Goal: Contribute content: Contribute content

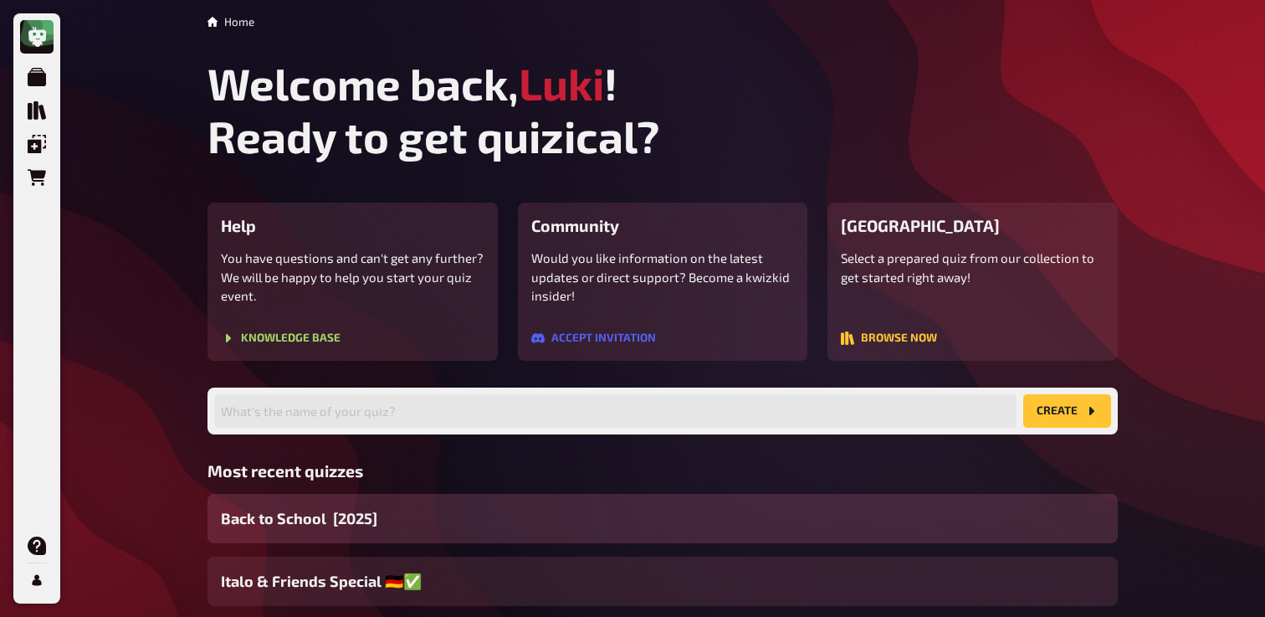
click at [585, 512] on div "Back to School [2025]" at bounding box center [663, 518] width 910 height 49
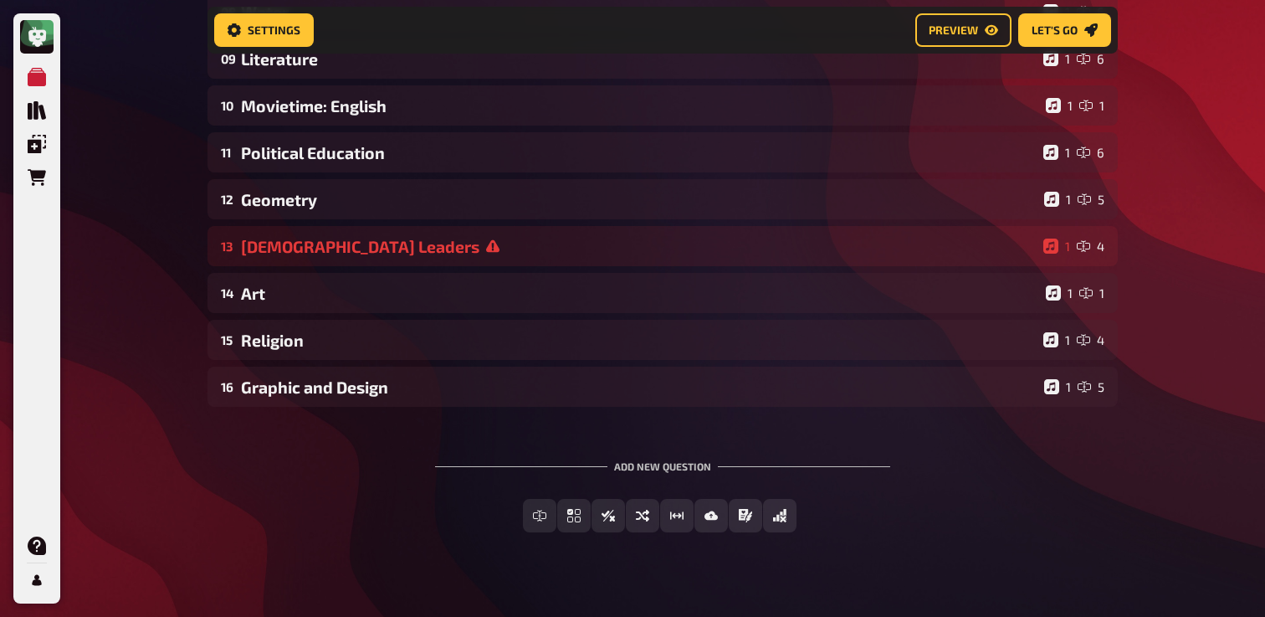
scroll to position [550, 0]
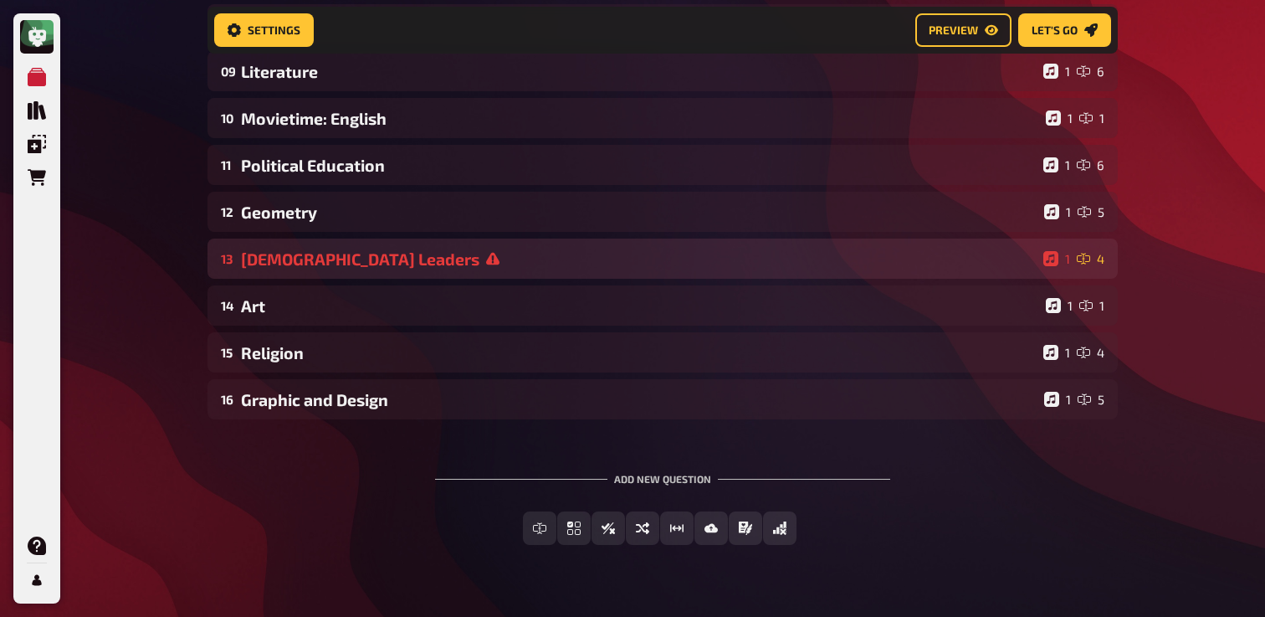
click at [383, 259] on div "[DEMOGRAPHIC_DATA] Leaders" at bounding box center [639, 258] width 796 height 19
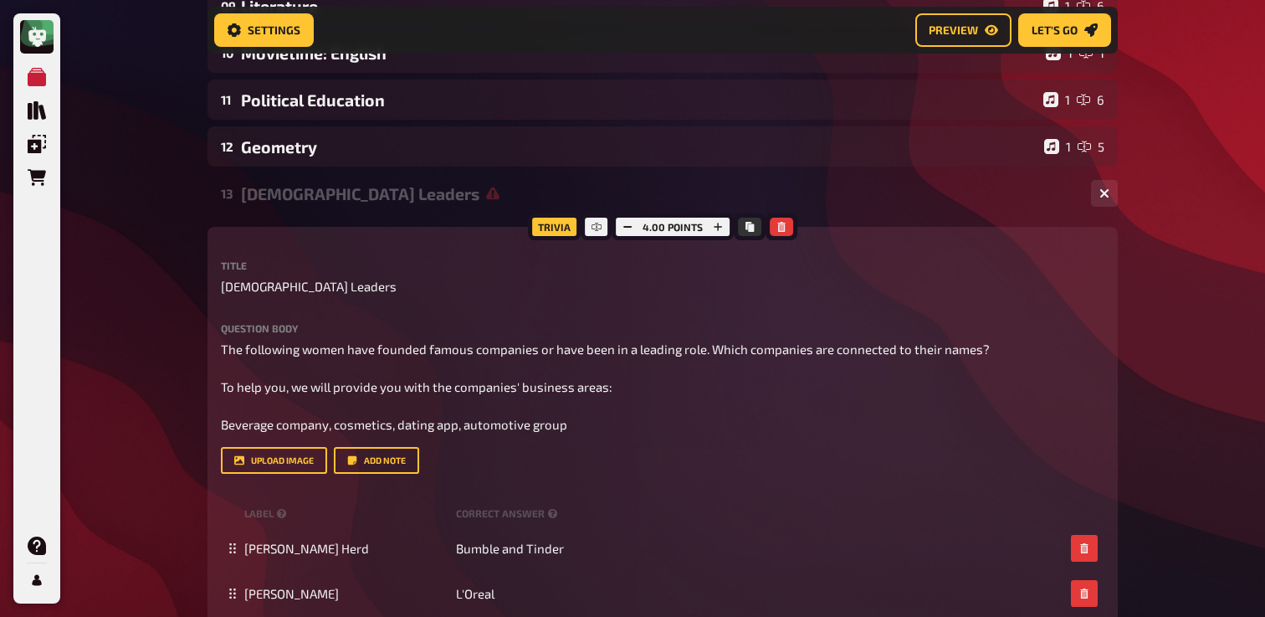
scroll to position [606, 0]
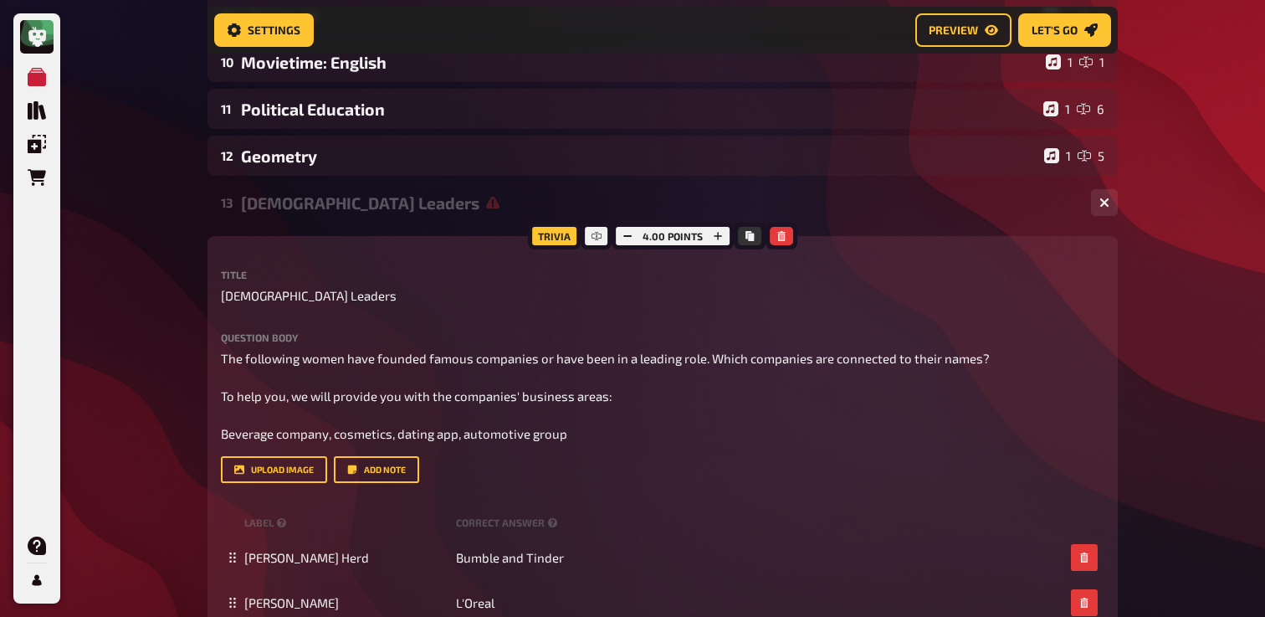
click at [341, 198] on div "[DEMOGRAPHIC_DATA] Leaders" at bounding box center [659, 202] width 837 height 19
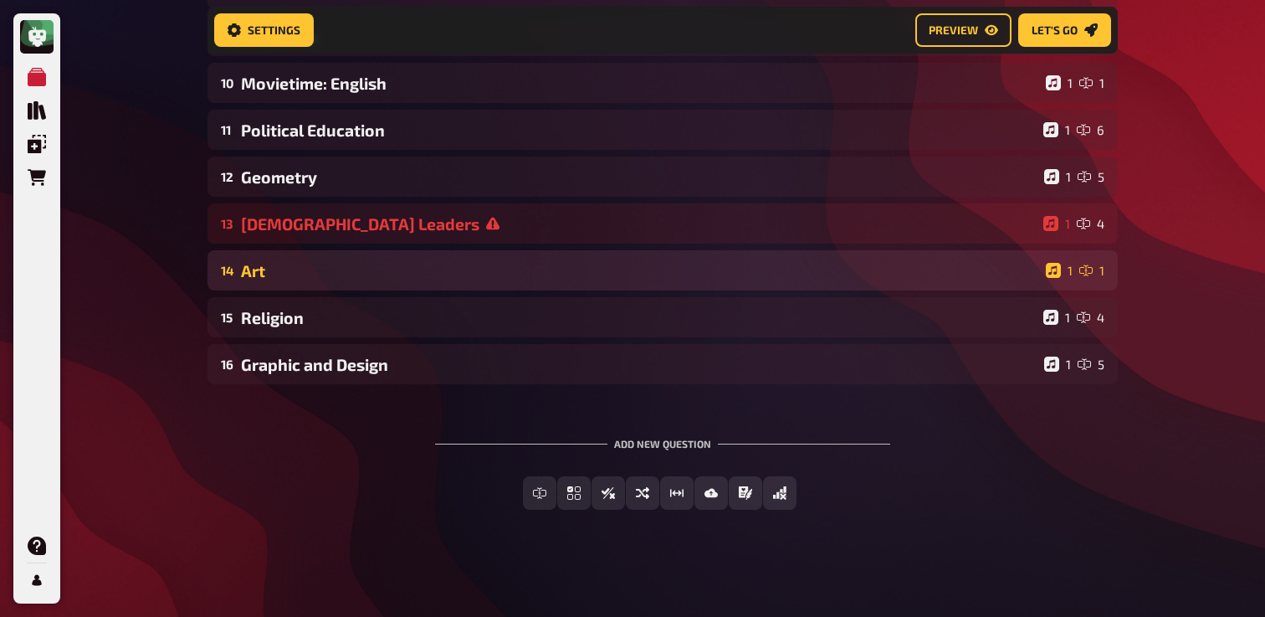
click at [344, 268] on div "Art" at bounding box center [640, 270] width 798 height 19
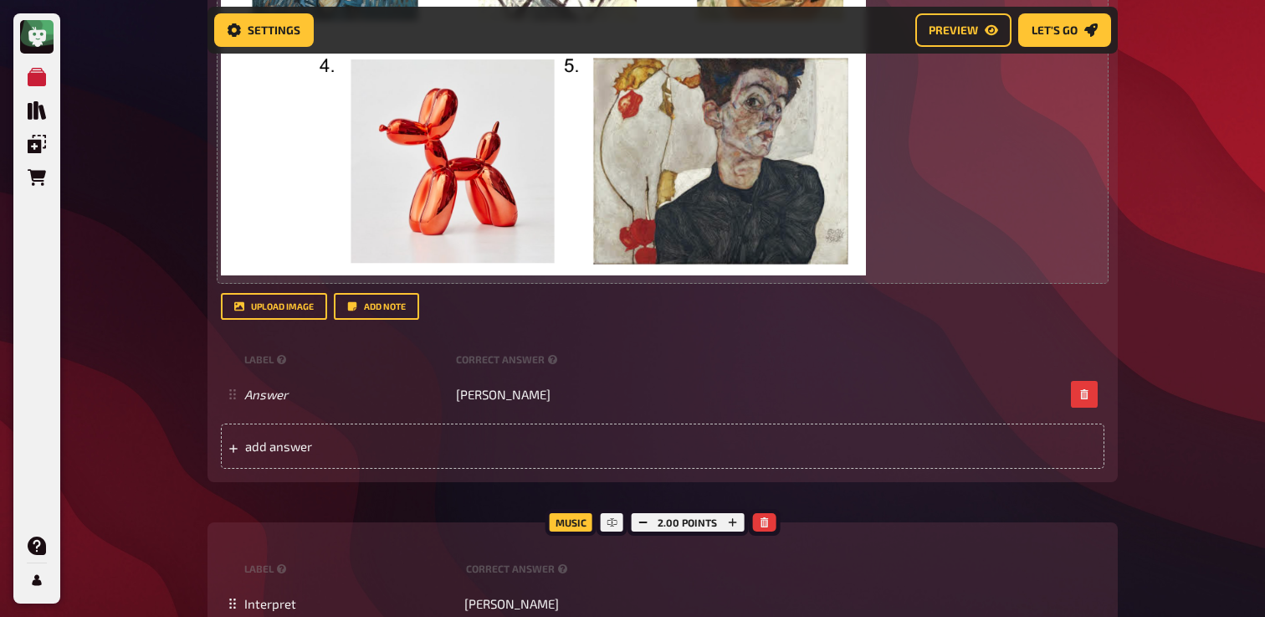
scroll to position [1272, 0]
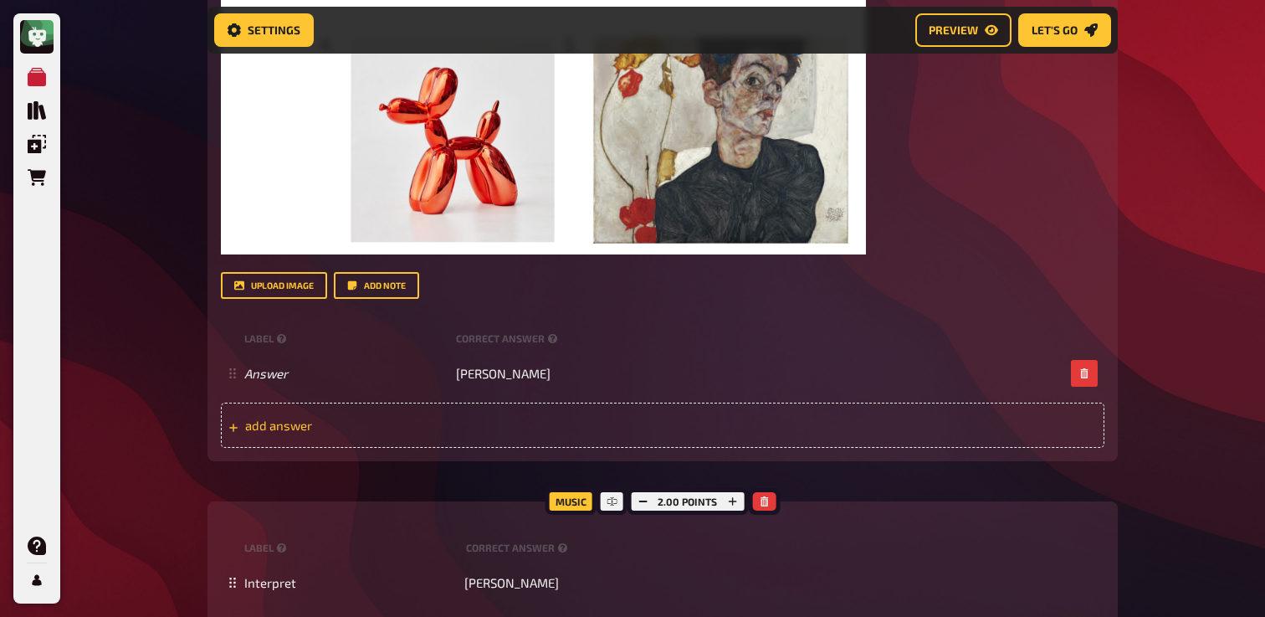
click at [519, 426] on div "add answer" at bounding box center [663, 425] width 884 height 45
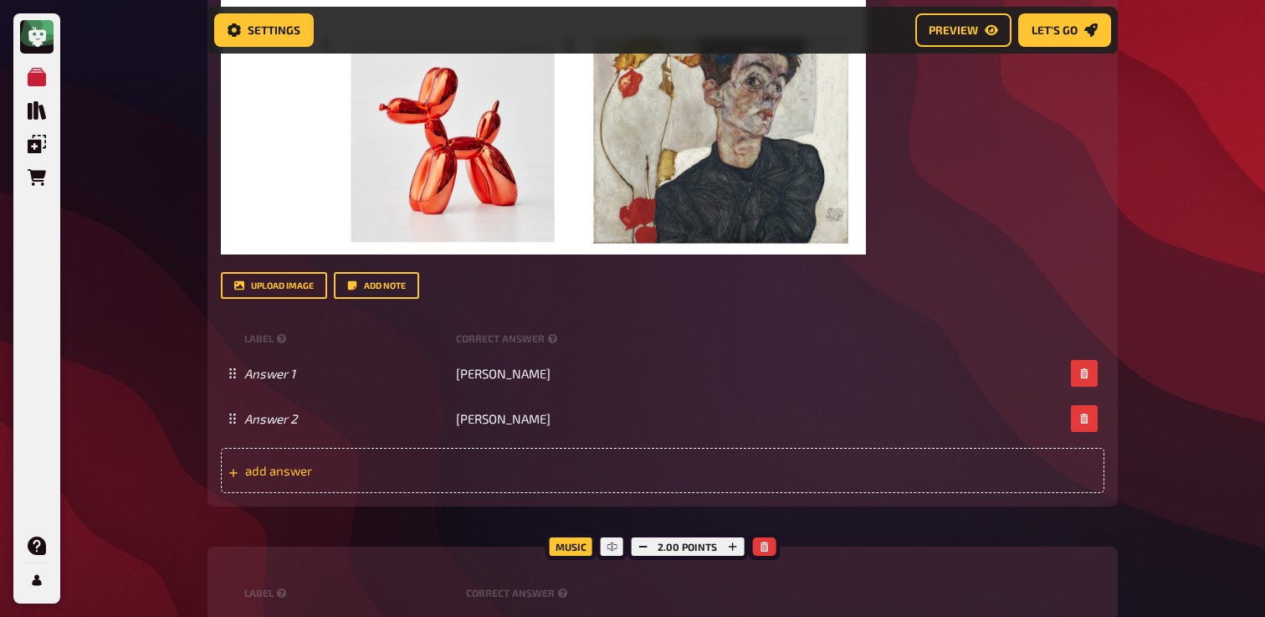
click at [639, 474] on div "add answer" at bounding box center [663, 470] width 884 height 45
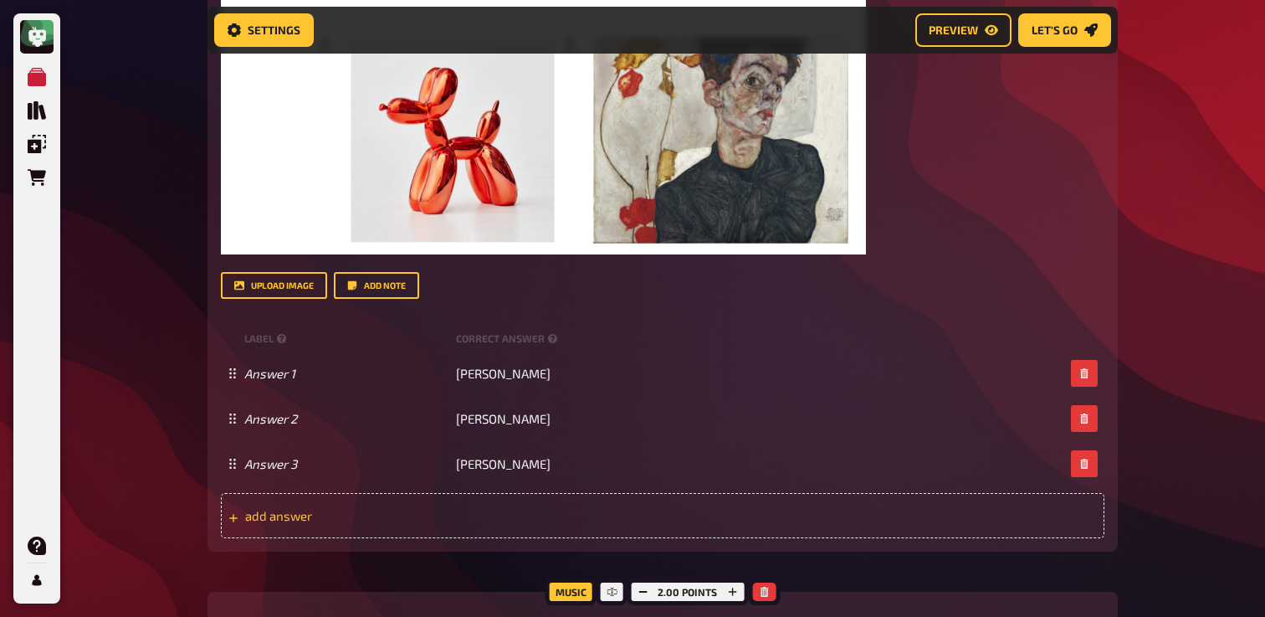
click at [433, 521] on span "add answer" at bounding box center [375, 515] width 260 height 15
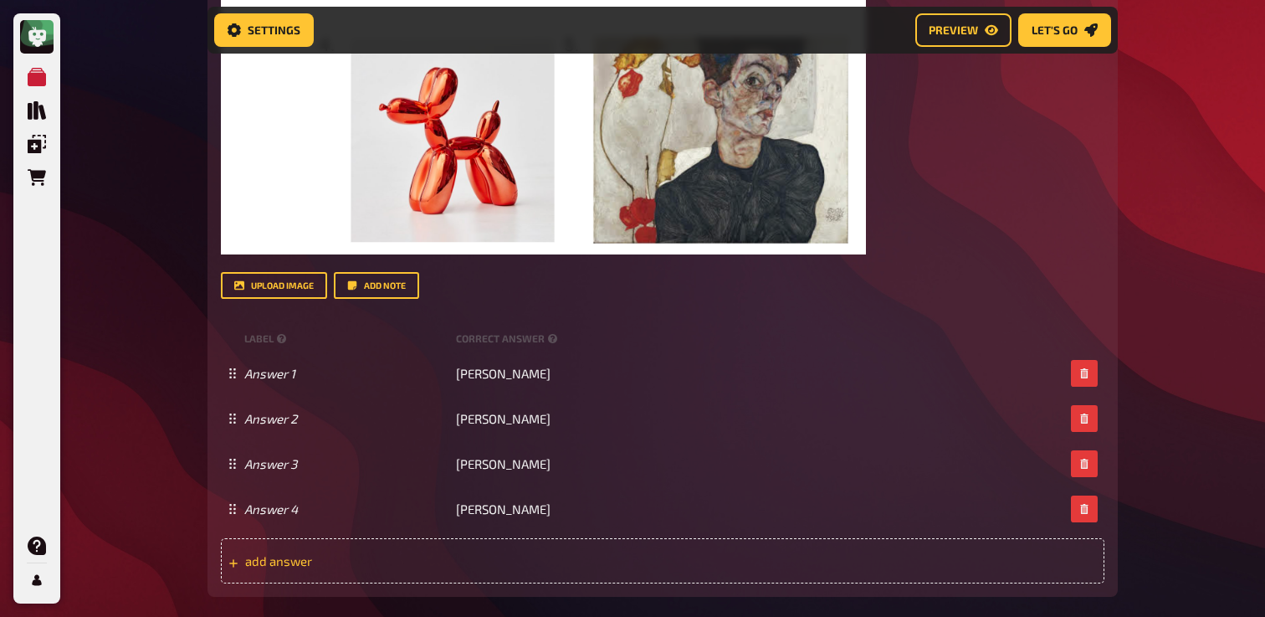
click at [476, 568] on span "add answer" at bounding box center [375, 560] width 260 height 15
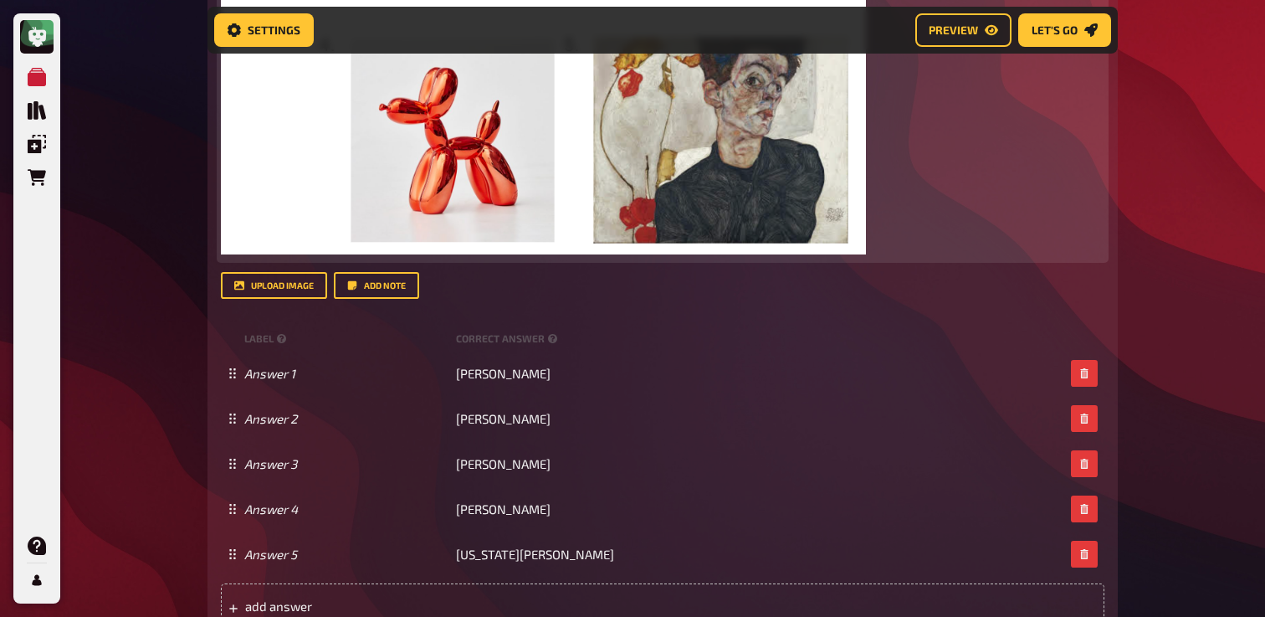
click at [695, 135] on img at bounding box center [543, 8] width 645 height 494
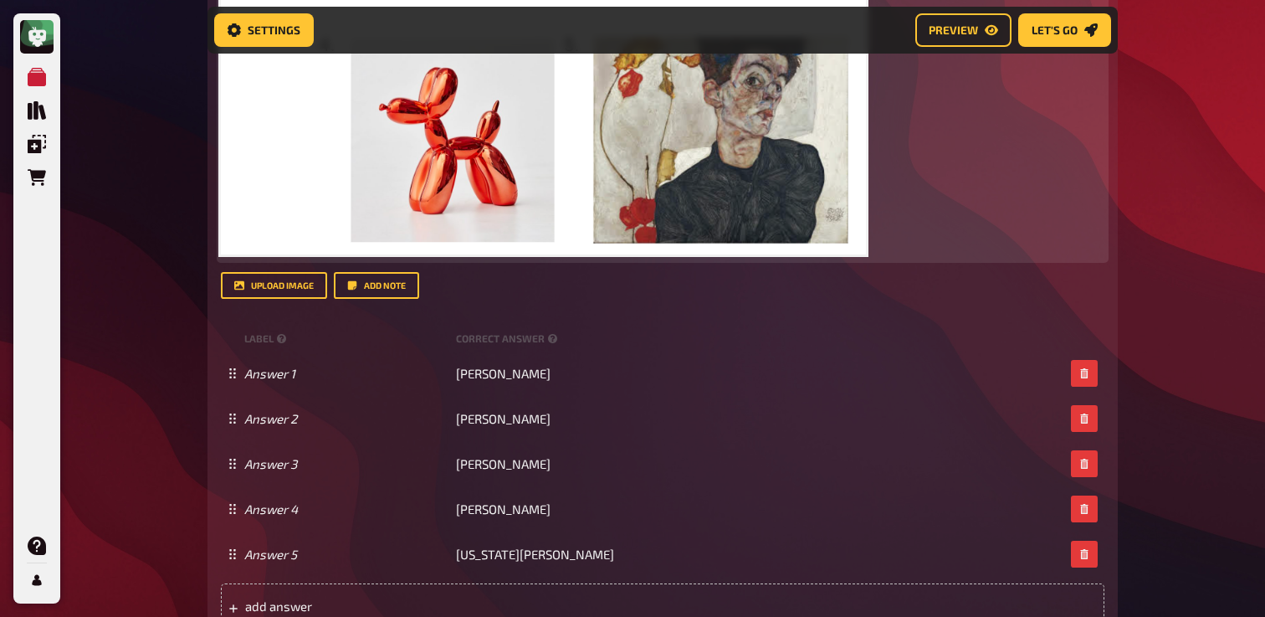
scroll to position [734, 0]
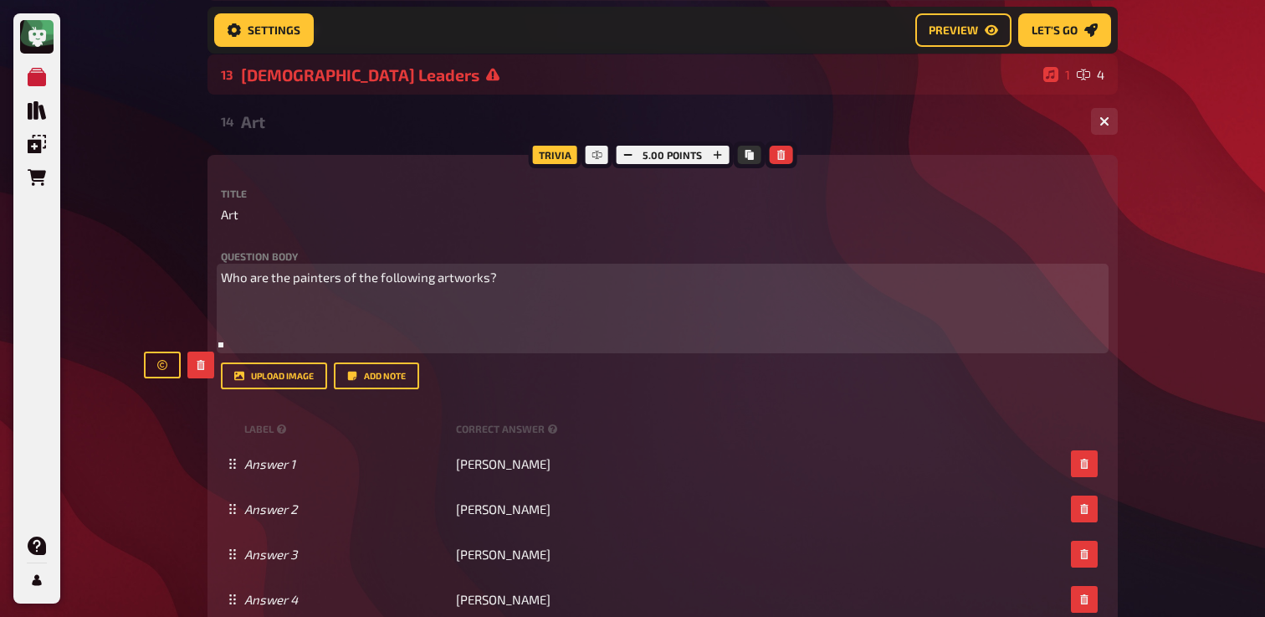
click at [289, 301] on p "﻿" at bounding box center [663, 308] width 884 height 19
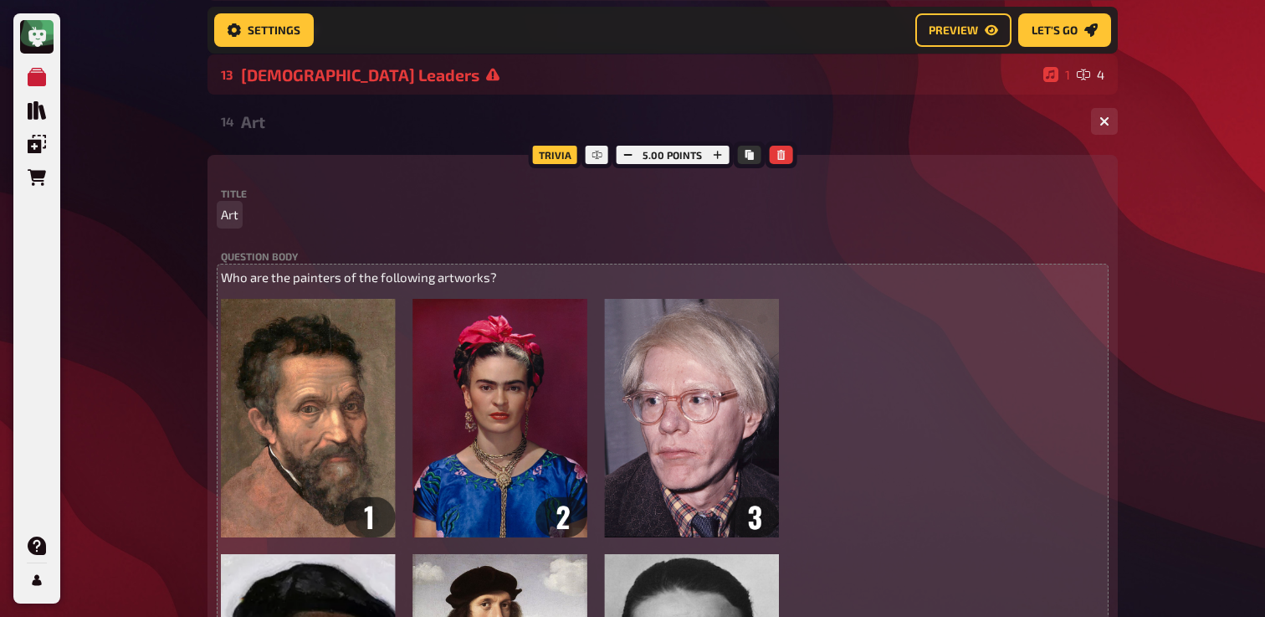
click at [237, 213] on span "Art" at bounding box center [230, 214] width 18 height 19
click at [295, 283] on span "Who are the painters of the following artworks?" at bounding box center [359, 276] width 276 height 15
click at [304, 279] on span "Who are the painters of the following artworks?" at bounding box center [359, 276] width 276 height 15
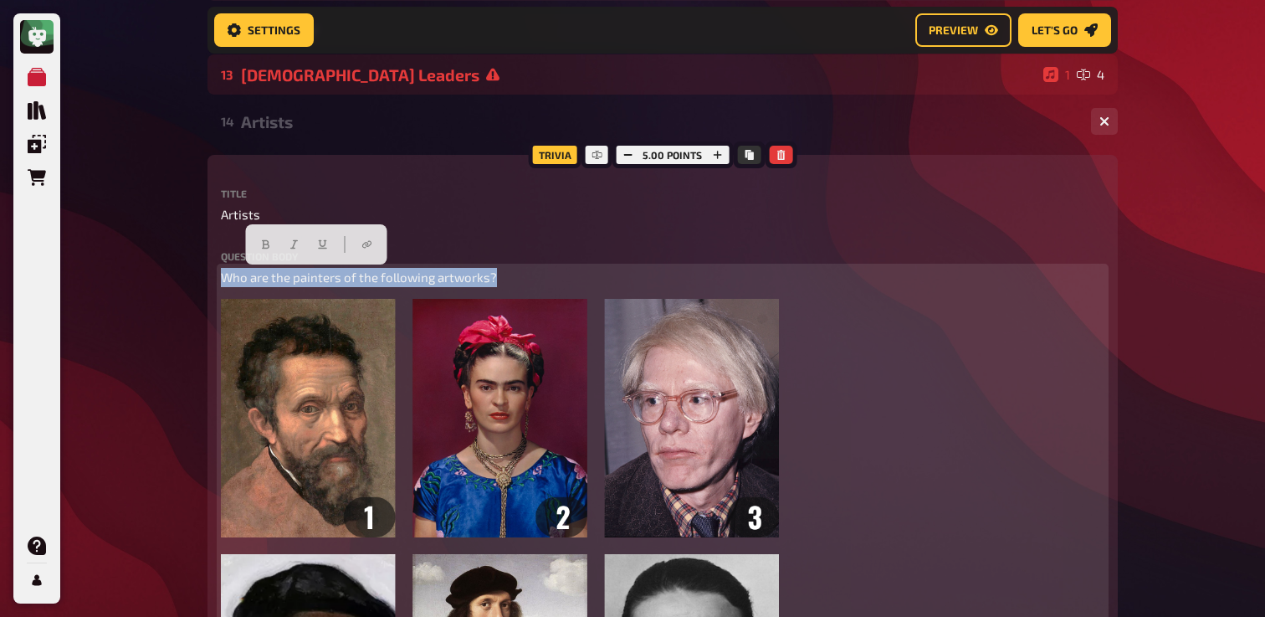
click at [304, 279] on span "Who are the painters of the following artworks?" at bounding box center [359, 276] width 276 height 15
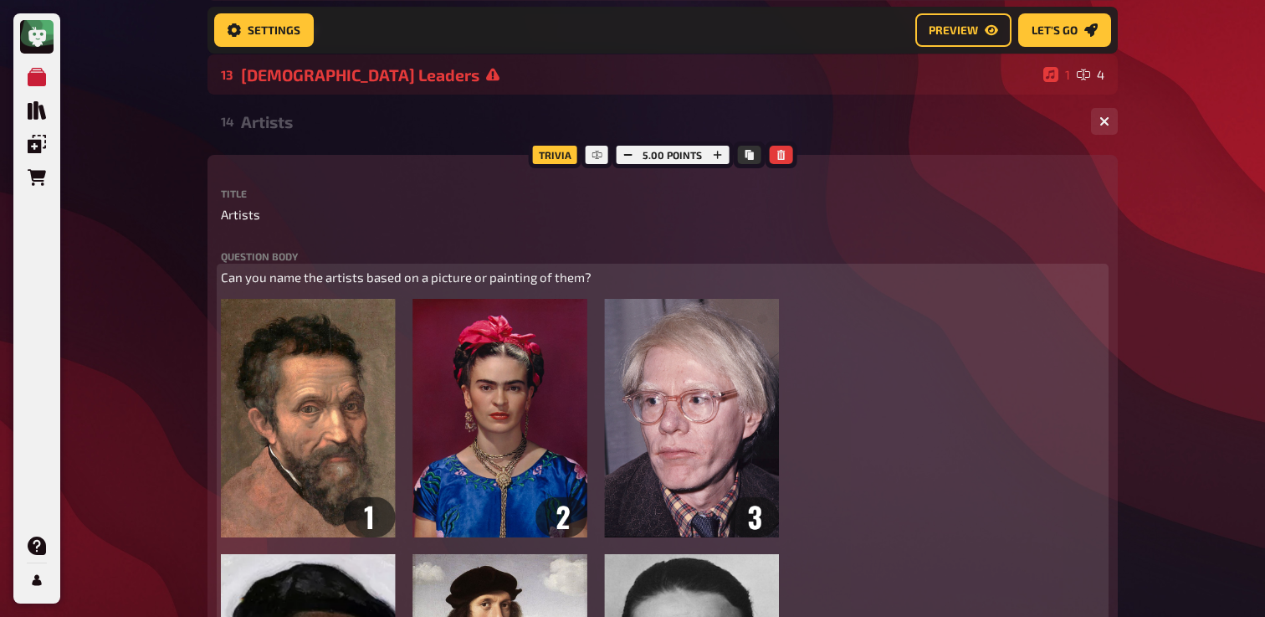
click at [384, 277] on span "Can you name the artists based on a picture or painting of them?" at bounding box center [406, 276] width 371 height 15
copy span "Can you name the artists based on a picture or painting of them?"
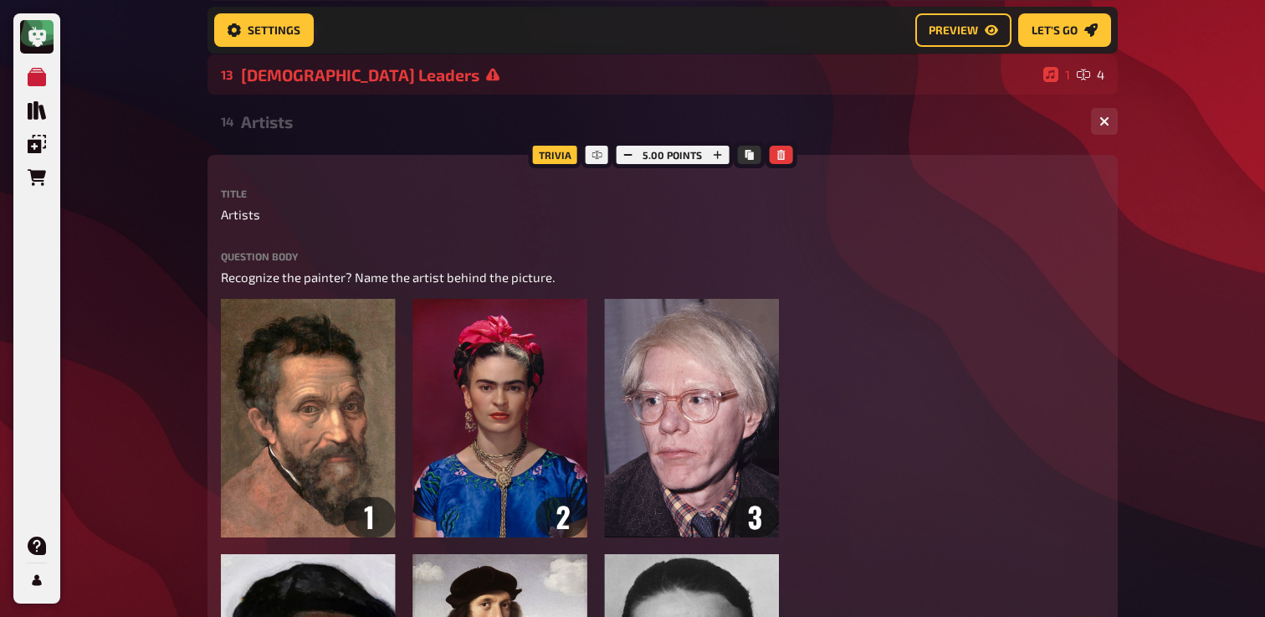
click at [150, 289] on div "My Quizzes Quiz Library Overlays Orders Help Profile Home My Quizzes Back to Sc…" at bounding box center [632, 494] width 1265 height 2456
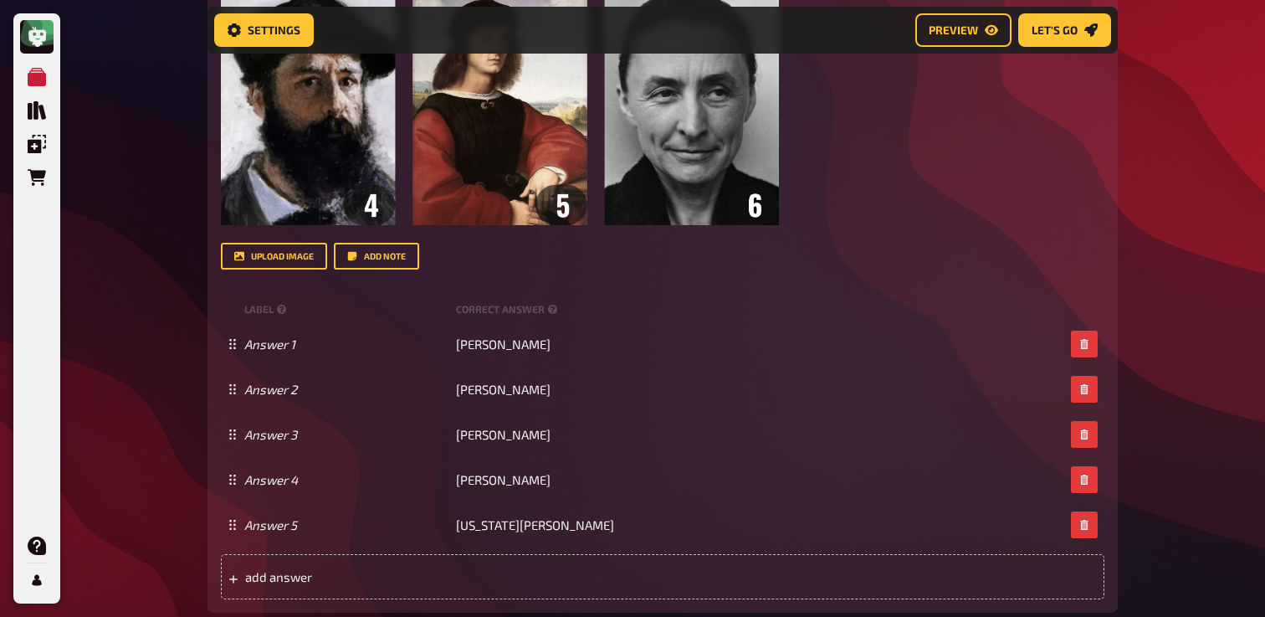
scroll to position [1317, 0]
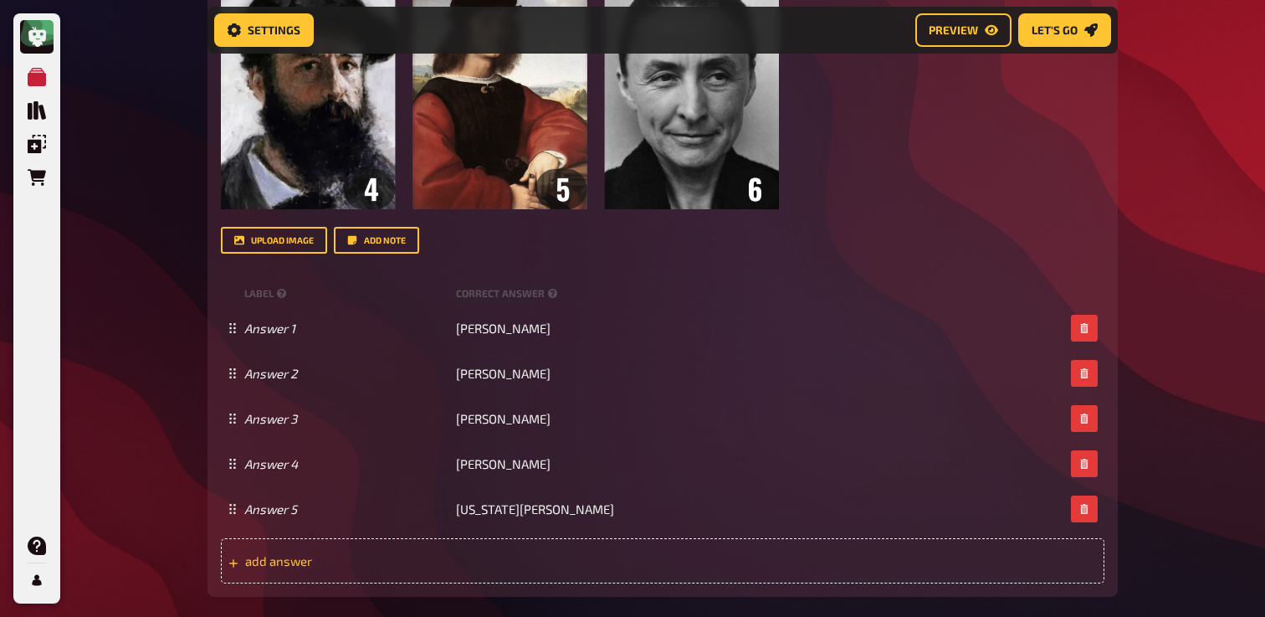
click at [418, 572] on div "add answer" at bounding box center [663, 560] width 884 height 45
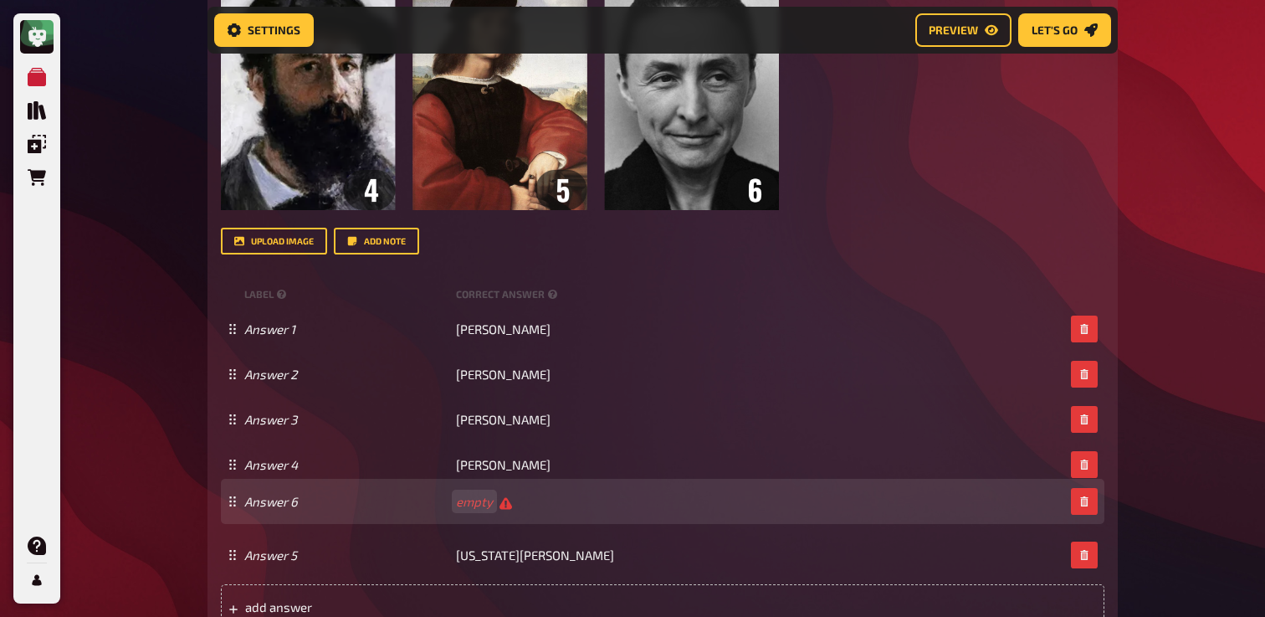
drag, startPoint x: 229, startPoint y: 555, endPoint x: 259, endPoint y: 497, distance: 64.7
click at [259, 496] on div "Answer 6 empty" at bounding box center [663, 501] width 884 height 45
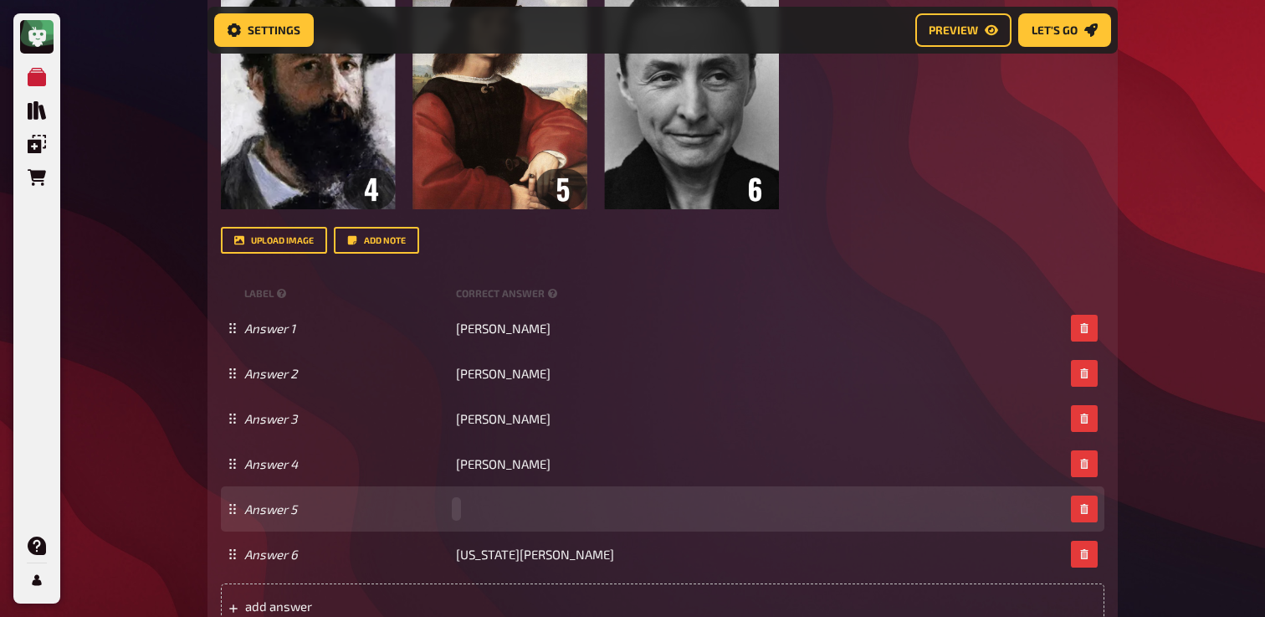
paste span
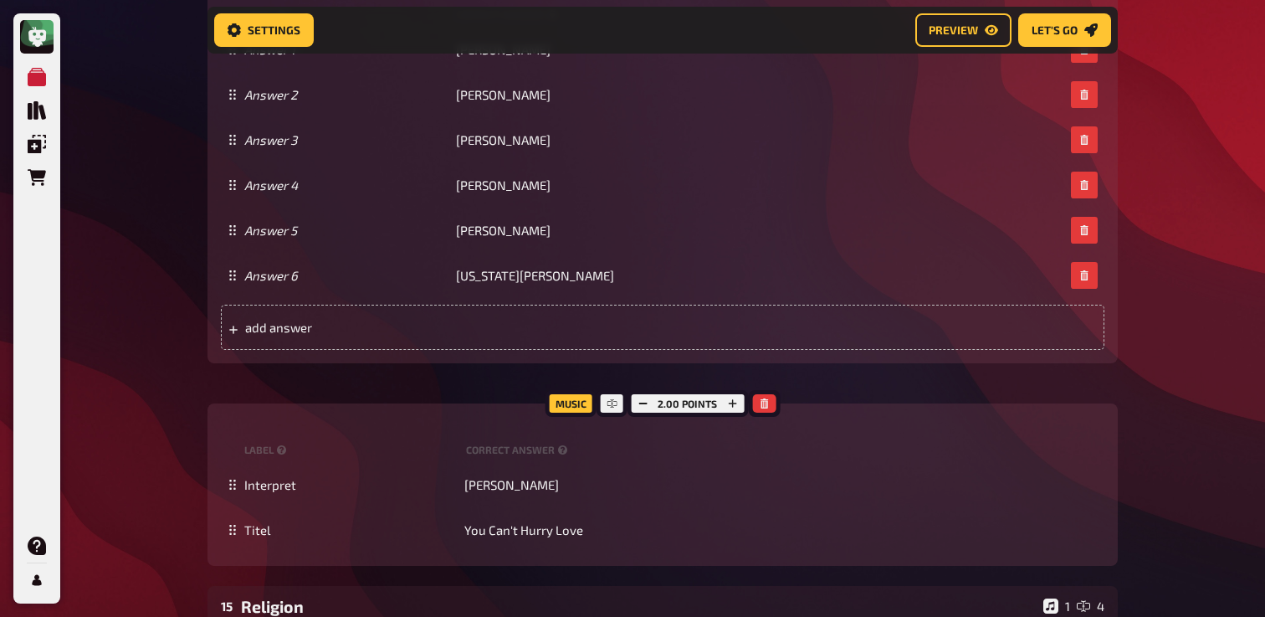
scroll to position [1642, 0]
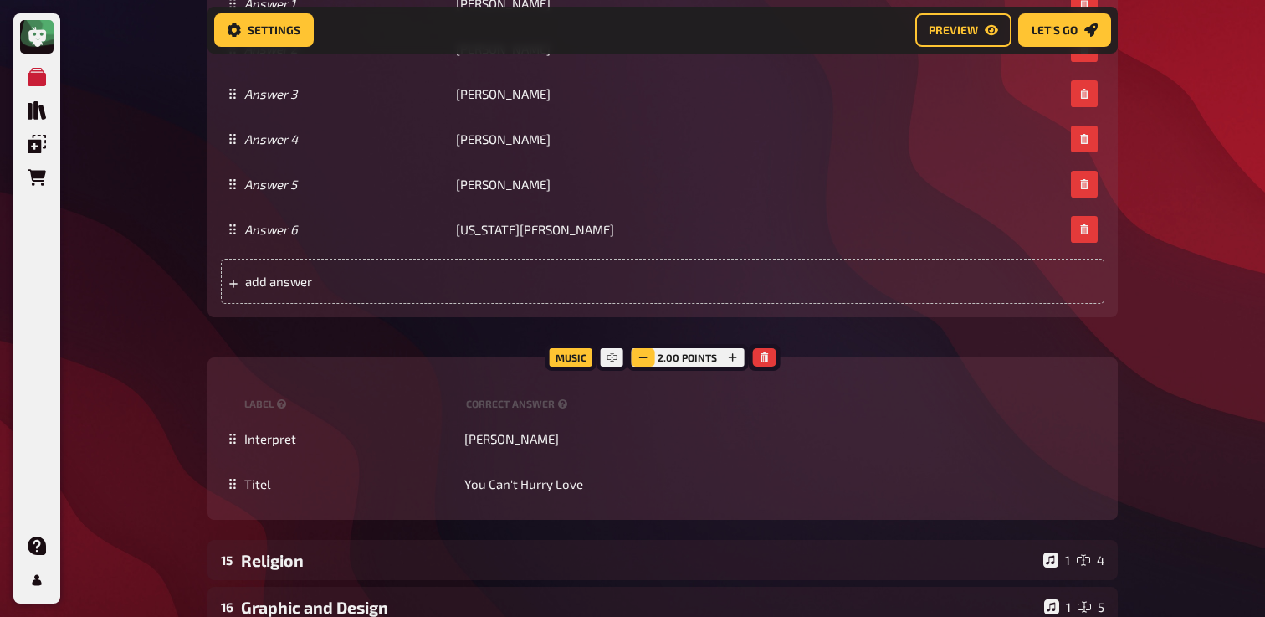
click at [649, 355] on button "button" at bounding box center [642, 357] width 23 height 18
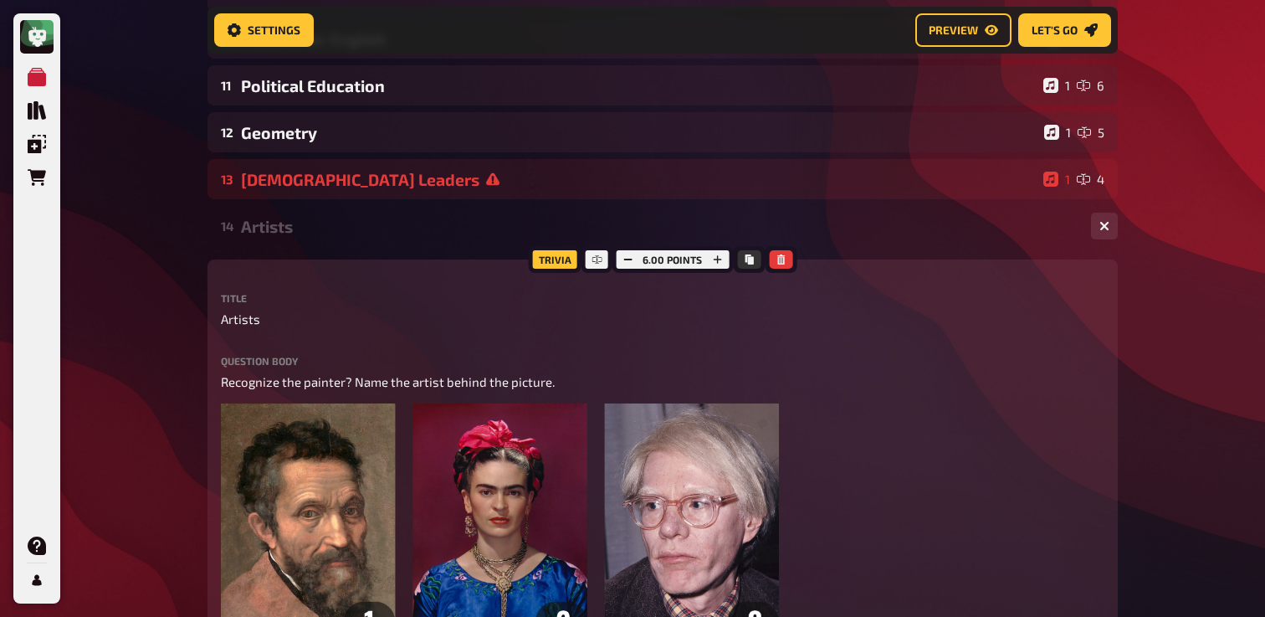
click at [336, 228] on div "Artists" at bounding box center [659, 226] width 837 height 19
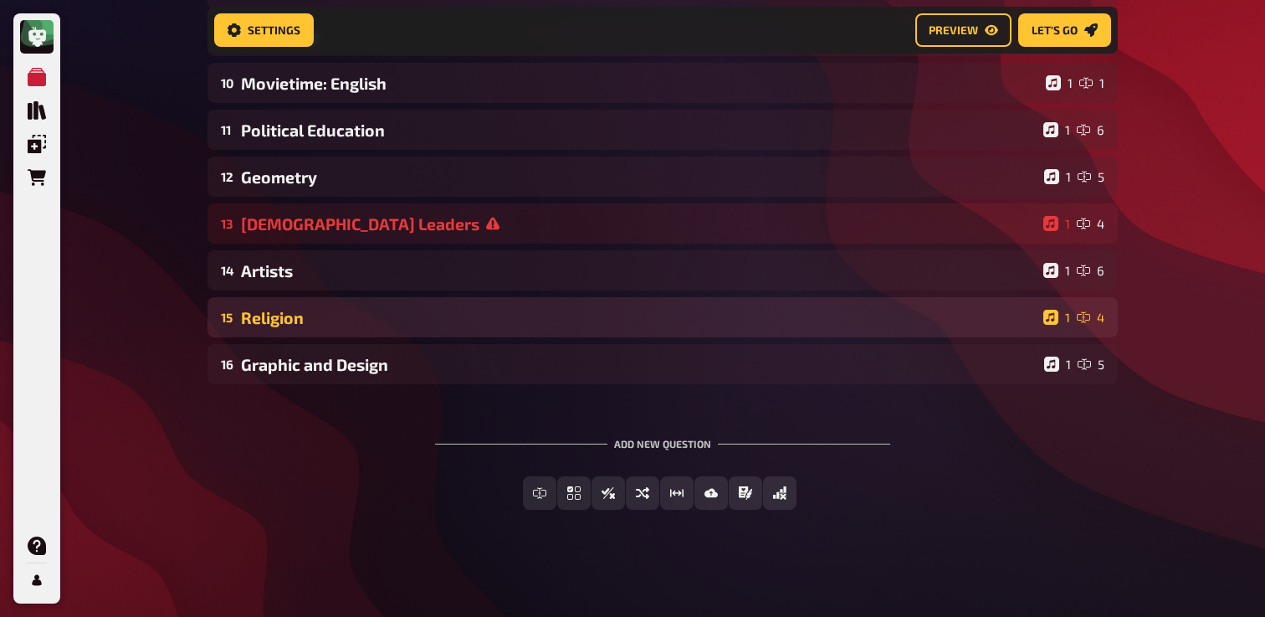
click at [329, 317] on div "Religion" at bounding box center [639, 317] width 796 height 19
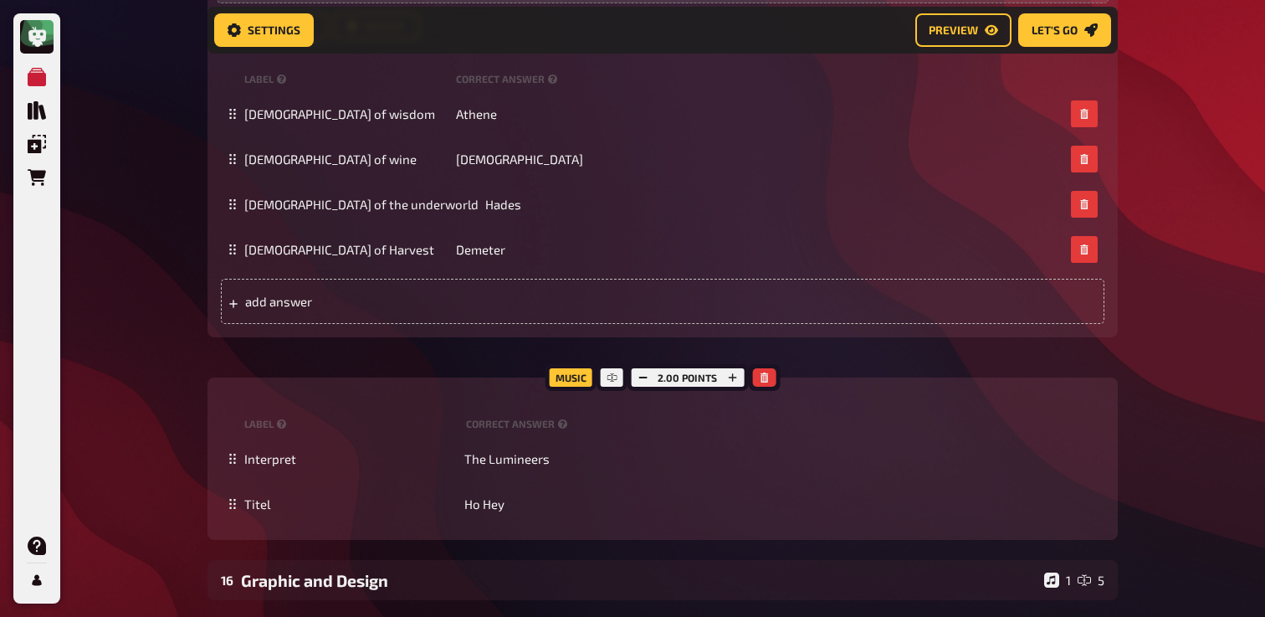
scroll to position [1285, 0]
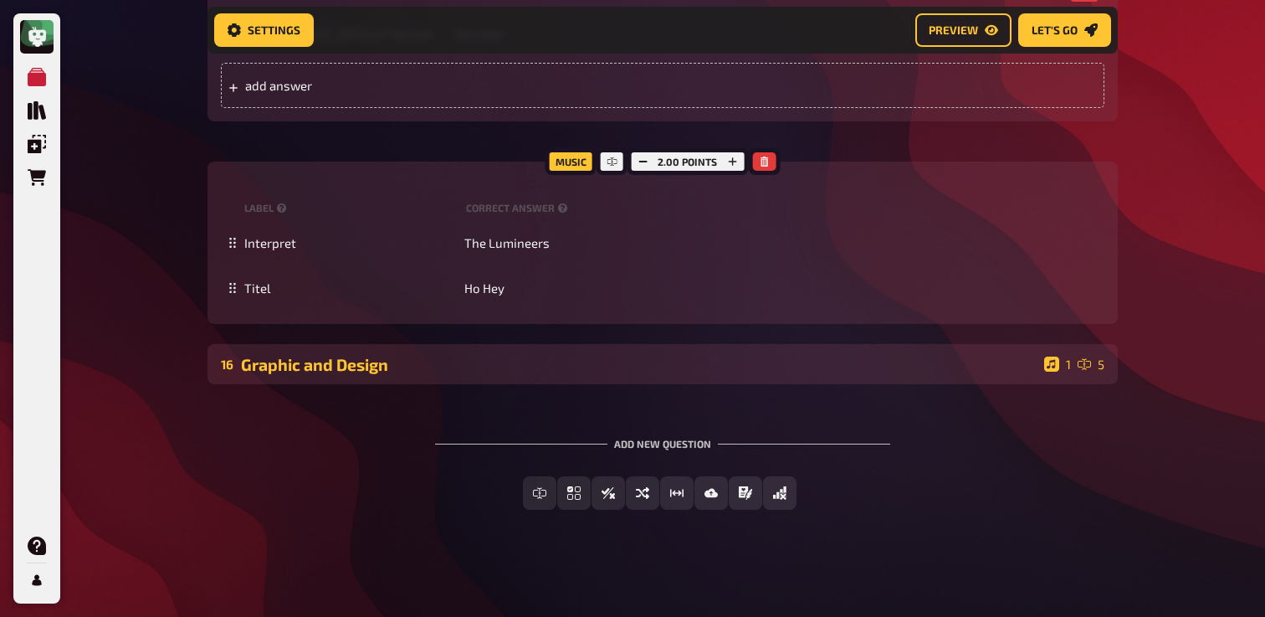
click at [412, 377] on div "16 Graphic and Design 1 5" at bounding box center [663, 364] width 910 height 40
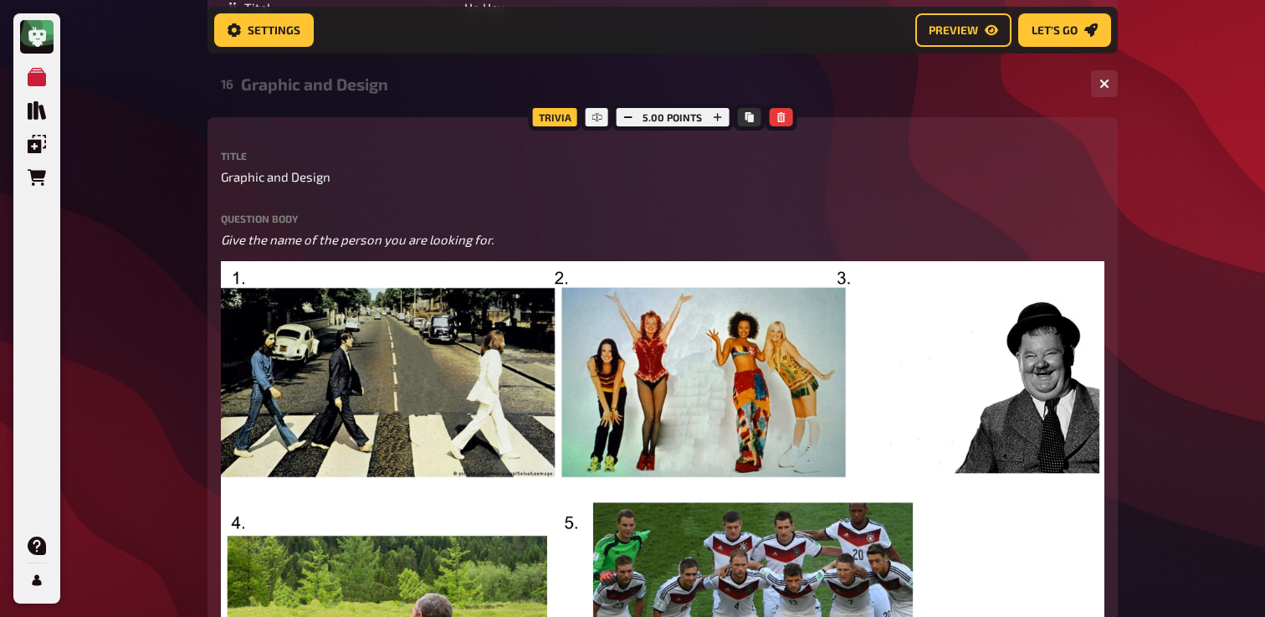
scroll to position [1536, 0]
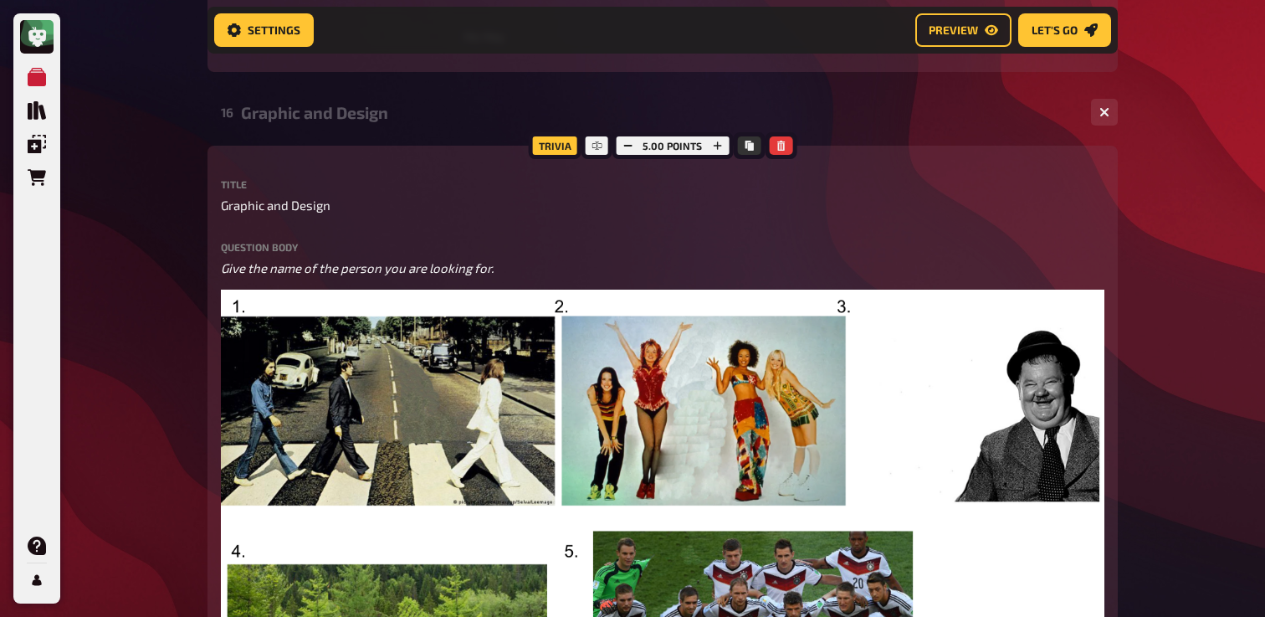
click at [327, 109] on div "Graphic and Design" at bounding box center [659, 112] width 837 height 19
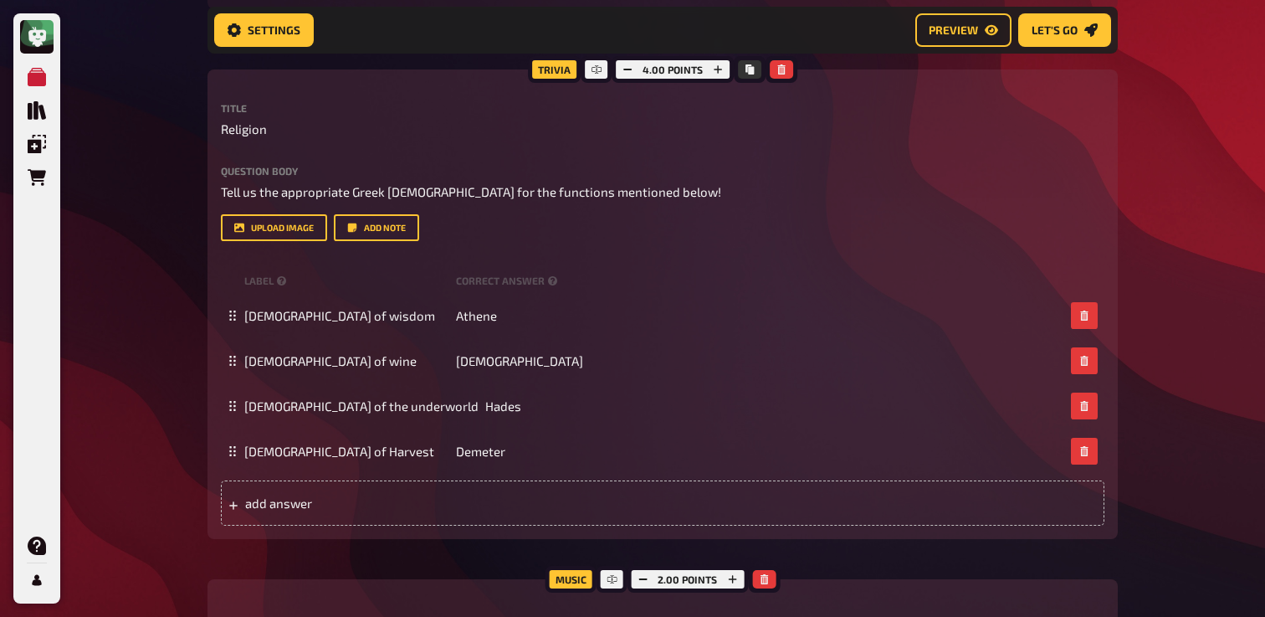
scroll to position [854, 0]
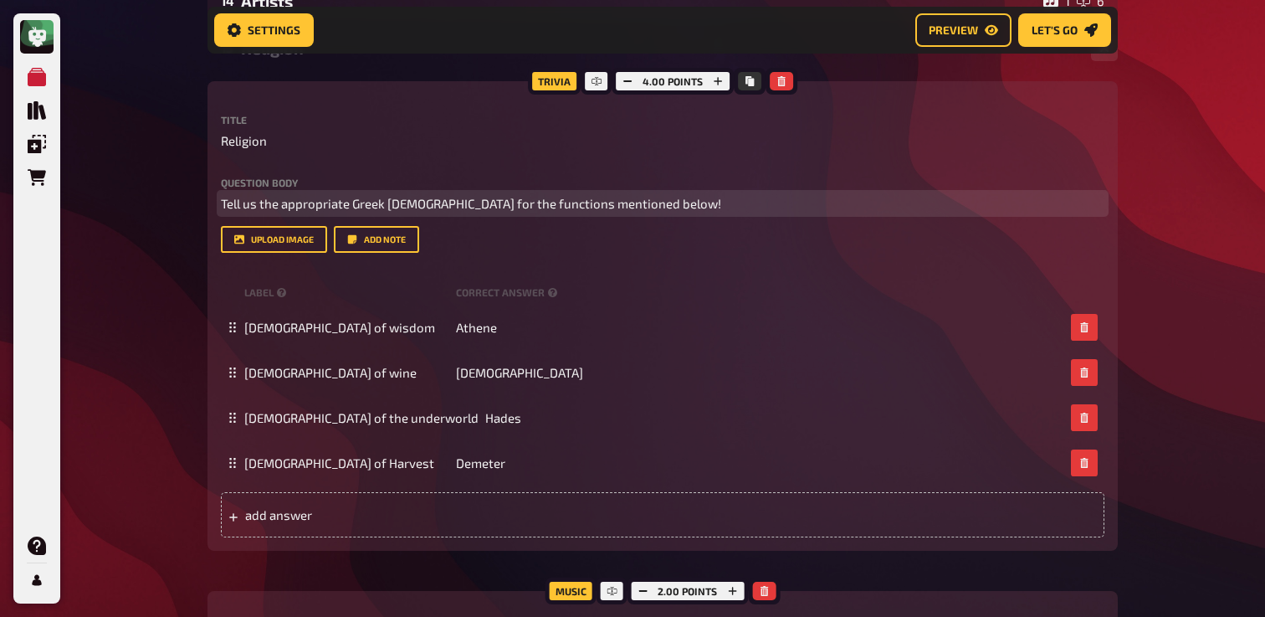
click at [501, 197] on span "Tell us the appropriate Greek [DEMOGRAPHIC_DATA] for the functions mentioned be…" at bounding box center [471, 203] width 500 height 15
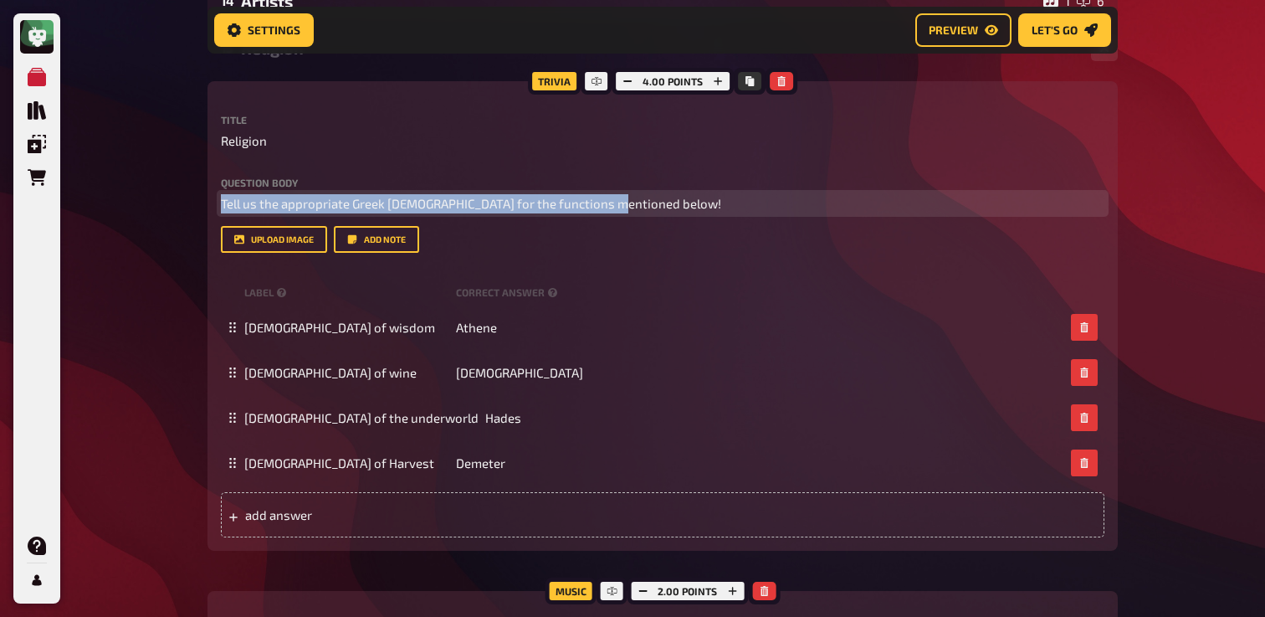
click at [501, 197] on span "Tell us the appropriate Greek [DEMOGRAPHIC_DATA] for the functions mentioned be…" at bounding box center [471, 203] width 500 height 15
copy span "Tell us the appropriate Greek [DEMOGRAPHIC_DATA] for the functions mentioned be…"
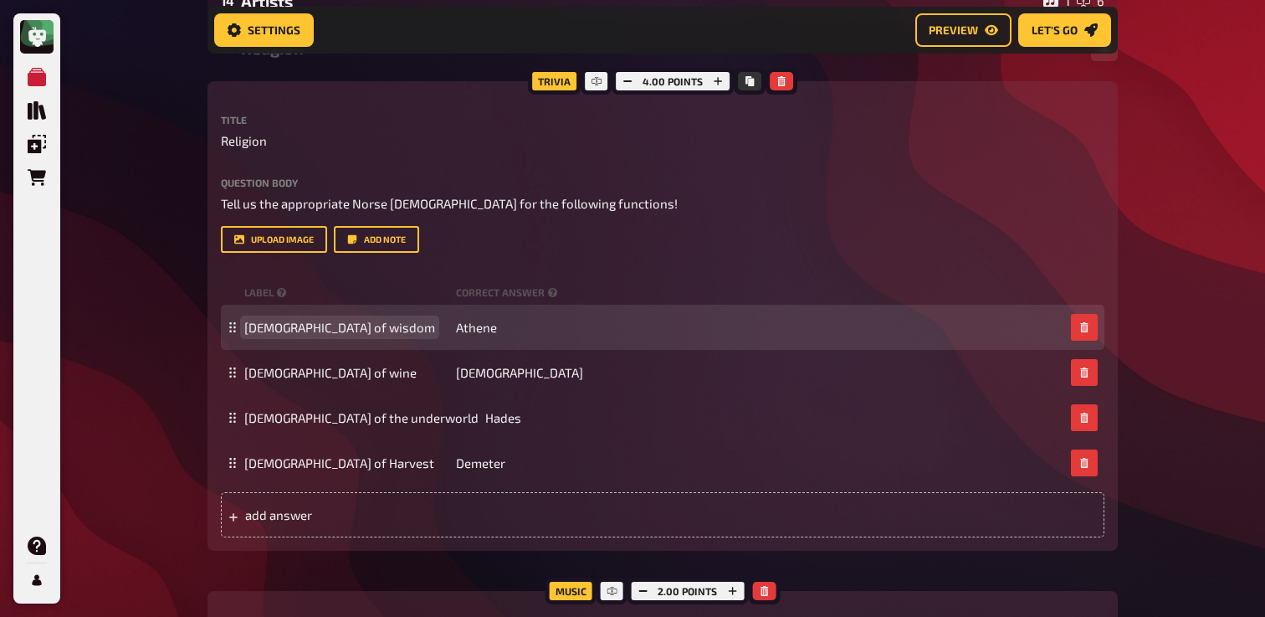
click at [328, 323] on span "[DEMOGRAPHIC_DATA] of wisdom" at bounding box center [339, 327] width 191 height 15
paste span
click at [480, 331] on span "Athene" at bounding box center [476, 327] width 41 height 15
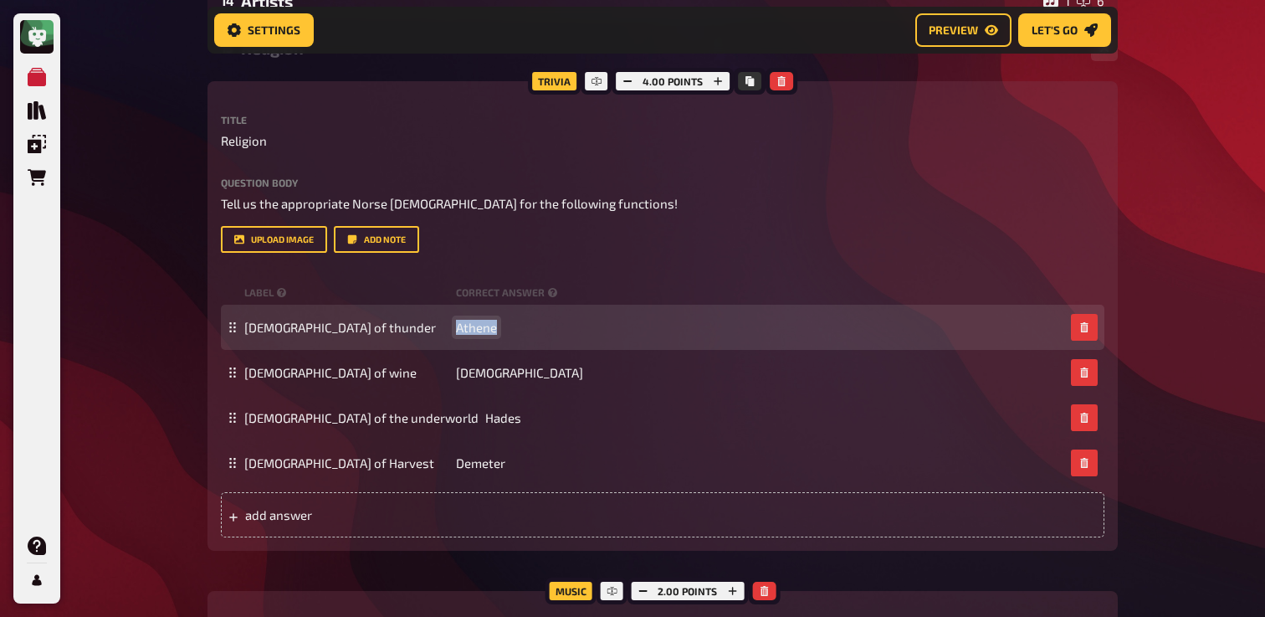
click at [480, 331] on span "Athene" at bounding box center [476, 327] width 41 height 15
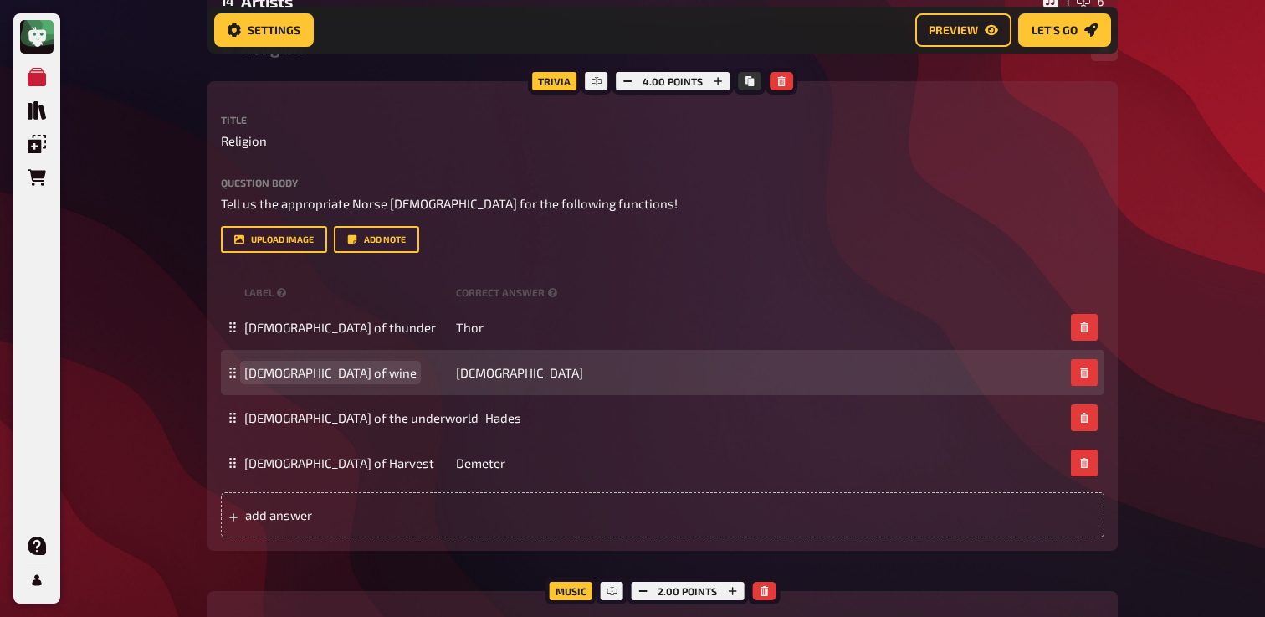
click at [277, 368] on span "[DEMOGRAPHIC_DATA] of wine" at bounding box center [330, 372] width 172 height 15
paste span
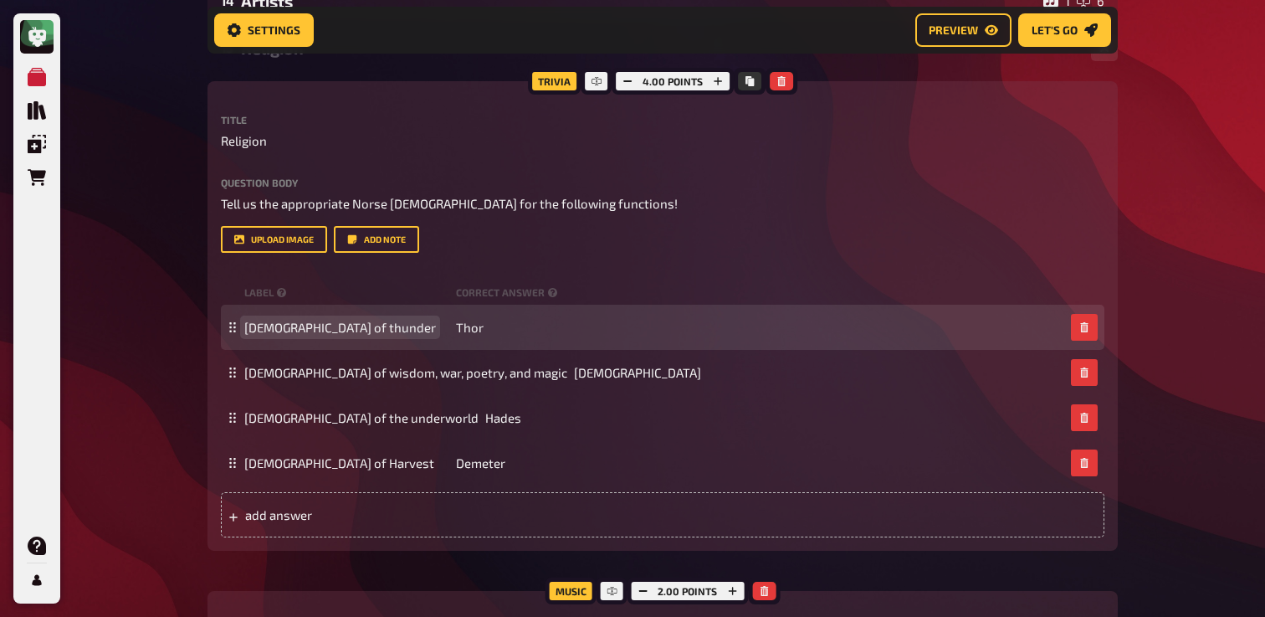
click at [264, 327] on span "[DEMOGRAPHIC_DATA] of thunder" at bounding box center [340, 327] width 192 height 15
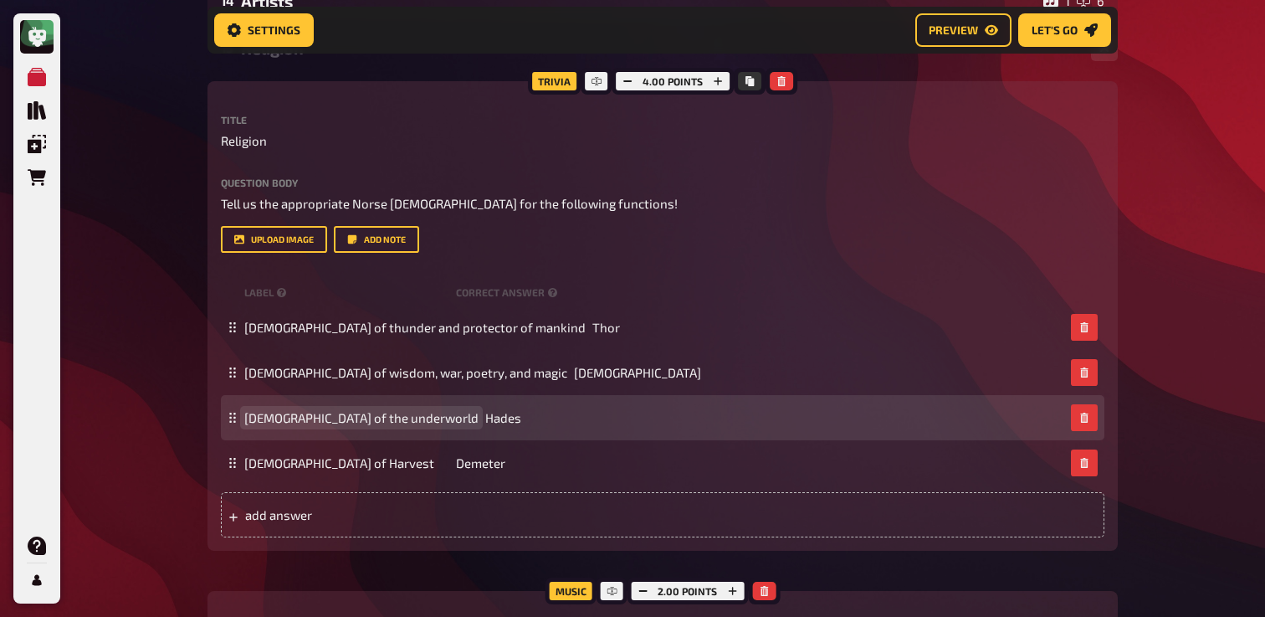
click at [310, 416] on span "[DEMOGRAPHIC_DATA] of the underworld" at bounding box center [361, 417] width 234 height 15
paste span
click at [516, 420] on span "Hades" at bounding box center [534, 417] width 36 height 15
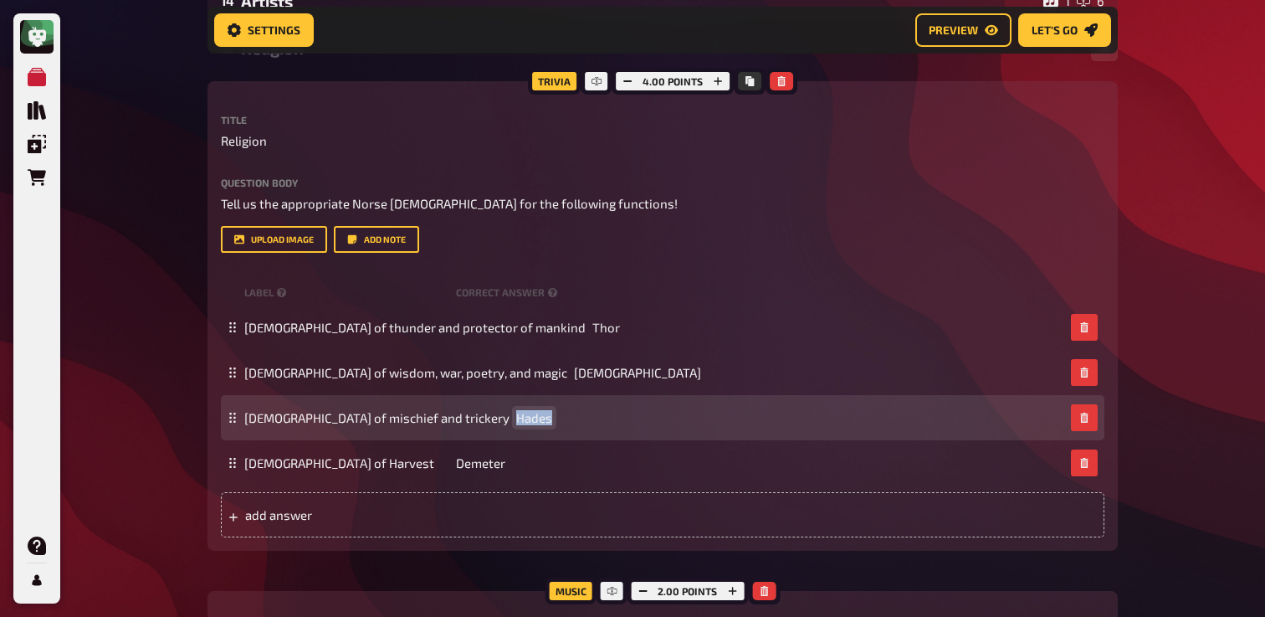
click at [516, 420] on span "Hades" at bounding box center [534, 417] width 36 height 15
paste span
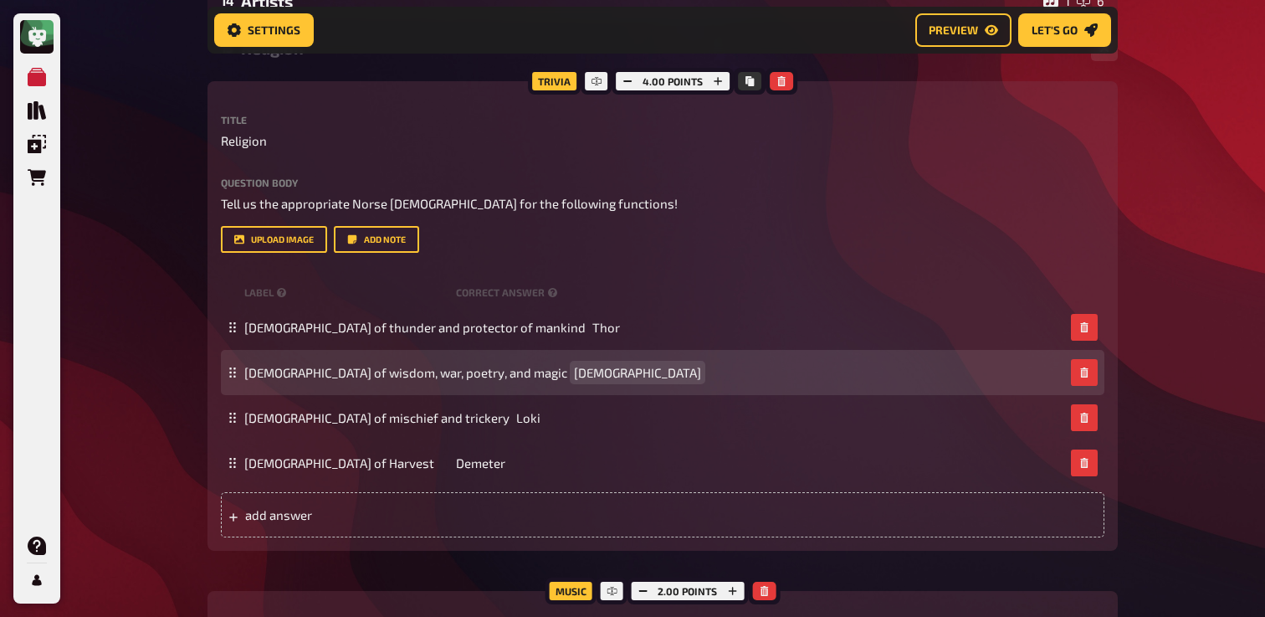
click at [574, 372] on span "[DEMOGRAPHIC_DATA]" at bounding box center [637, 372] width 127 height 15
paste span
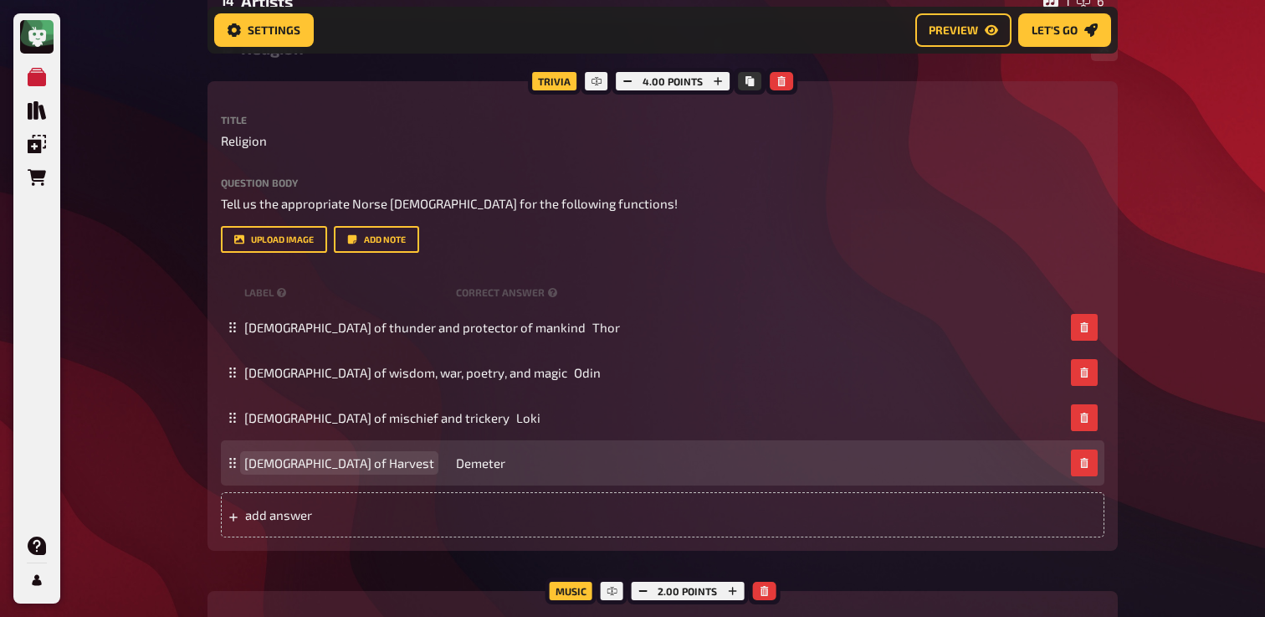
click at [312, 470] on span "[DEMOGRAPHIC_DATA] of Harvest" at bounding box center [339, 462] width 190 height 15
paste span
click at [485, 455] on span "Demeter" at bounding box center [509, 462] width 49 height 15
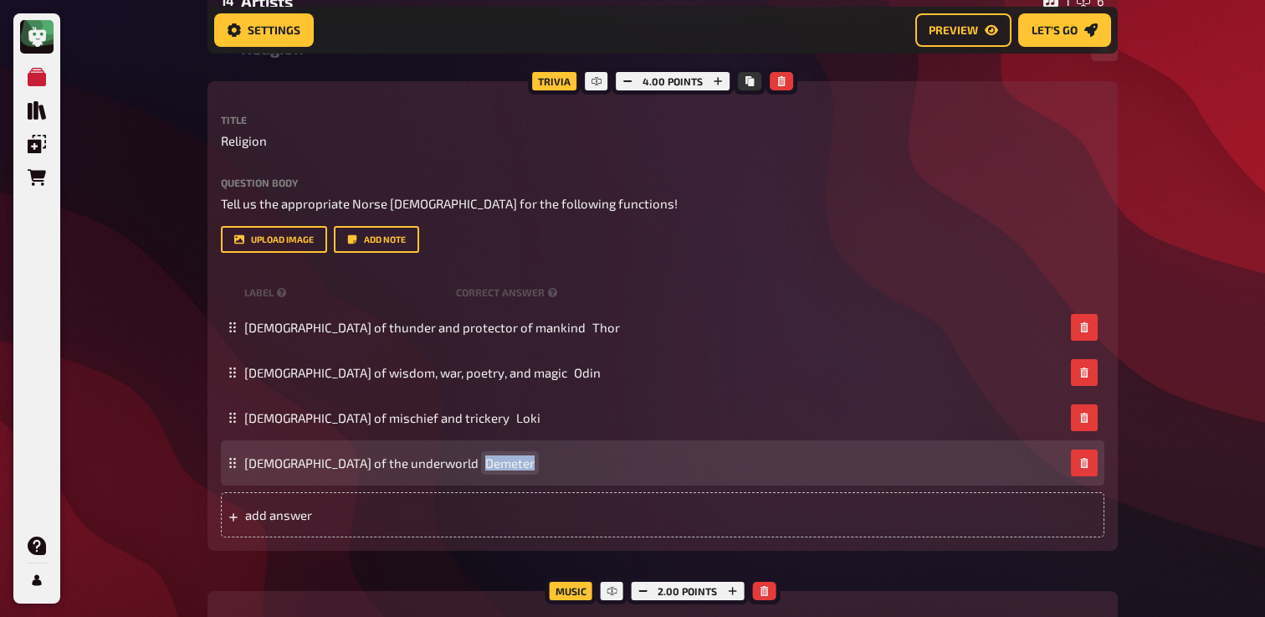
click at [485, 455] on span "Demeter" at bounding box center [509, 462] width 49 height 15
paste span
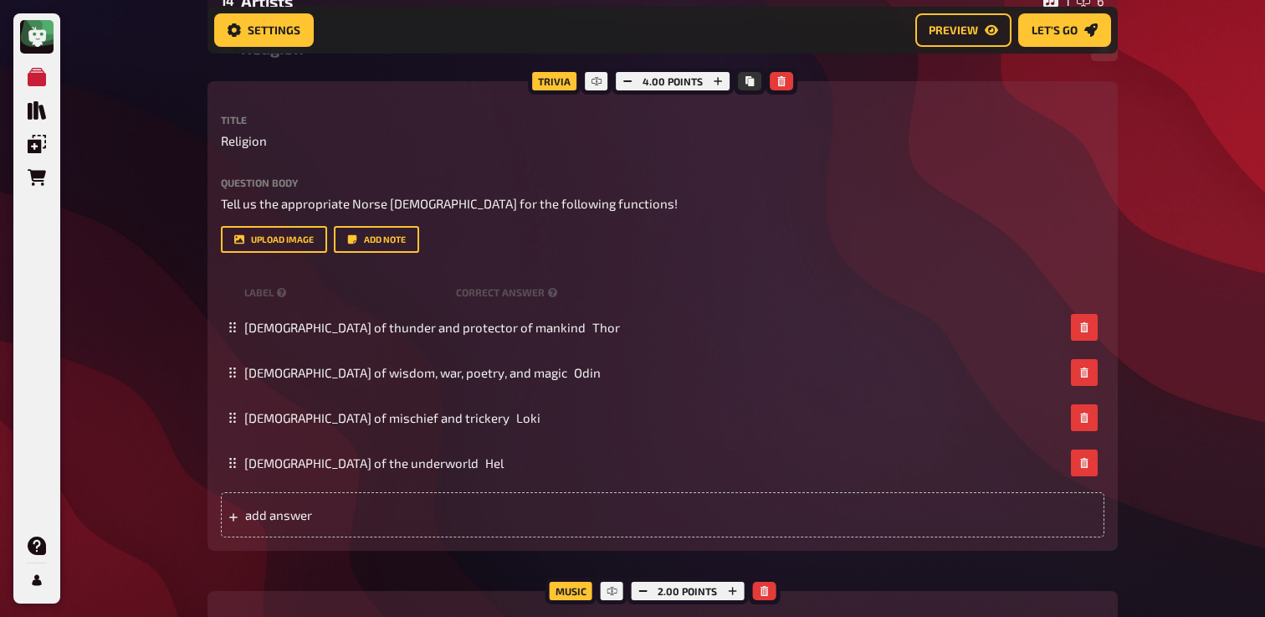
click at [170, 392] on div "My Quizzes Quiz Library Overlays Orders Help Profile Home My Quizzes Back to Sc…" at bounding box center [632, 96] width 1265 height 1900
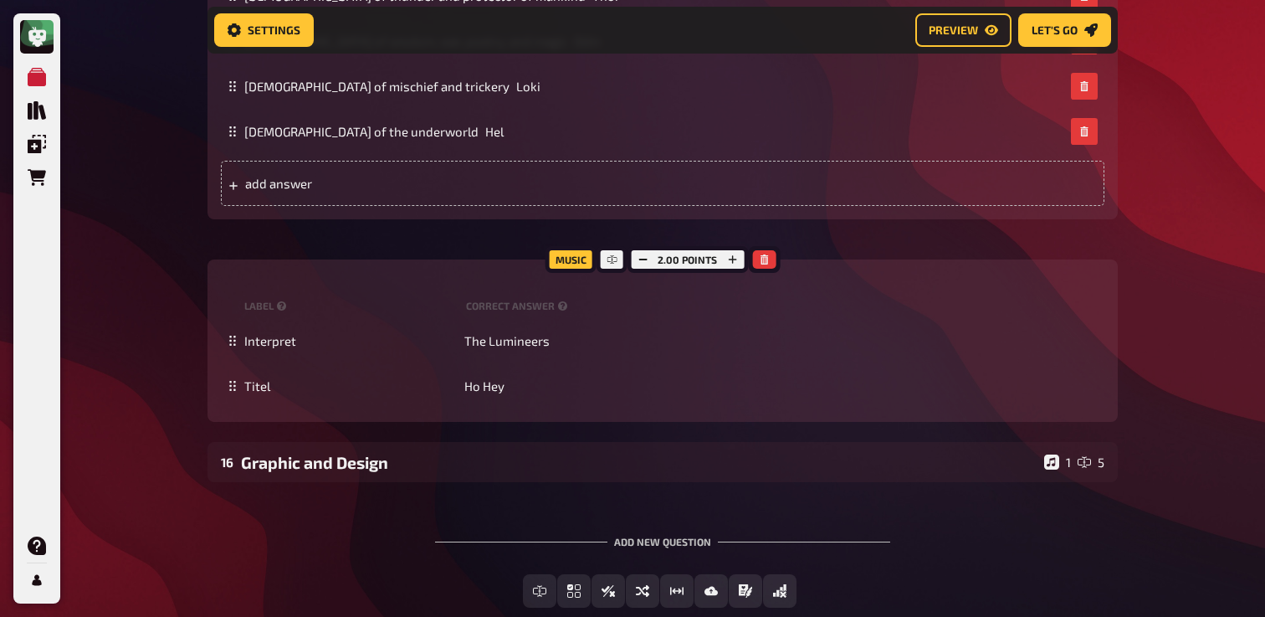
scroll to position [1285, 0]
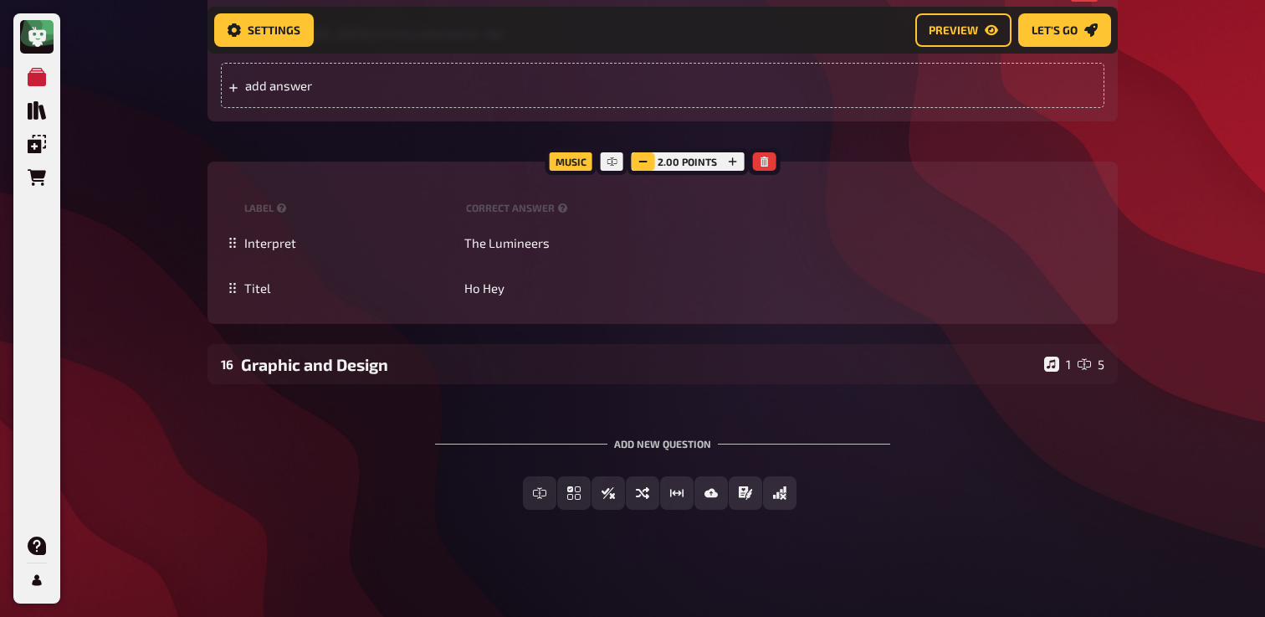
click at [648, 164] on icon "button" at bounding box center [643, 161] width 10 height 10
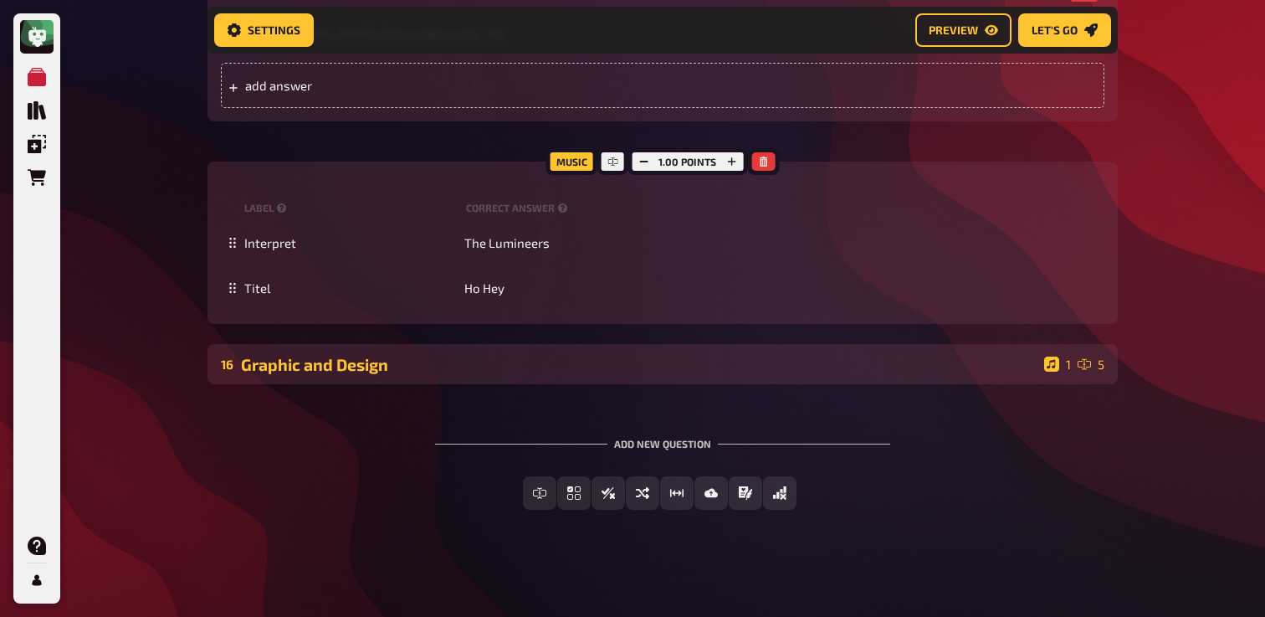
click at [623, 374] on div "16 Graphic and Design 1 5" at bounding box center [663, 364] width 910 height 40
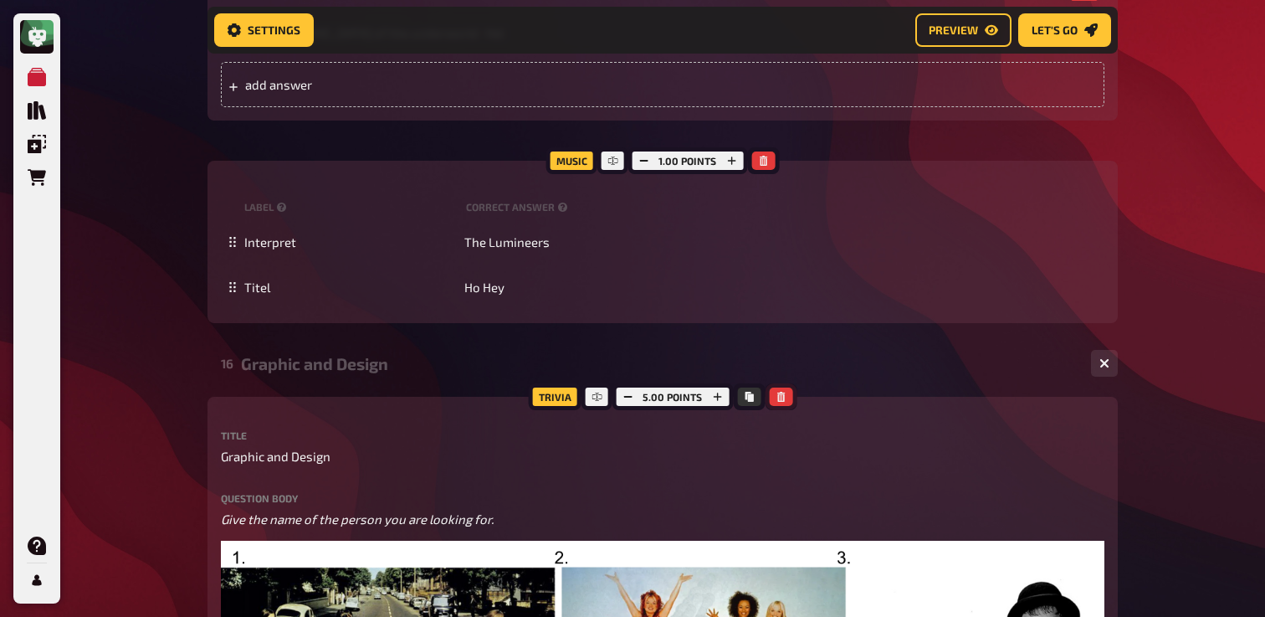
click at [785, 398] on button "button" at bounding box center [780, 396] width 23 height 18
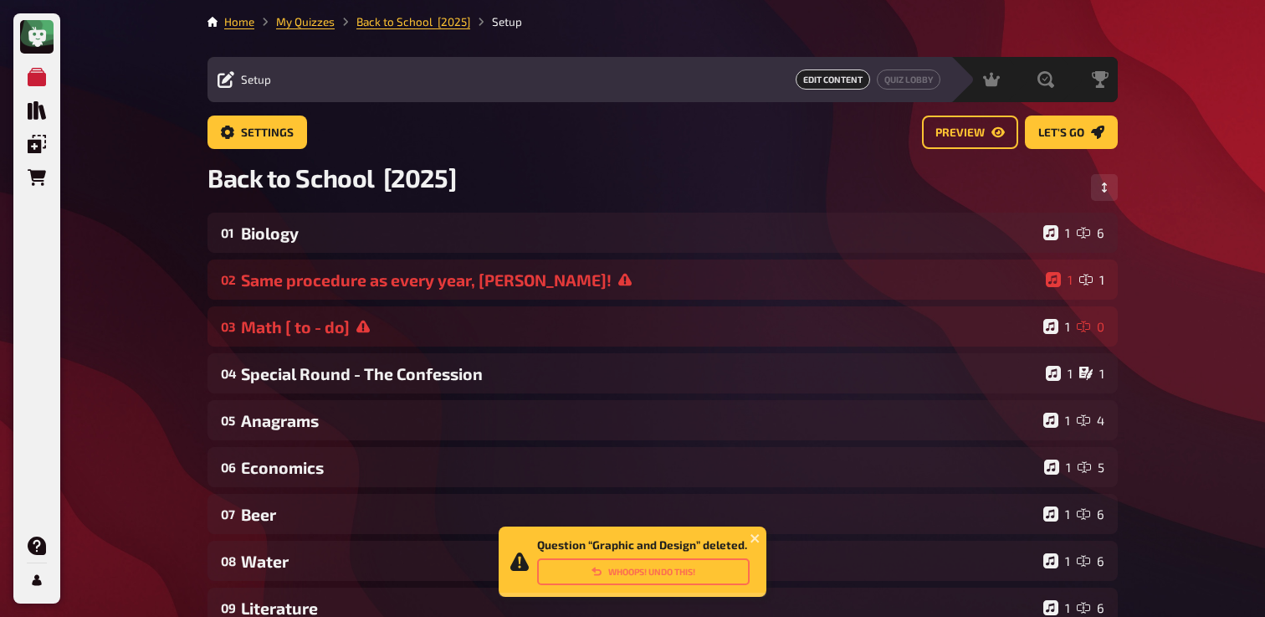
scroll to position [2, 0]
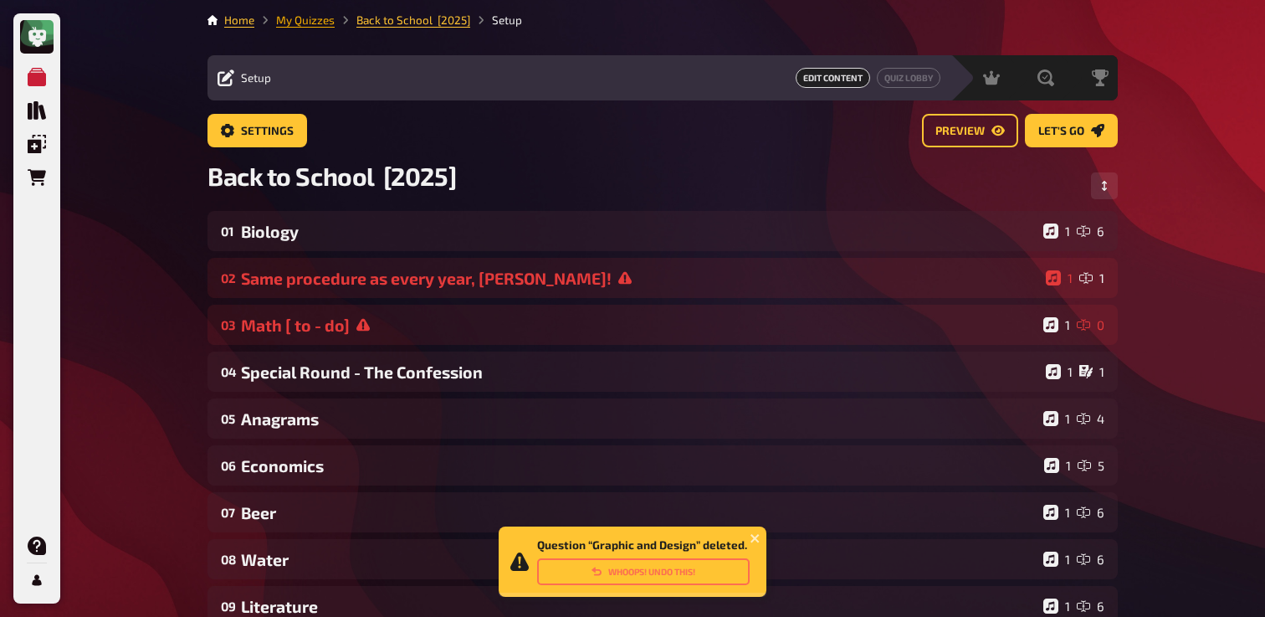
click at [308, 26] on link "My Quizzes" at bounding box center [305, 19] width 59 height 13
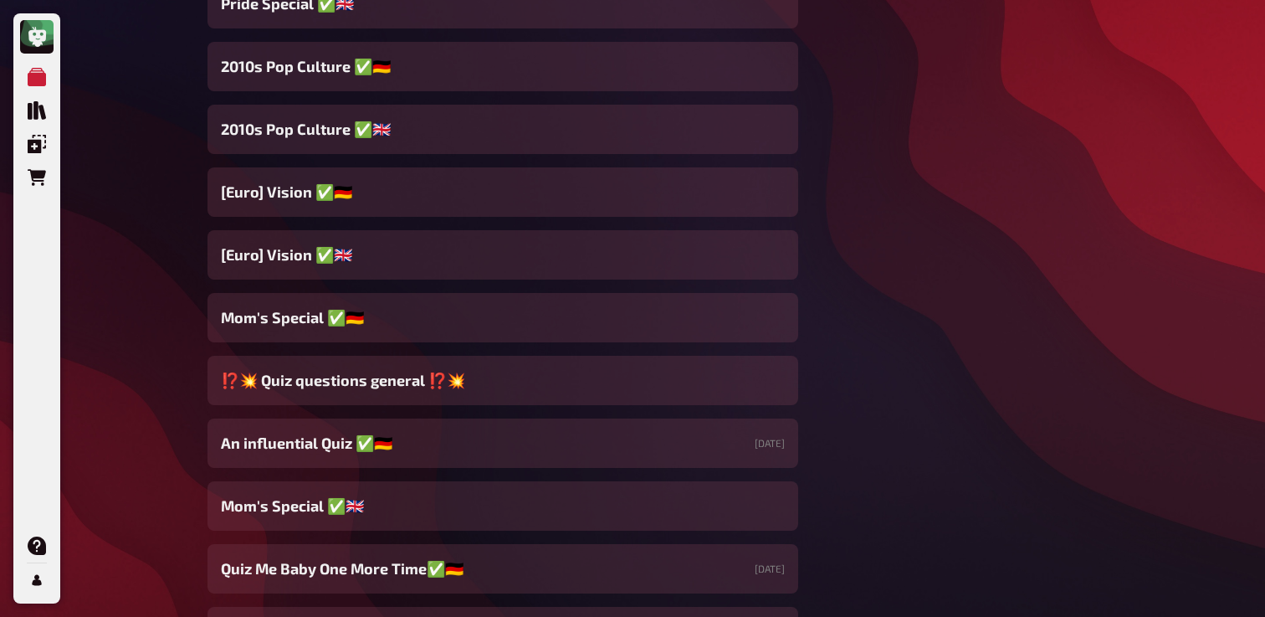
scroll to position [1904, 0]
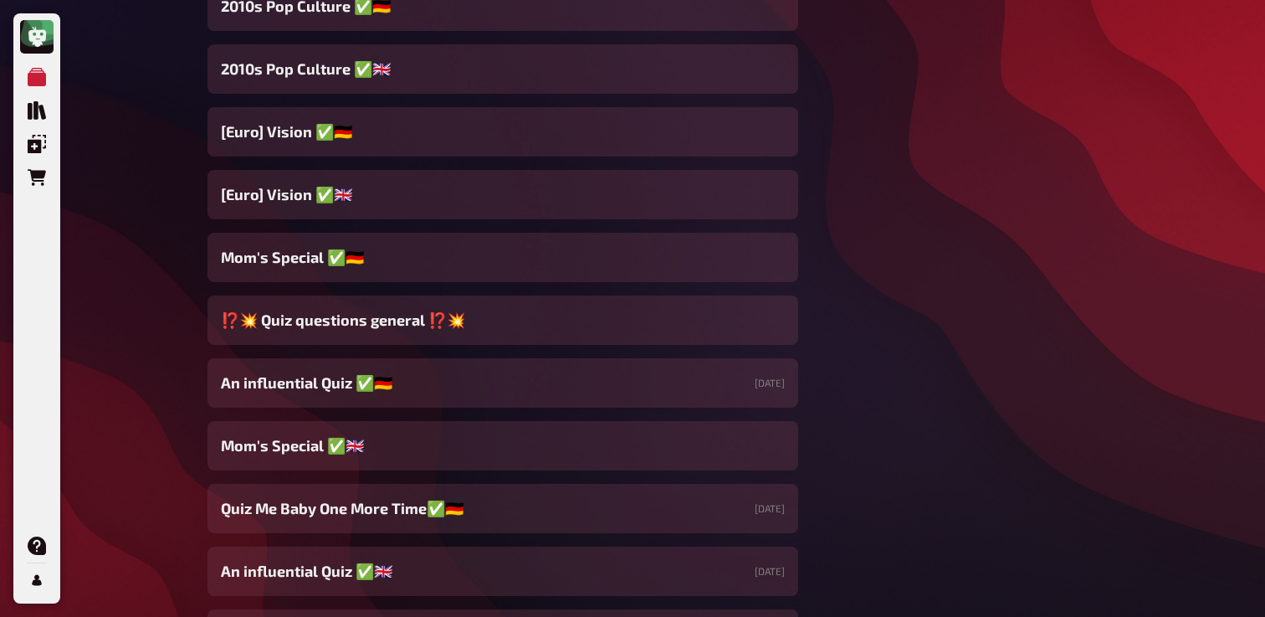
click at [429, 336] on div "⁉️​💥​ Quiz questions general ⁉️​💥​" at bounding box center [503, 319] width 591 height 49
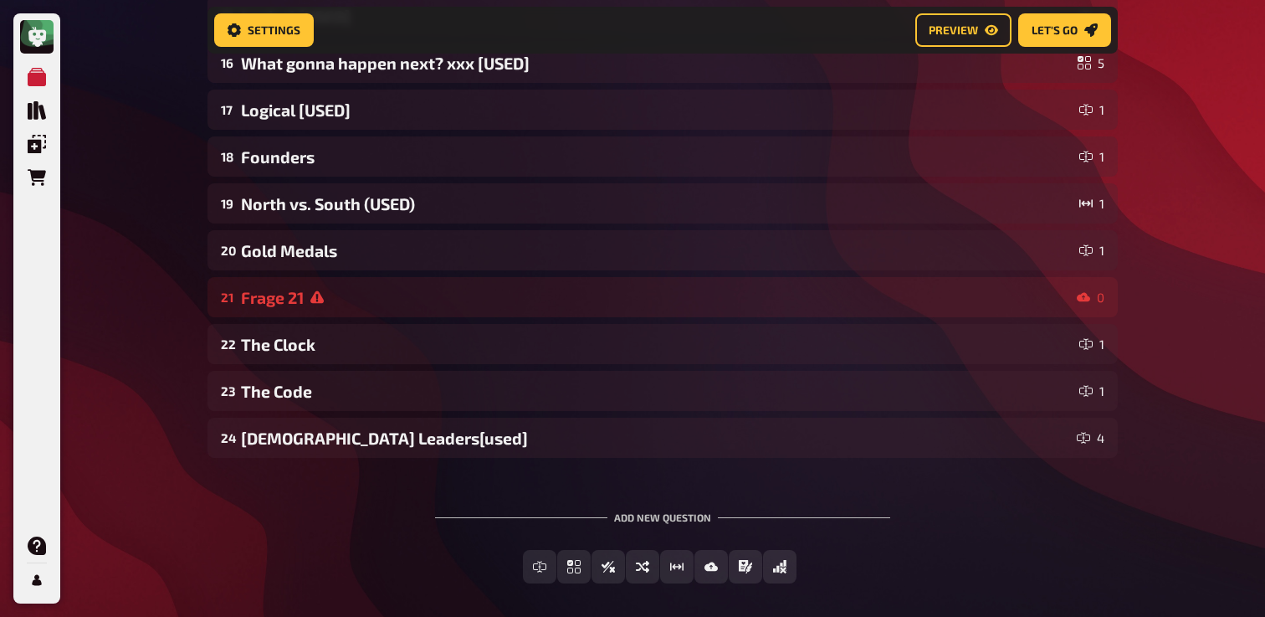
scroll to position [896, 0]
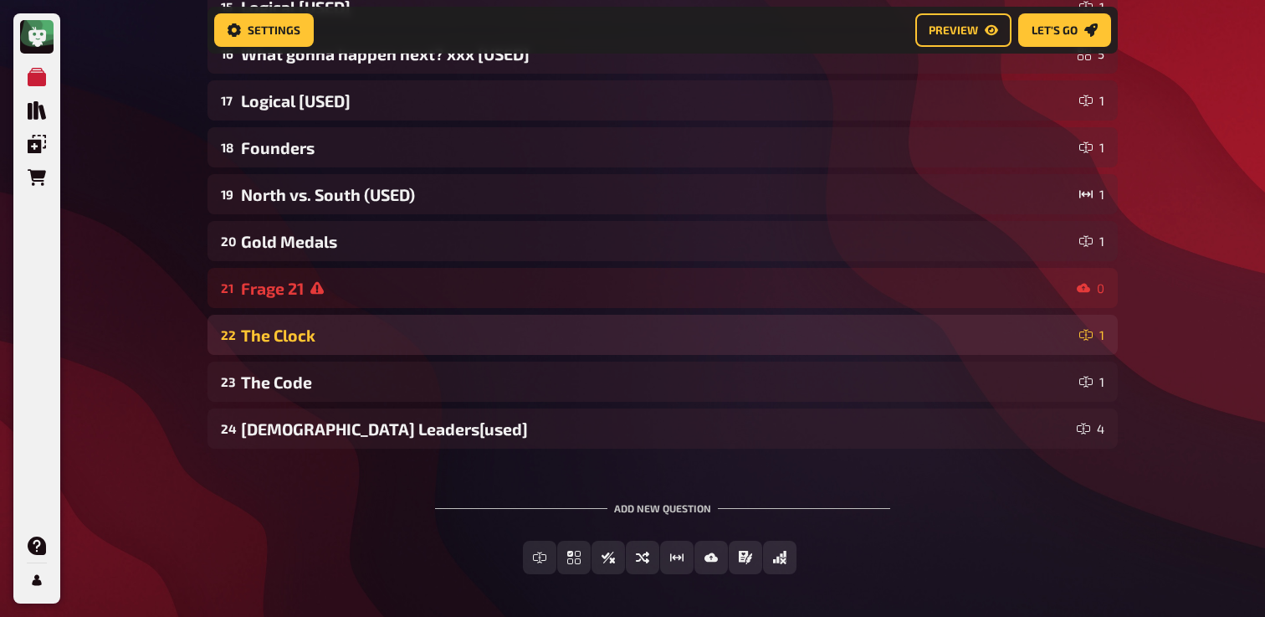
click at [388, 345] on div "The Clock" at bounding box center [657, 335] width 832 height 19
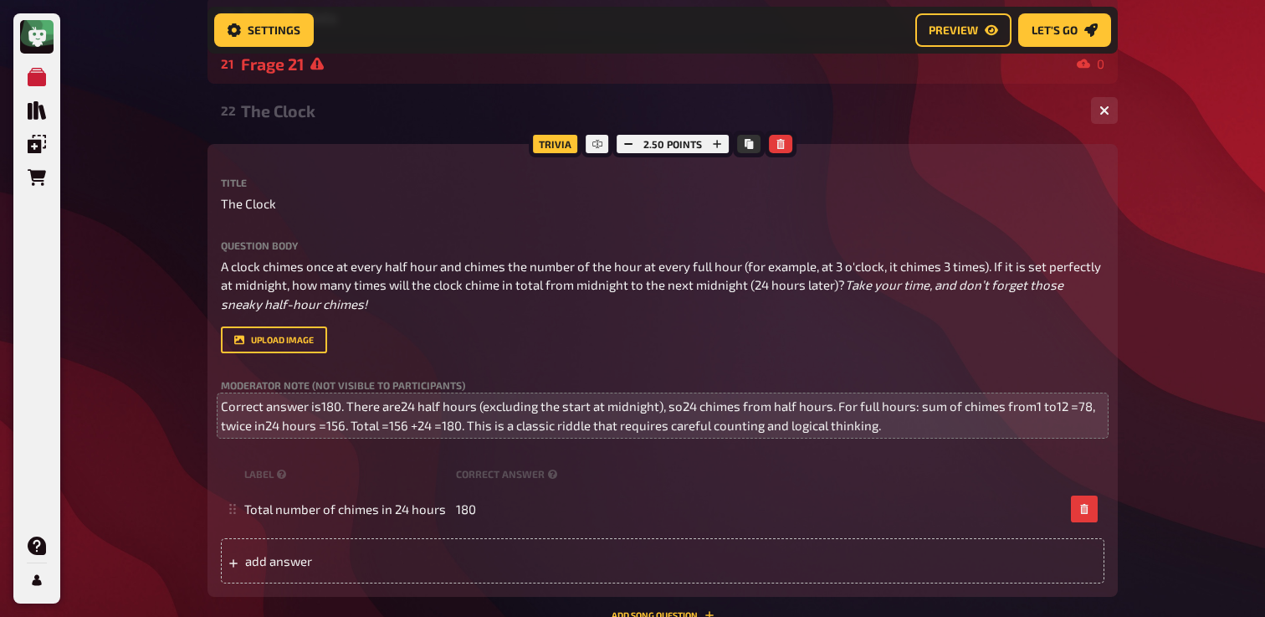
scroll to position [1062, 0]
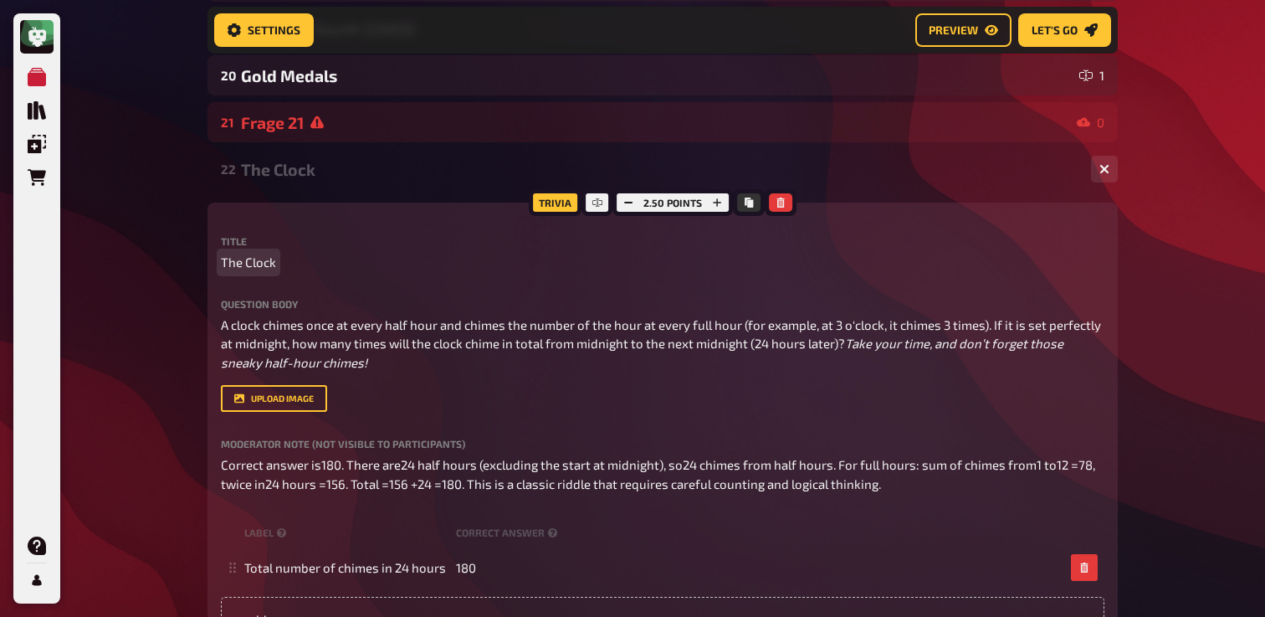
click at [274, 264] on span "The Clock" at bounding box center [248, 262] width 55 height 19
click at [749, 204] on icon "Copy" at bounding box center [749, 202] width 8 height 10
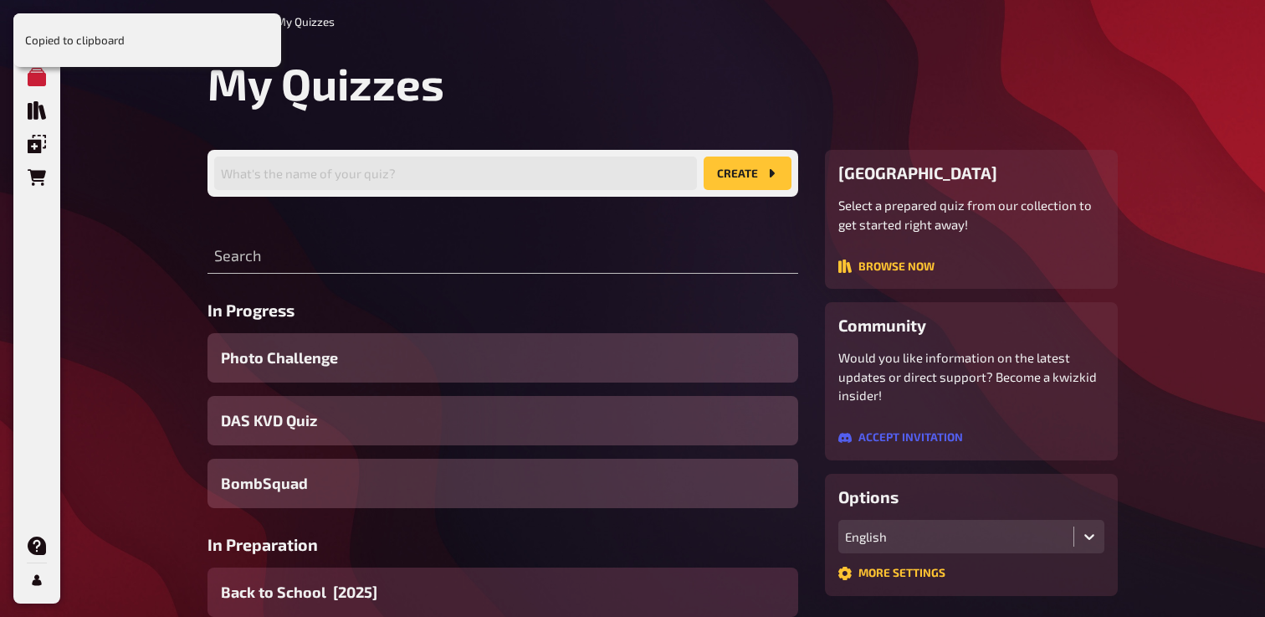
click at [304, 592] on span "Back to School [2025]" at bounding box center [299, 592] width 156 height 23
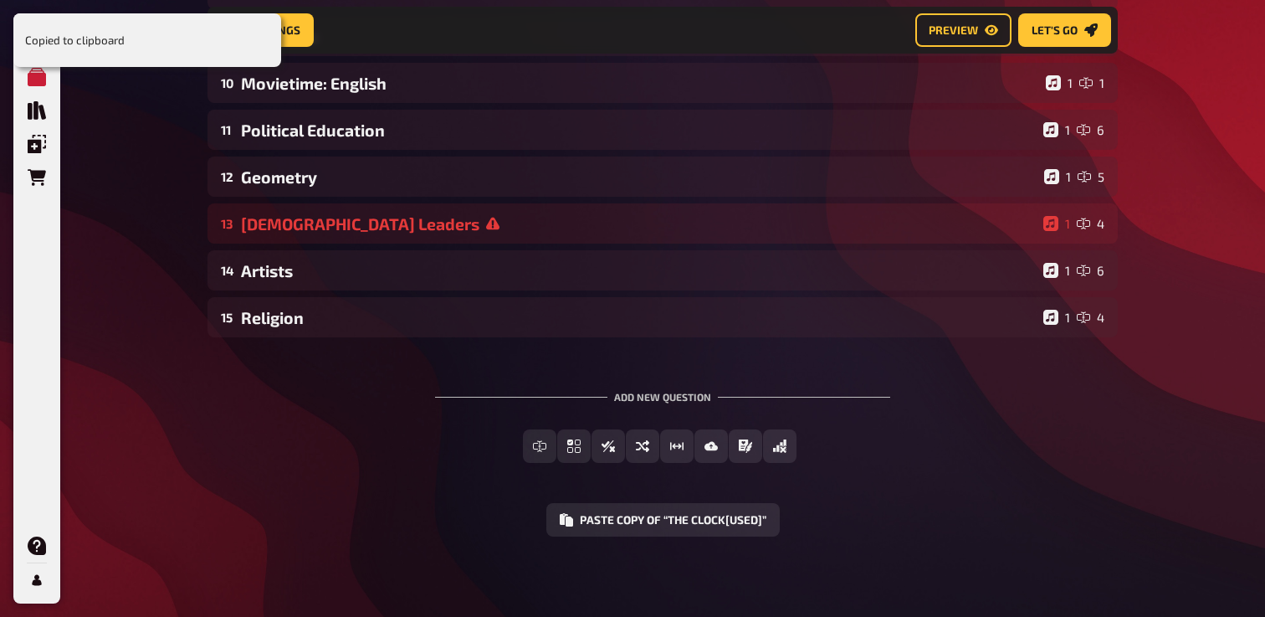
scroll to position [586, 0]
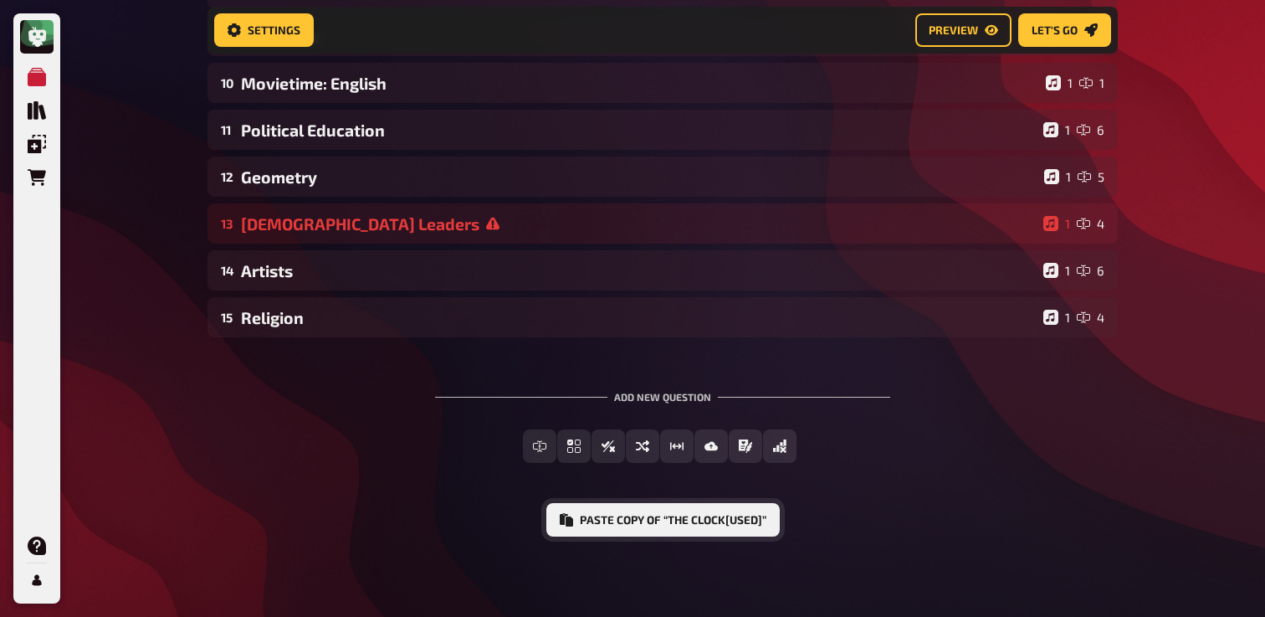
click at [654, 529] on button "Paste copy of “The Clock[used]”" at bounding box center [662, 519] width 233 height 33
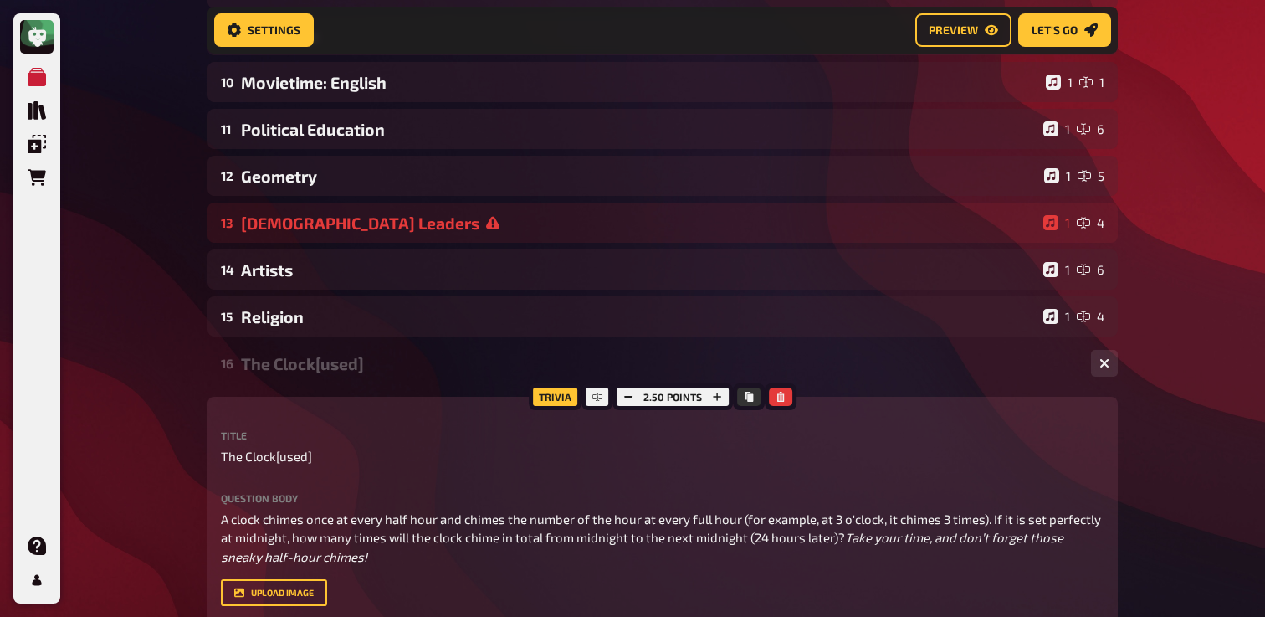
scroll to position [0, 0]
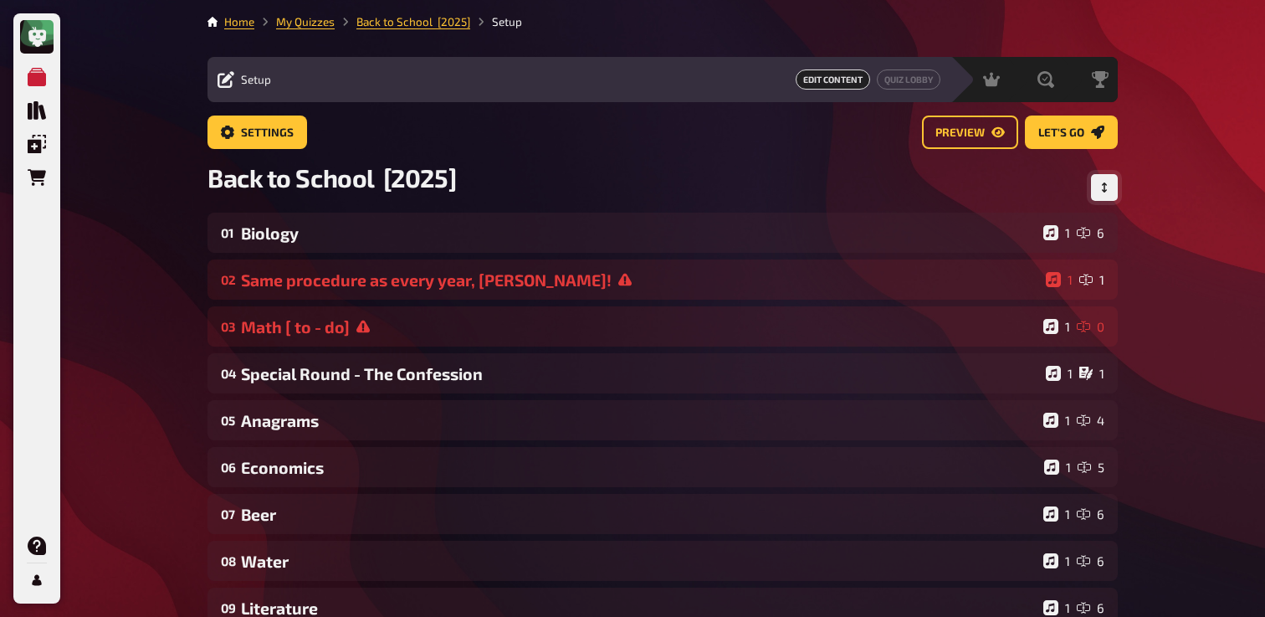
click at [1111, 185] on button "Change Order" at bounding box center [1104, 187] width 27 height 27
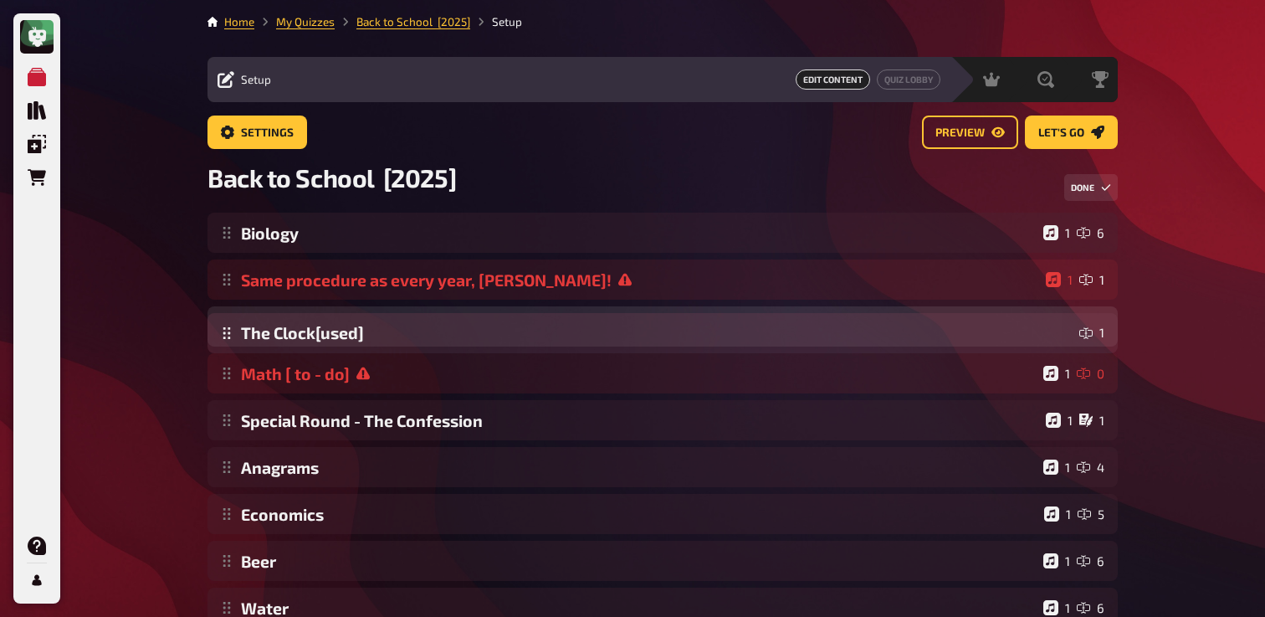
drag, startPoint x: 228, startPoint y: 521, endPoint x: 324, endPoint y: 336, distance: 208.1
click at [324, 336] on div "Biology 1 6 Same procedure as every year, [PERSON_NAME]! 1 1 Math [ to - do] 1 …" at bounding box center [663, 584] width 910 height 743
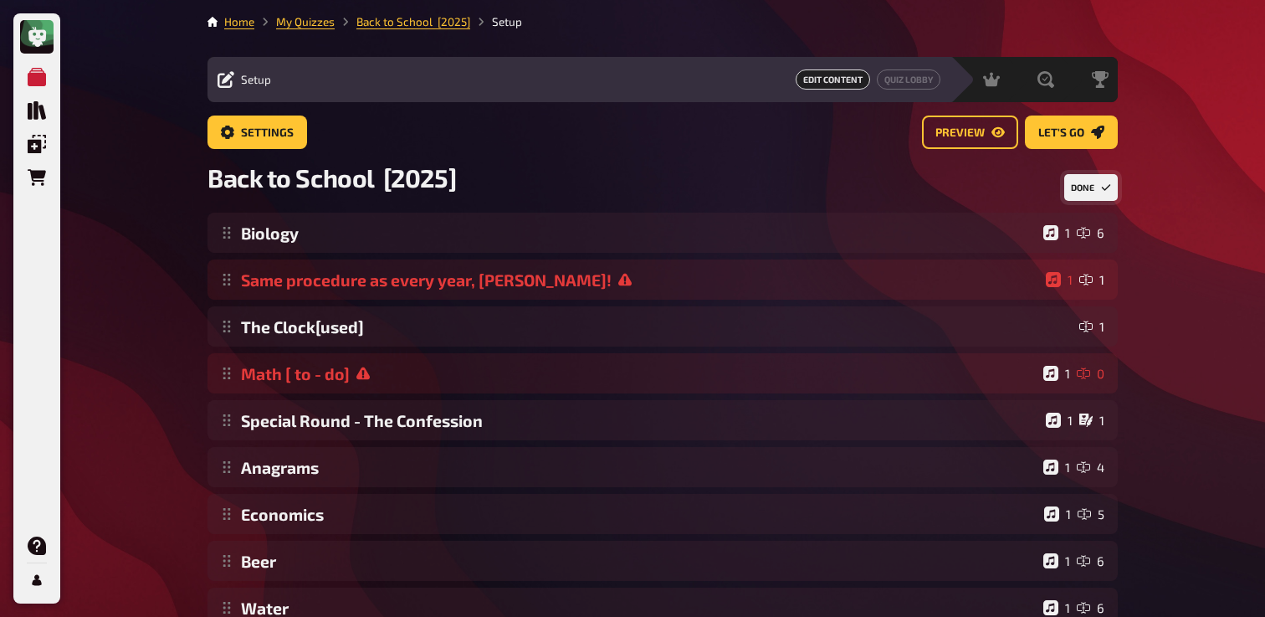
click at [1078, 193] on button "Done" at bounding box center [1091, 187] width 54 height 27
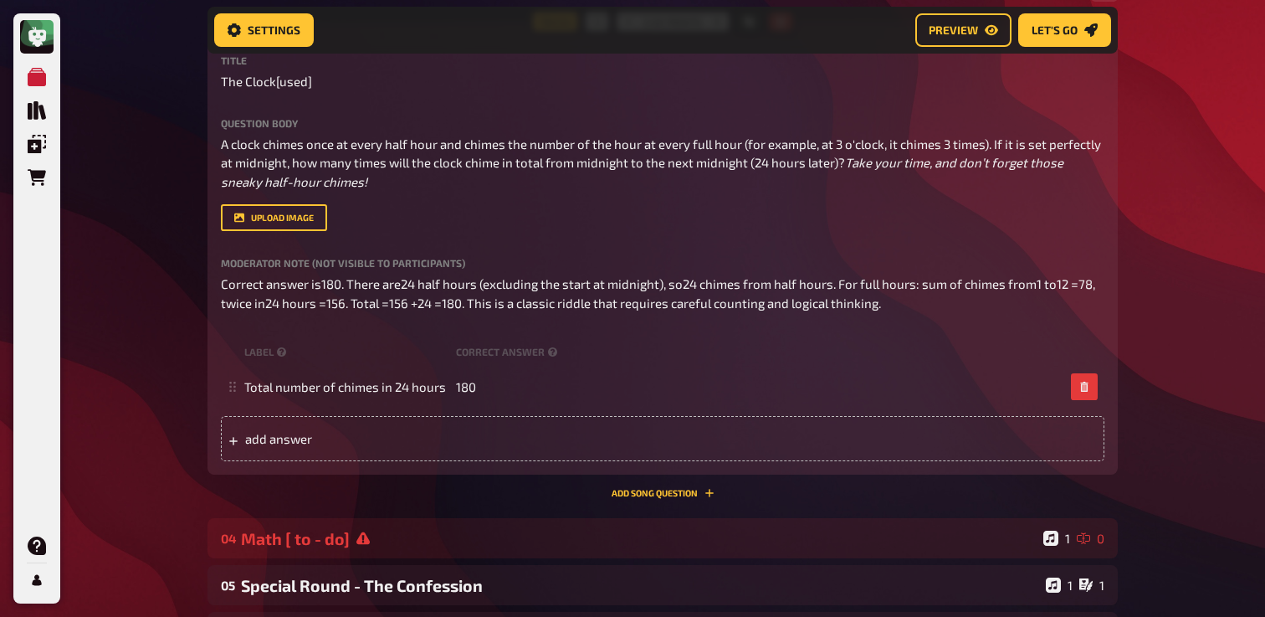
scroll to position [362, 0]
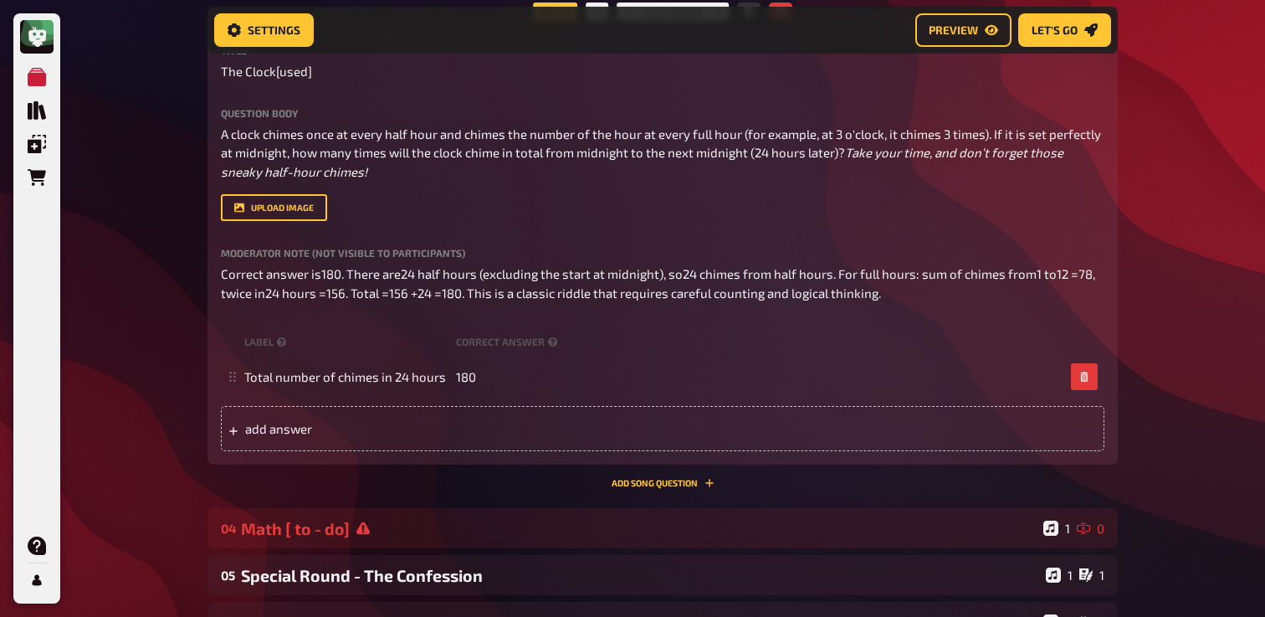
click at [649, 488] on div "Trivia 2.50 points Title The Clock[used] Question body A clock chimes once at e…" at bounding box center [663, 250] width 910 height 476
click at [643, 488] on button "Add Song question" at bounding box center [663, 483] width 103 height 10
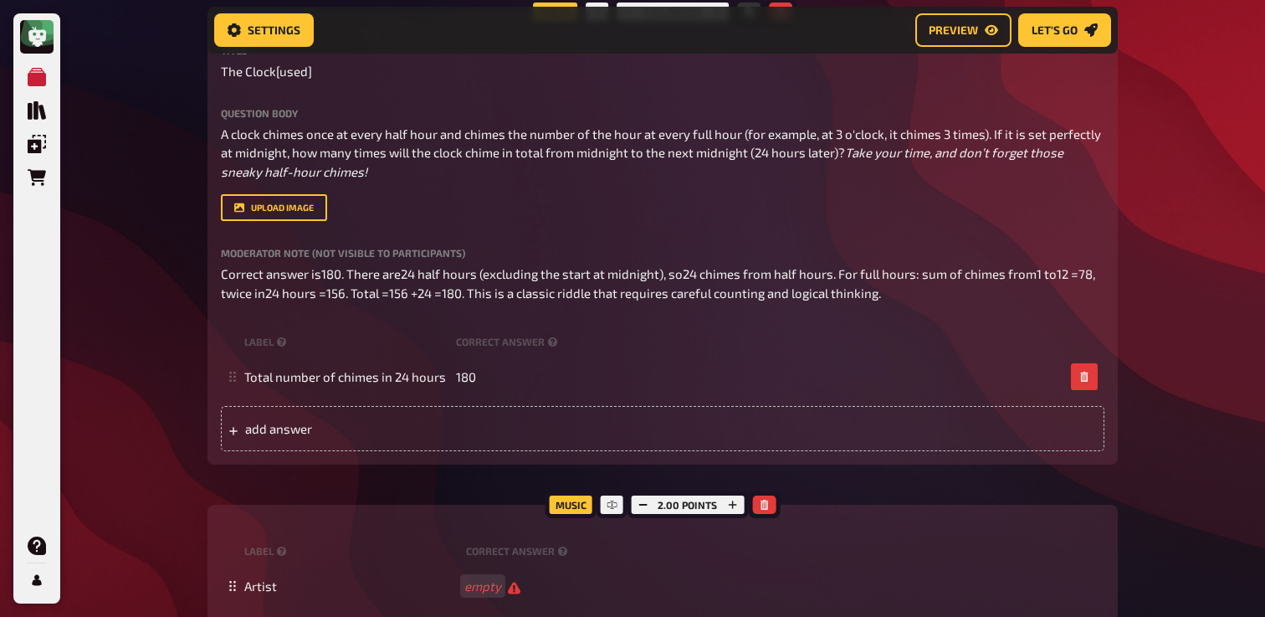
click at [661, 518] on div "2.00 points" at bounding box center [687, 504] width 121 height 27
click at [648, 510] on icon "button" at bounding box center [643, 505] width 10 height 10
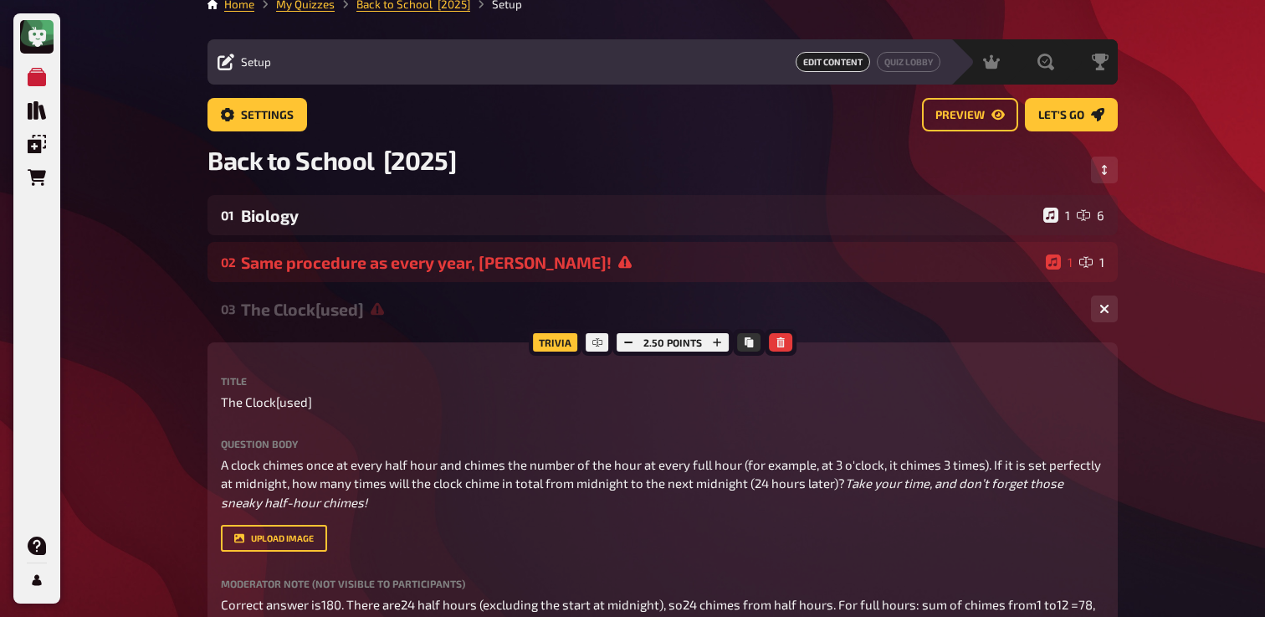
scroll to position [21, 0]
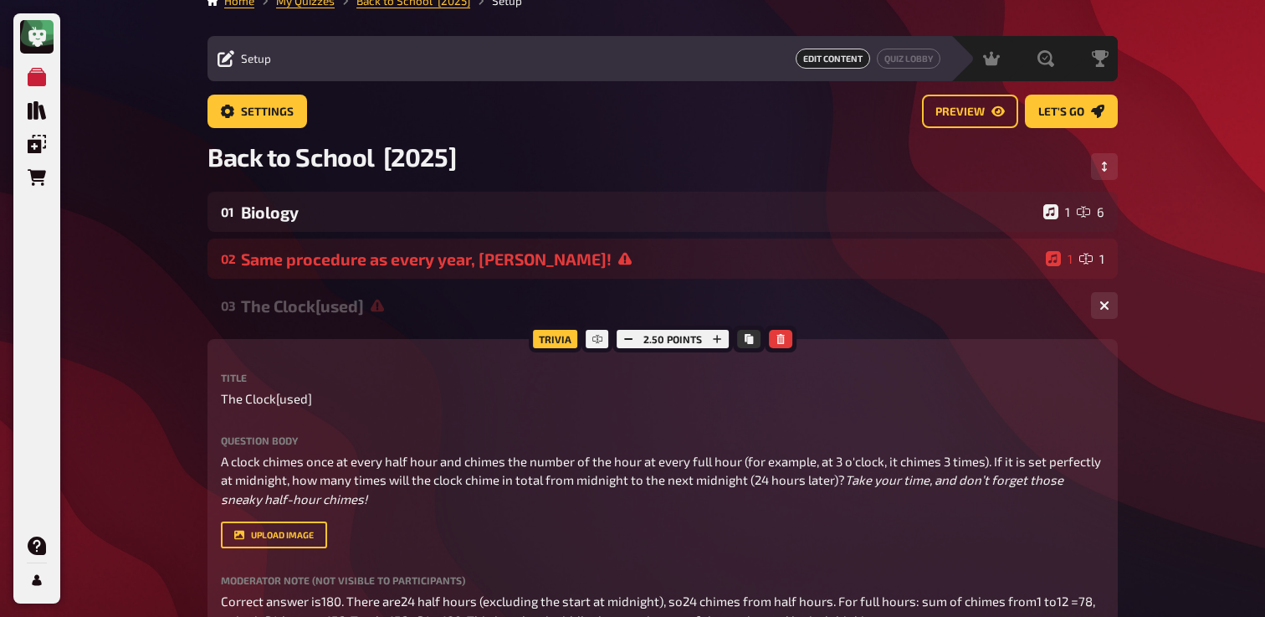
click at [440, 314] on div "The Clock[used]" at bounding box center [659, 305] width 837 height 19
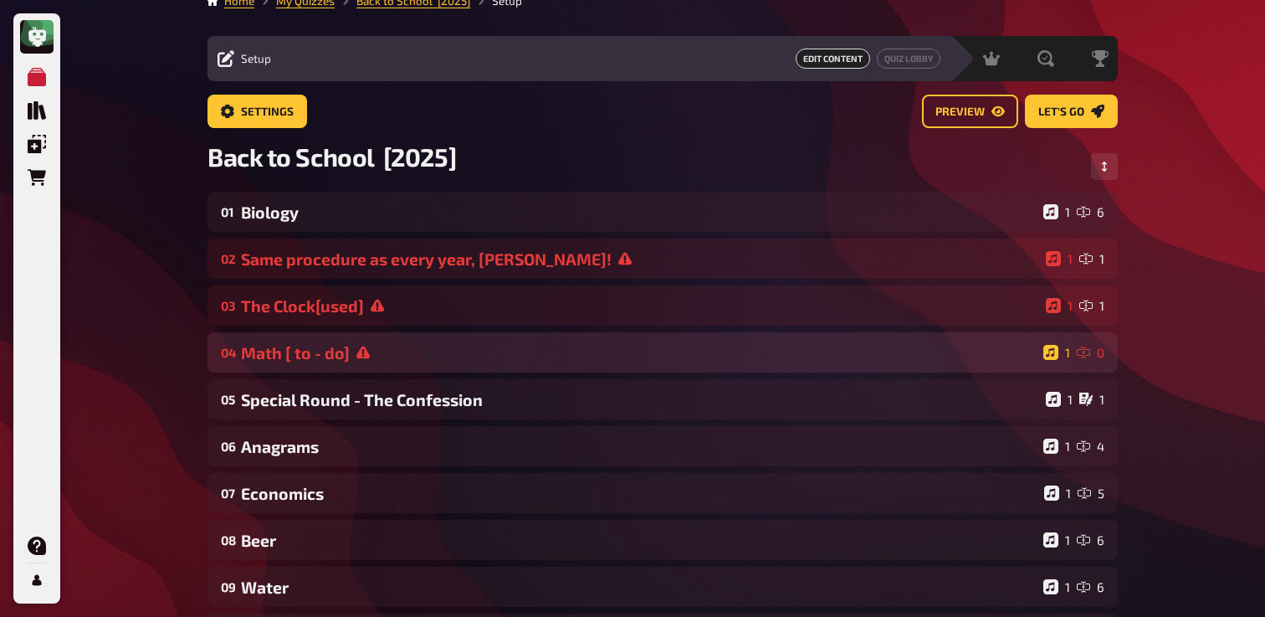
click at [525, 358] on div "Math [ to - do]" at bounding box center [639, 352] width 796 height 19
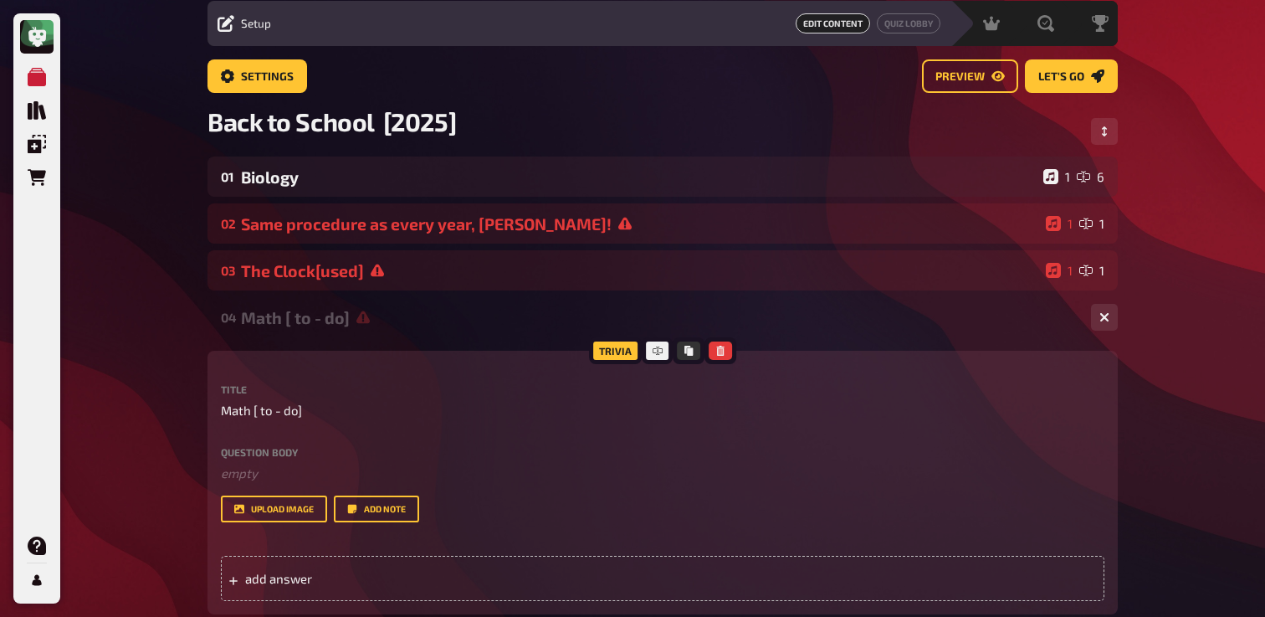
scroll to position [63, 0]
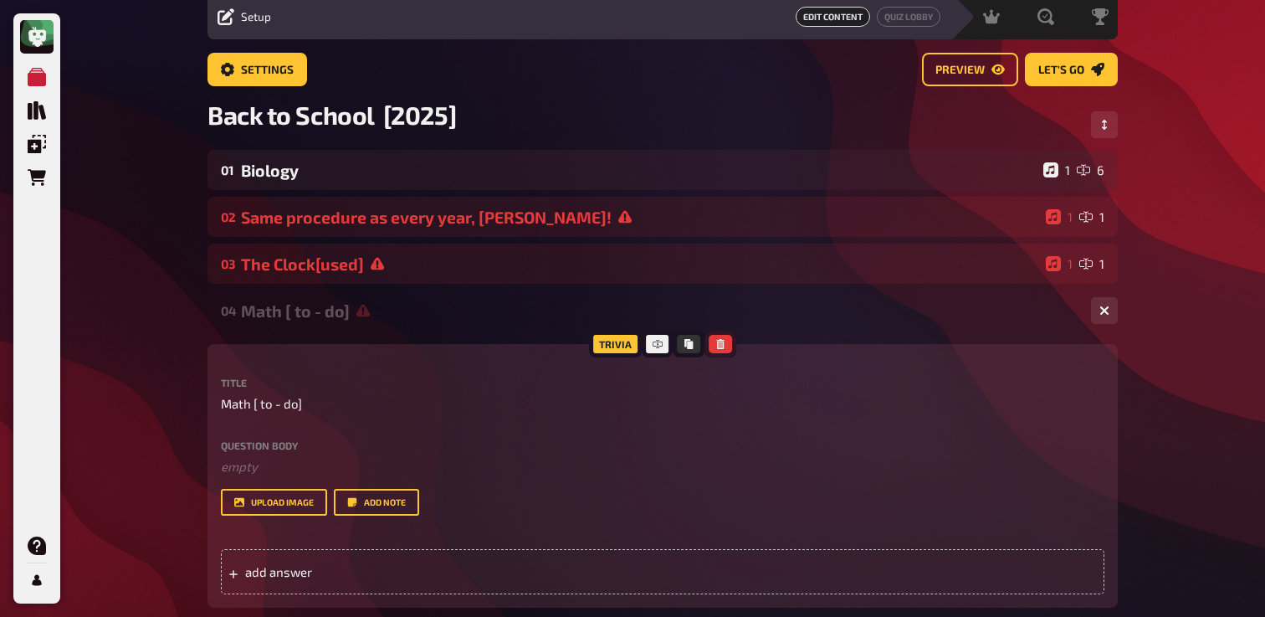
click at [720, 346] on icon "button" at bounding box center [720, 344] width 8 height 10
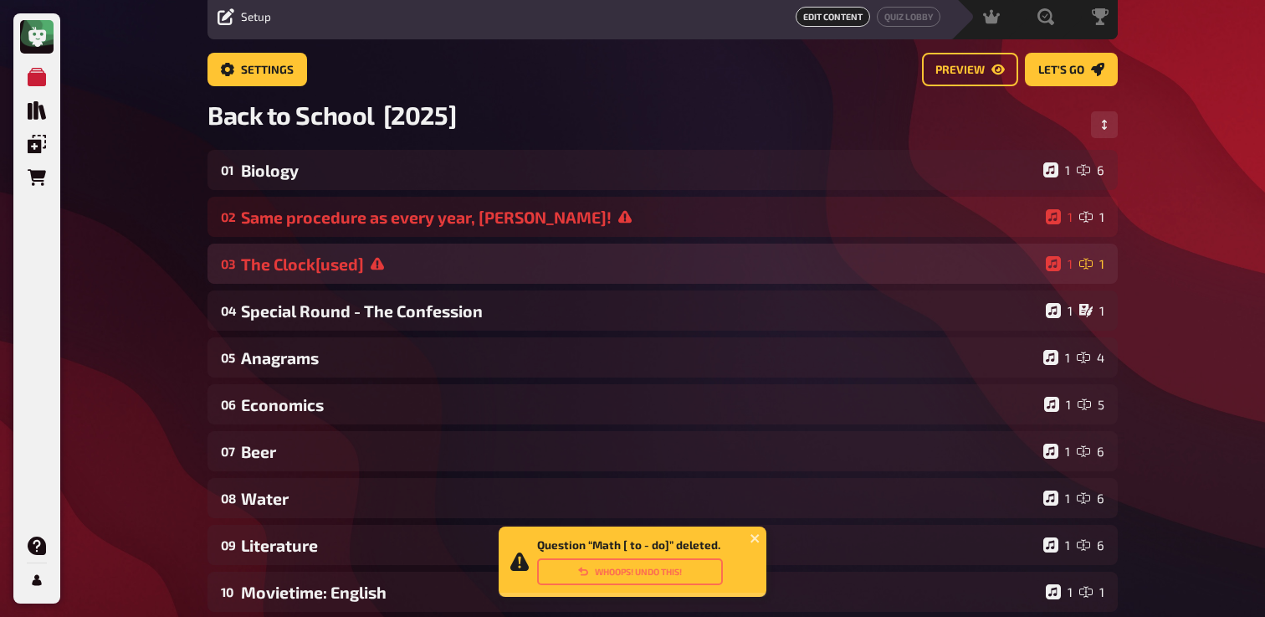
click at [425, 268] on div "The Clock[used]" at bounding box center [640, 263] width 798 height 19
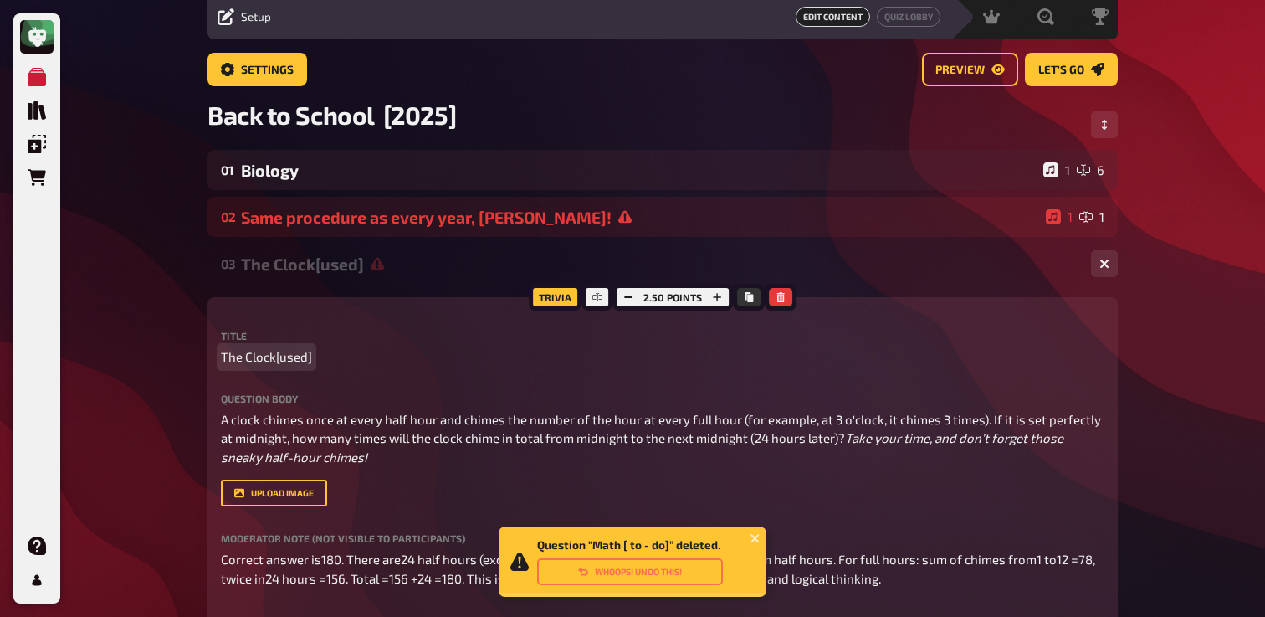
click at [311, 357] on p "The Clock[used]" at bounding box center [663, 356] width 884 height 19
click at [279, 275] on div "03 The Clock 1 1" at bounding box center [663, 264] width 910 height 40
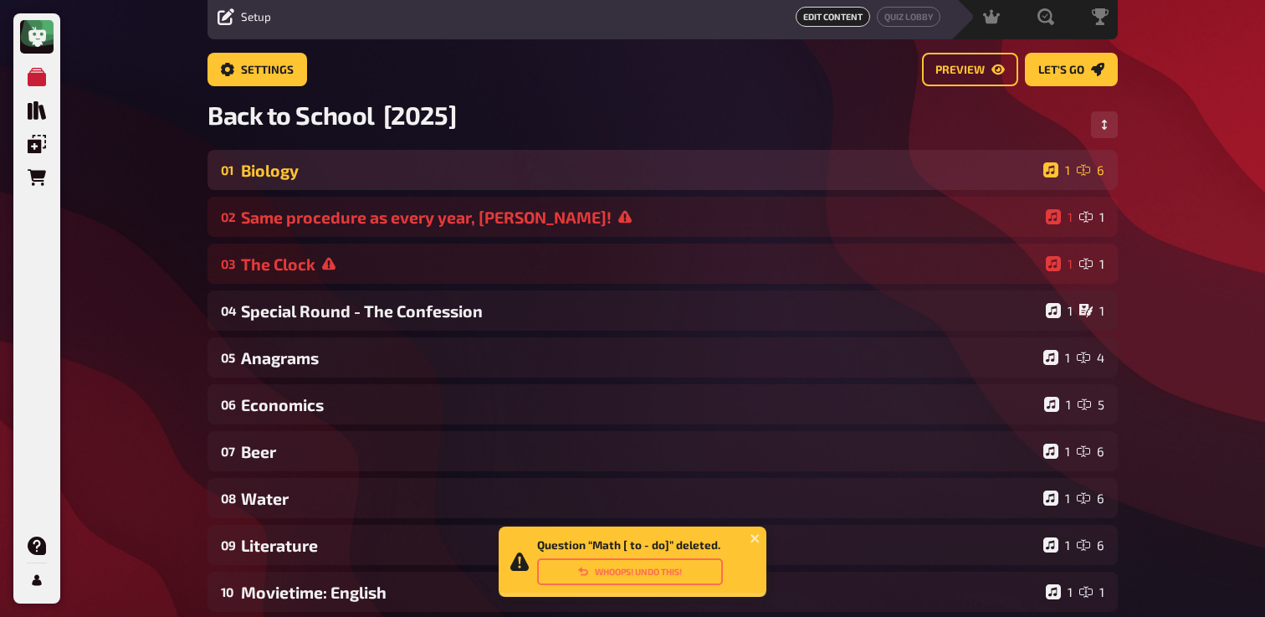
click at [354, 188] on div "01 Biology 1 6" at bounding box center [663, 170] width 910 height 40
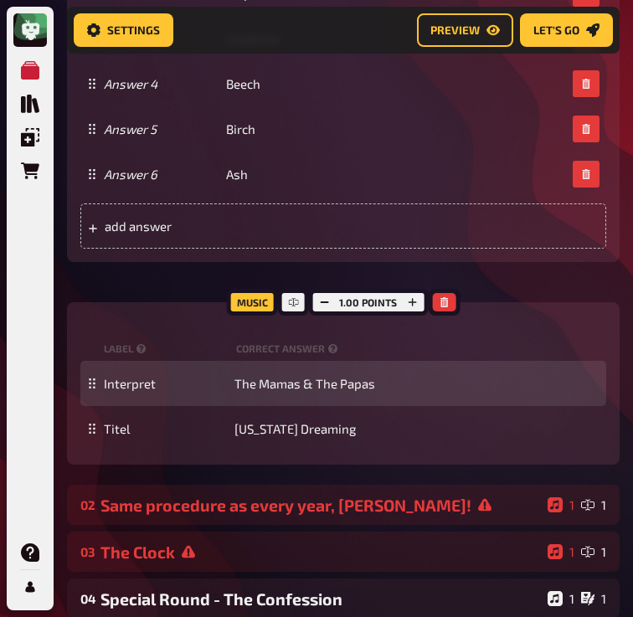
scroll to position [0, 0]
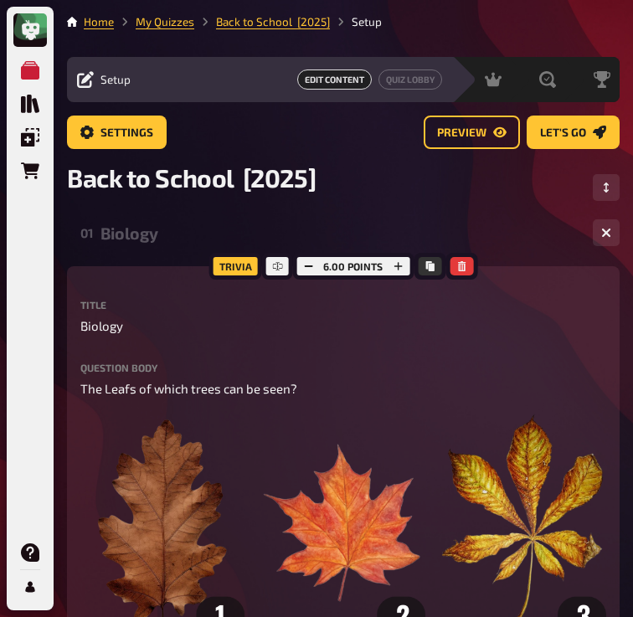
click at [114, 222] on div "01 Biology 1 6" at bounding box center [343, 233] width 552 height 40
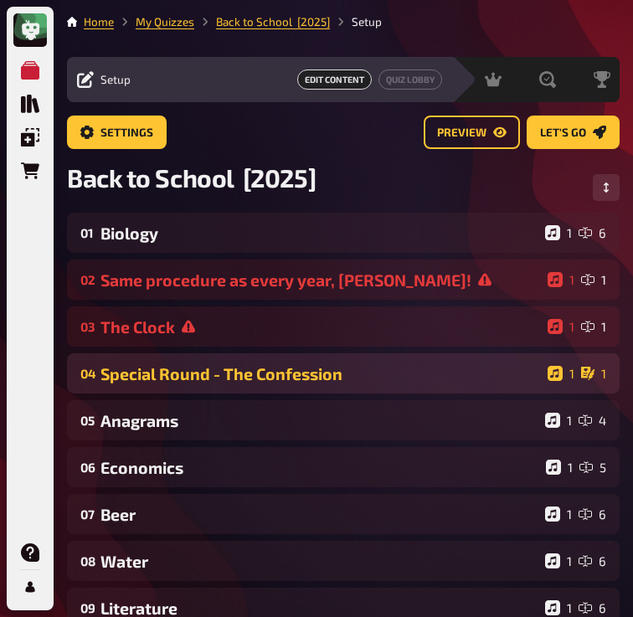
scroll to position [16, 0]
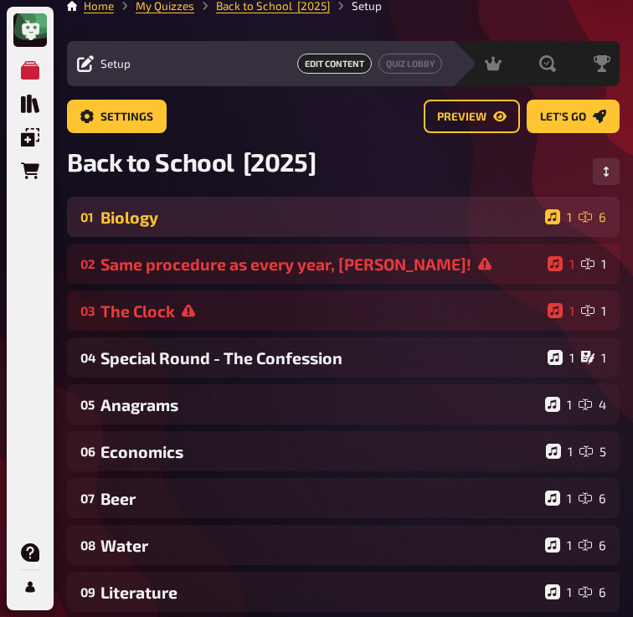
click at [251, 224] on div "Biology" at bounding box center [319, 217] width 438 height 19
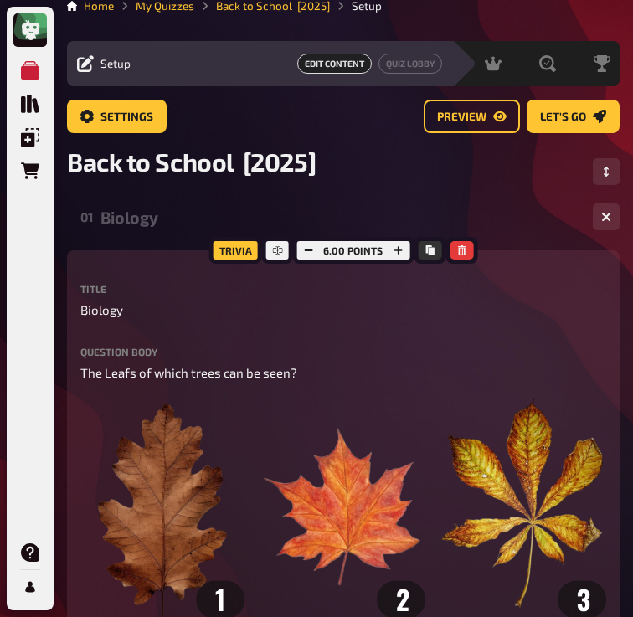
click at [251, 224] on div "Biology" at bounding box center [339, 217] width 479 height 19
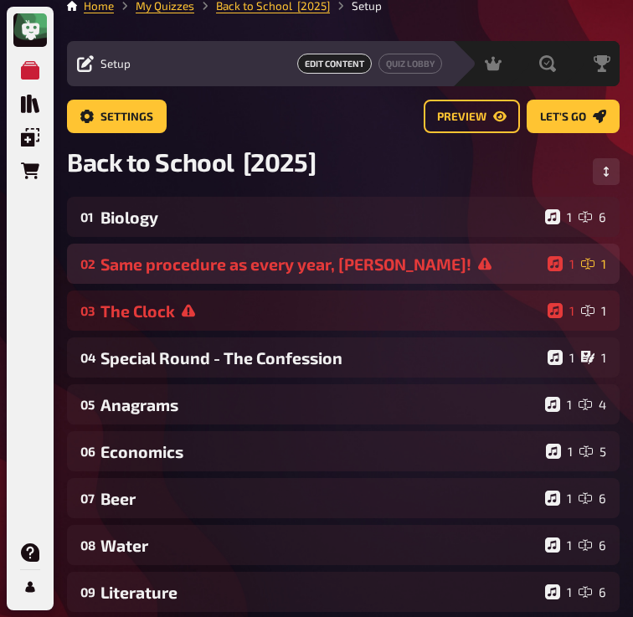
click at [226, 276] on div "02 Same procedure as every year, [PERSON_NAME]! 1 1" at bounding box center [343, 264] width 552 height 40
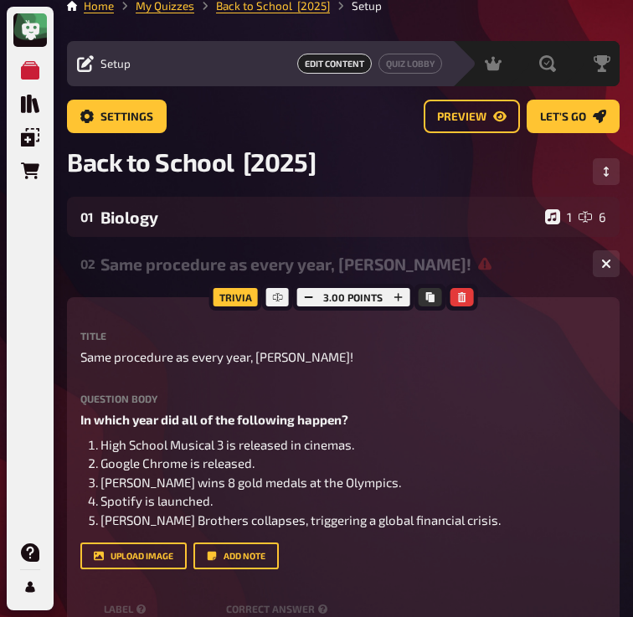
click at [226, 276] on div "02 Same procedure as every year, [PERSON_NAME]! 1 1" at bounding box center [343, 264] width 552 height 40
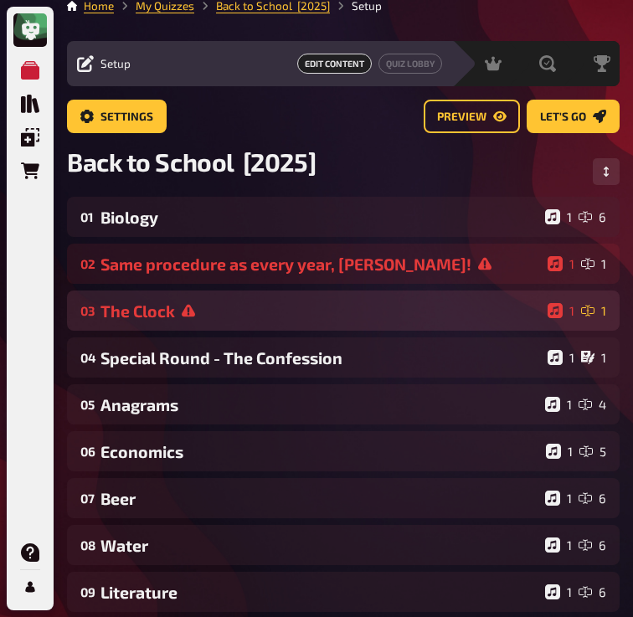
click at [193, 302] on div "The Clock" at bounding box center [320, 310] width 440 height 19
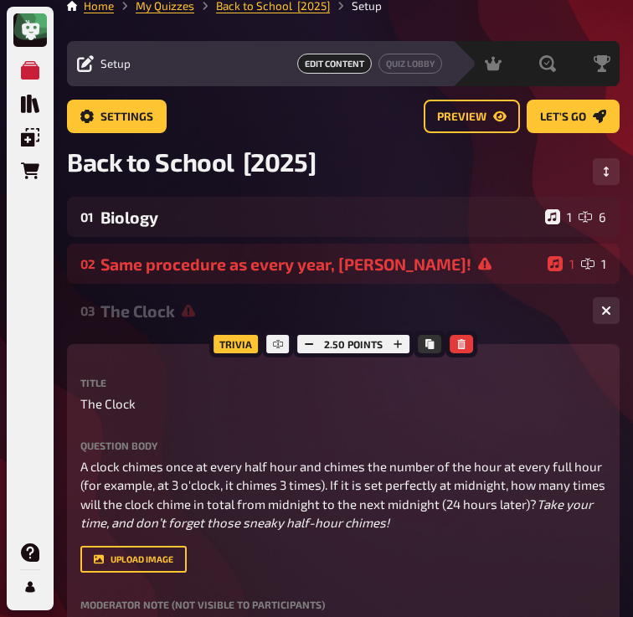
click at [190, 311] on icon at bounding box center [188, 311] width 13 height 13
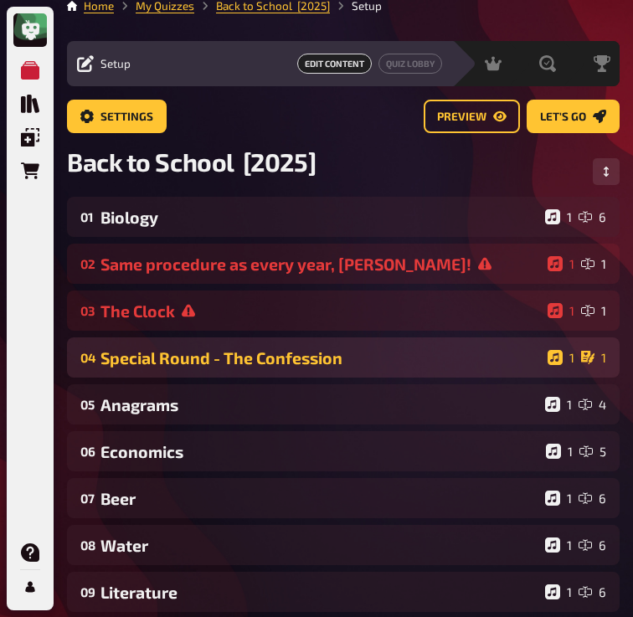
click at [181, 364] on div "Special Round - The Confession" at bounding box center [320, 357] width 440 height 19
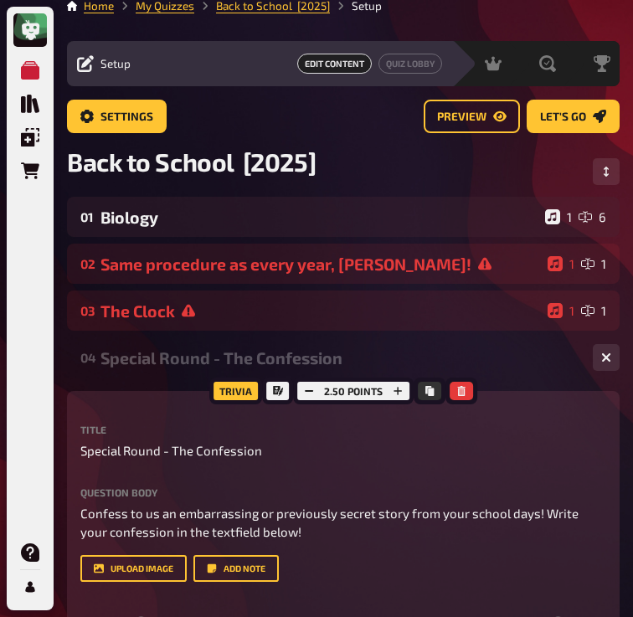
click at [181, 364] on div "Special Round - The Confession" at bounding box center [339, 357] width 479 height 19
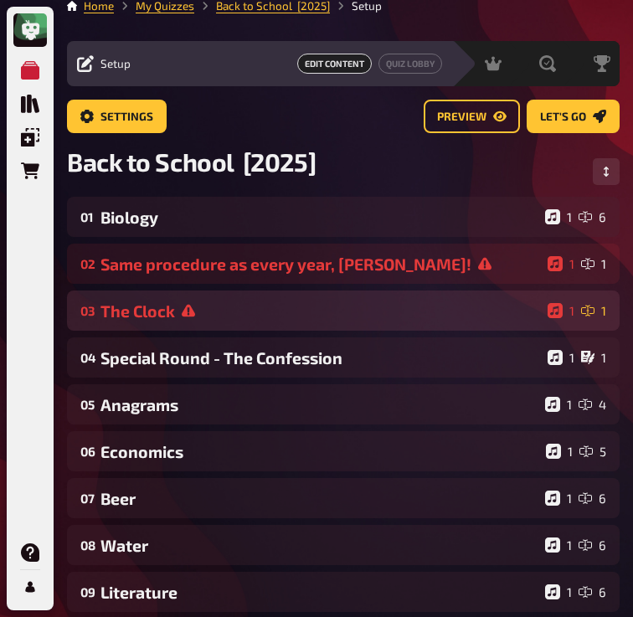
click at [170, 301] on div "The Clock" at bounding box center [320, 310] width 440 height 19
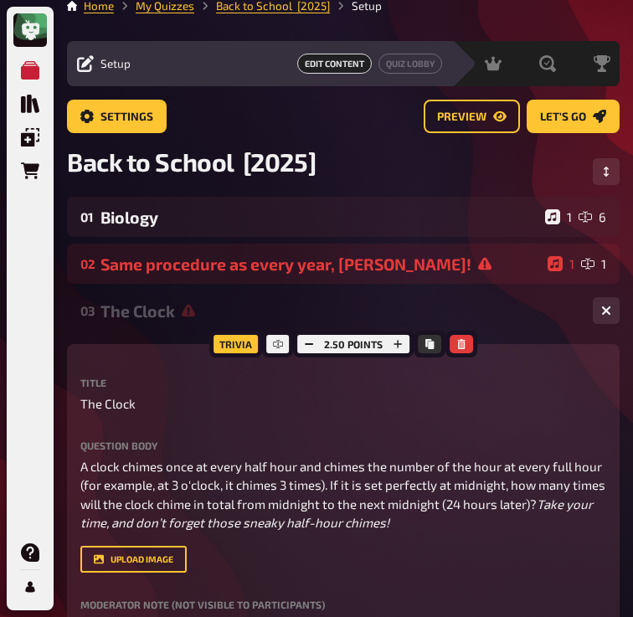
click at [157, 317] on div "The Clock" at bounding box center [339, 310] width 479 height 19
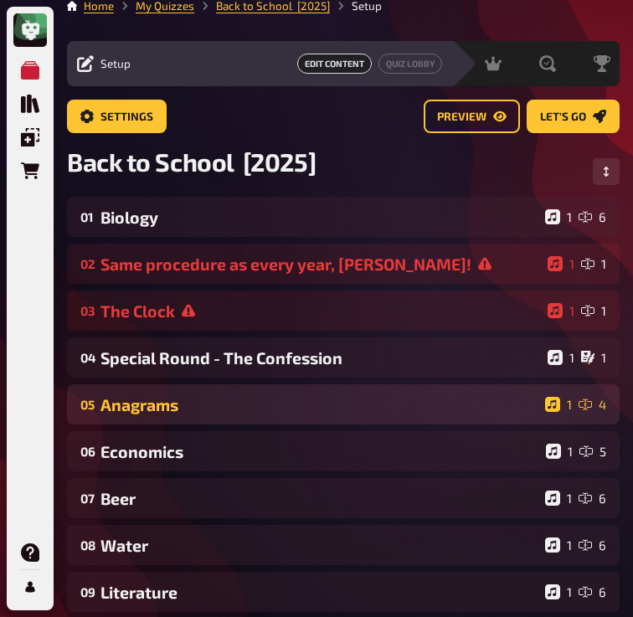
click at [157, 396] on div "Anagrams" at bounding box center [319, 404] width 438 height 19
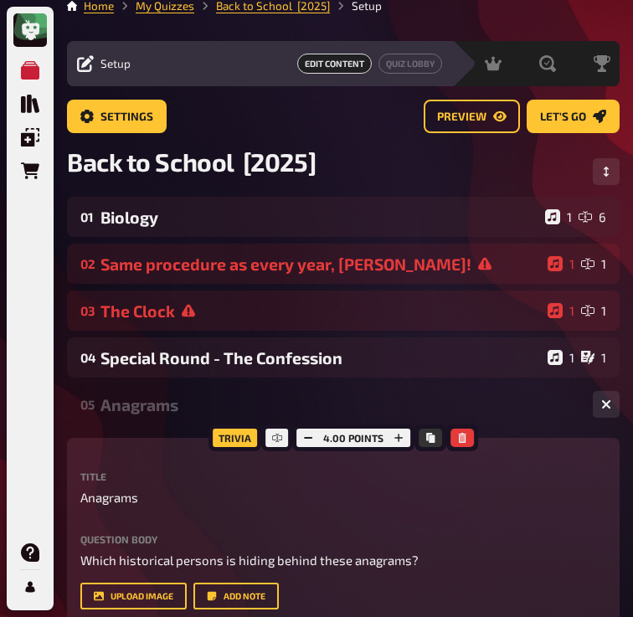
click at [156, 413] on div "Anagrams" at bounding box center [339, 404] width 479 height 19
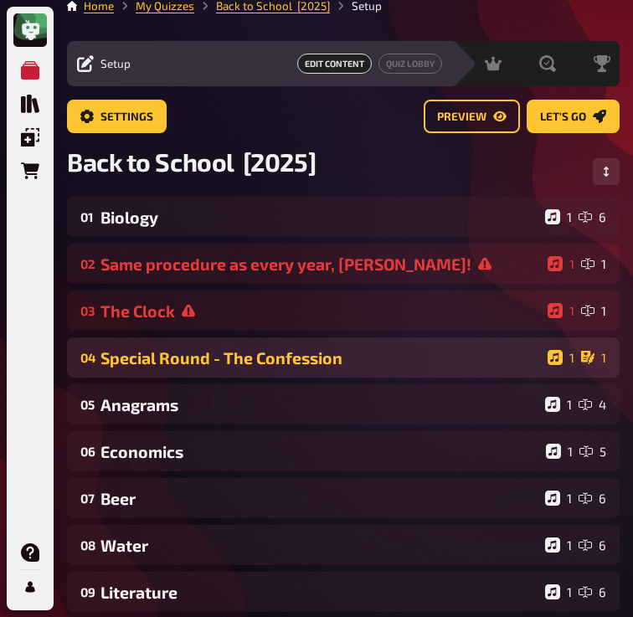
click at [173, 376] on div "04 Special Round - The Confession 1 1" at bounding box center [343, 357] width 552 height 40
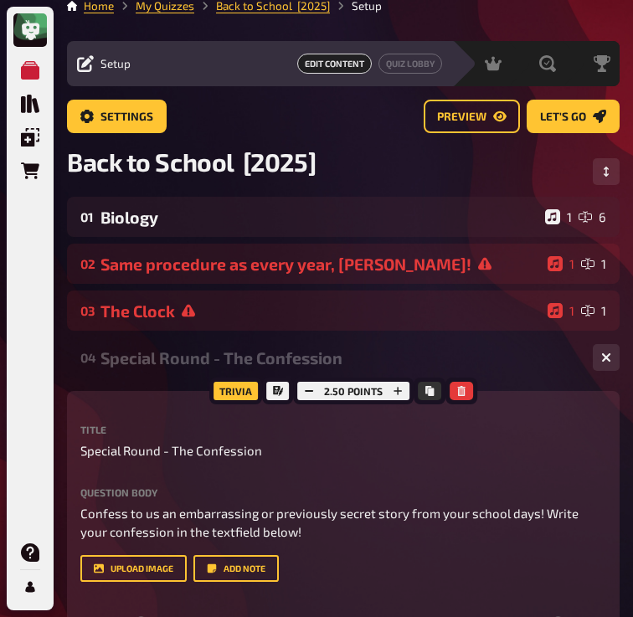
click at [173, 375] on div "04 Special Round - The Confession 1 1" at bounding box center [343, 357] width 552 height 40
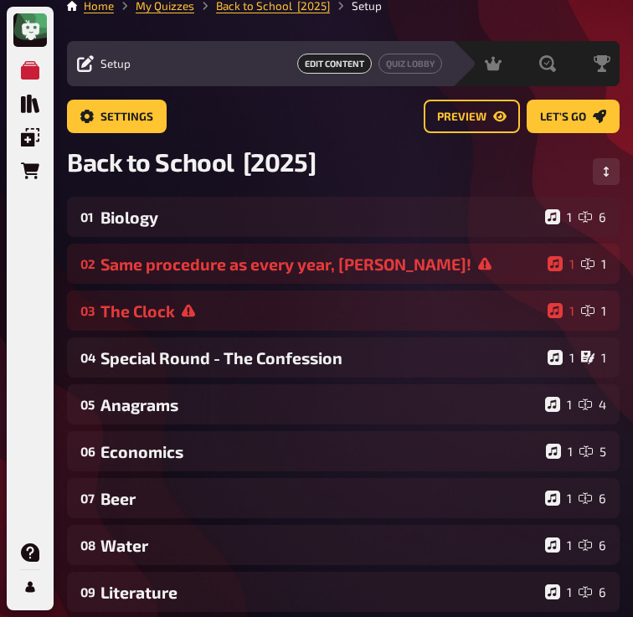
click at [173, 429] on div "01 Biology 1 6 02 Same procedure as every year, [PERSON_NAME]! 1 1 03 The Clock…" at bounding box center [343, 545] width 552 height 696
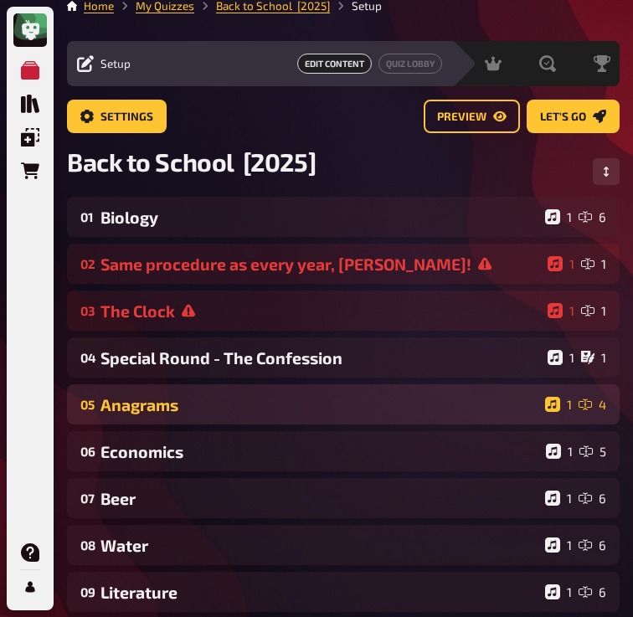
click at [189, 384] on div "05 Anagrams 1 4" at bounding box center [343, 404] width 552 height 40
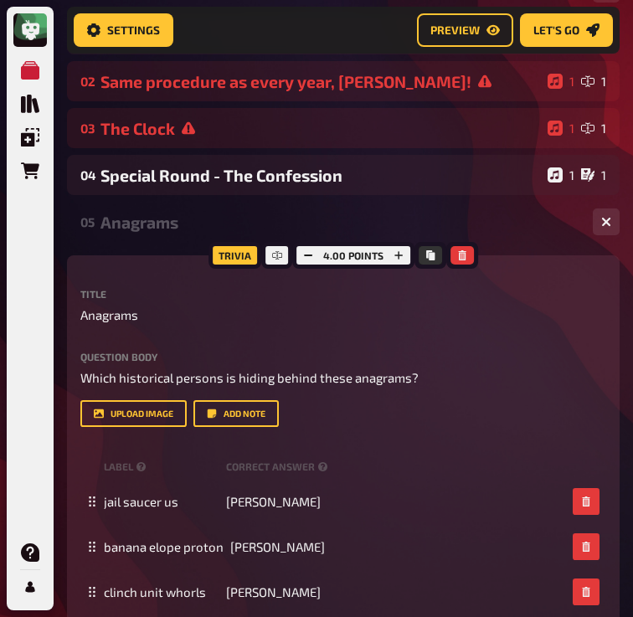
scroll to position [213, 0]
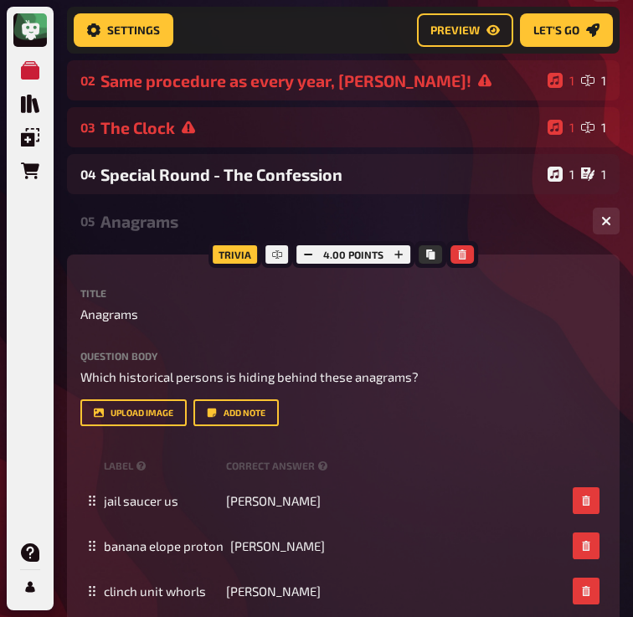
click at [159, 225] on div "Anagrams" at bounding box center [339, 221] width 479 height 19
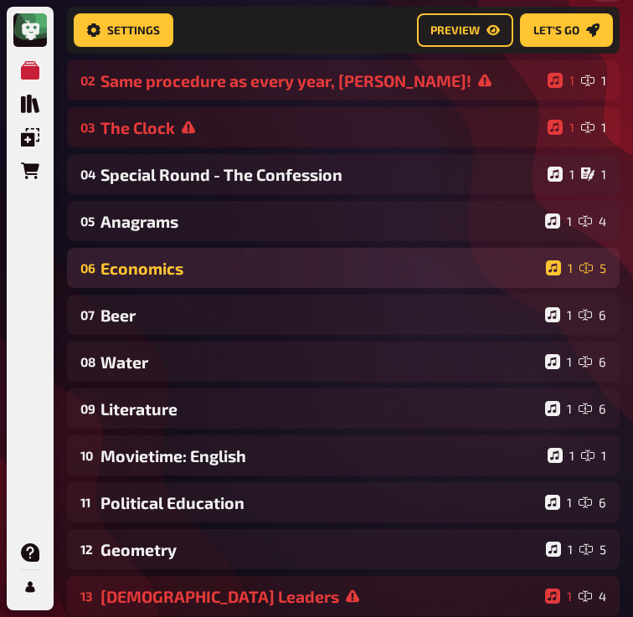
click at [162, 272] on div "Economics" at bounding box center [319, 268] width 439 height 19
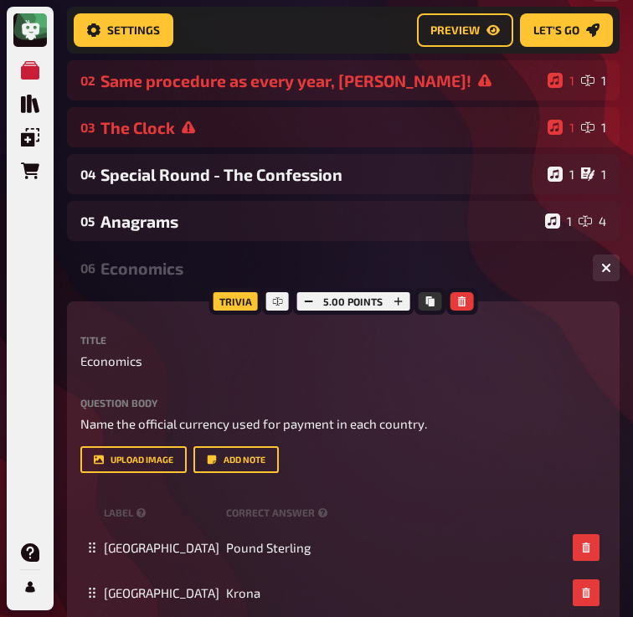
click at [162, 272] on div "Economics" at bounding box center [339, 268] width 479 height 19
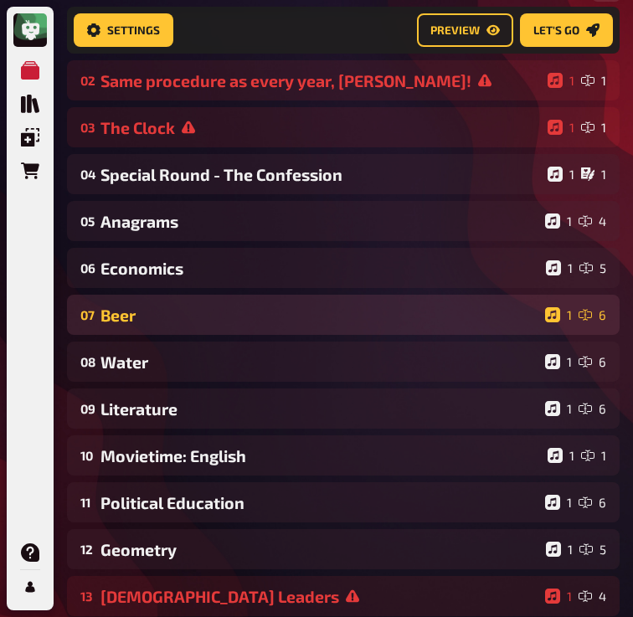
click at [154, 331] on div "07 Beer 1 6" at bounding box center [343, 315] width 552 height 40
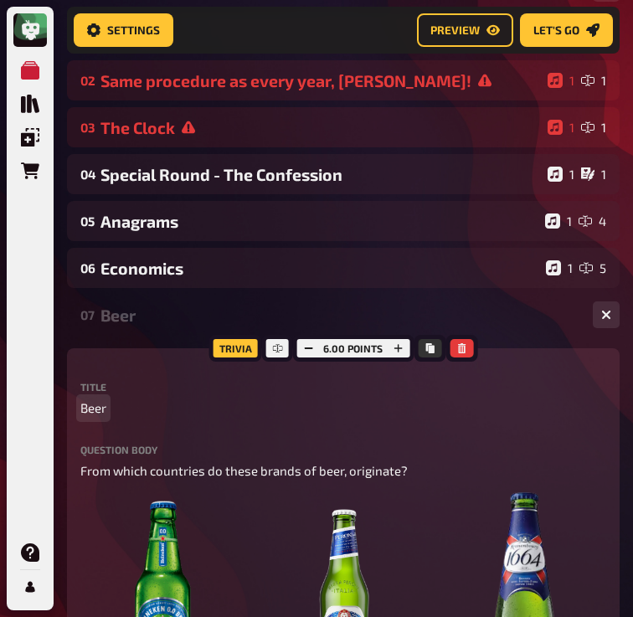
click at [92, 402] on span "Beer" at bounding box center [93, 407] width 26 height 19
click at [133, 413] on span "Chemestry" at bounding box center [111, 407] width 63 height 19
click at [157, 331] on div "07 Chemestry 1 6" at bounding box center [343, 315] width 552 height 40
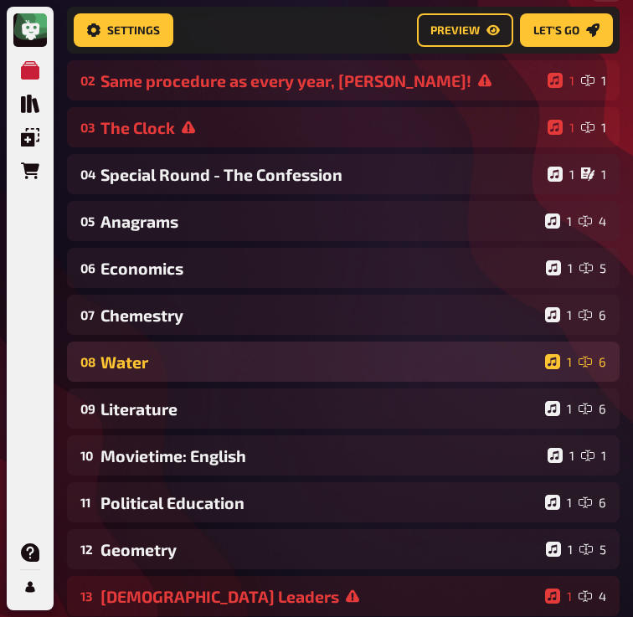
click at [156, 351] on div "08 Water 1 6" at bounding box center [343, 361] width 552 height 40
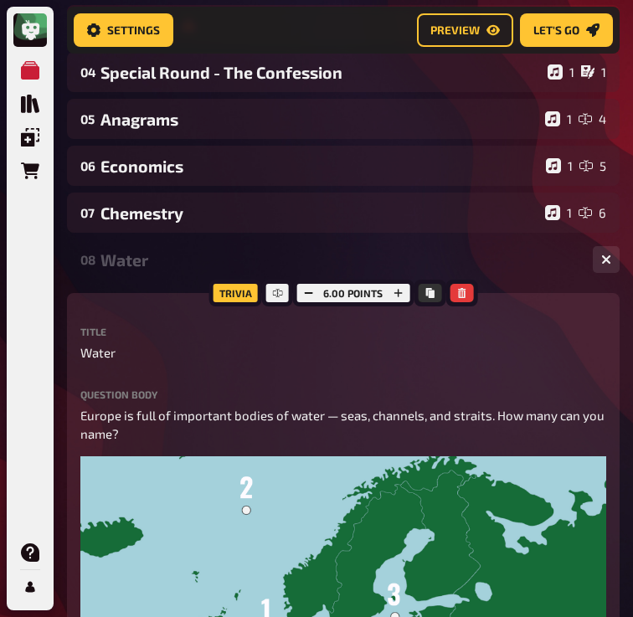
scroll to position [336, 0]
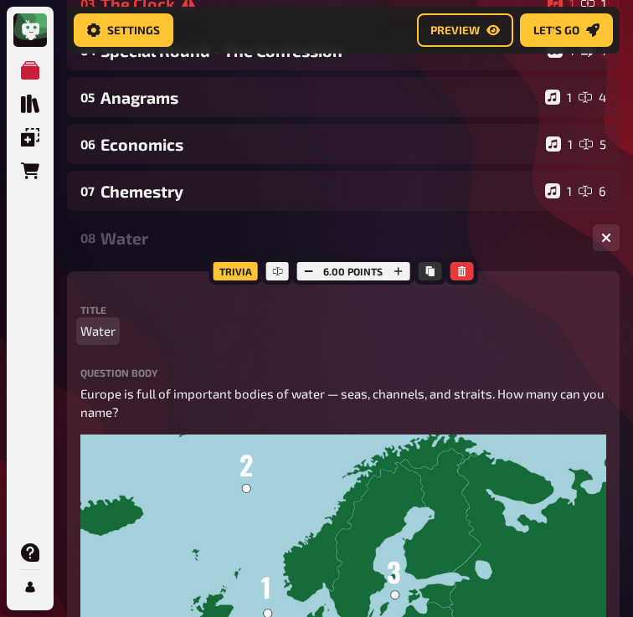
click at [102, 333] on span "Water" at bounding box center [97, 330] width 35 height 19
click at [125, 336] on span "Geography" at bounding box center [111, 330] width 62 height 19
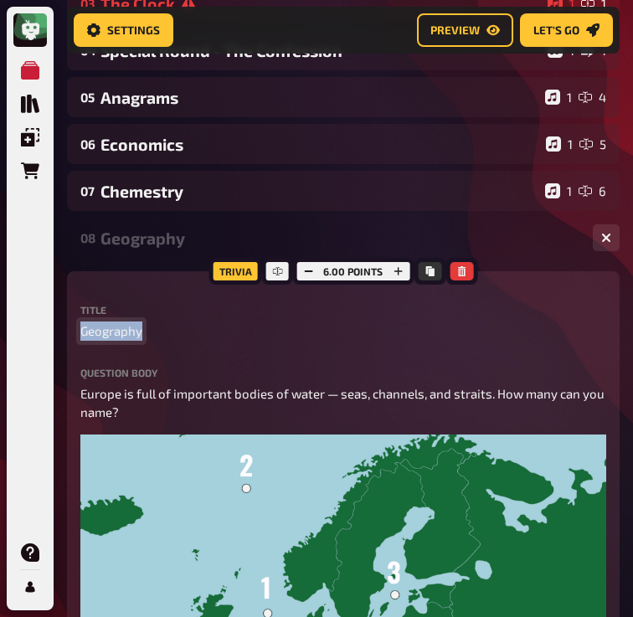
copy span "Geography"
click at [154, 247] on div "08 Geography 1 6" at bounding box center [343, 238] width 552 height 40
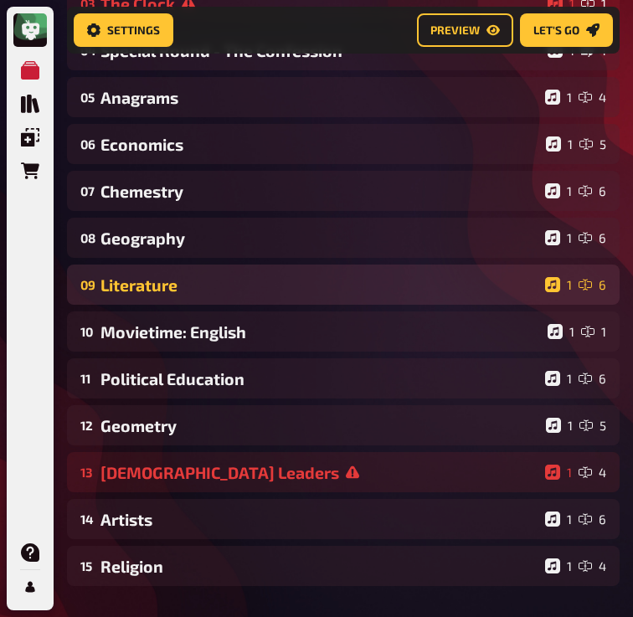
click at [153, 280] on div "Literature" at bounding box center [319, 284] width 438 height 19
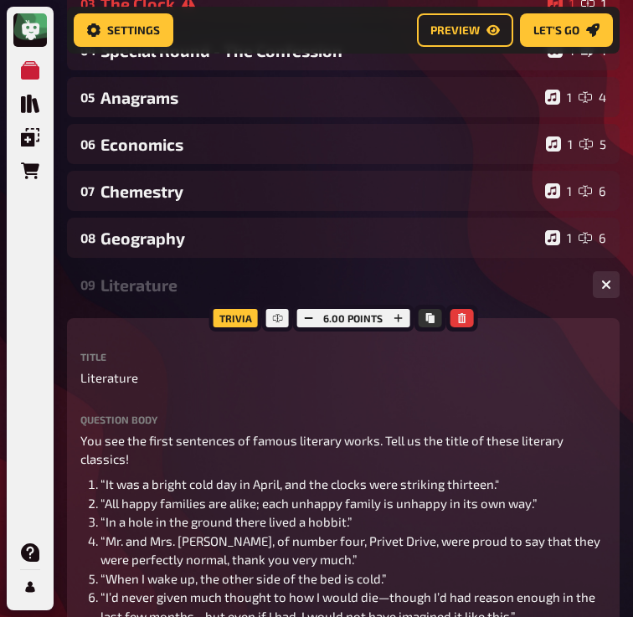
click at [152, 284] on div "Literature" at bounding box center [339, 284] width 479 height 19
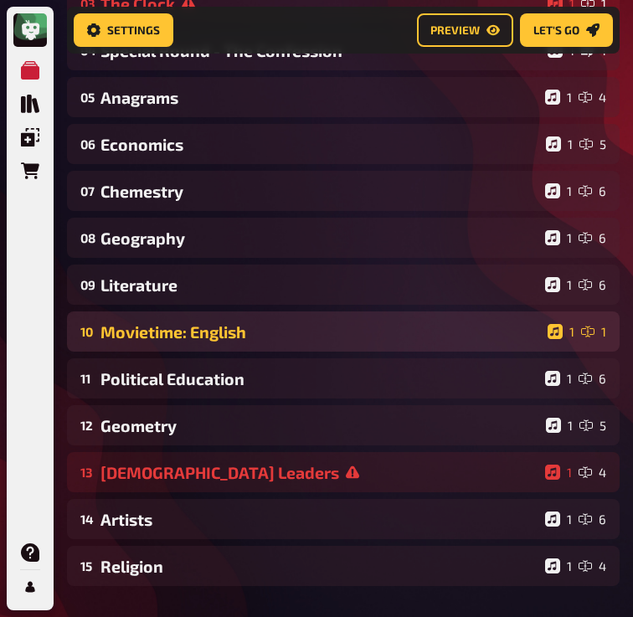
click at [155, 336] on div "Movietime: English" at bounding box center [320, 331] width 440 height 19
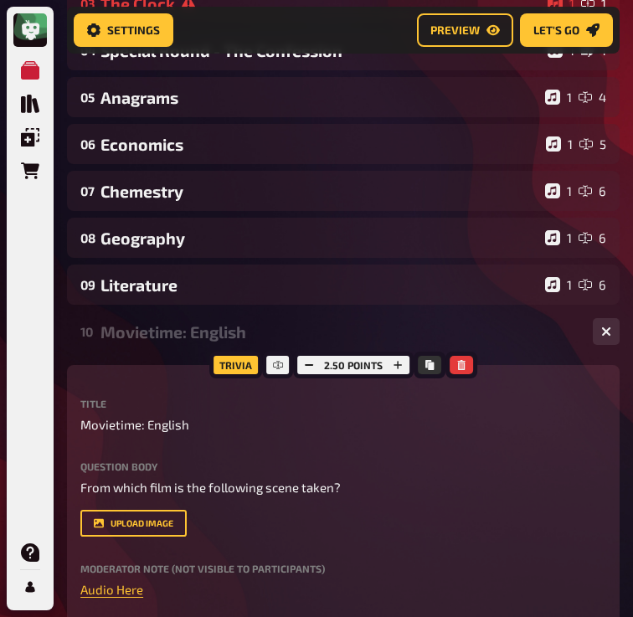
click at [155, 336] on div "Movietime: English" at bounding box center [339, 331] width 479 height 19
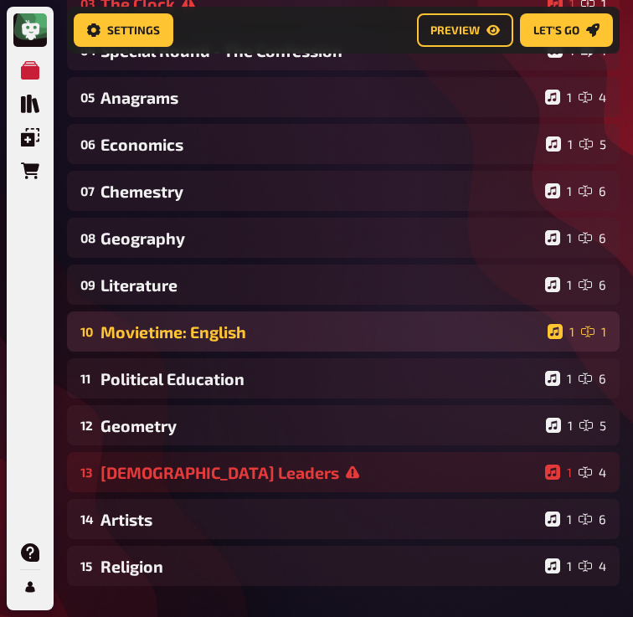
click at [160, 331] on div "Movietime: English" at bounding box center [320, 331] width 440 height 19
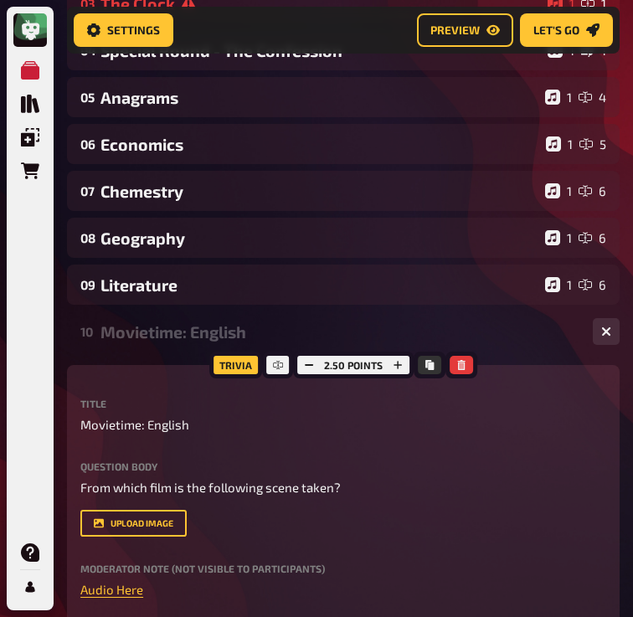
click at [186, 347] on div "10 Movietime: English 1 1" at bounding box center [343, 331] width 552 height 40
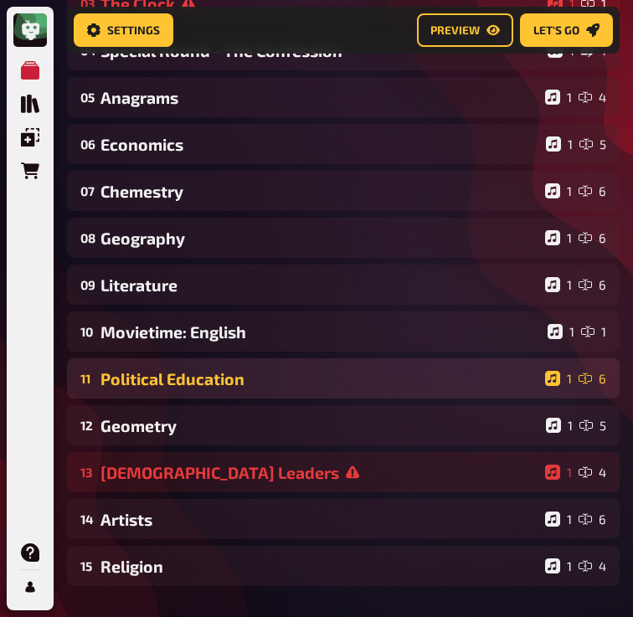
click at [173, 372] on div "Political Education" at bounding box center [319, 378] width 438 height 19
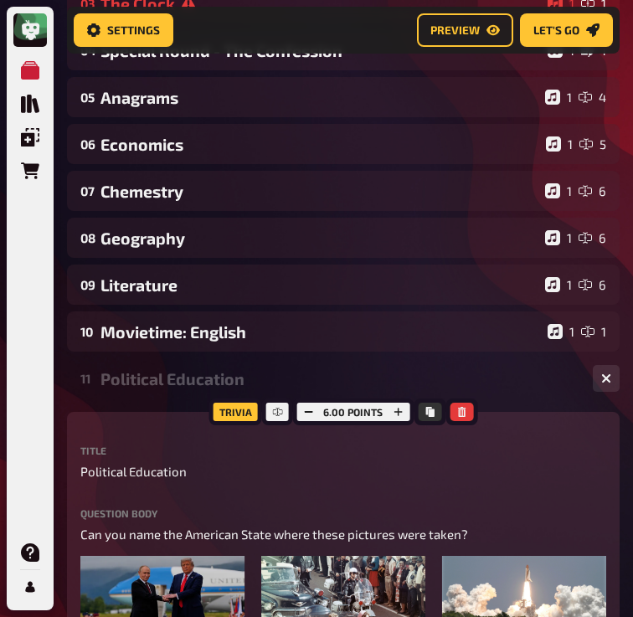
click at [171, 374] on div "Political Education" at bounding box center [339, 378] width 479 height 19
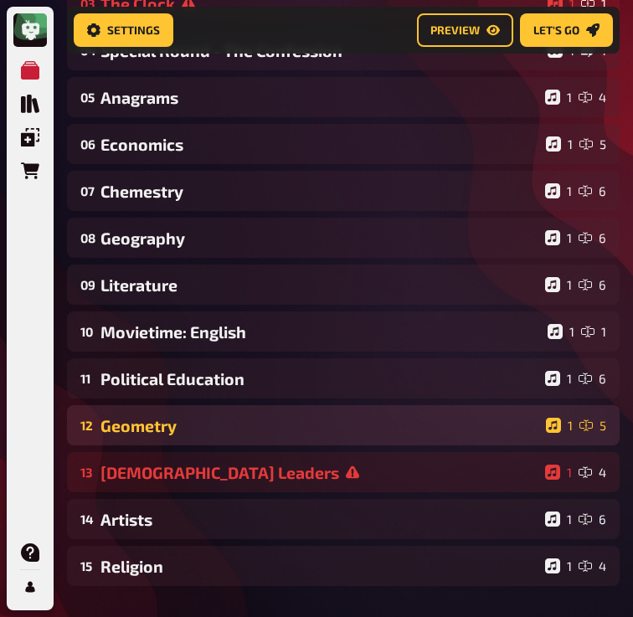
click at [166, 416] on div "Geometry" at bounding box center [319, 425] width 439 height 19
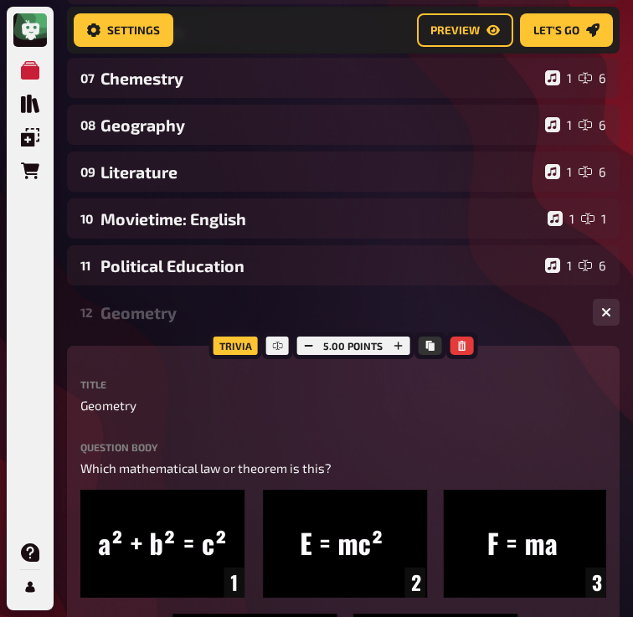
scroll to position [467, 0]
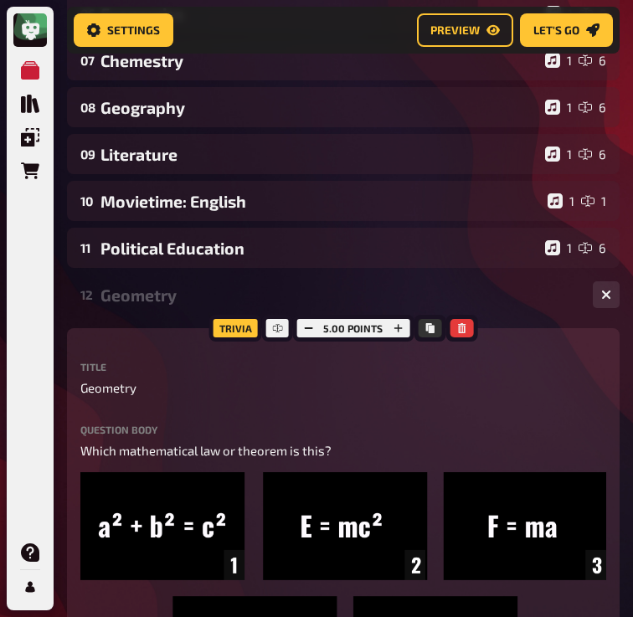
click at [162, 295] on div "Geometry" at bounding box center [339, 294] width 479 height 19
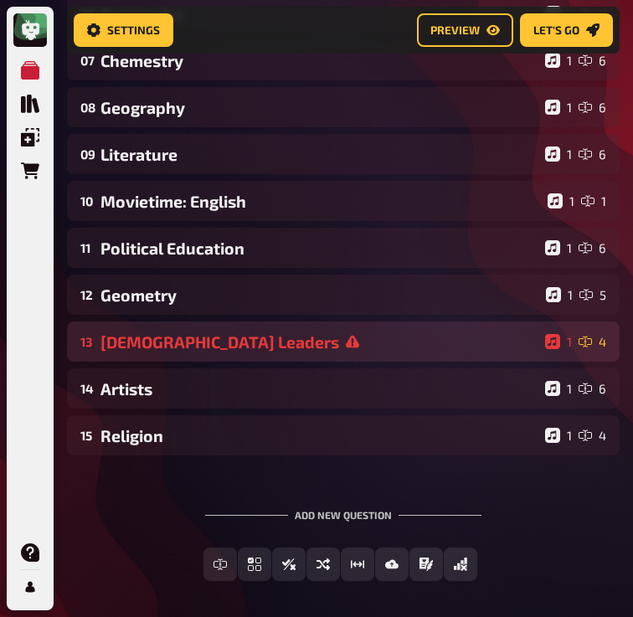
click at [146, 344] on div "[DEMOGRAPHIC_DATA] Leaders" at bounding box center [319, 341] width 438 height 19
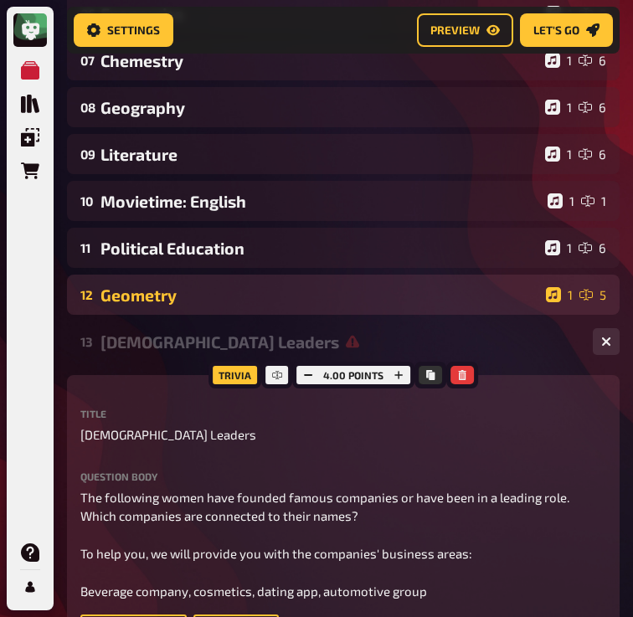
click at [153, 300] on div "Geometry" at bounding box center [319, 294] width 439 height 19
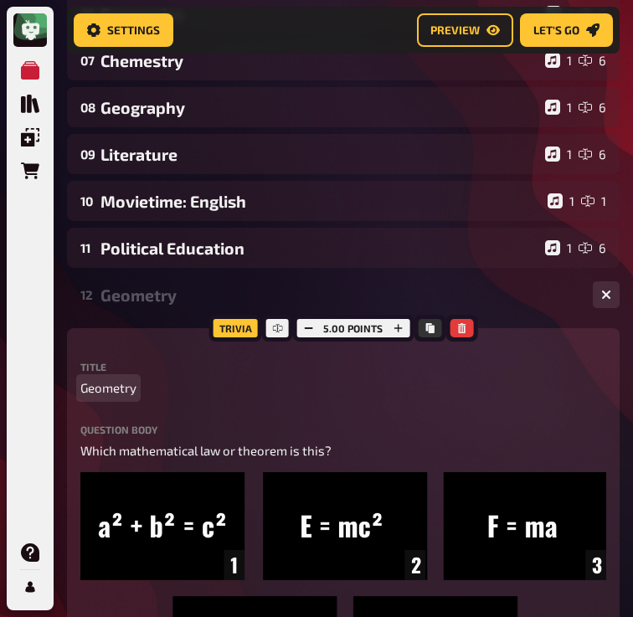
click at [121, 397] on div "Title Geometry Question body Which mathematical law or theorem is this? ﻿ Drop …" at bounding box center [343, 555] width 526 height 387
click at [121, 383] on span "Geometry" at bounding box center [108, 387] width 56 height 19
click at [129, 287] on div "Math" at bounding box center [339, 294] width 479 height 19
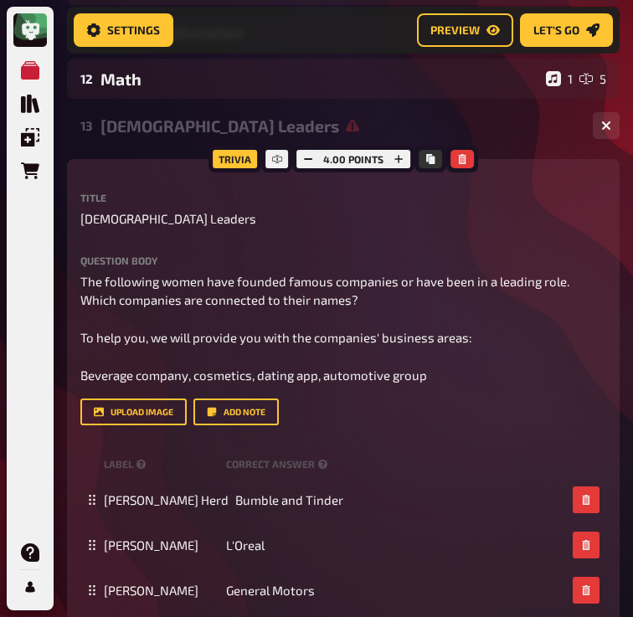
scroll to position [684, 0]
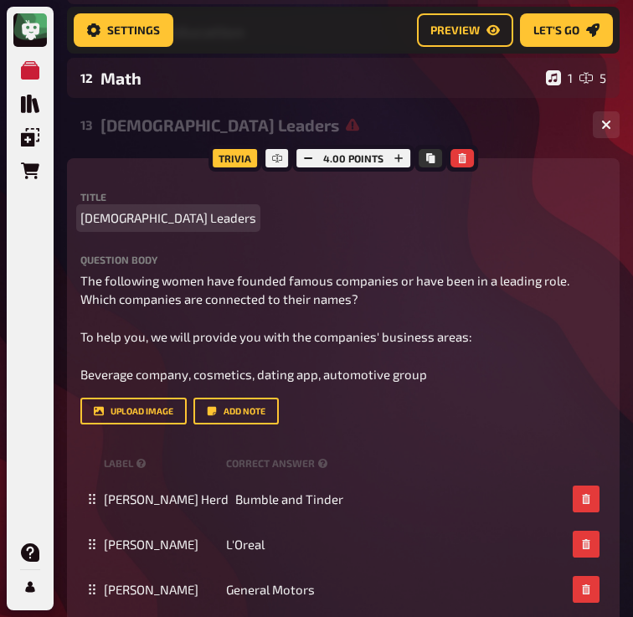
click at [127, 221] on span "[DEMOGRAPHIC_DATA] Leaders" at bounding box center [168, 217] width 176 height 19
paste span
click at [85, 218] on span "entrepreneurship" at bounding box center [131, 217] width 102 height 19
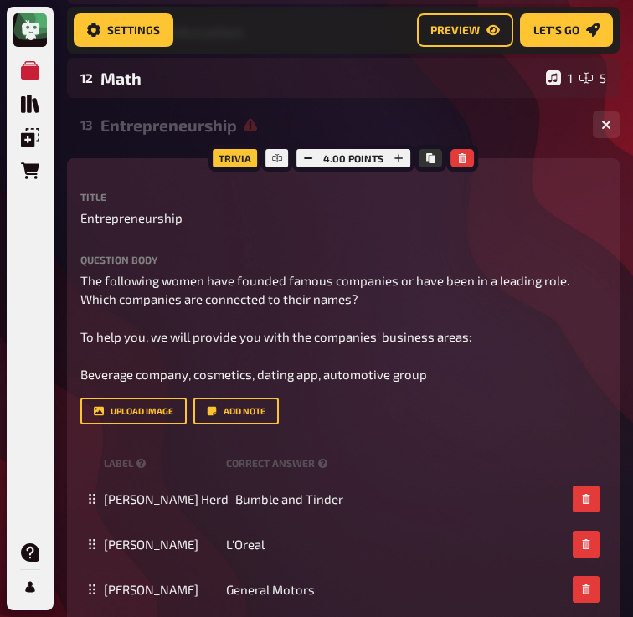
click at [177, 130] on div "Entrepreneurship" at bounding box center [339, 124] width 479 height 19
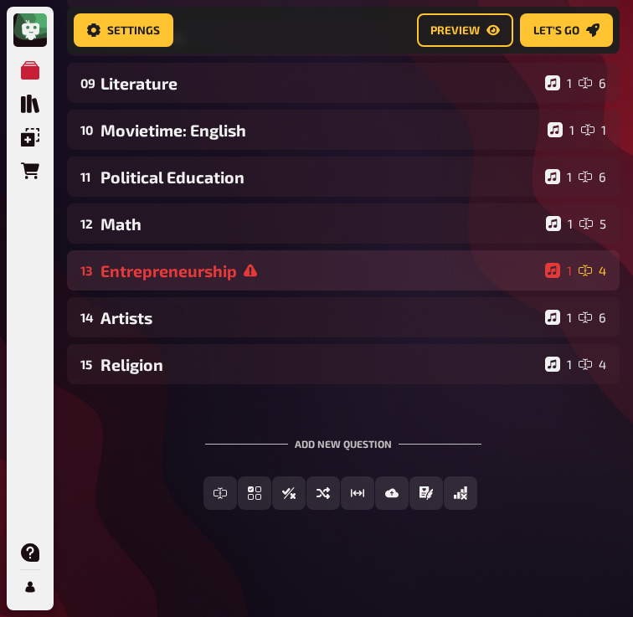
scroll to position [539, 0]
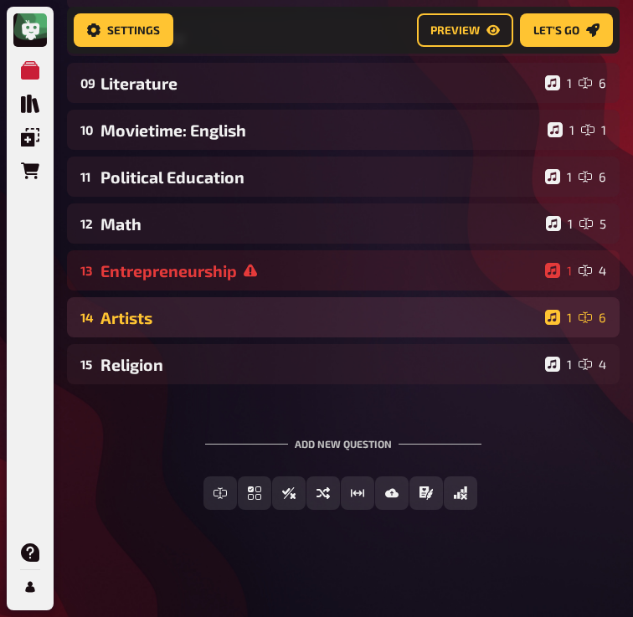
click at [163, 322] on div "Artists" at bounding box center [319, 317] width 438 height 19
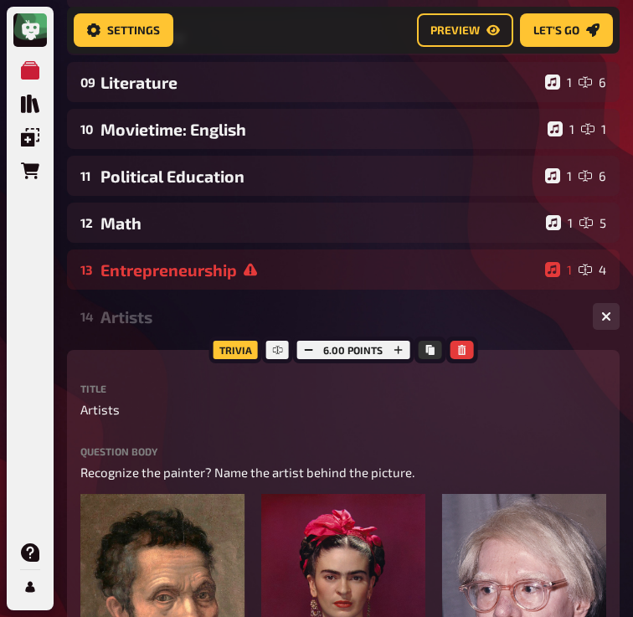
scroll to position [684, 0]
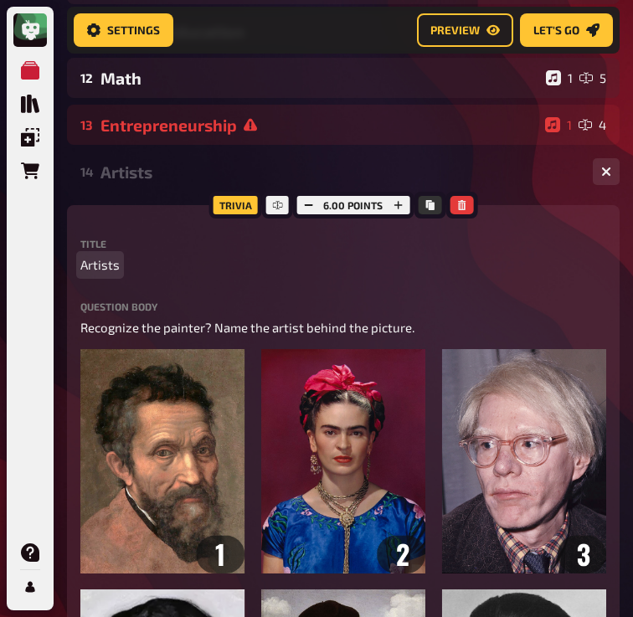
click at [103, 268] on span "Artists" at bounding box center [99, 264] width 39 height 19
click at [121, 178] on div "Art" at bounding box center [339, 171] width 479 height 19
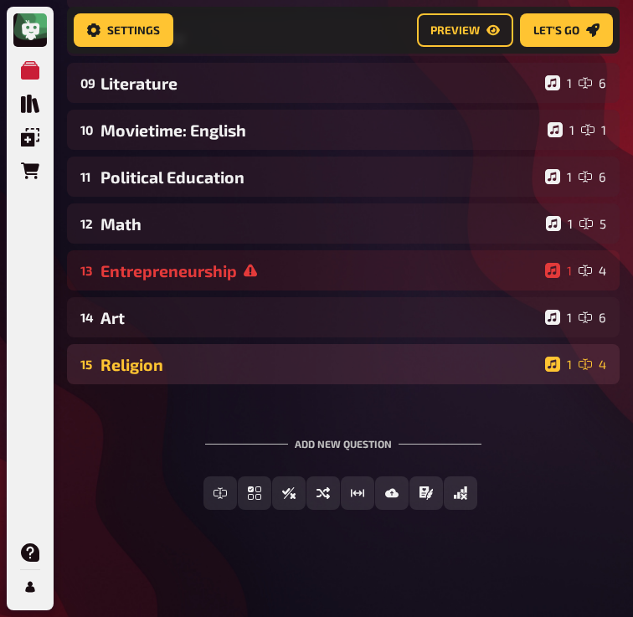
click at [132, 373] on div "15 Religion 1 4" at bounding box center [343, 364] width 552 height 40
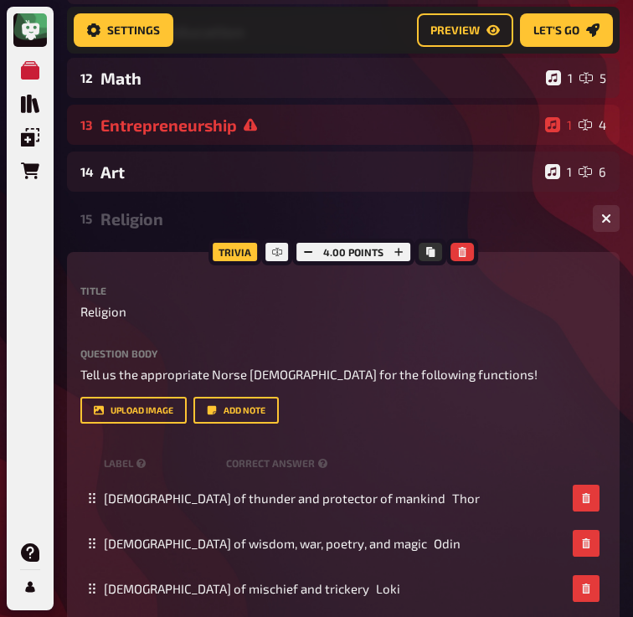
click at [129, 222] on div "Religion" at bounding box center [339, 218] width 479 height 19
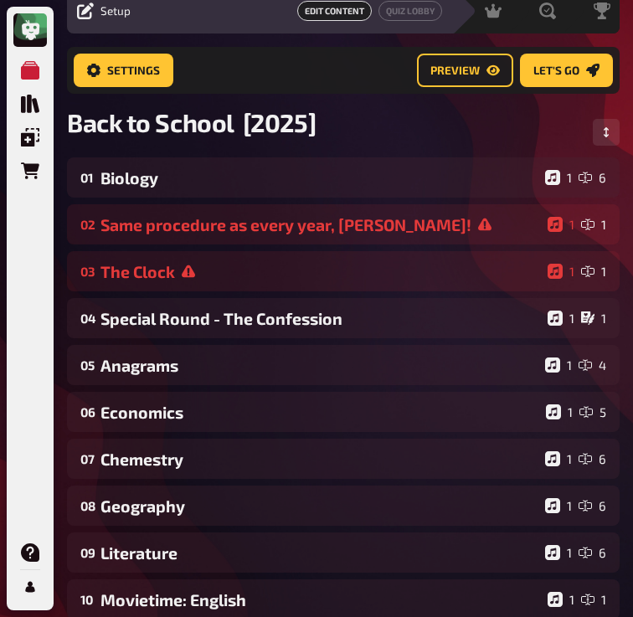
scroll to position [0, 0]
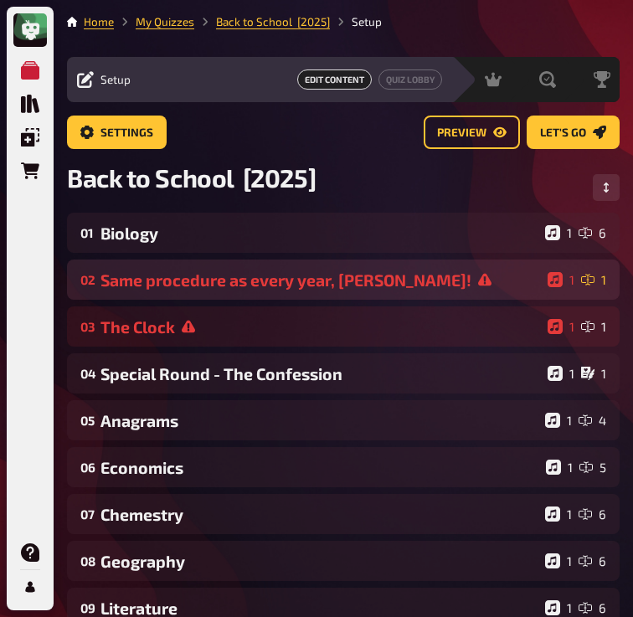
click at [187, 270] on div "Same procedure as every year, [PERSON_NAME]!" at bounding box center [320, 279] width 440 height 19
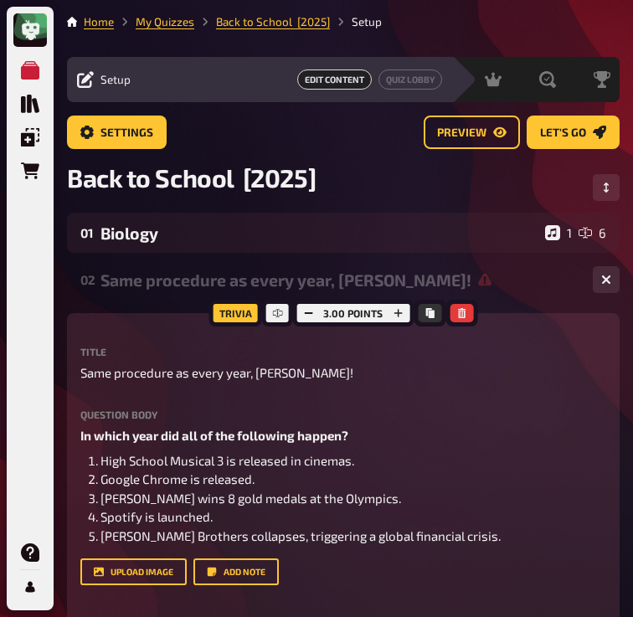
click at [181, 281] on div "Same procedure as every year, [PERSON_NAME]!" at bounding box center [339, 279] width 479 height 19
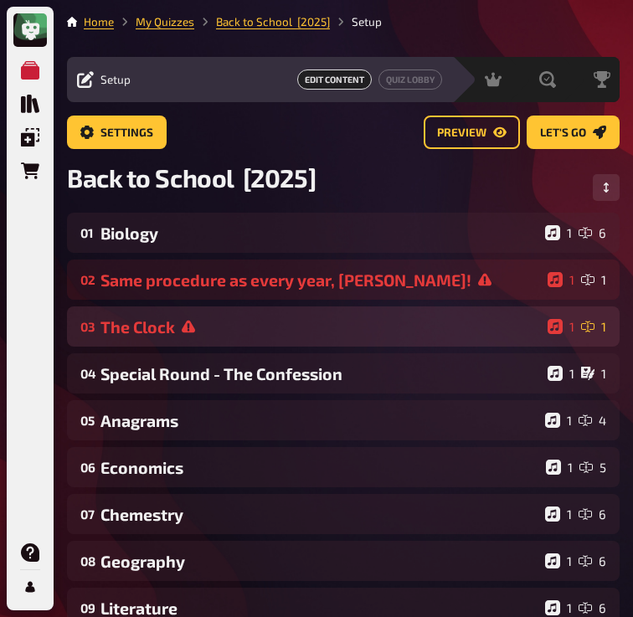
scroll to position [24, 0]
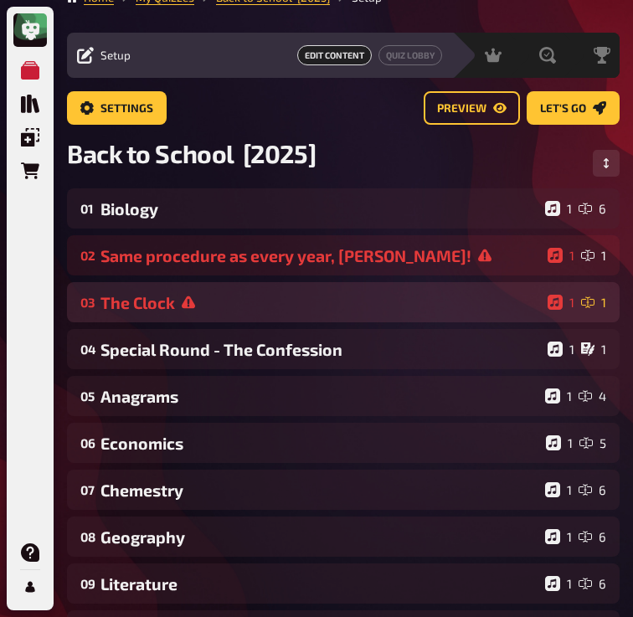
click at [176, 308] on div "The Clock" at bounding box center [320, 302] width 440 height 19
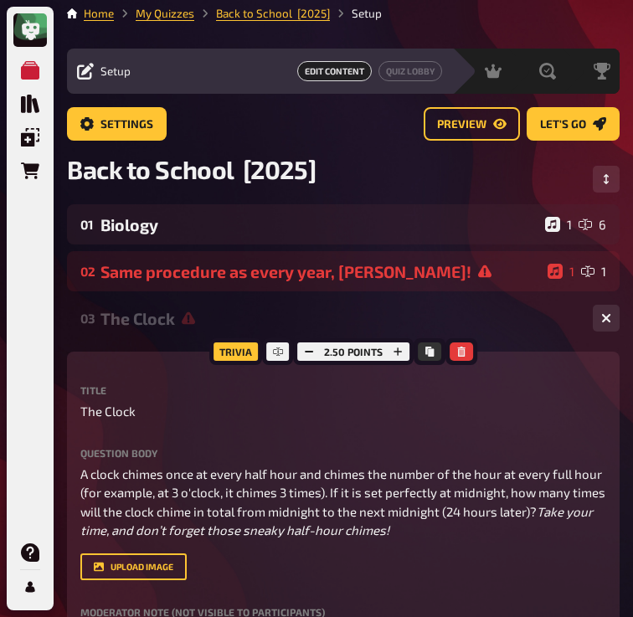
click at [152, 313] on div "The Clock" at bounding box center [339, 318] width 479 height 19
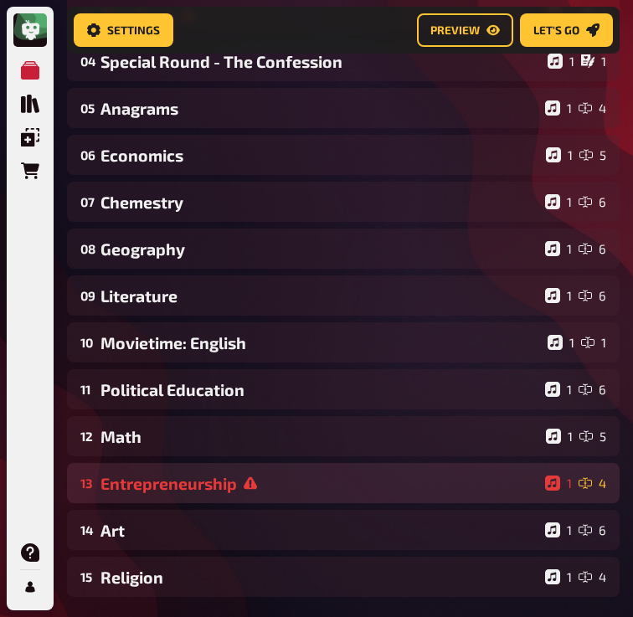
scroll to position [0, 0]
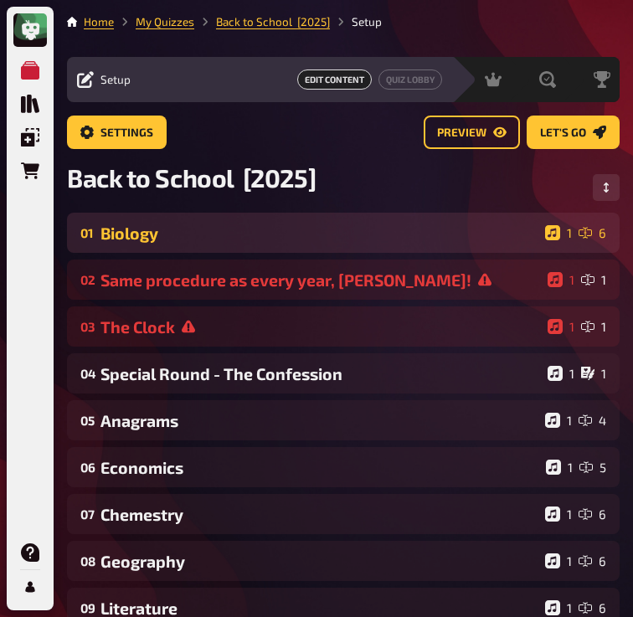
click at [232, 237] on div "Biology" at bounding box center [319, 232] width 438 height 19
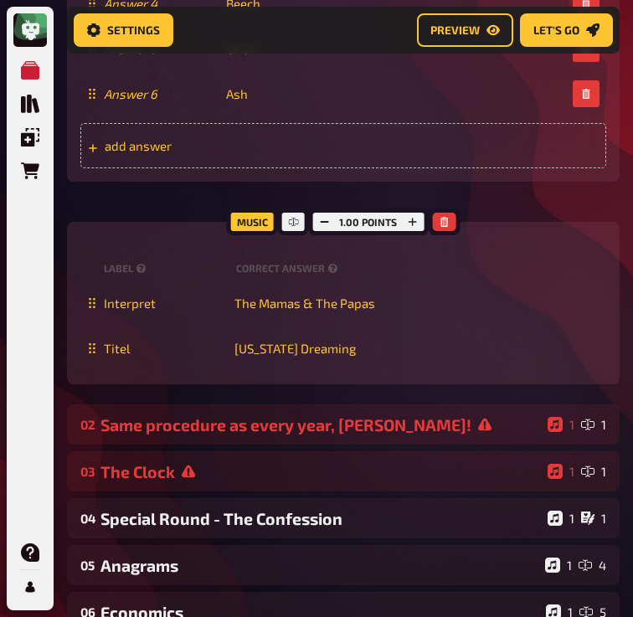
scroll to position [1208, 0]
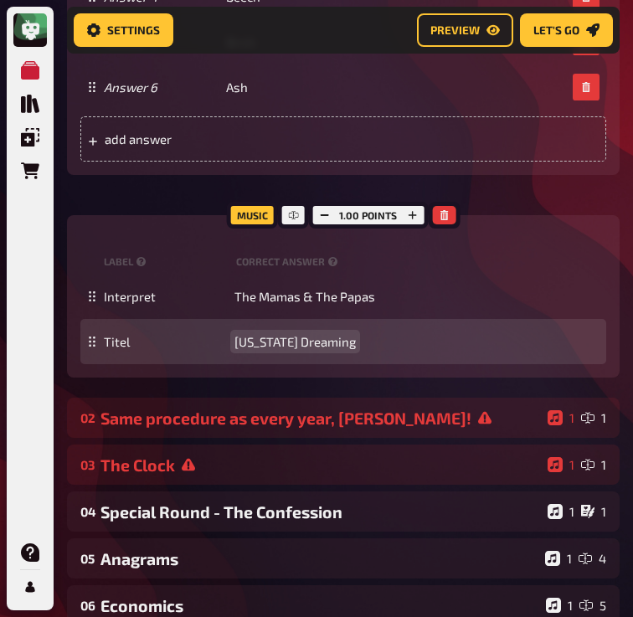
click at [282, 340] on span "[US_STATE] Dreaming" at bounding box center [294, 341] width 121 height 15
paste span
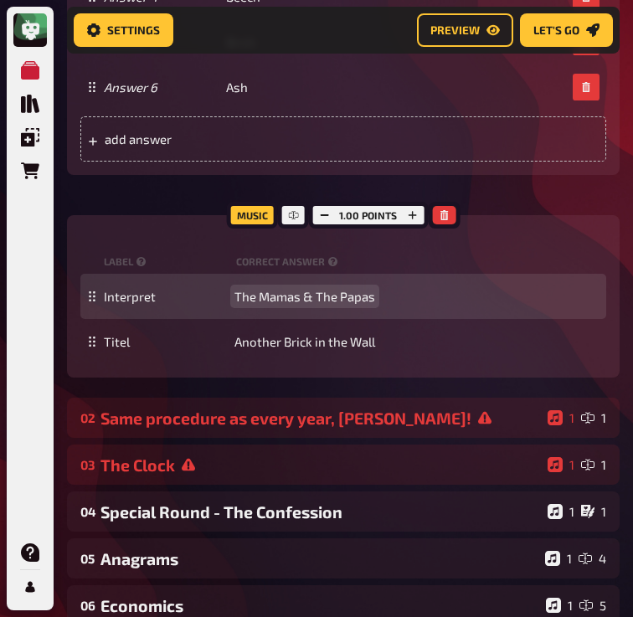
click at [269, 294] on span "The Mamas & The Papas" at bounding box center [304, 296] width 141 height 15
paste span
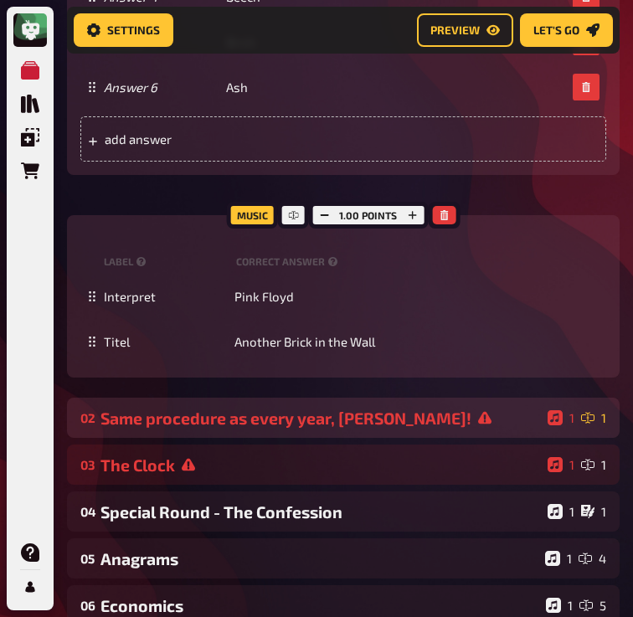
click at [222, 415] on div "Same procedure as every year, [PERSON_NAME]!" at bounding box center [320, 417] width 440 height 19
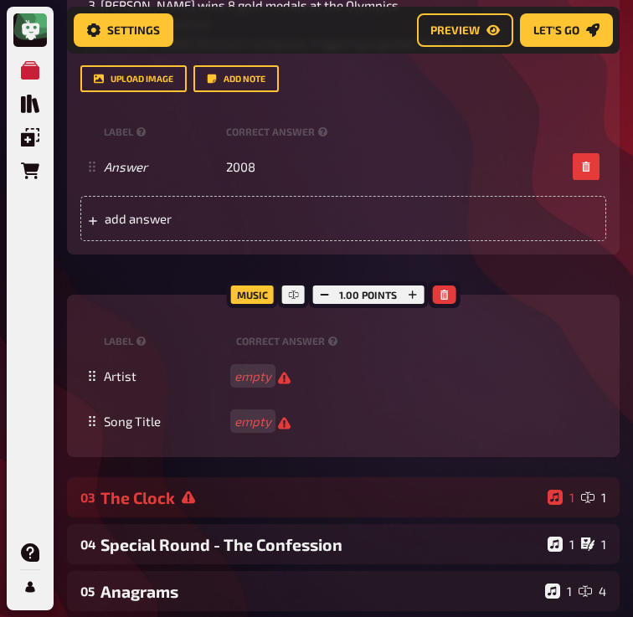
scroll to position [1862, 0]
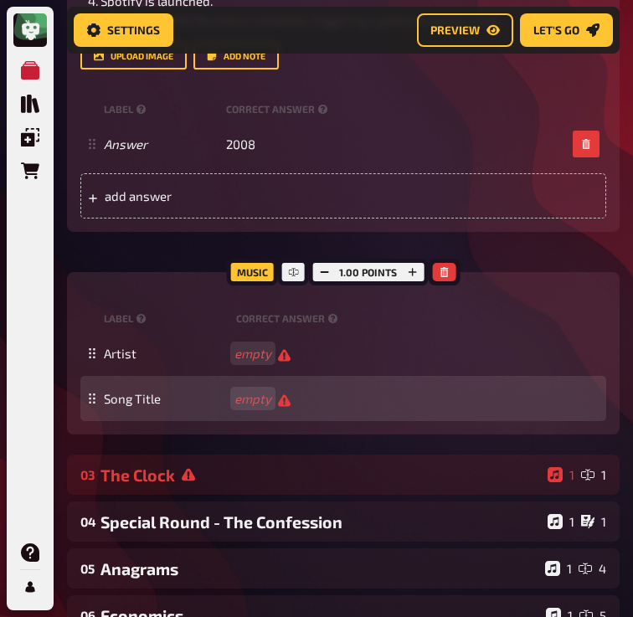
click at [244, 408] on div "Song Title empty" at bounding box center [343, 398] width 526 height 45
paste span
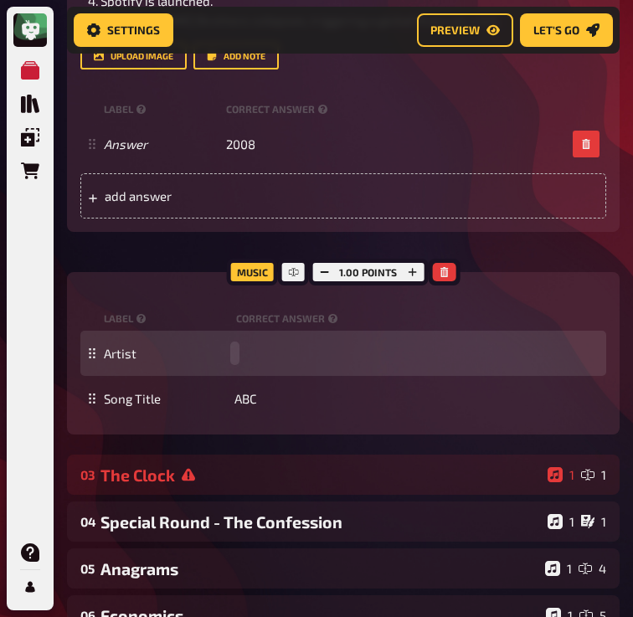
paste span
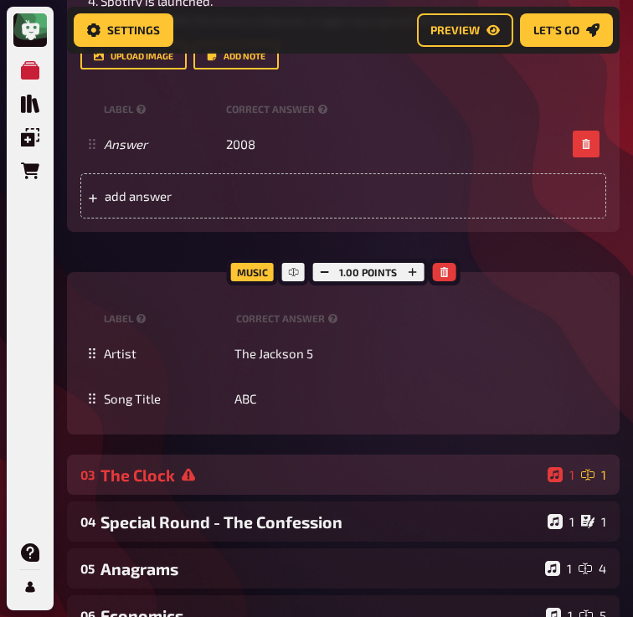
click at [205, 485] on div "03 The Clock 1 1" at bounding box center [343, 474] width 552 height 40
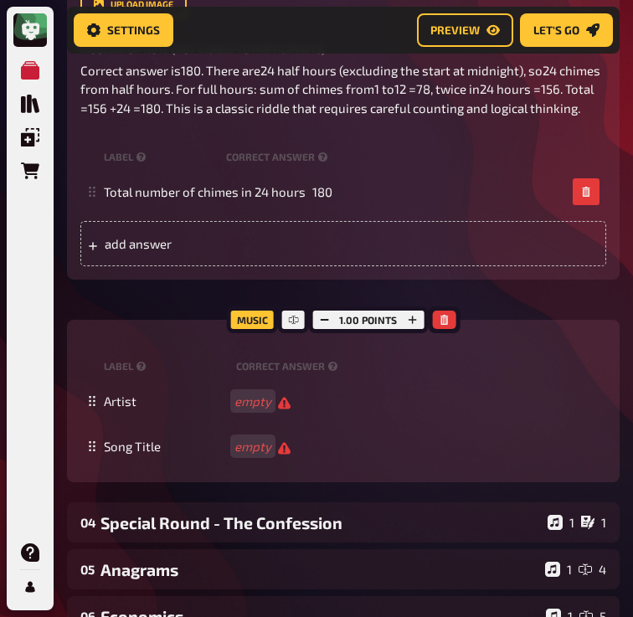
scroll to position [2649, 0]
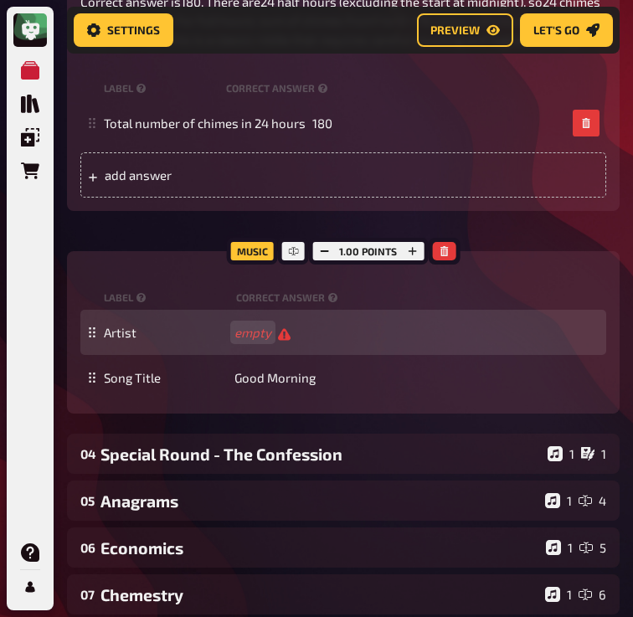
click at [264, 355] on div "Artist empty" at bounding box center [343, 332] width 526 height 45
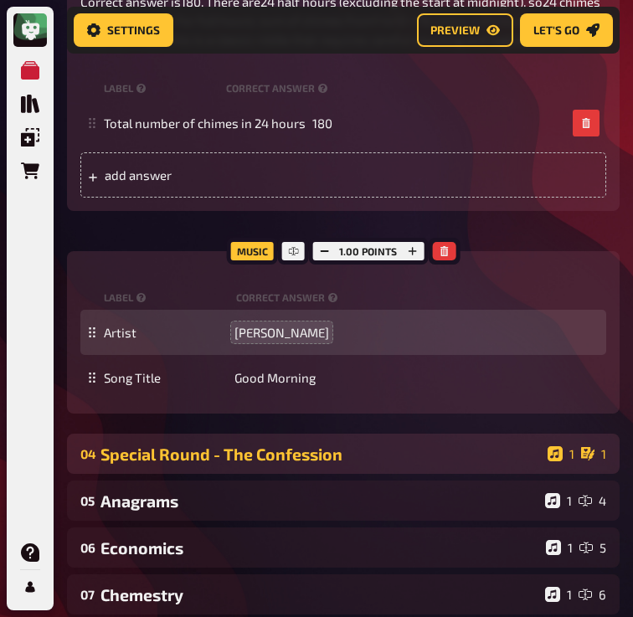
click at [285, 464] on div "Special Round - The Confession" at bounding box center [320, 453] width 440 height 19
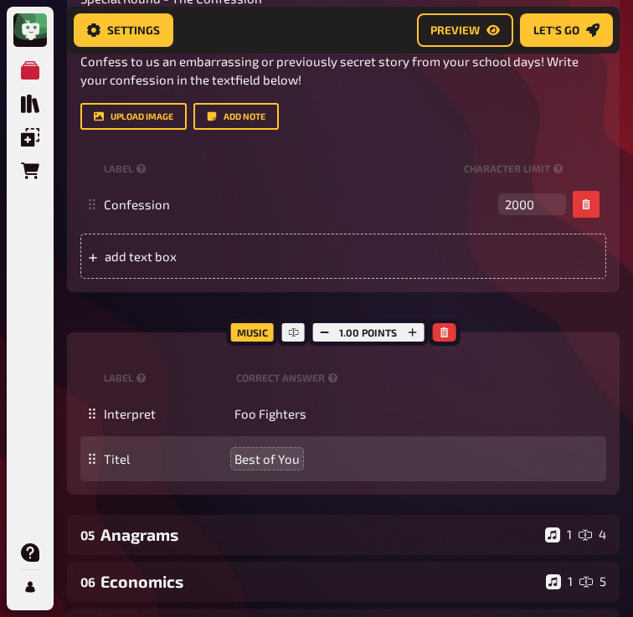
scroll to position [3213, 0]
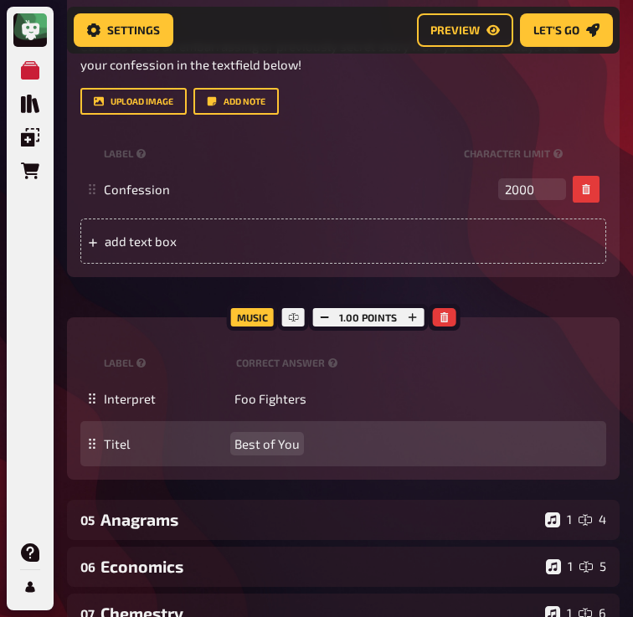
click at [269, 451] on span "Best of You" at bounding box center [266, 443] width 65 height 15
paste span
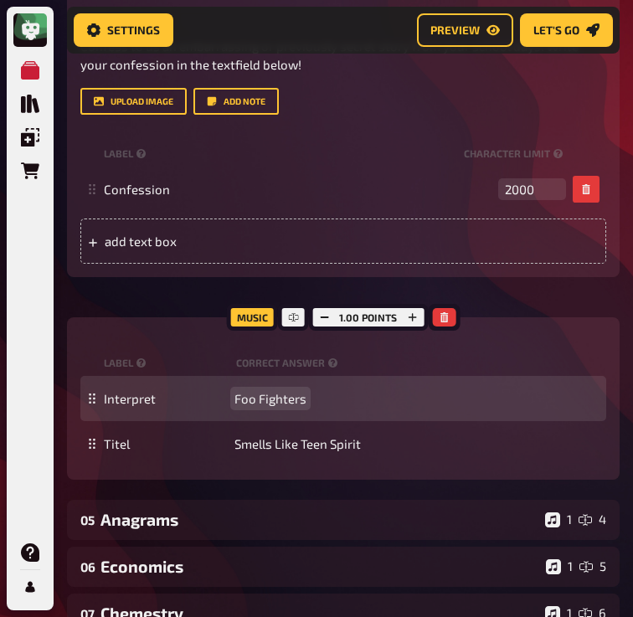
click at [252, 406] on span "Foo Fighters" at bounding box center [270, 398] width 72 height 15
paste span
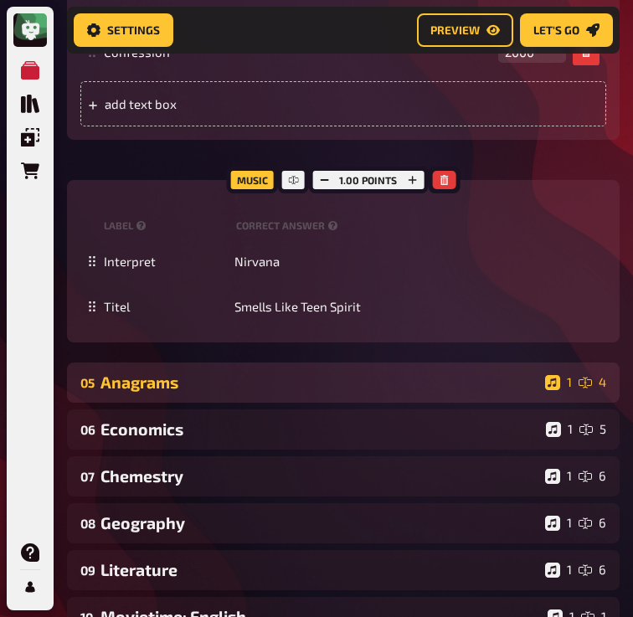
click at [247, 392] on div "Anagrams" at bounding box center [319, 381] width 438 height 19
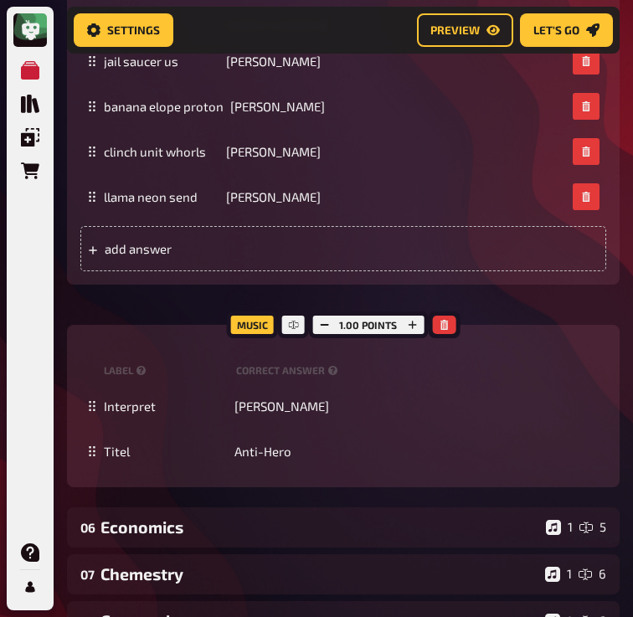
scroll to position [3964, 0]
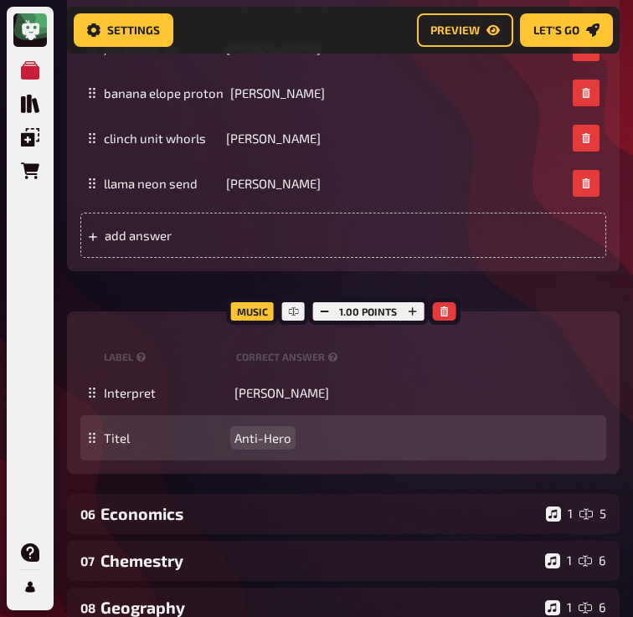
click at [264, 445] on span "Anti-Hero" at bounding box center [262, 437] width 57 height 15
copy span "Anti-Hero"
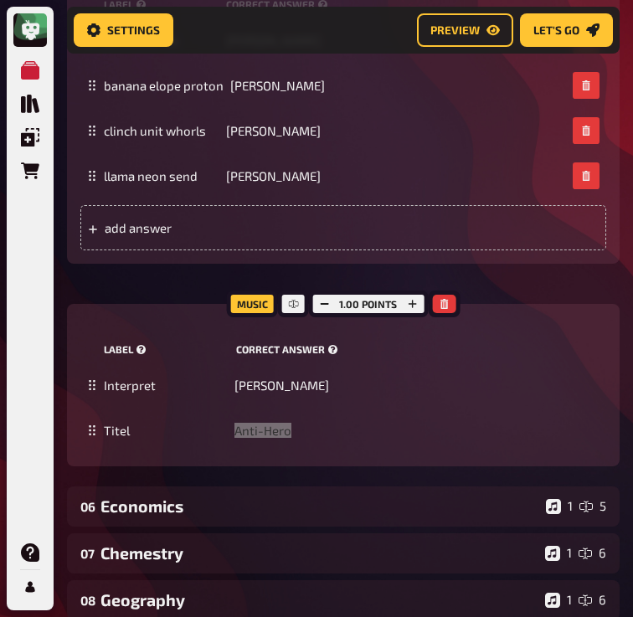
scroll to position [4100, 0]
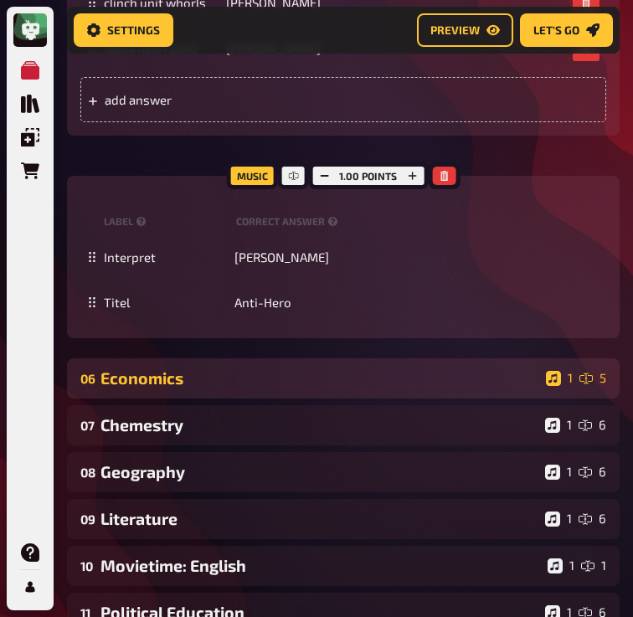
click at [171, 387] on div "Economics" at bounding box center [319, 377] width 439 height 19
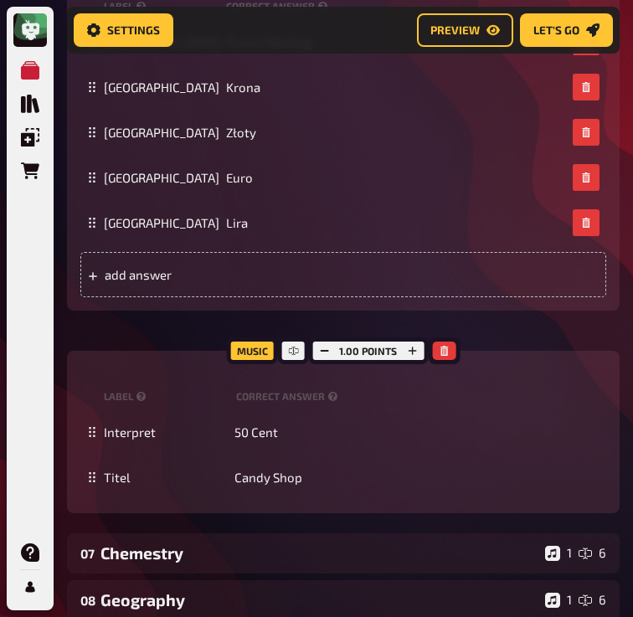
scroll to position [4715, 0]
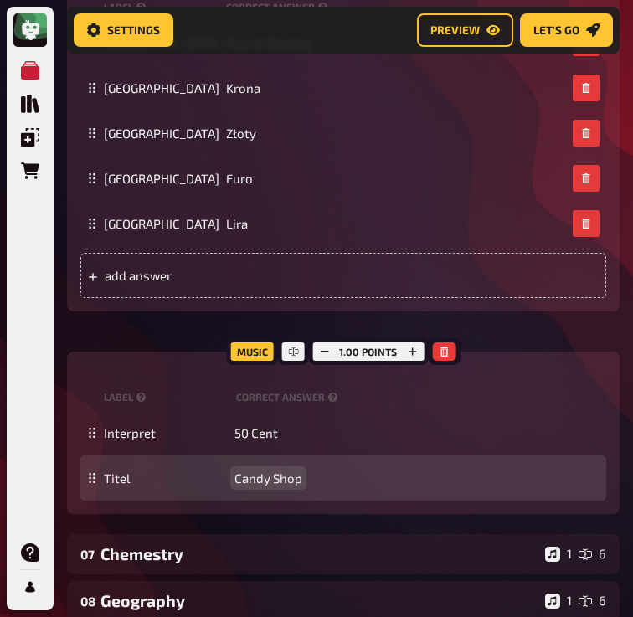
click at [285, 485] on span "Candy Shop" at bounding box center [268, 477] width 68 height 15
copy span "Candy Shop"
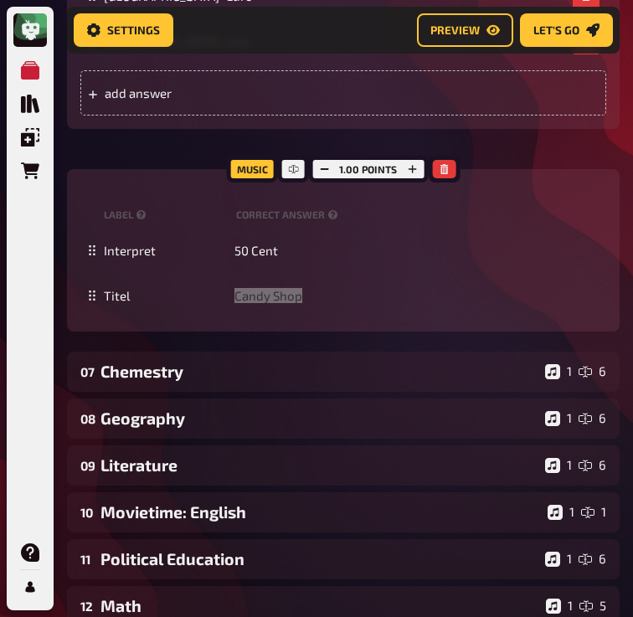
scroll to position [4910, 0]
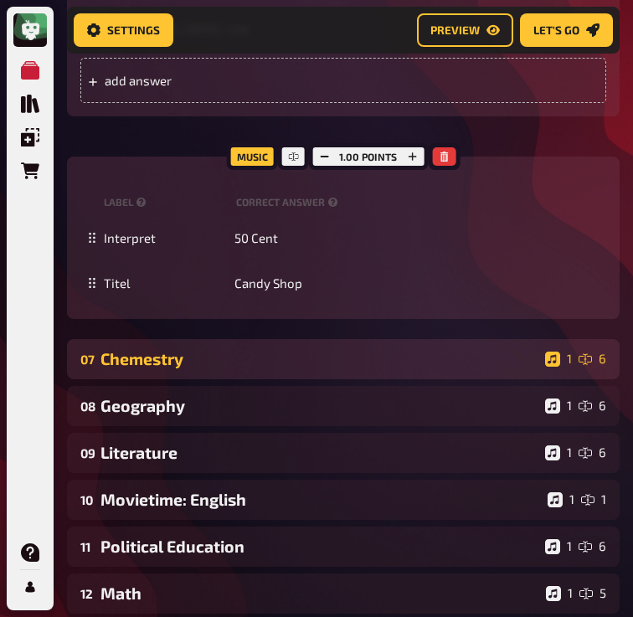
click at [184, 368] on div "Chemestry" at bounding box center [319, 358] width 438 height 19
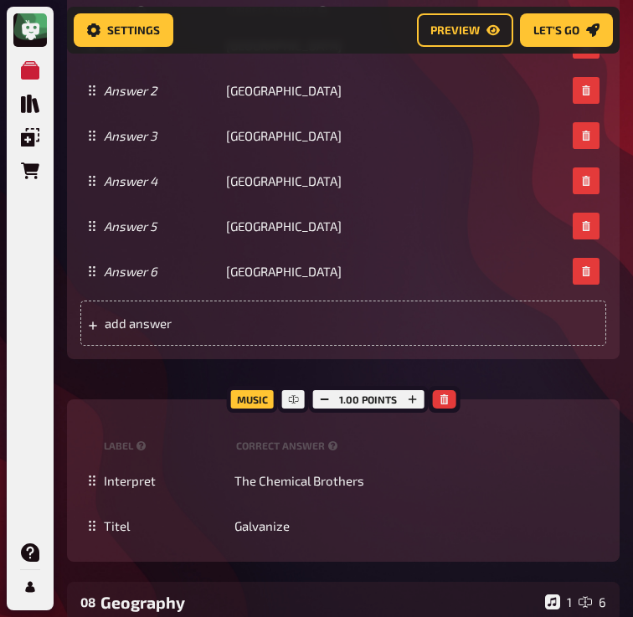
scroll to position [5988, 0]
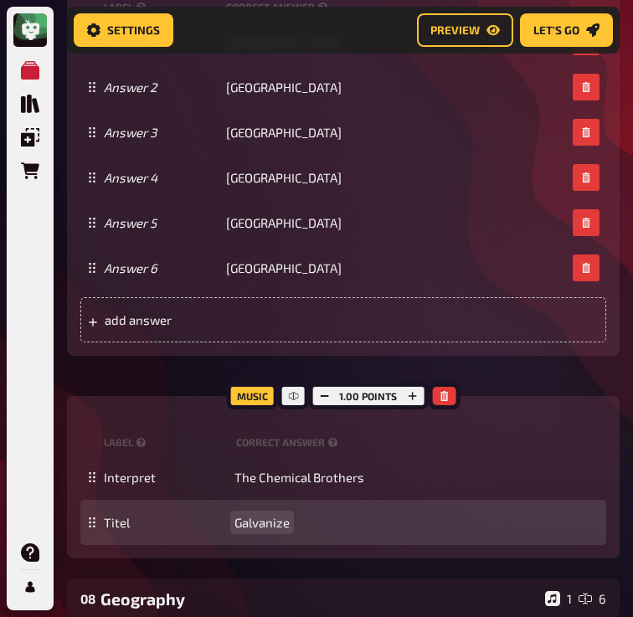
click at [249, 530] on span "Galvanize" at bounding box center [261, 522] width 55 height 15
paste span
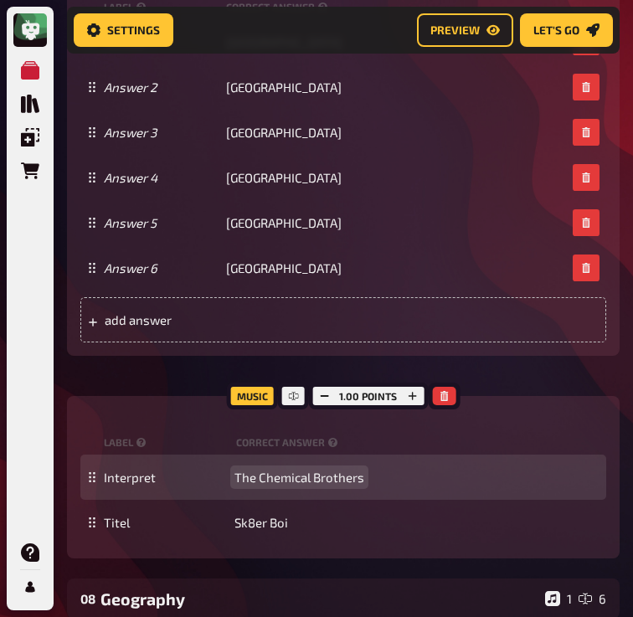
click at [301, 485] on span "The Chemical Brothers" at bounding box center [299, 476] width 130 height 15
paste span
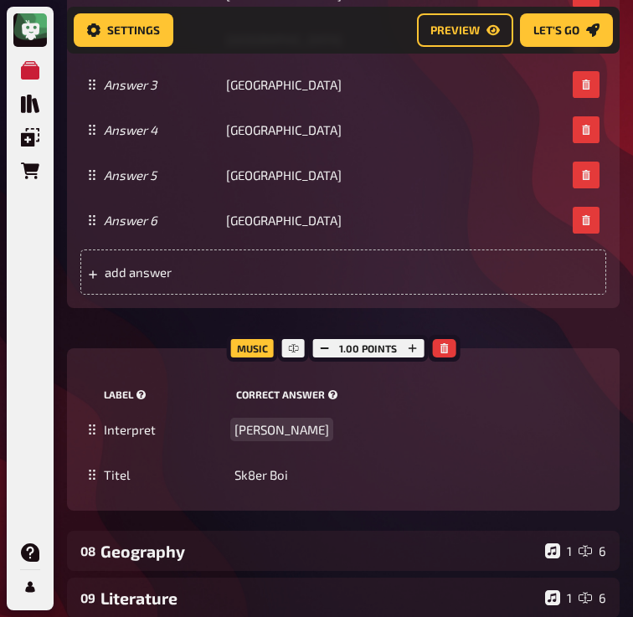
scroll to position [6080, 0]
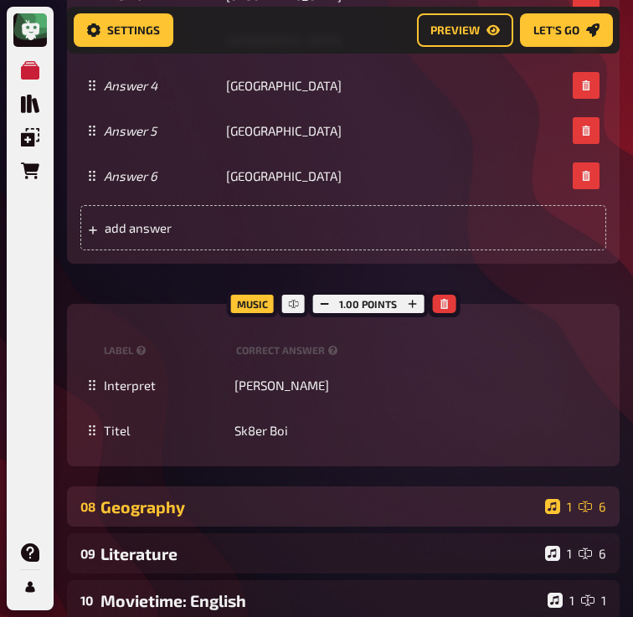
click at [256, 526] on div "08 Geography 1 6" at bounding box center [343, 506] width 552 height 40
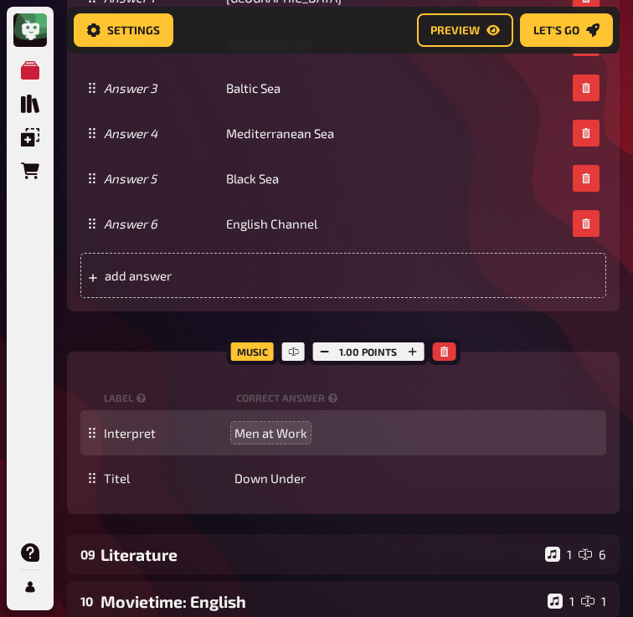
scroll to position [7398, 0]
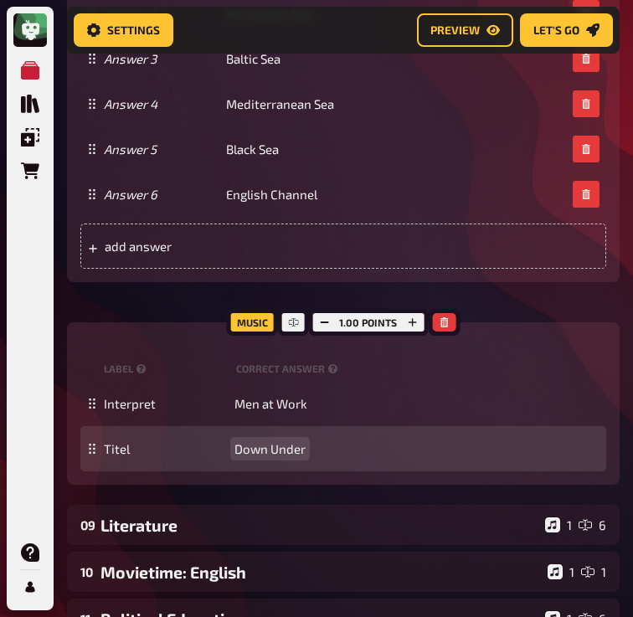
click at [266, 456] on span "Down Under" at bounding box center [269, 448] width 71 height 15
paste span
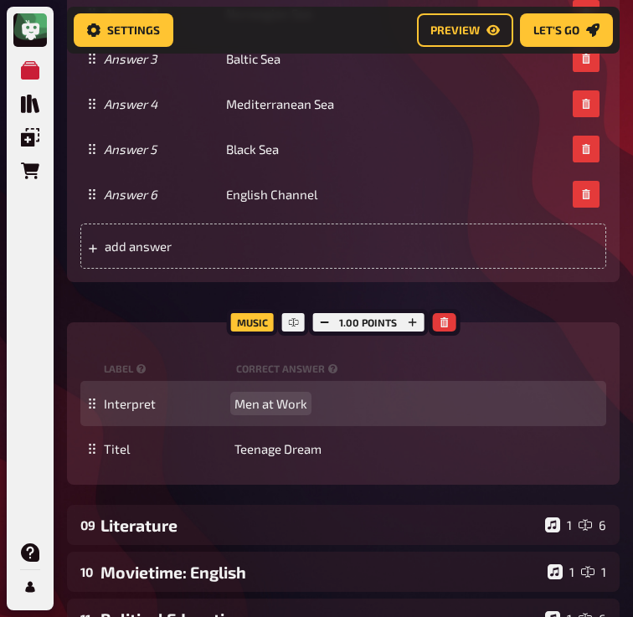
click at [258, 411] on span "Men at Work" at bounding box center [270, 403] width 73 height 15
paste span
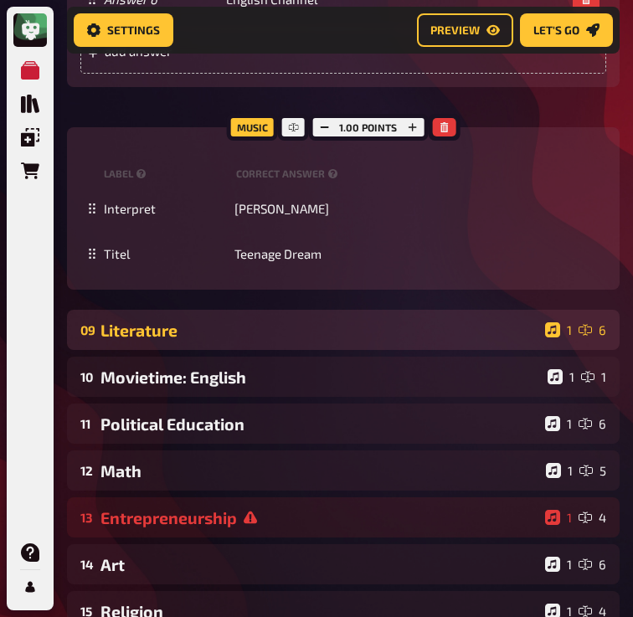
click at [263, 350] on div "09 Literature 1 6" at bounding box center [343, 330] width 552 height 40
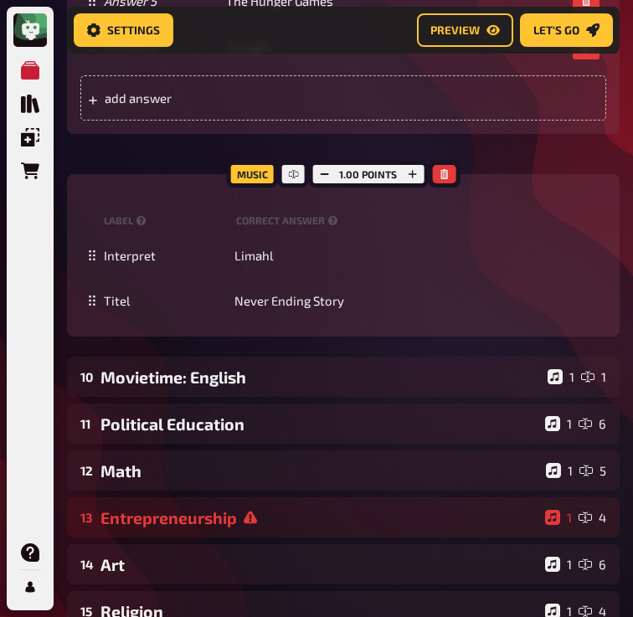
scroll to position [8561, 0]
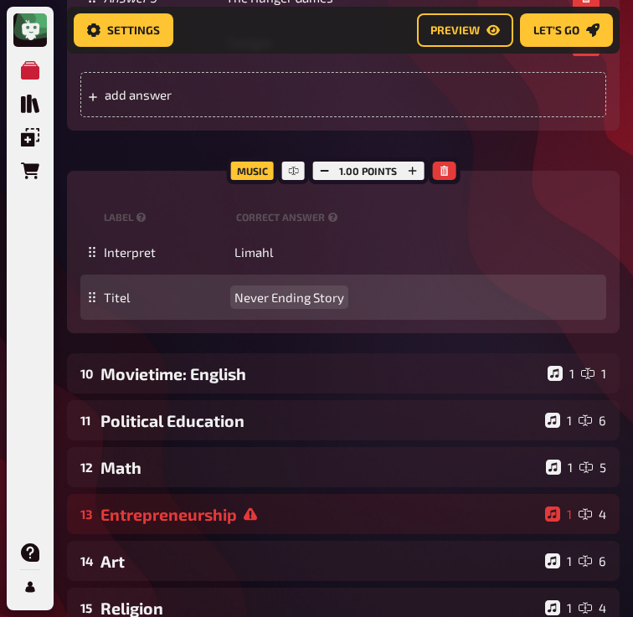
click at [285, 305] on span "Never Ending Story" at bounding box center [289, 297] width 110 height 15
copy span "Never Ending Story"
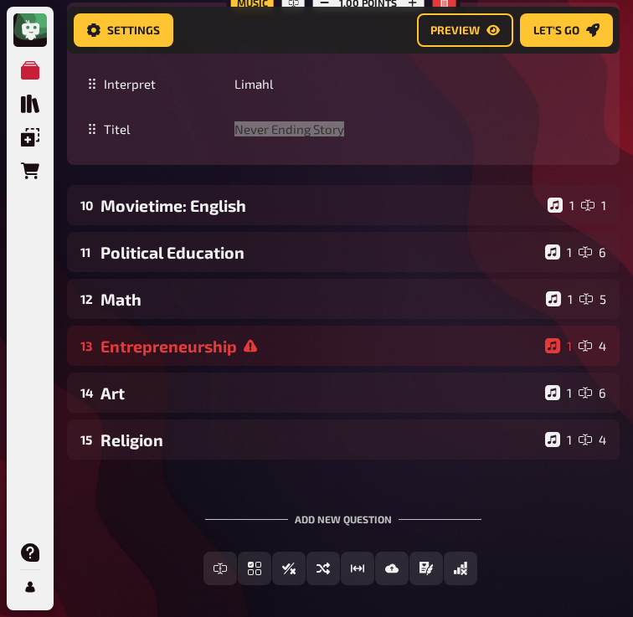
scroll to position [8776, 0]
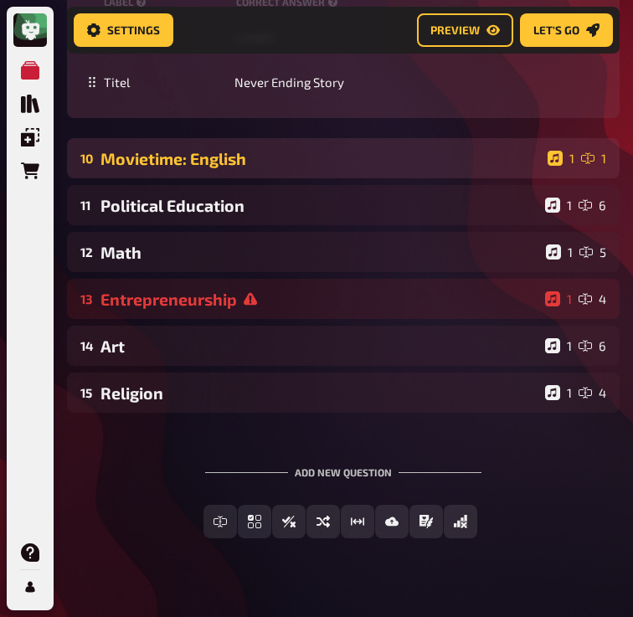
click at [192, 178] on div "10 Movietime: English 1 1" at bounding box center [343, 158] width 552 height 40
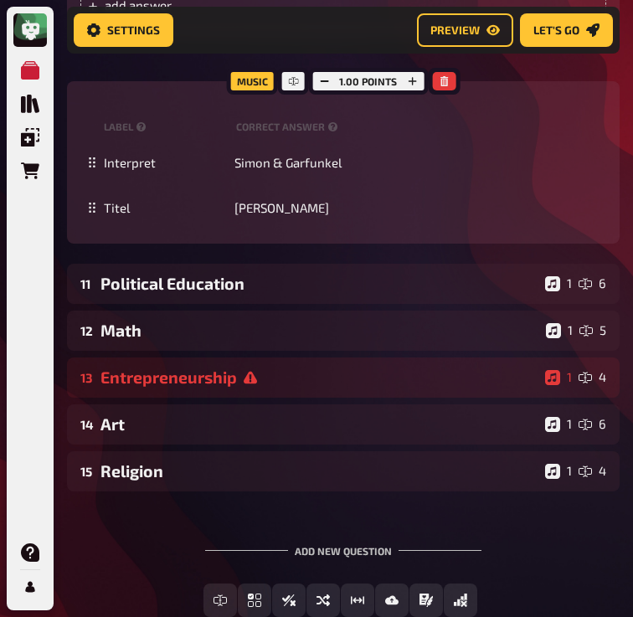
scroll to position [9324, 0]
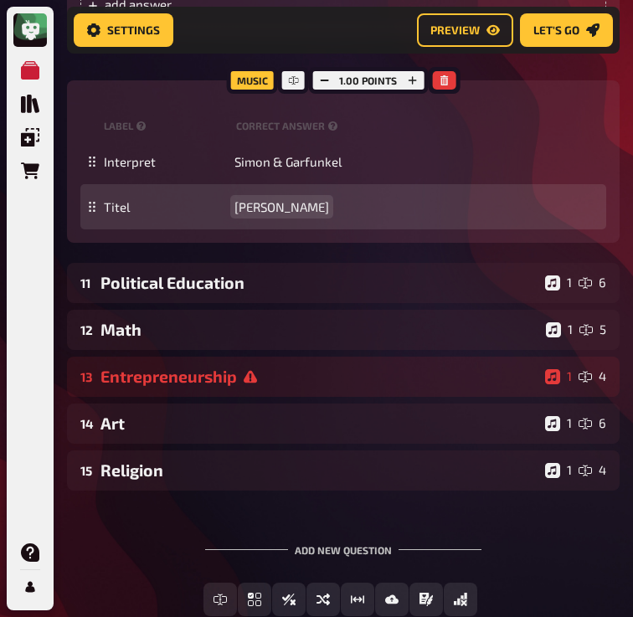
click at [285, 214] on span "[PERSON_NAME]" at bounding box center [281, 206] width 95 height 15
copy span "[PERSON_NAME]"
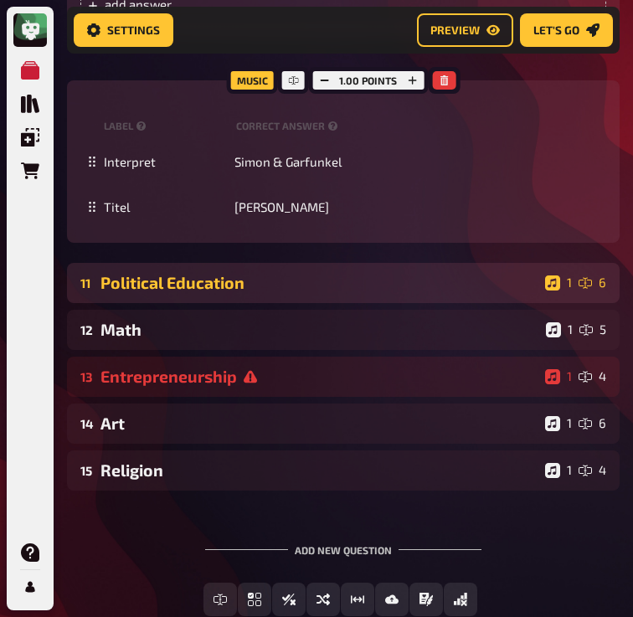
click at [259, 292] on div "Political Education" at bounding box center [319, 282] width 438 height 19
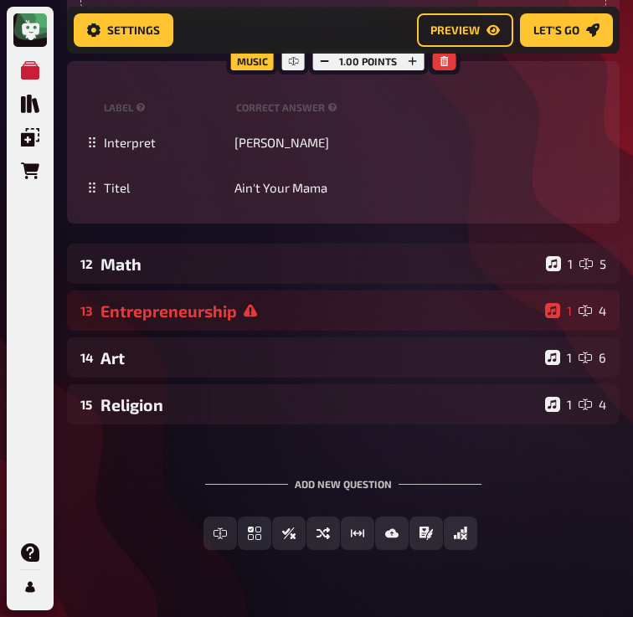
scroll to position [10456, 0]
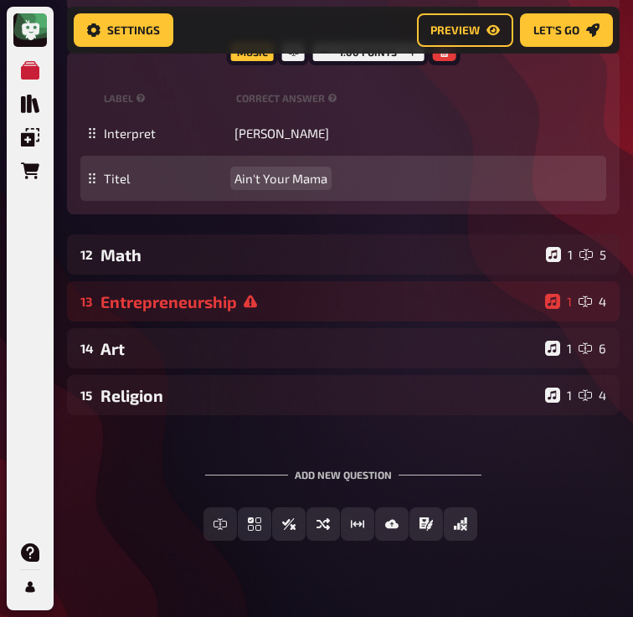
click at [307, 186] on span "Ain't Your Mama" at bounding box center [280, 178] width 93 height 15
copy span "Ain't Your Mama"
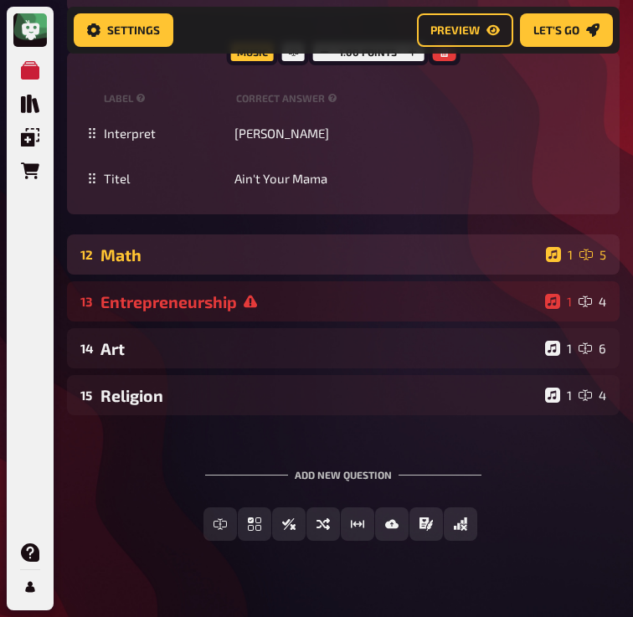
click at [285, 264] on div "Math" at bounding box center [319, 254] width 439 height 19
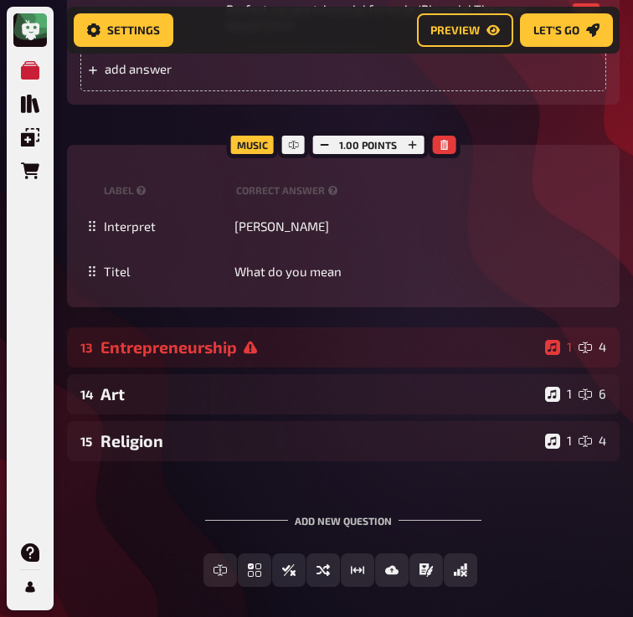
scroll to position [11407, 0]
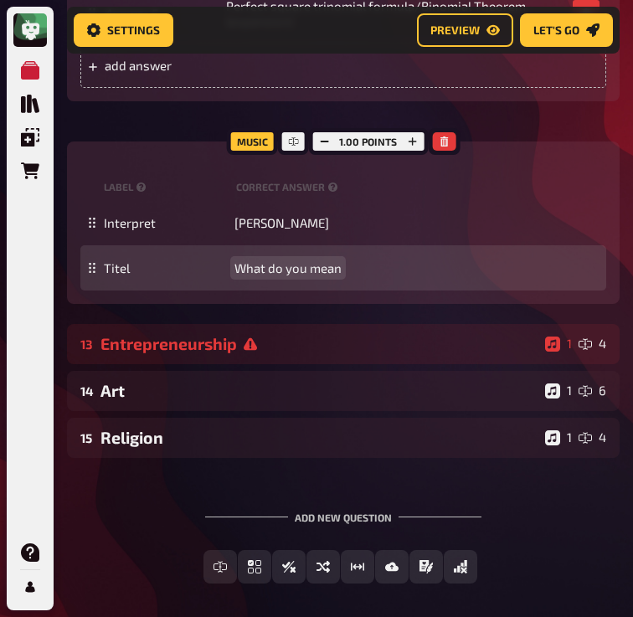
click at [296, 275] on span "What do you mean" at bounding box center [287, 267] width 107 height 15
copy span "What do you mean"
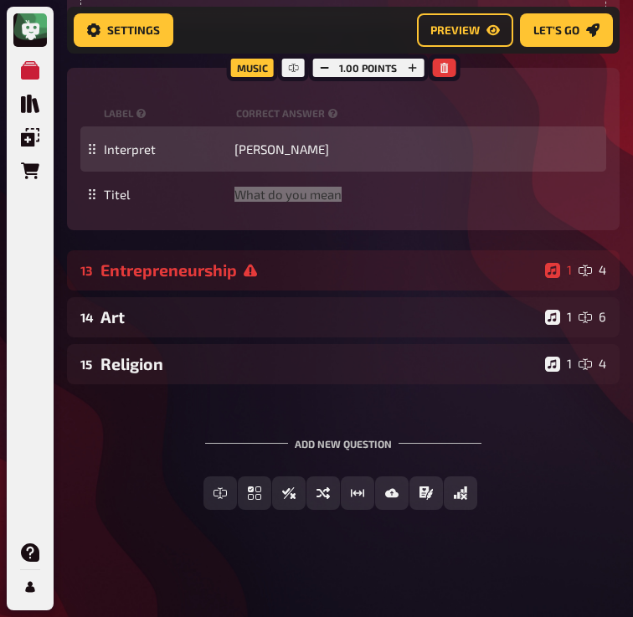
scroll to position [11511, 0]
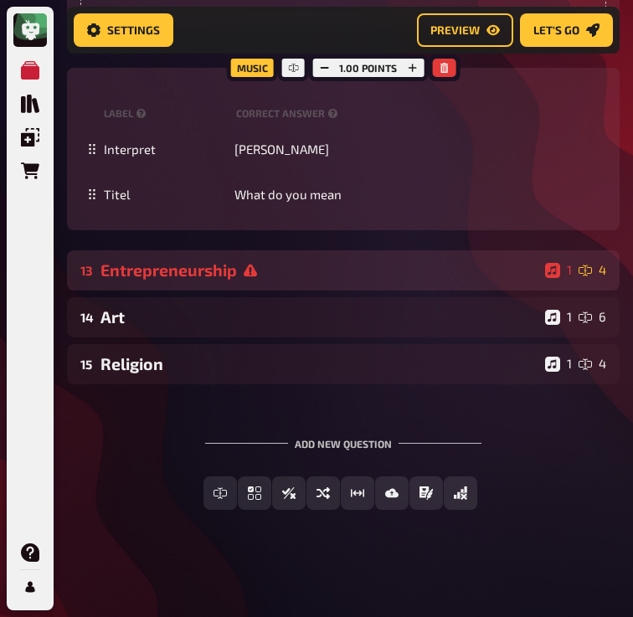
click at [251, 276] on icon at bounding box center [250, 270] width 13 height 13
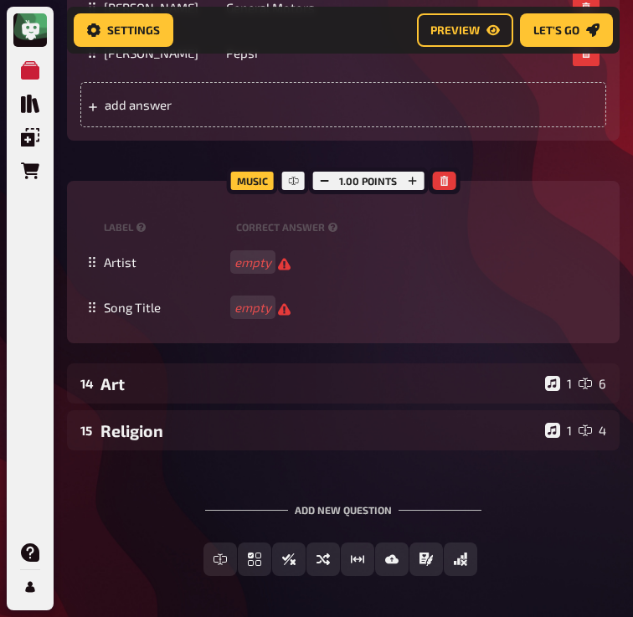
scroll to position [12215, 0]
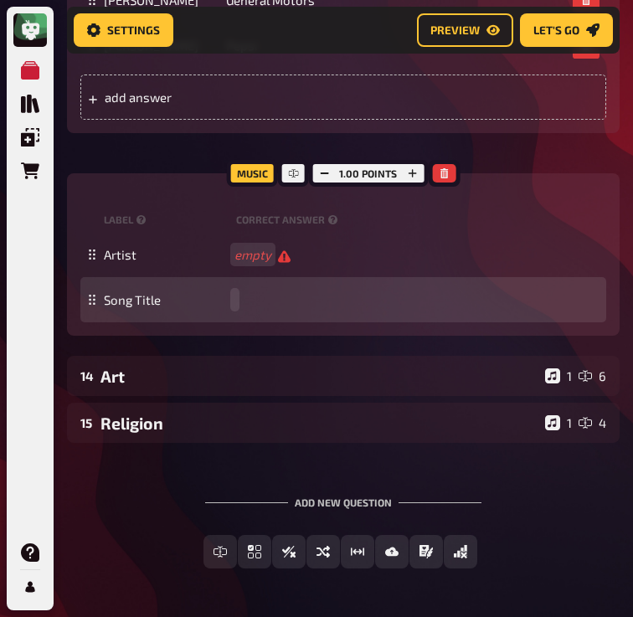
paste span
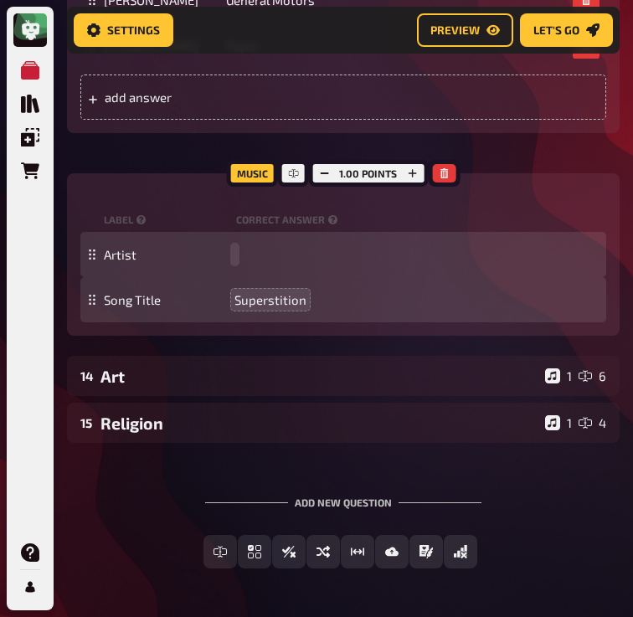
click at [259, 277] on div "Artist" at bounding box center [343, 254] width 526 height 45
paste span
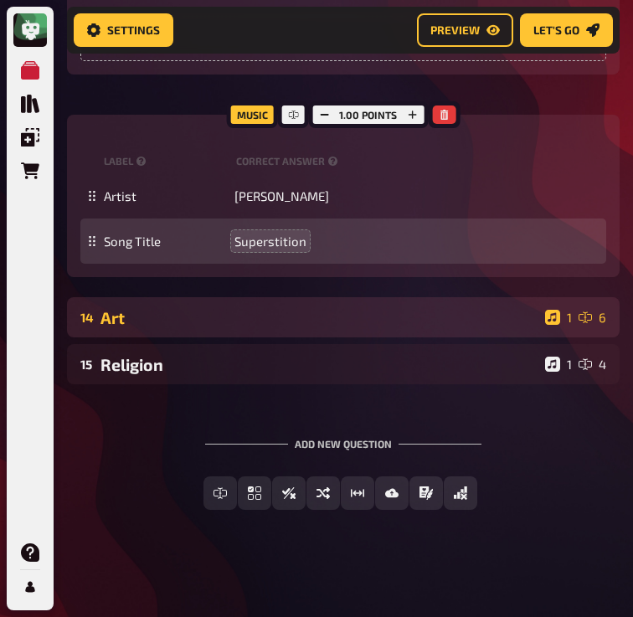
click at [203, 337] on div "14 Art 1 6" at bounding box center [343, 317] width 552 height 40
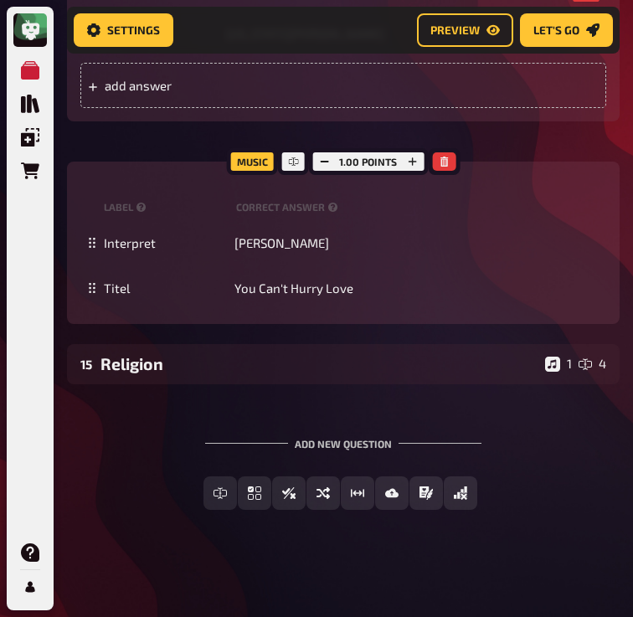
scroll to position [13631, 0]
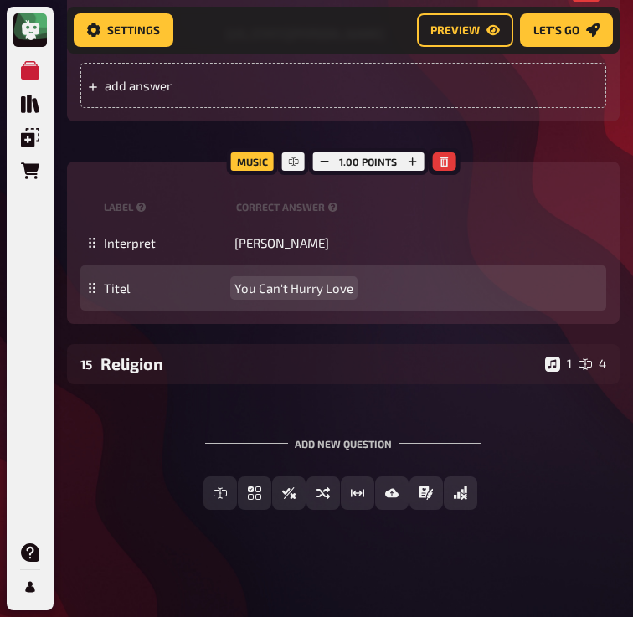
click at [295, 295] on span "You Can't Hurry Love" at bounding box center [293, 287] width 119 height 15
copy span "You Can't Hurry Love"
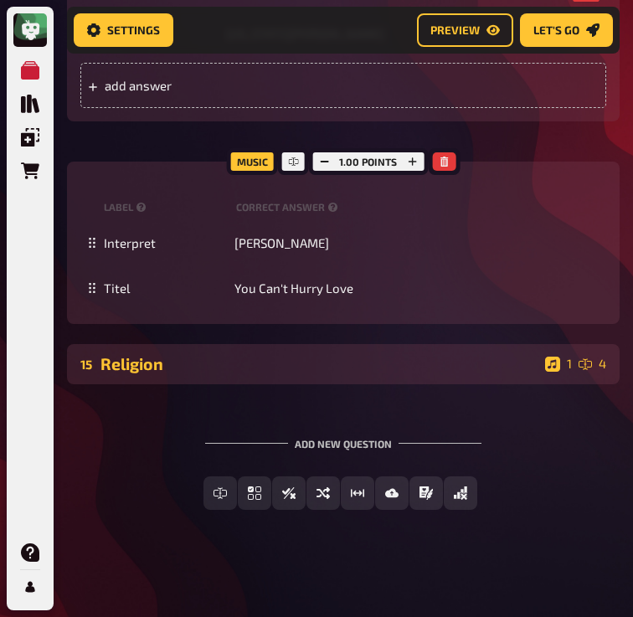
click at [210, 373] on div "Religion" at bounding box center [319, 363] width 438 height 19
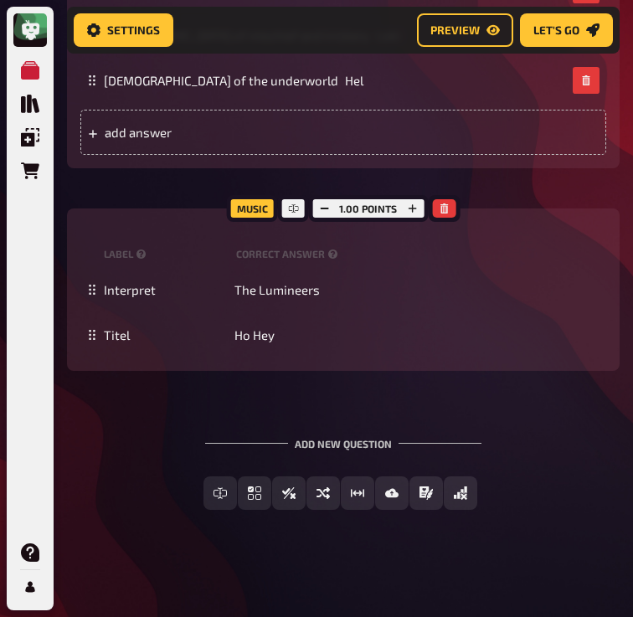
scroll to position [14374, 0]
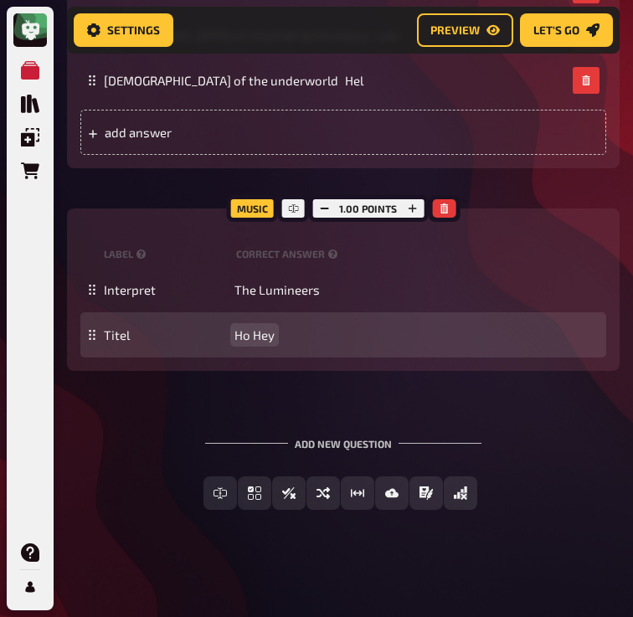
click at [267, 339] on span "Ho Hey" at bounding box center [254, 334] width 40 height 15
click at [257, 333] on span "Ho Hey" at bounding box center [254, 334] width 40 height 15
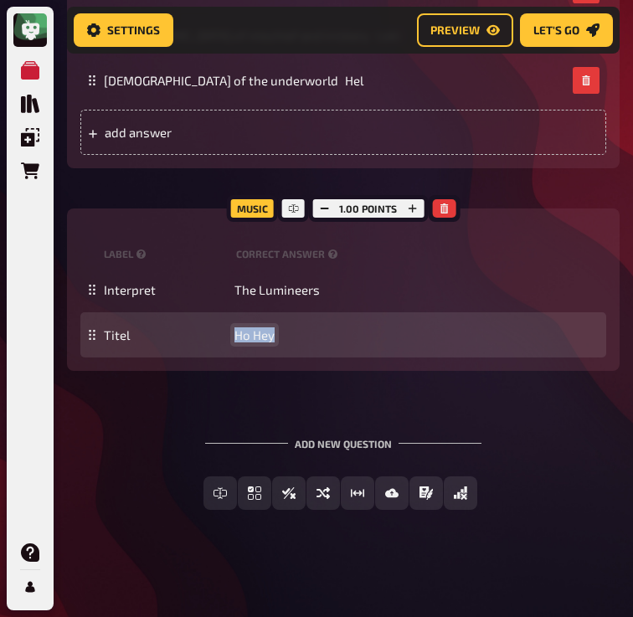
click at [257, 333] on span "Ho Hey" at bounding box center [254, 334] width 40 height 15
paste span
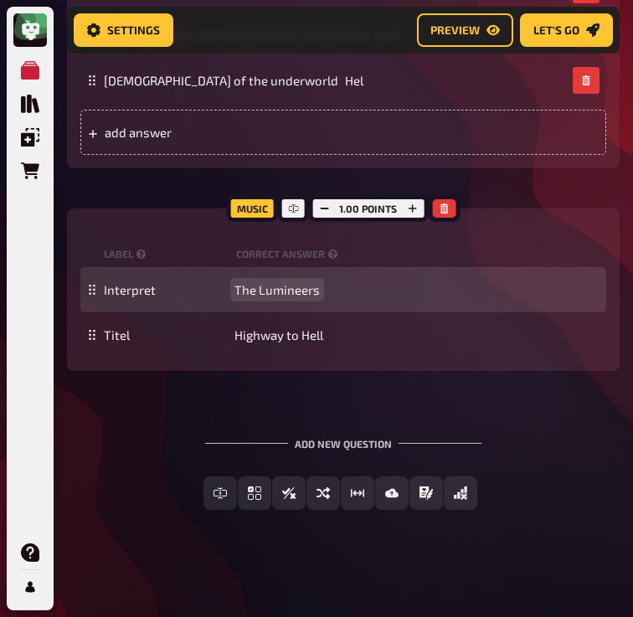
click at [284, 298] on div "Interpret The Lumineers" at bounding box center [343, 289] width 526 height 45
click at [295, 288] on span "The Lumineers" at bounding box center [276, 289] width 85 height 15
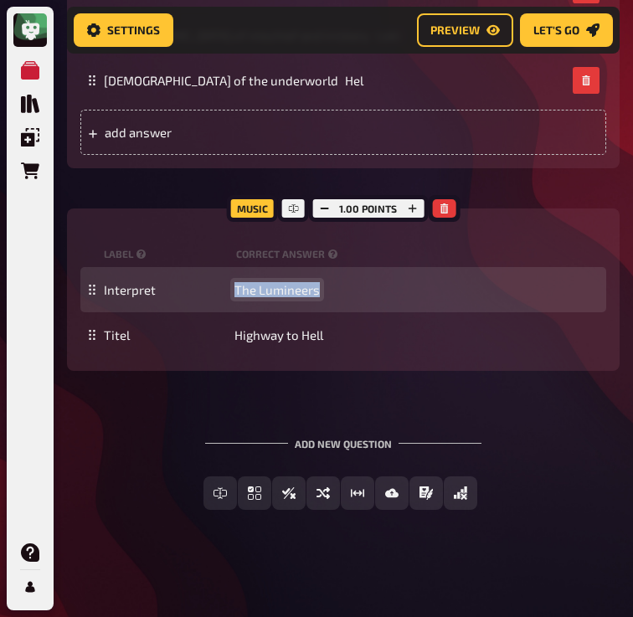
click at [295, 288] on span "The Lumineers" at bounding box center [276, 289] width 85 height 15
paste span
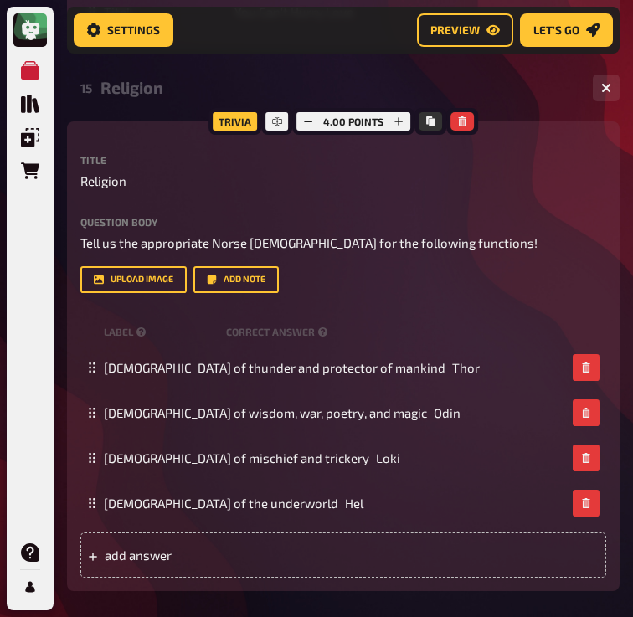
click at [135, 97] on div "Religion" at bounding box center [339, 87] width 479 height 19
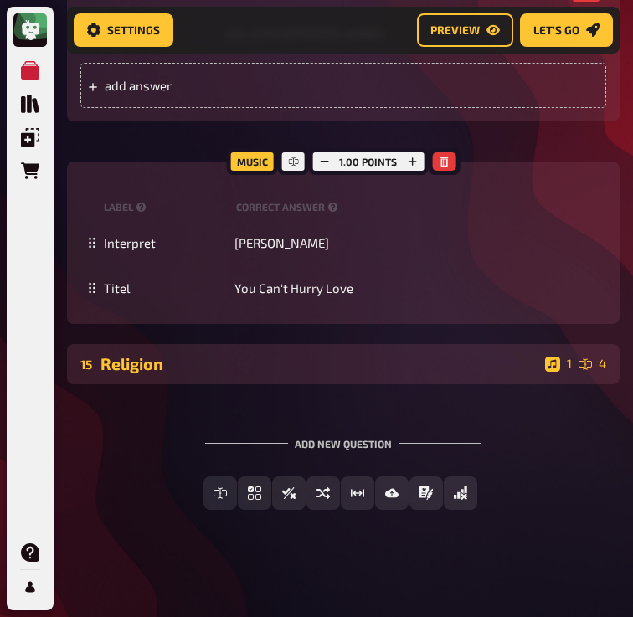
scroll to position [13676, 0]
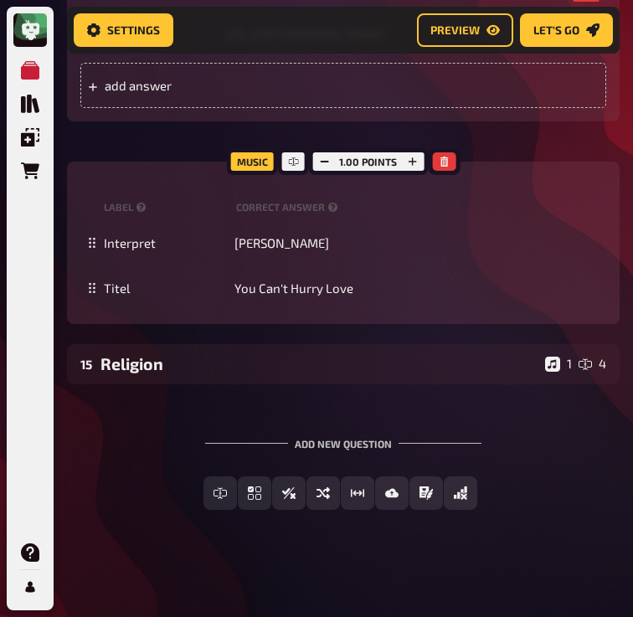
click at [145, 454] on div "Add new question Free Text Input Multiple Choice True / False Sorting Question …" at bounding box center [343, 474] width 552 height 126
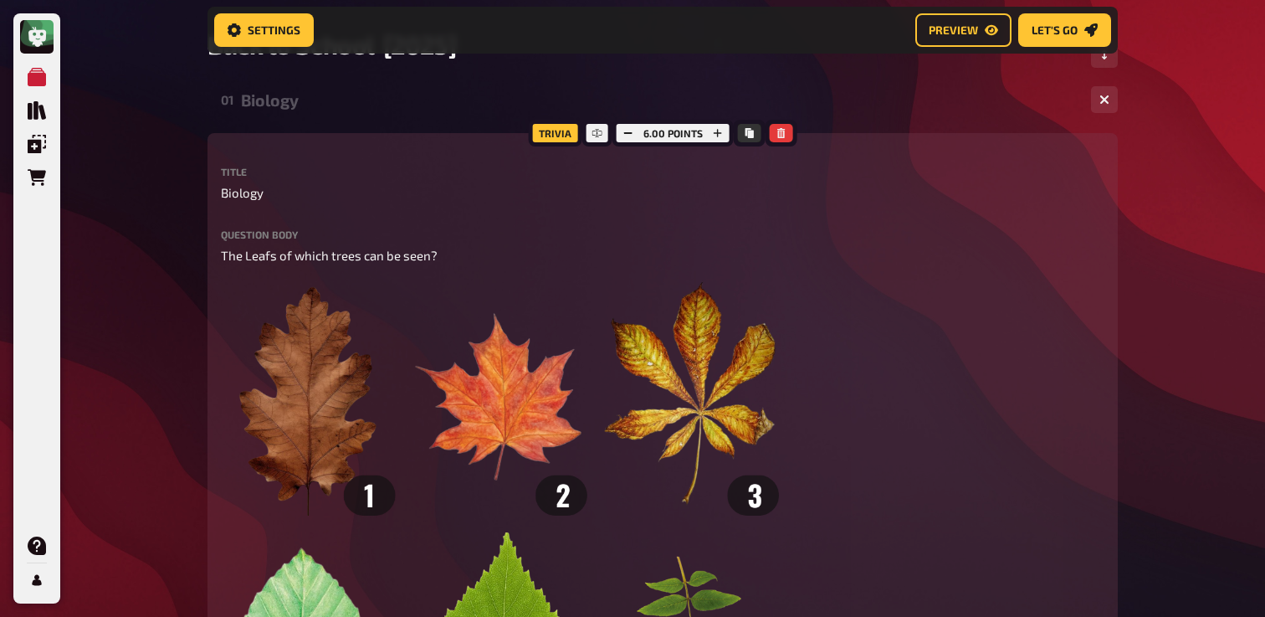
scroll to position [0, 0]
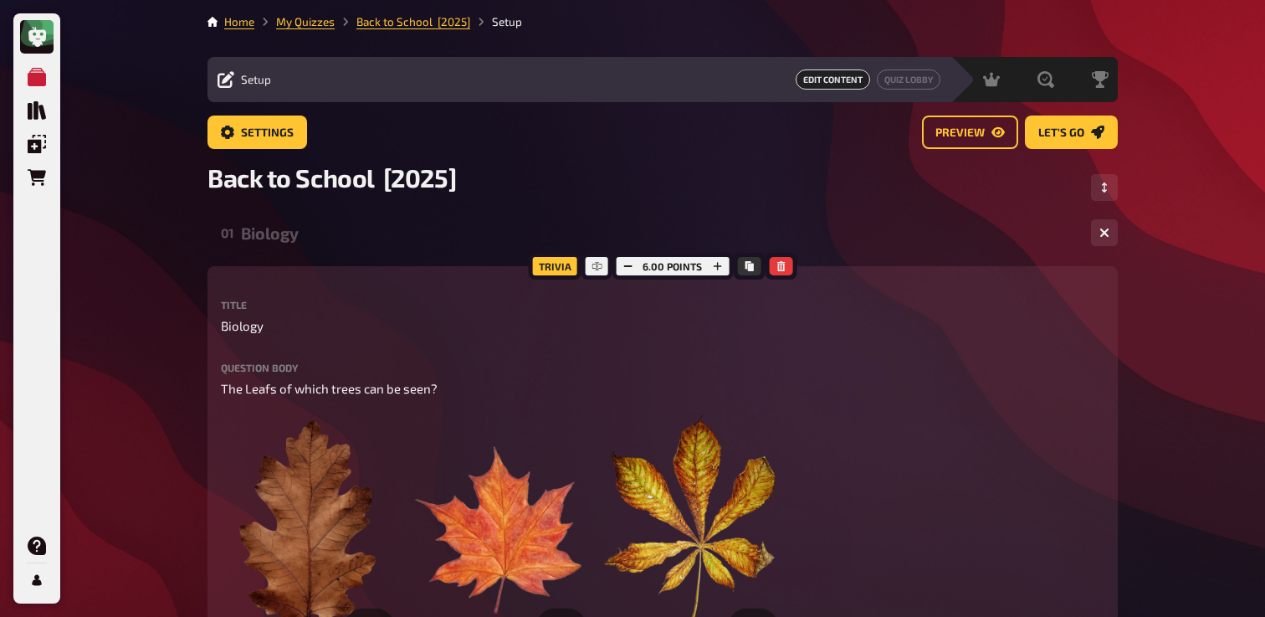
click at [323, 233] on div "Biology" at bounding box center [659, 232] width 837 height 19
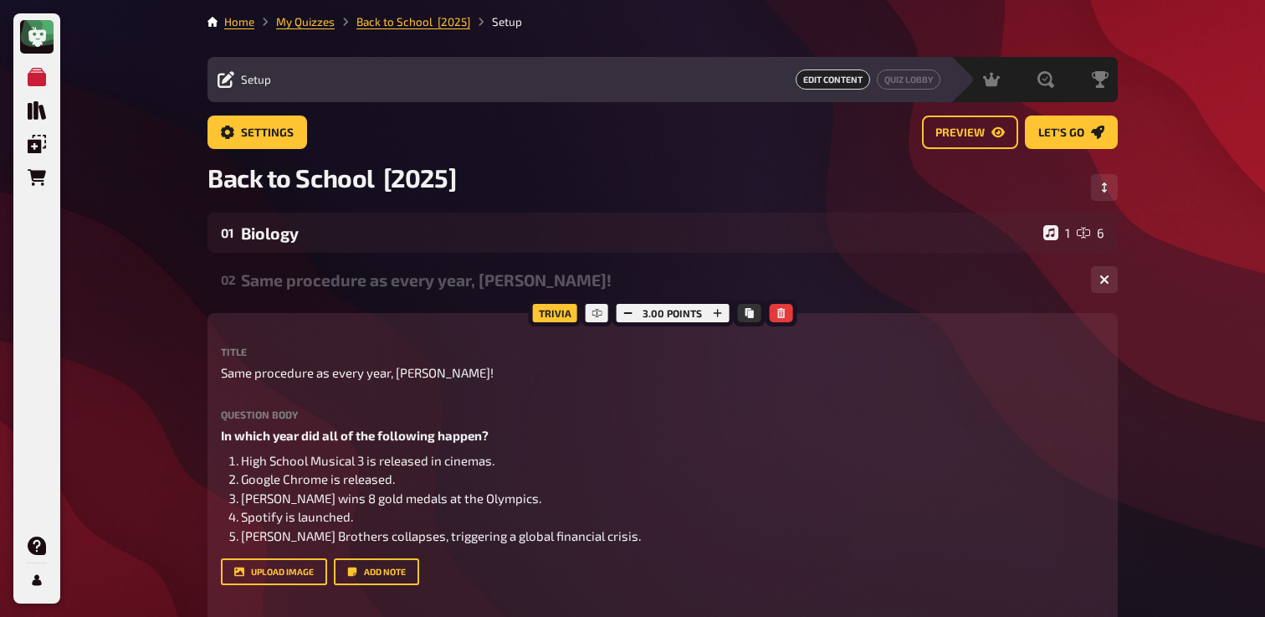
click at [296, 283] on div "Same procedure as every year, [PERSON_NAME]!" at bounding box center [659, 279] width 837 height 19
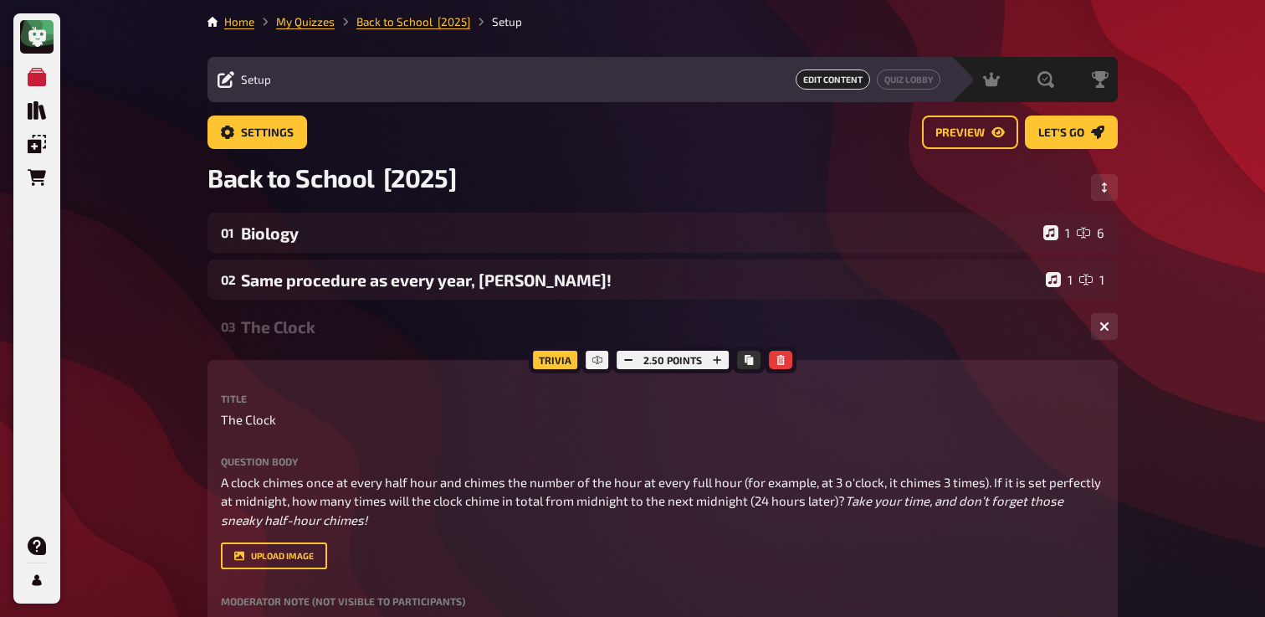
click at [293, 319] on div "The Clock" at bounding box center [659, 326] width 837 height 19
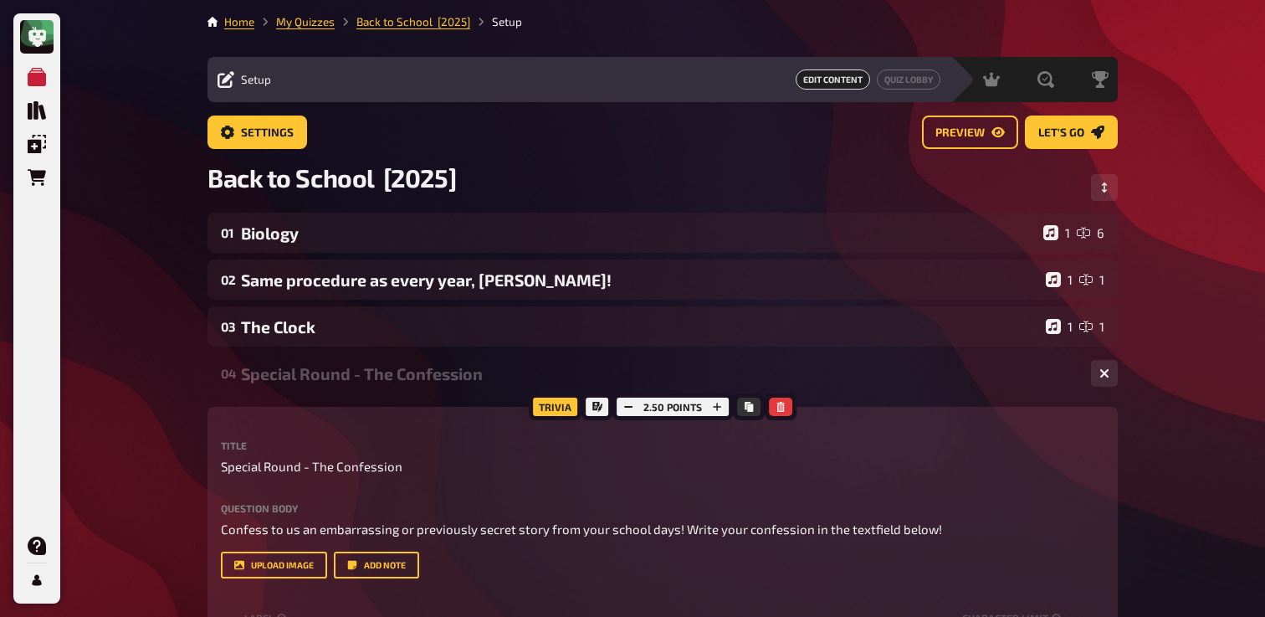
click at [295, 375] on div "Special Round - The Confession" at bounding box center [659, 373] width 837 height 19
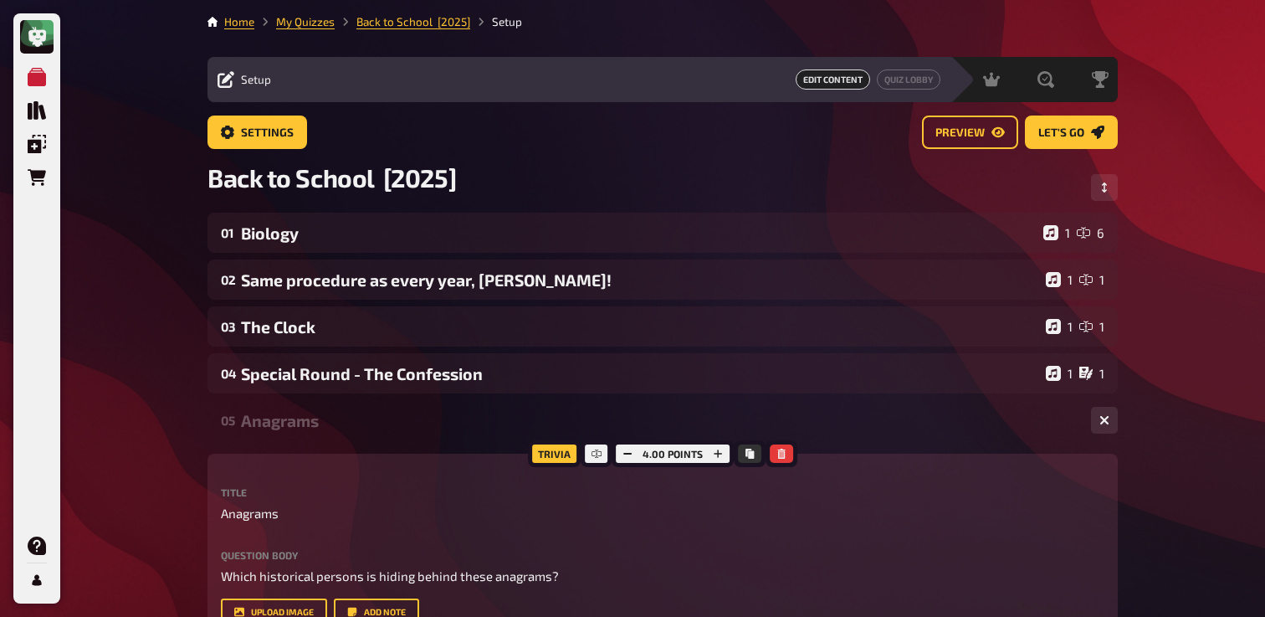
click at [318, 426] on div "Anagrams" at bounding box center [659, 420] width 837 height 19
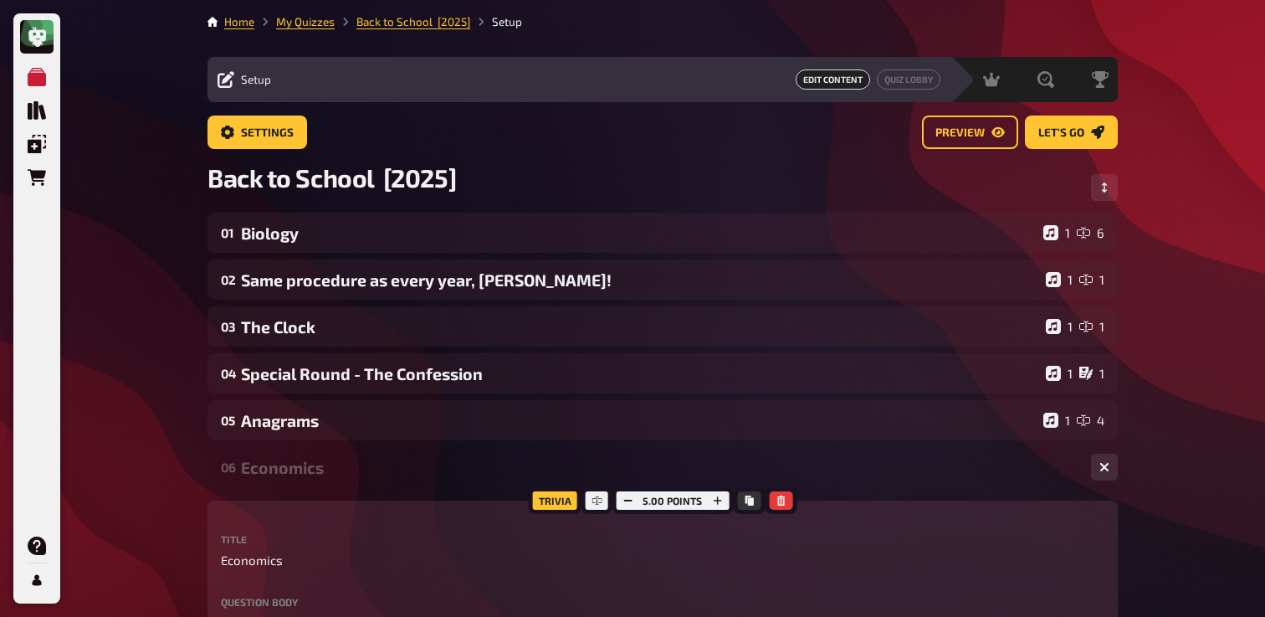
click at [318, 469] on div "Economics" at bounding box center [659, 467] width 837 height 19
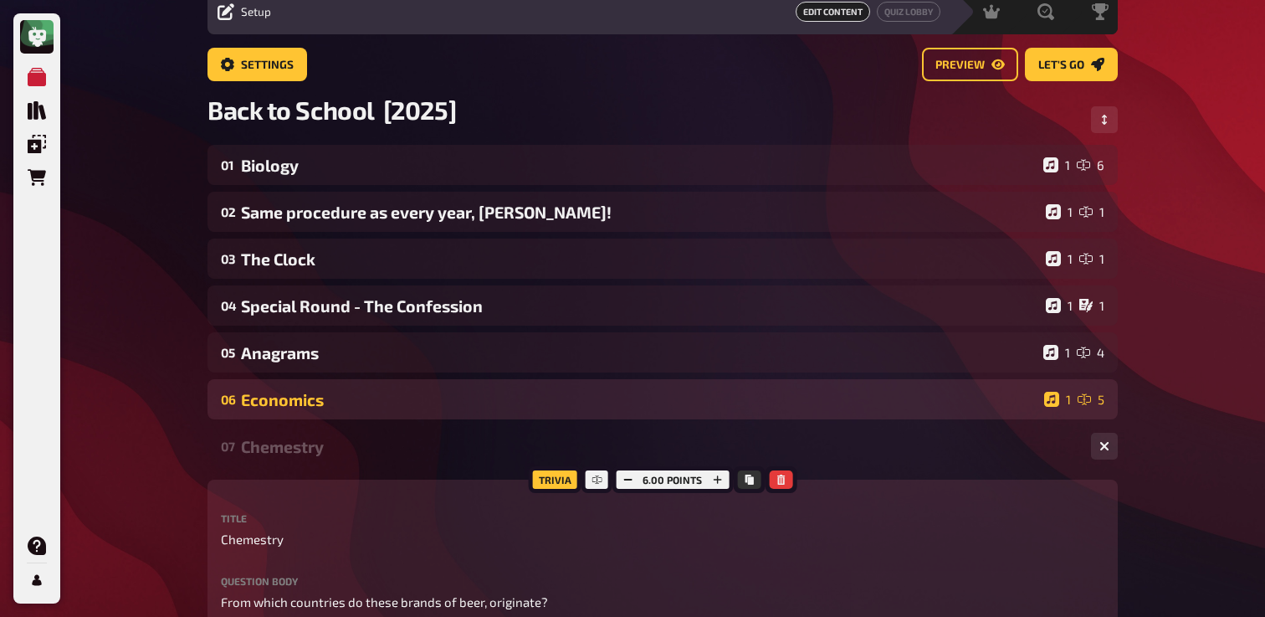
scroll to position [80, 0]
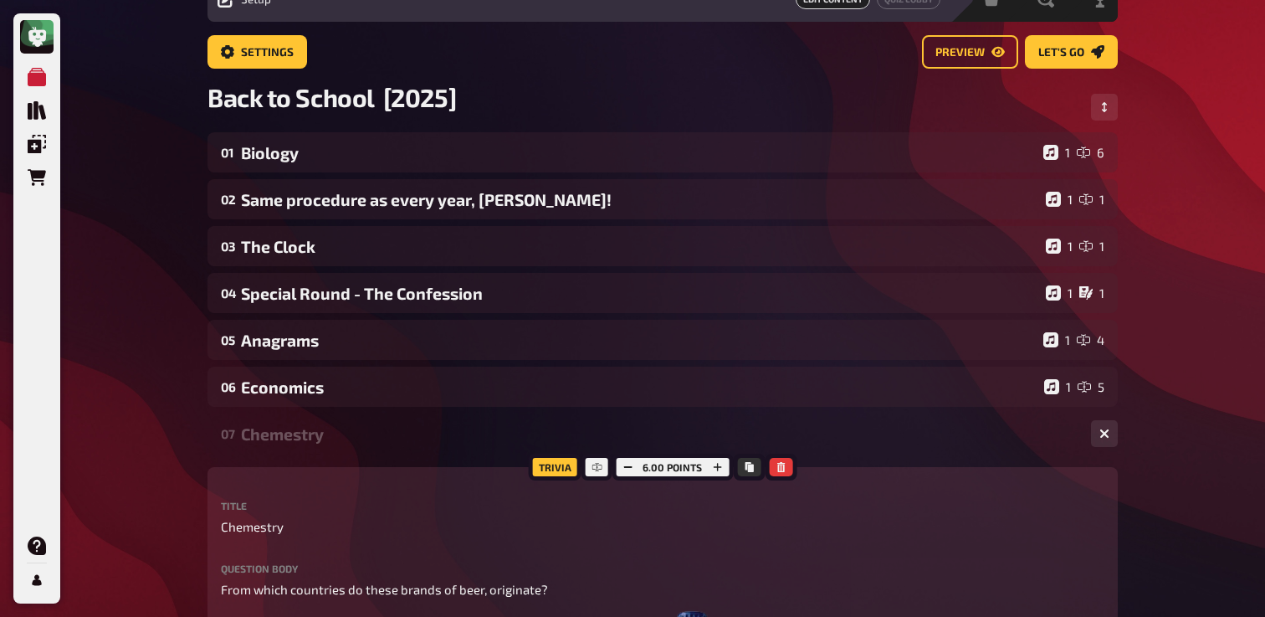
click at [325, 446] on div "07 Chemestry 1 6" at bounding box center [663, 433] width 910 height 40
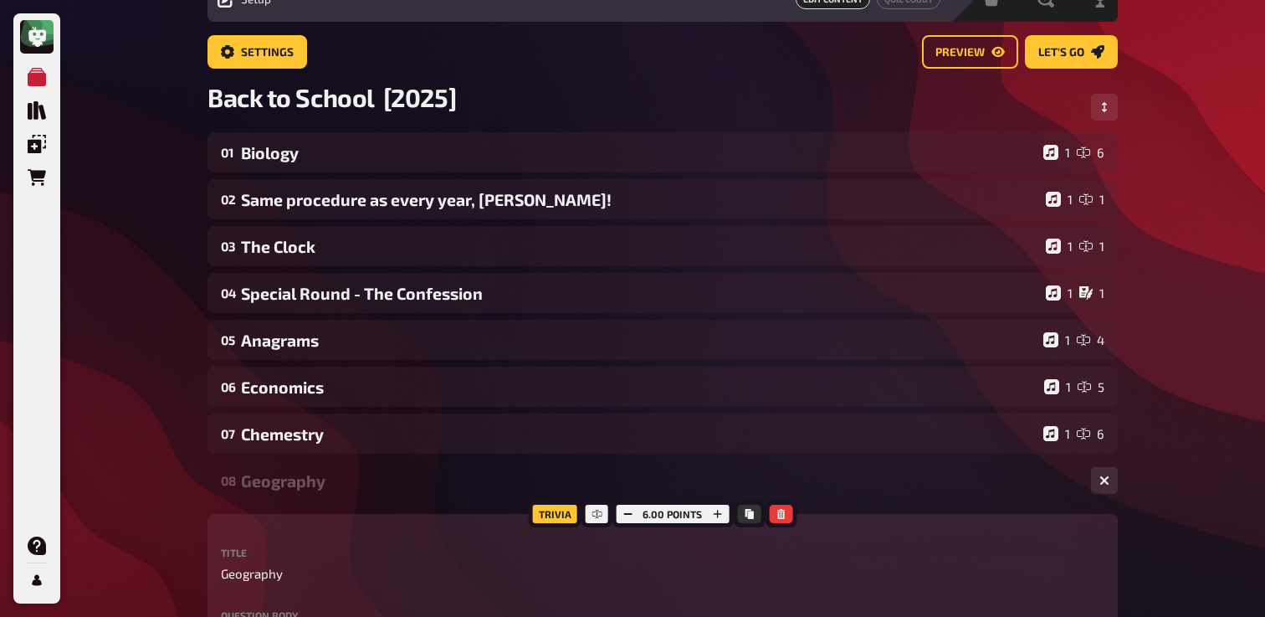
click at [322, 481] on div "Geography" at bounding box center [659, 480] width 837 height 19
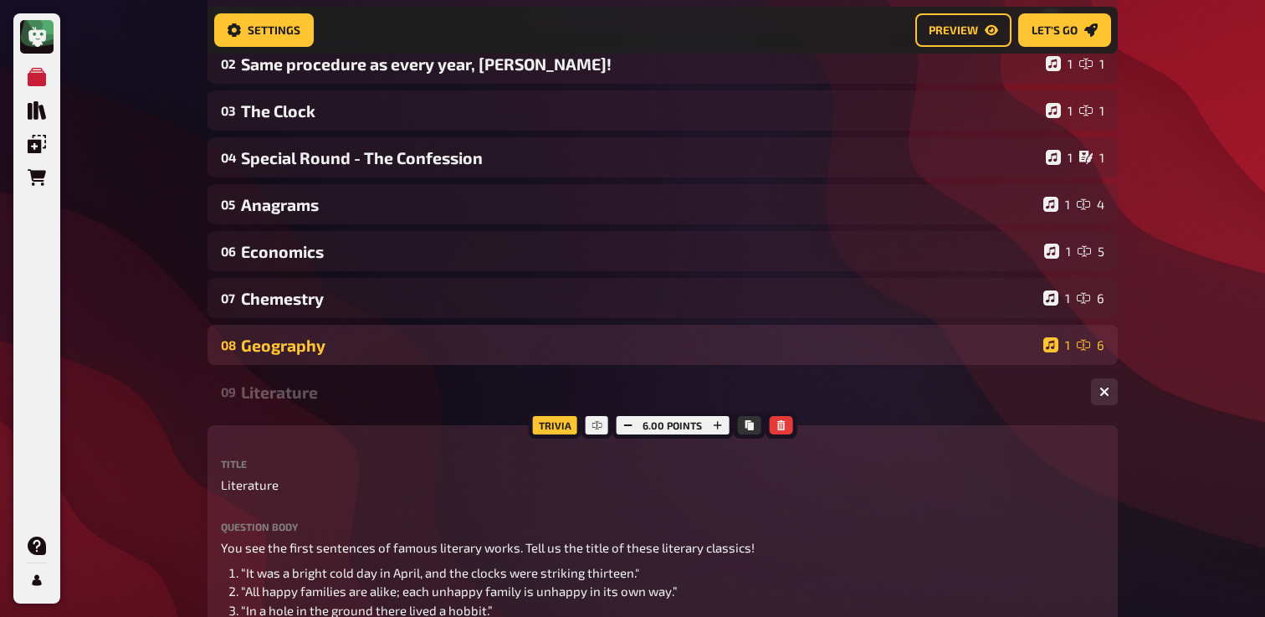
scroll to position [238, 0]
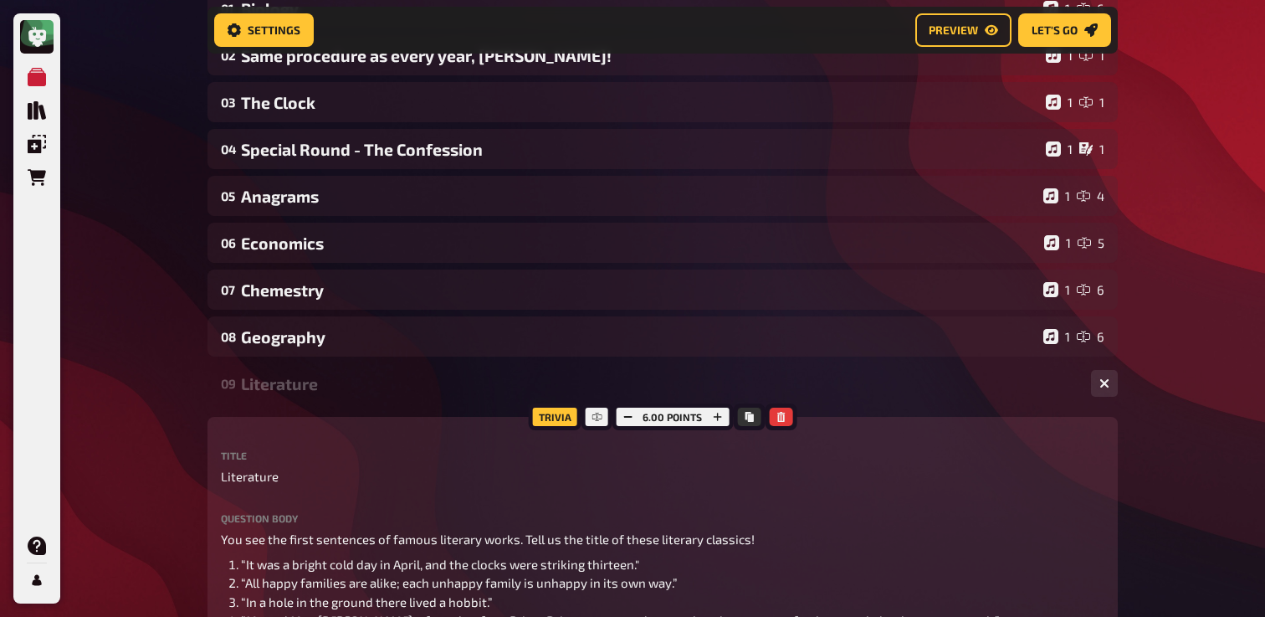
click at [344, 367] on div "09 Literature 1 6" at bounding box center [663, 383] width 910 height 40
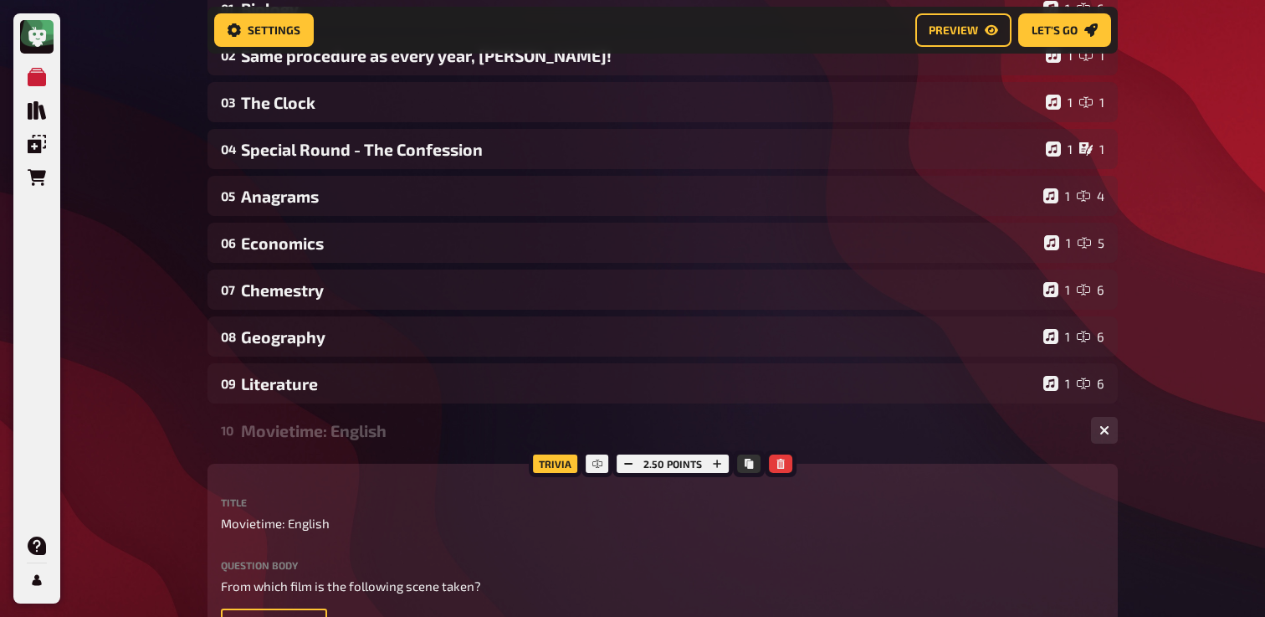
click at [346, 429] on div "Movietime: English" at bounding box center [659, 430] width 837 height 19
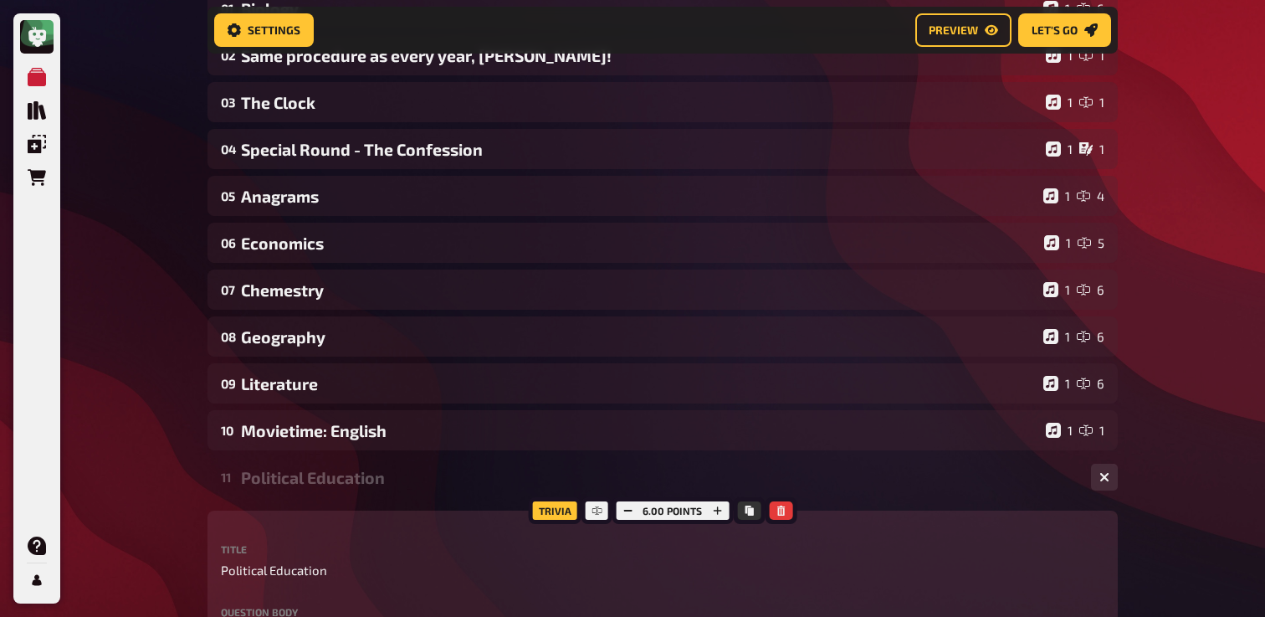
click at [333, 483] on div "Political Education" at bounding box center [659, 477] width 837 height 19
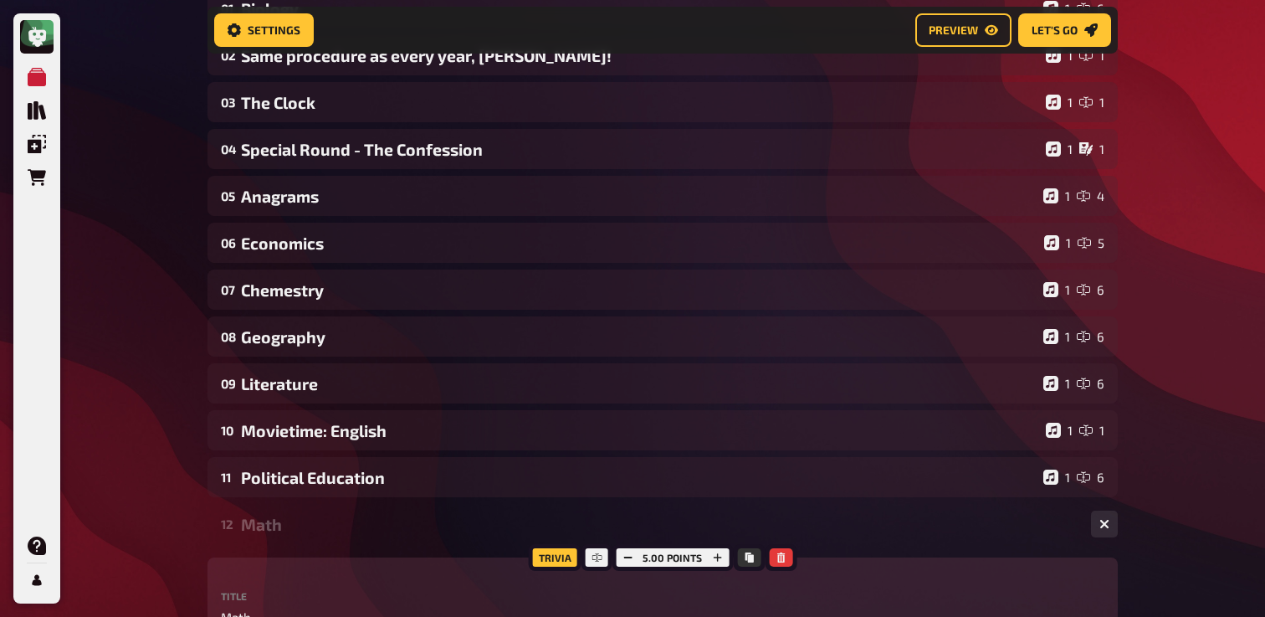
click at [325, 539] on div "12 Math 1 5" at bounding box center [663, 524] width 910 height 40
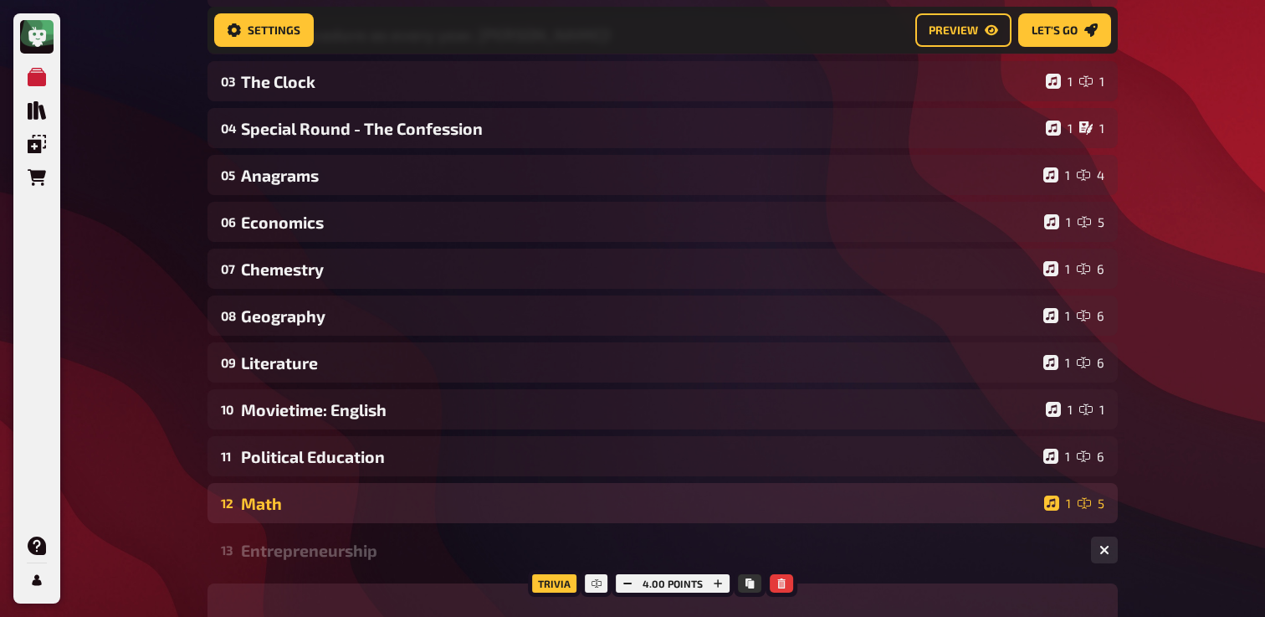
click at [325, 539] on div "13 Entrepreneurship 1 4" at bounding box center [663, 550] width 910 height 40
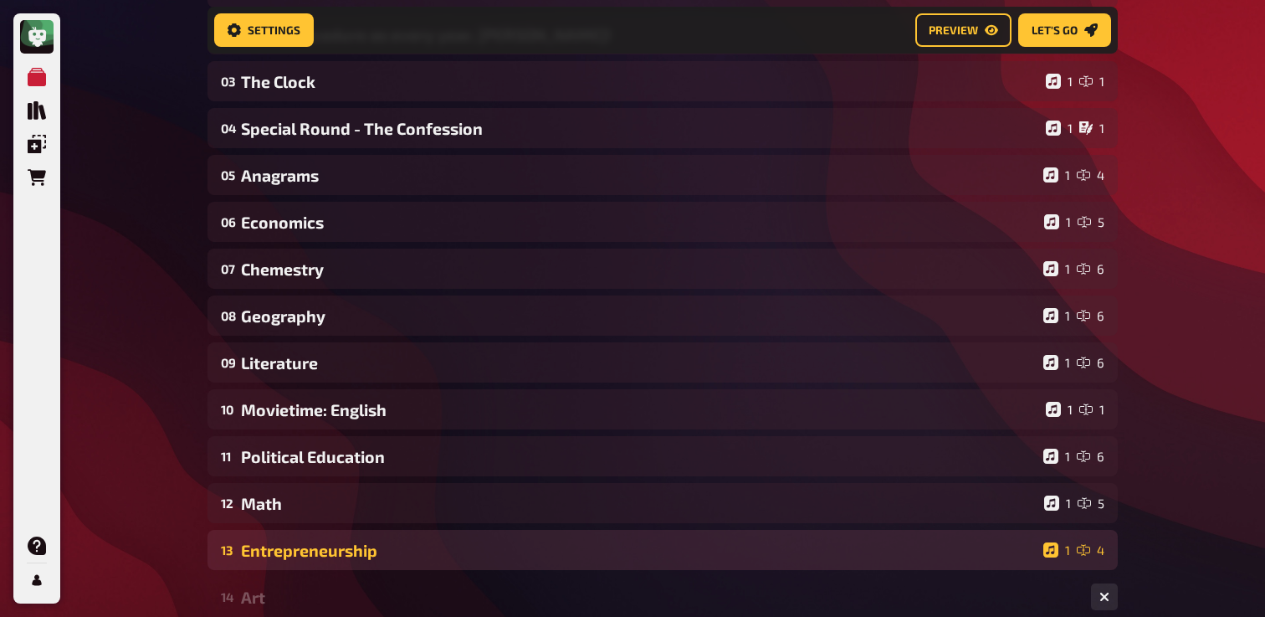
scroll to position [262, 0]
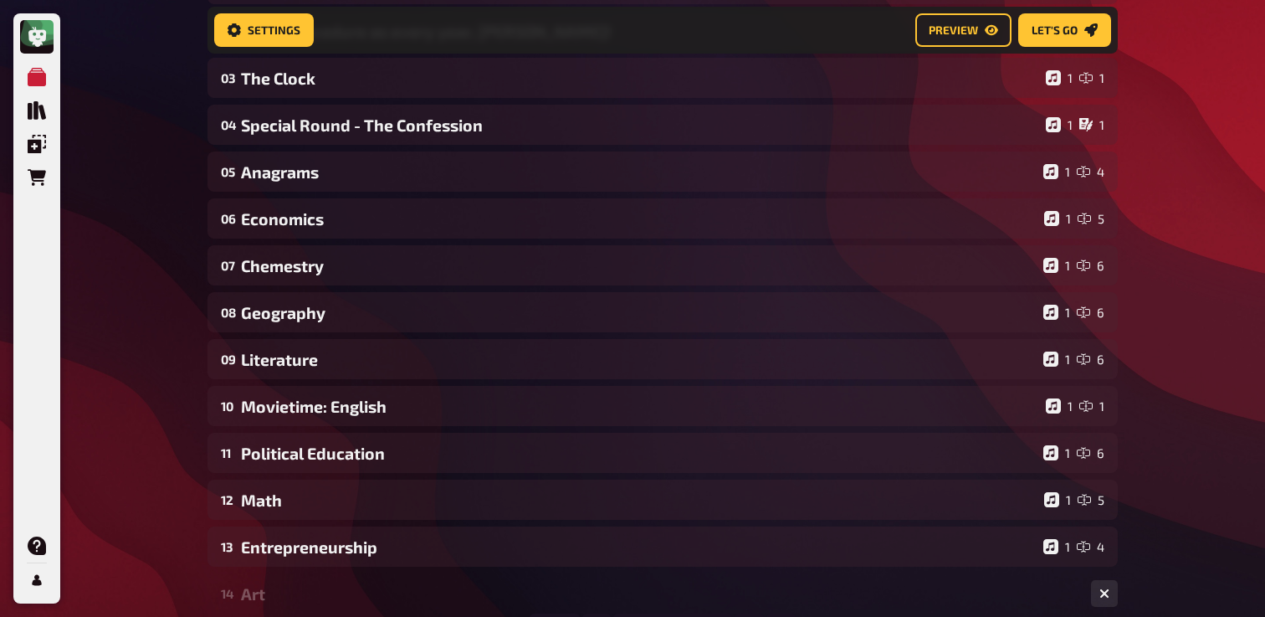
click at [311, 590] on div "Art" at bounding box center [659, 593] width 837 height 19
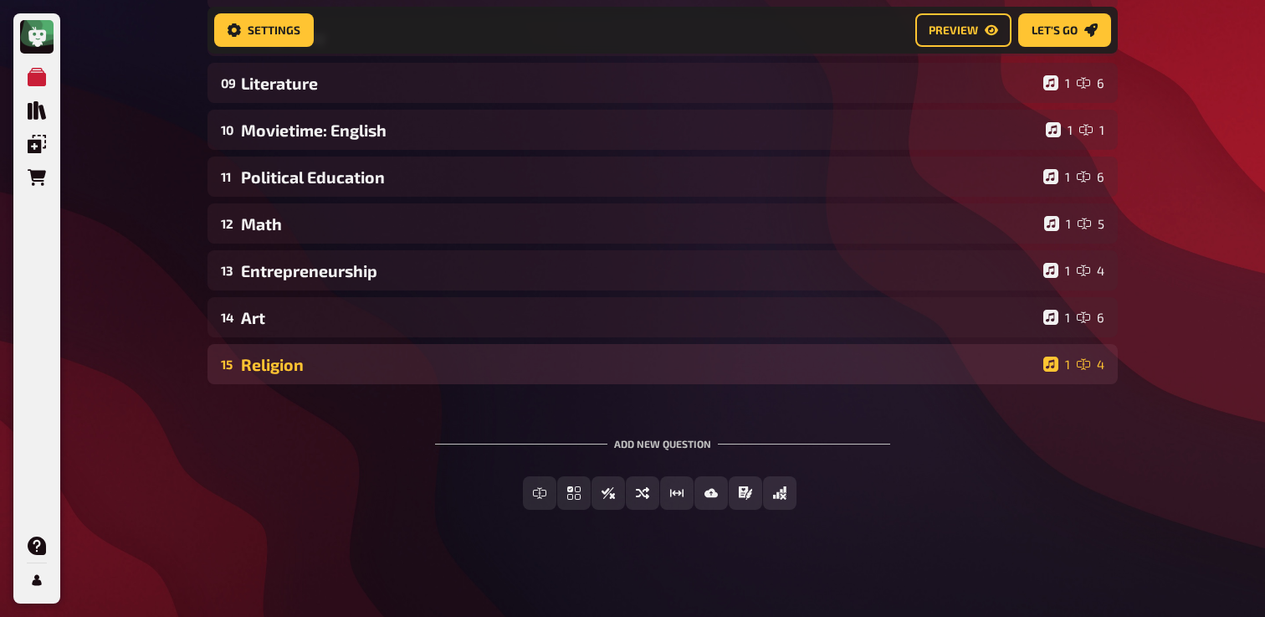
scroll to position [0, 0]
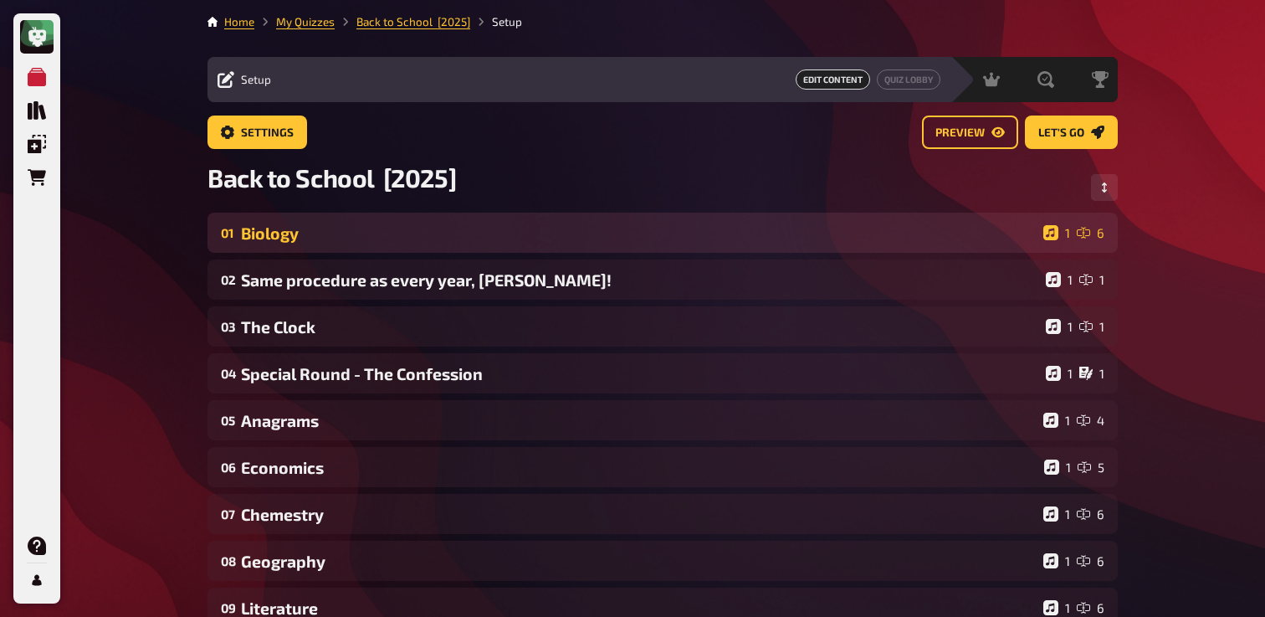
click at [341, 232] on div "Biology" at bounding box center [639, 232] width 796 height 19
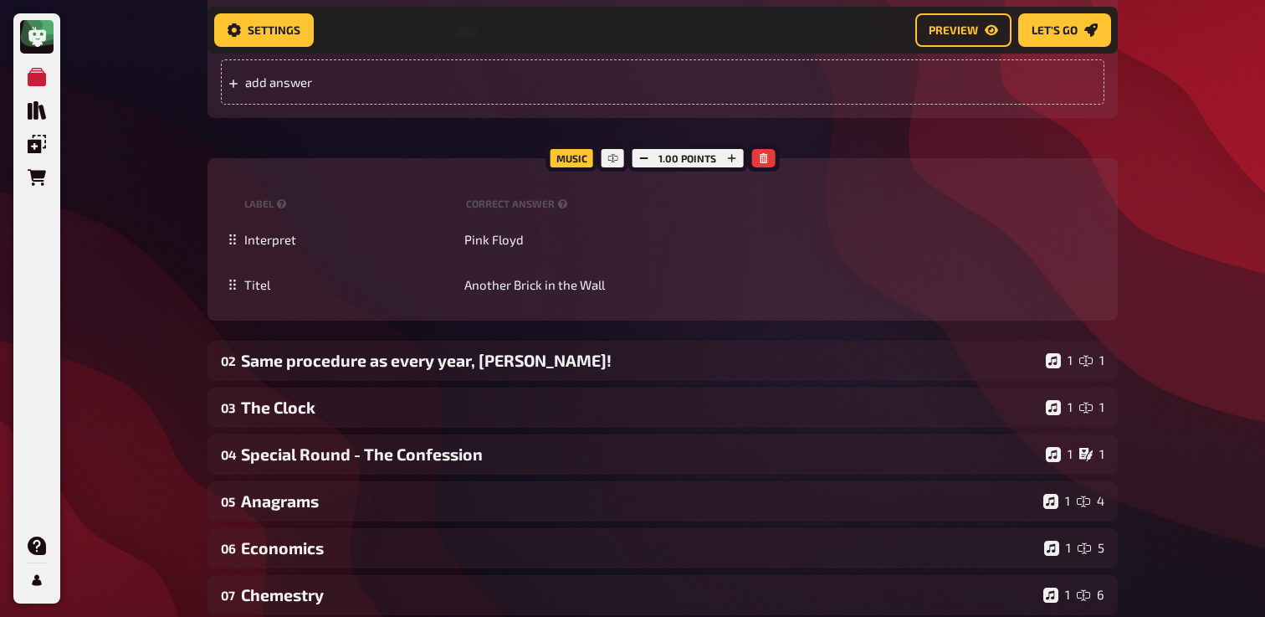
scroll to position [1351, 0]
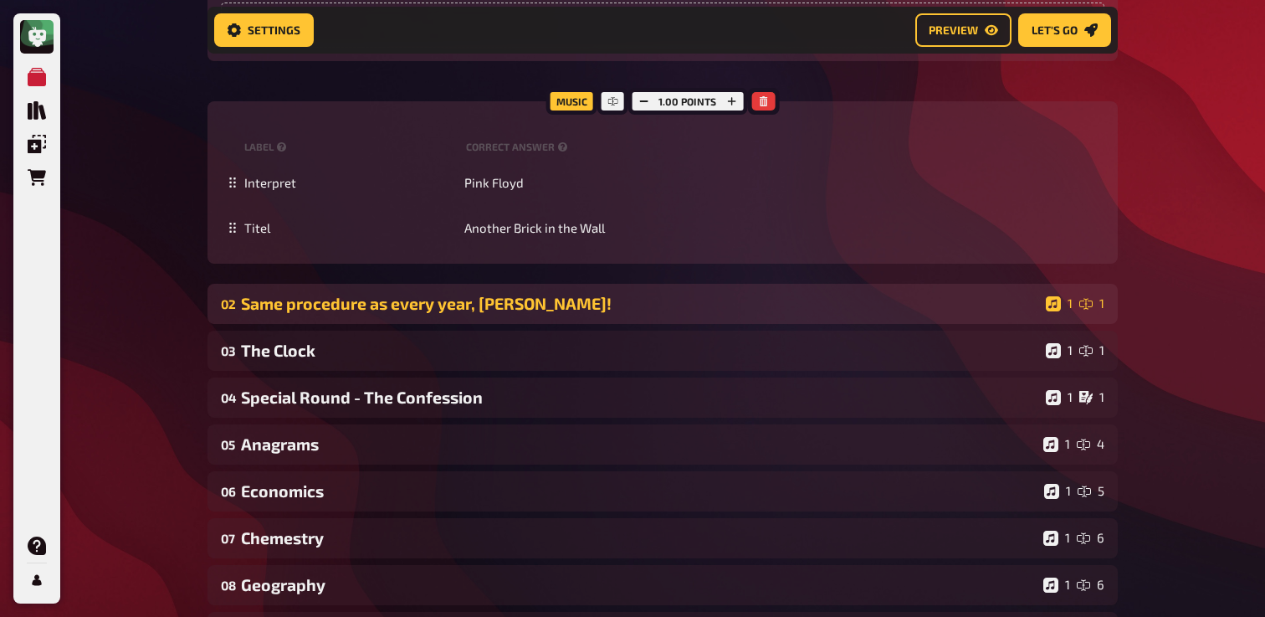
click at [428, 309] on div "Same procedure as every year, [PERSON_NAME]!" at bounding box center [640, 303] width 798 height 19
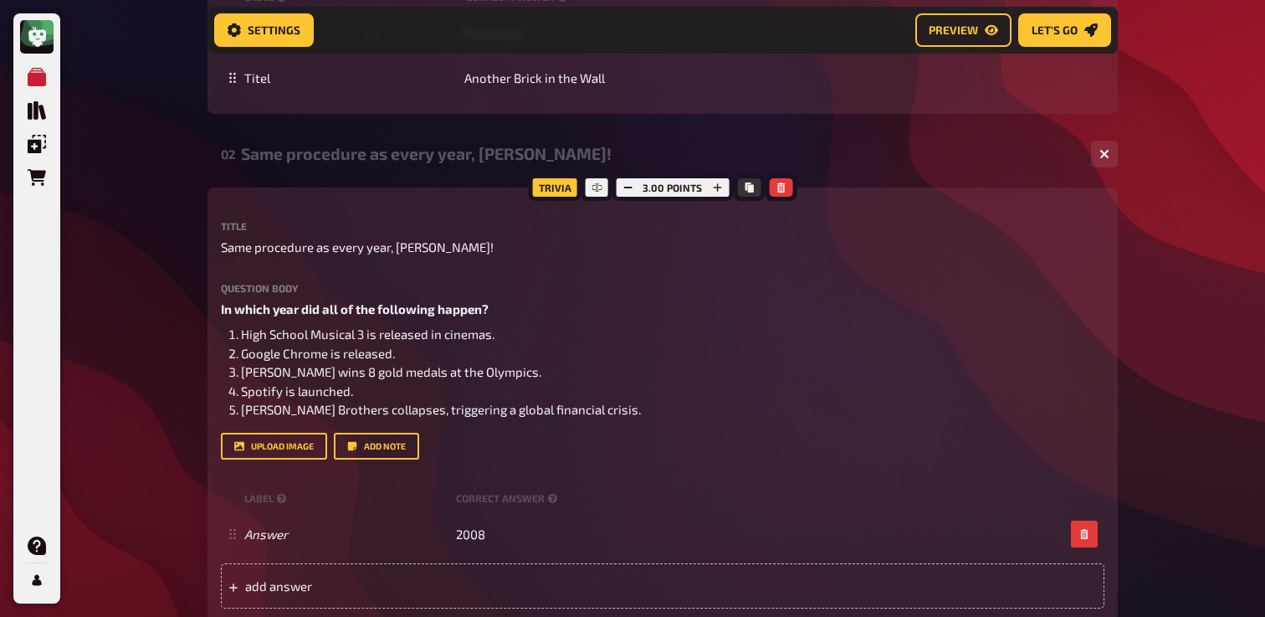
scroll to position [1531, 0]
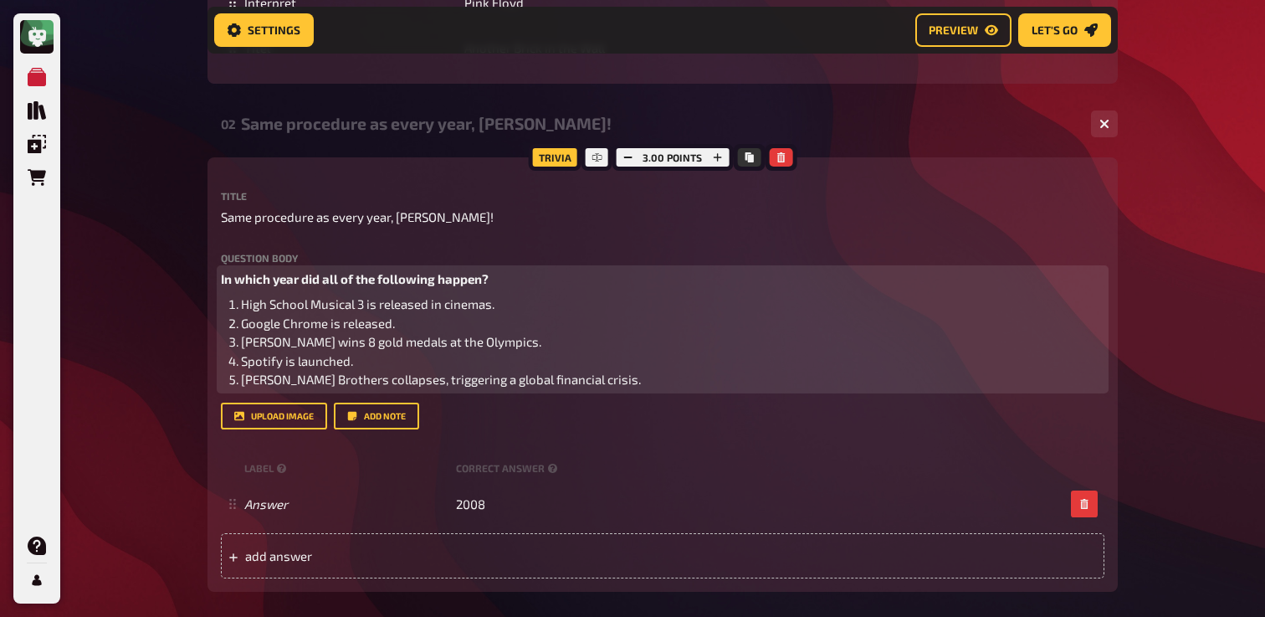
click at [408, 376] on span "[PERSON_NAME] Brothers collapses, triggering a global financial crisis." at bounding box center [441, 379] width 400 height 15
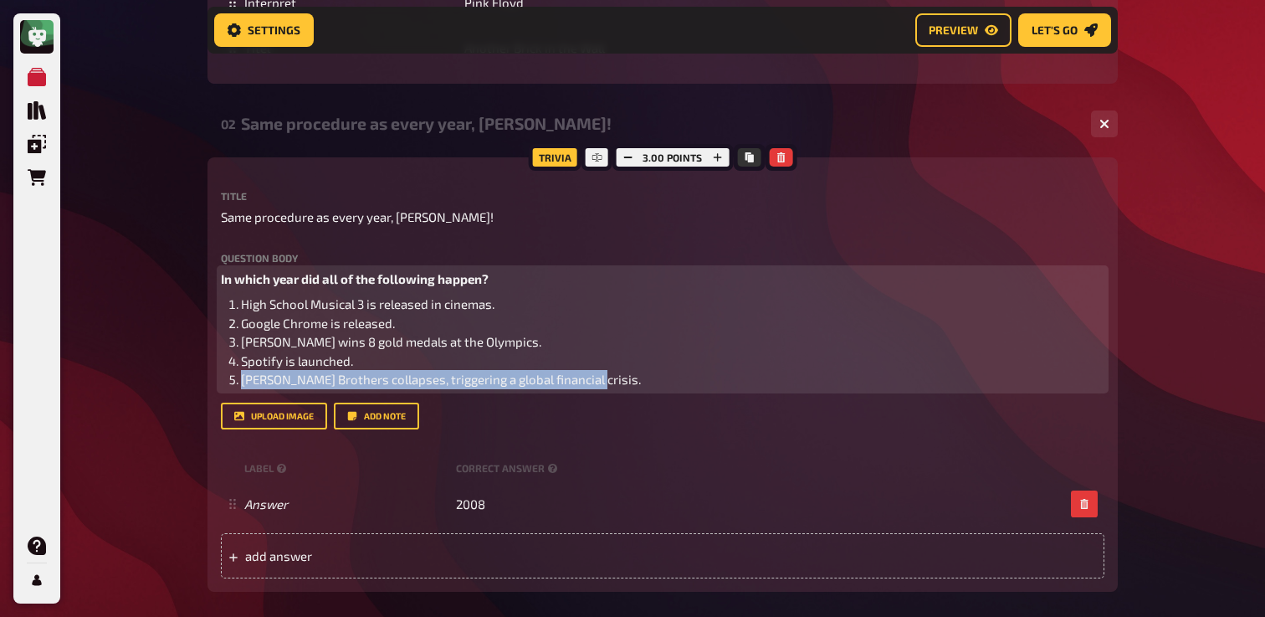
click at [408, 376] on span "[PERSON_NAME] Brothers collapses, triggering a global financial crisis." at bounding box center [441, 379] width 400 height 15
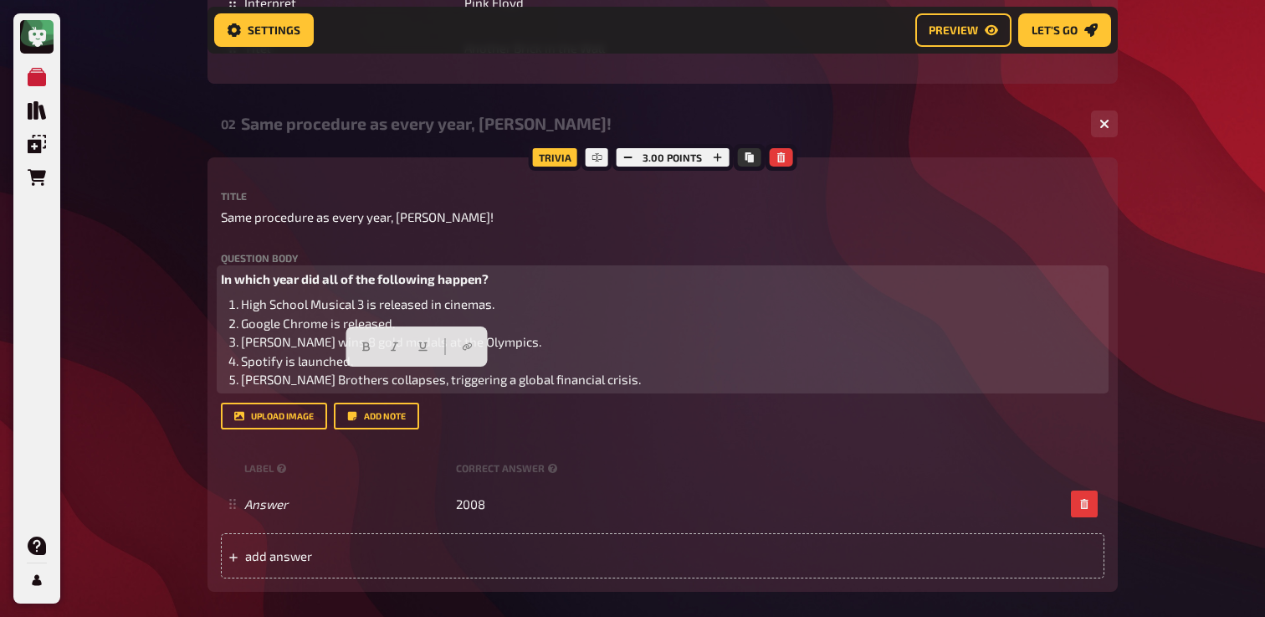
click at [520, 344] on span "[PERSON_NAME] wins 8 gold medals at the Olympics." at bounding box center [391, 341] width 300 height 15
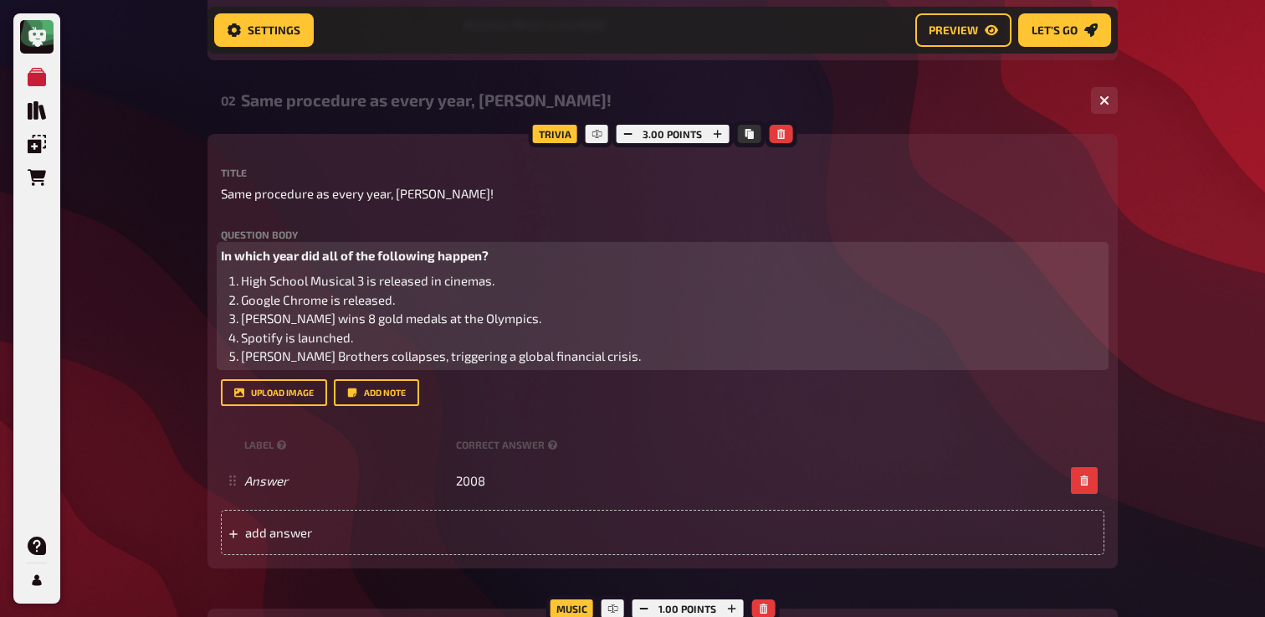
scroll to position [1557, 0]
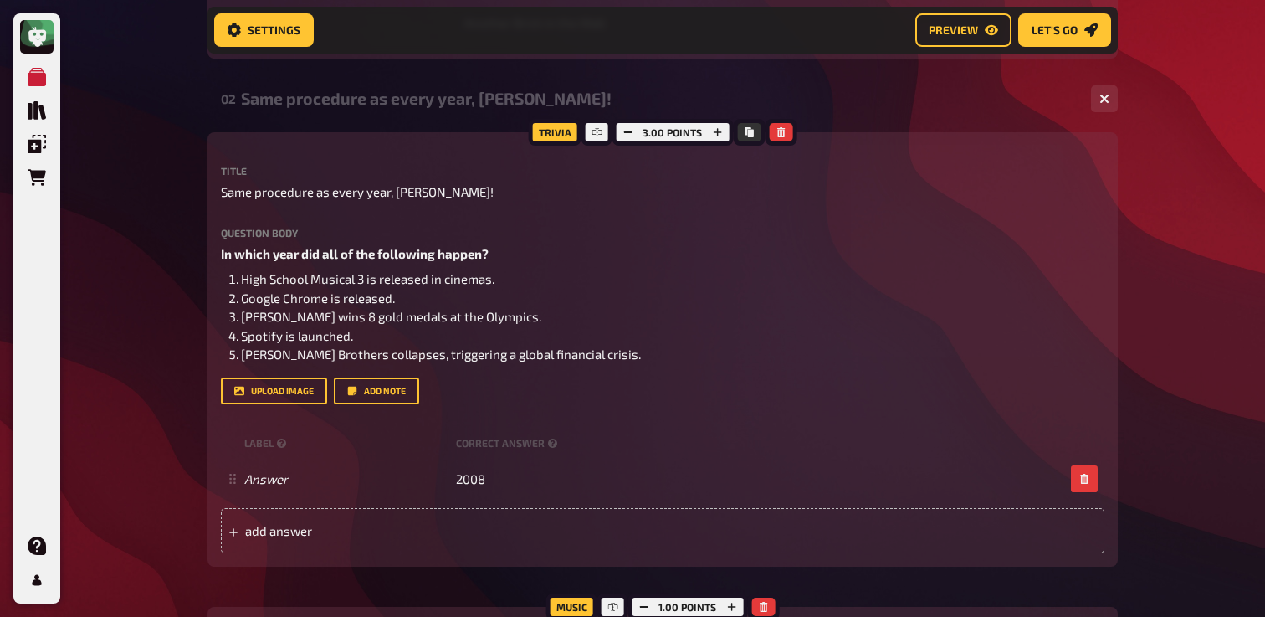
click at [384, 115] on div "02 Same procedure as every year, [PERSON_NAME]! 1 1" at bounding box center [663, 99] width 910 height 40
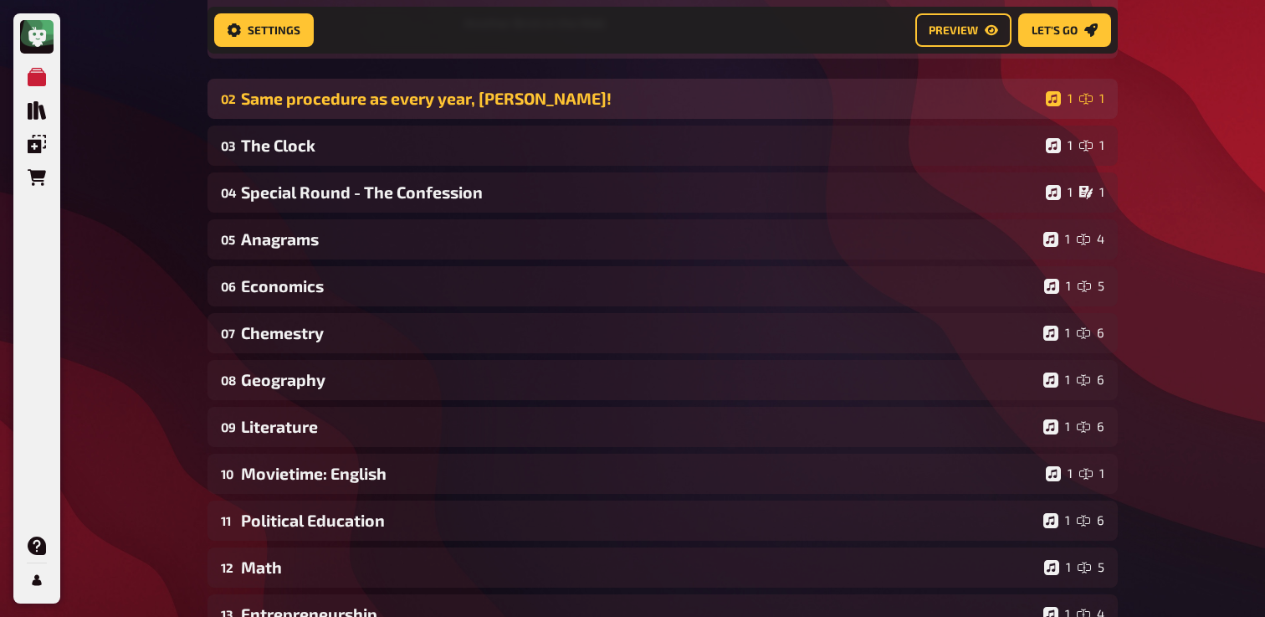
click at [419, 102] on div "Same procedure as every year, [PERSON_NAME]!" at bounding box center [640, 98] width 798 height 19
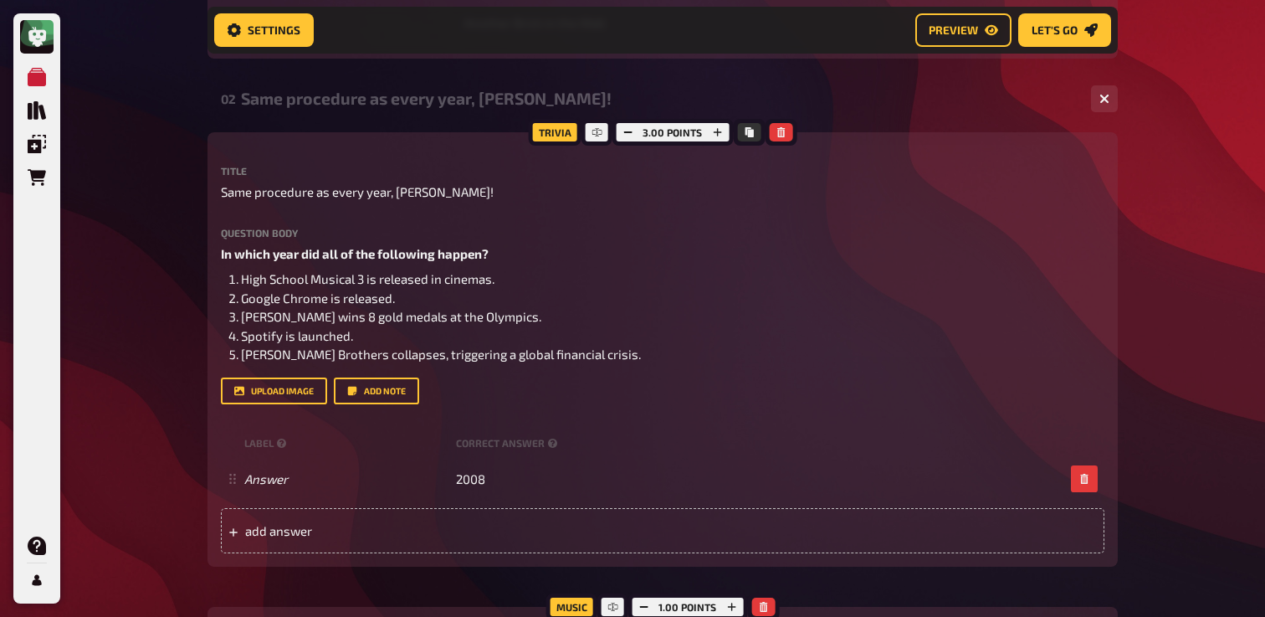
click at [419, 103] on div "Same procedure as every year, [PERSON_NAME]!" at bounding box center [659, 98] width 837 height 19
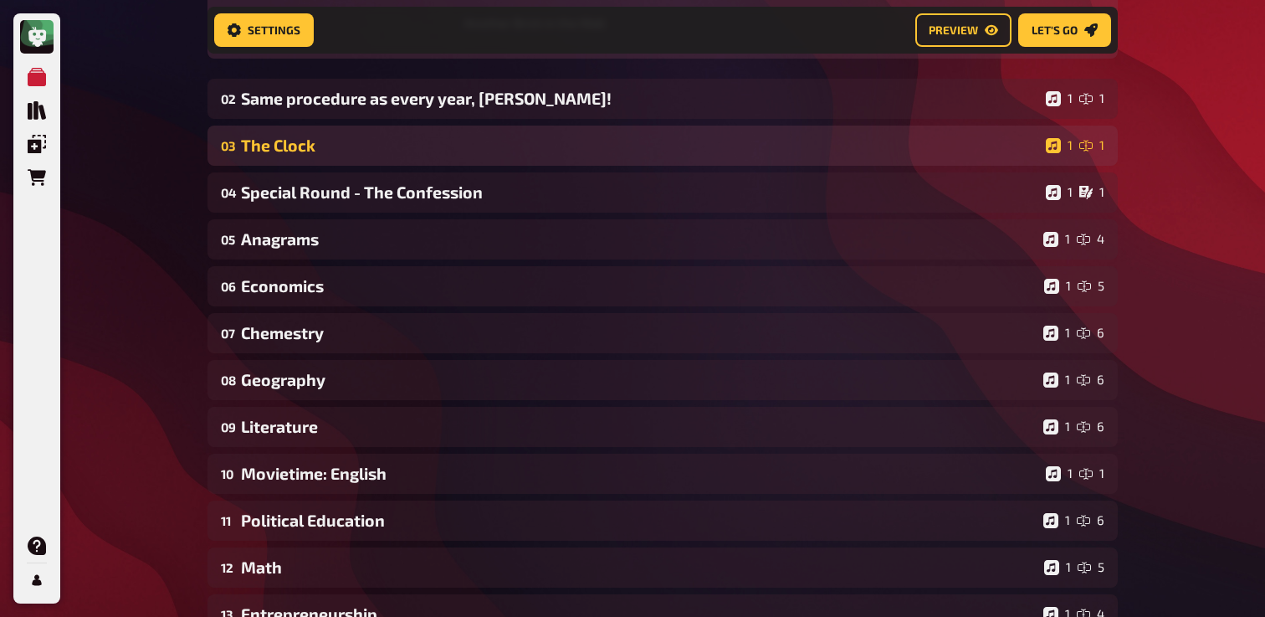
click at [392, 134] on div "03 The Clock 1 1" at bounding box center [663, 146] width 910 height 40
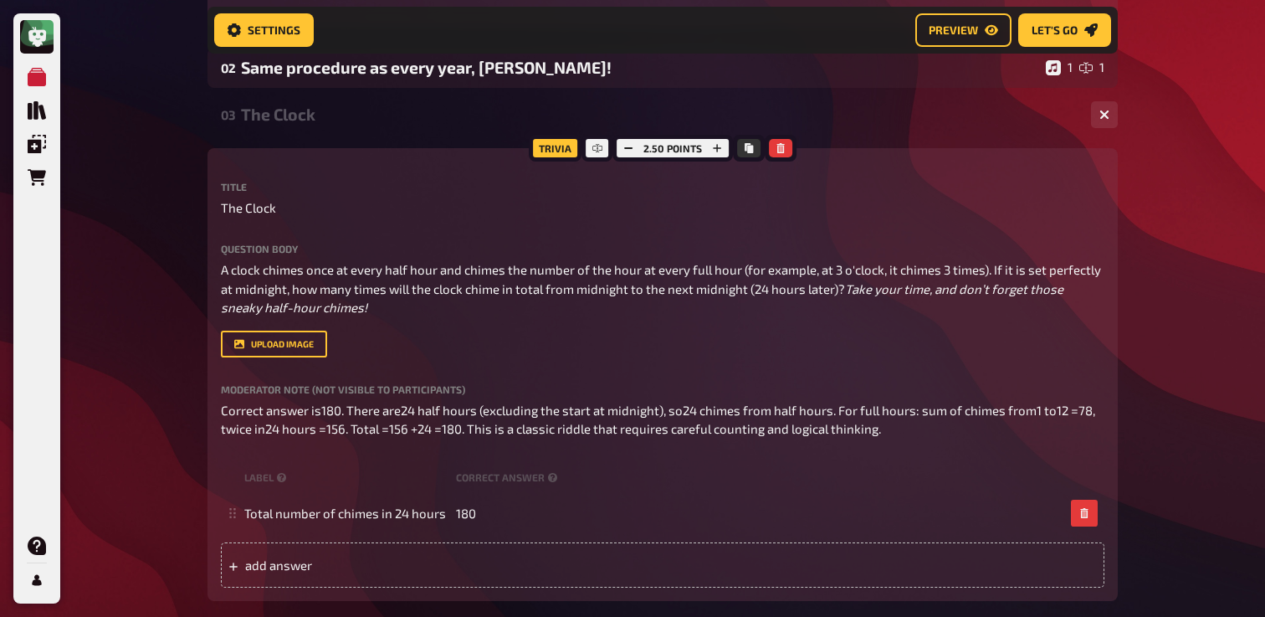
scroll to position [1587, 0]
click at [390, 126] on div "03 The Clock 1 1" at bounding box center [663, 115] width 910 height 40
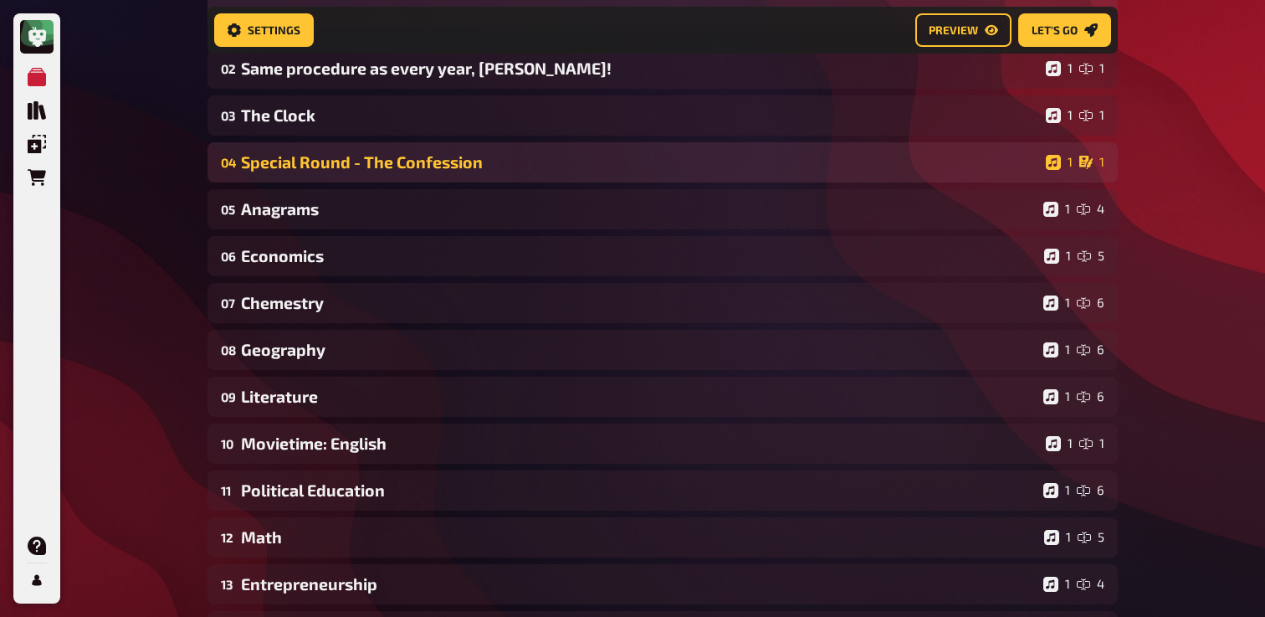
click at [385, 149] on div "04 Special Round - The Confession 1 1" at bounding box center [663, 162] width 910 height 40
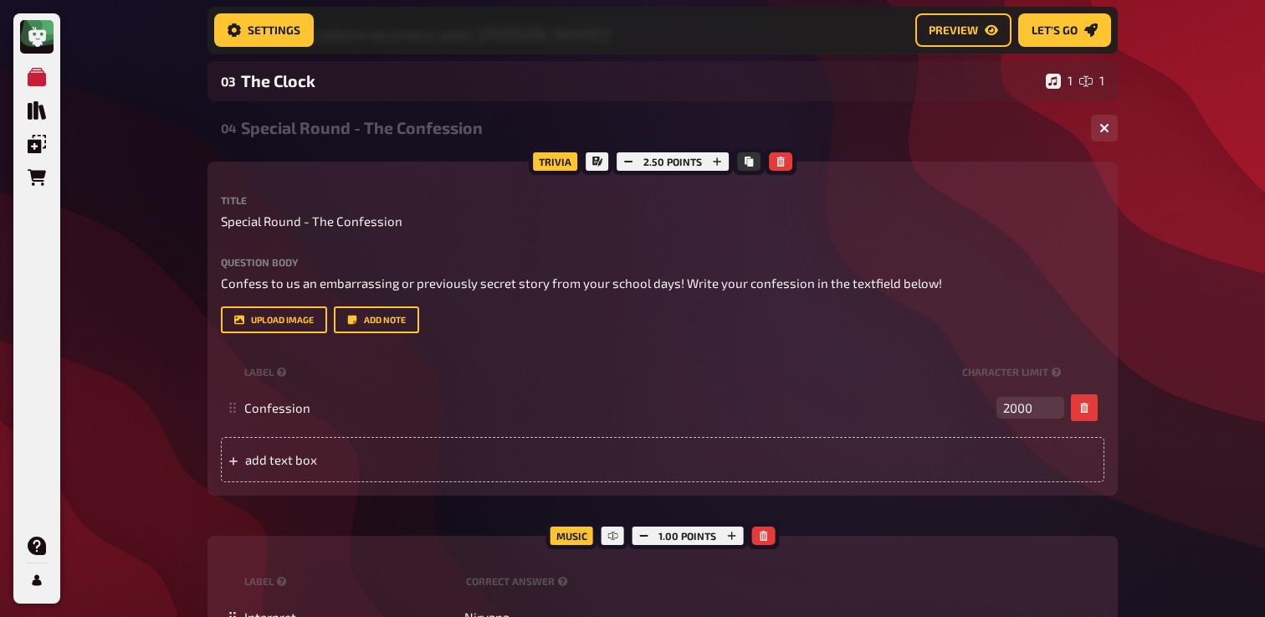
scroll to position [1623, 0]
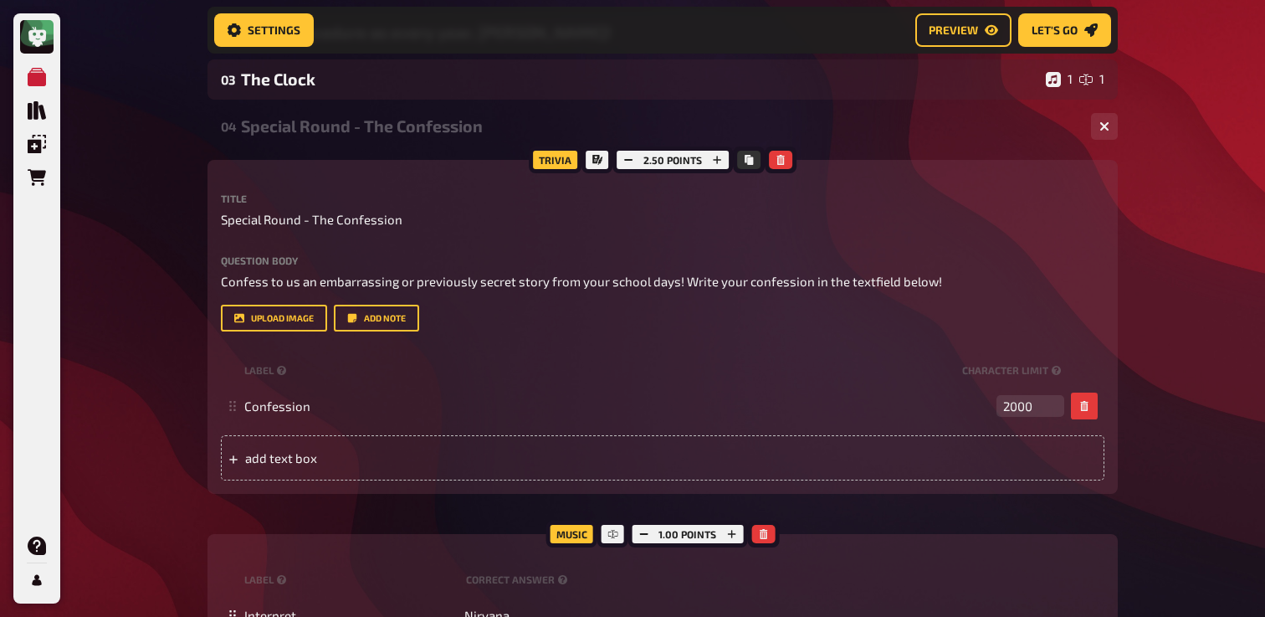
click at [394, 135] on div "Special Round - The Confession" at bounding box center [659, 125] width 837 height 19
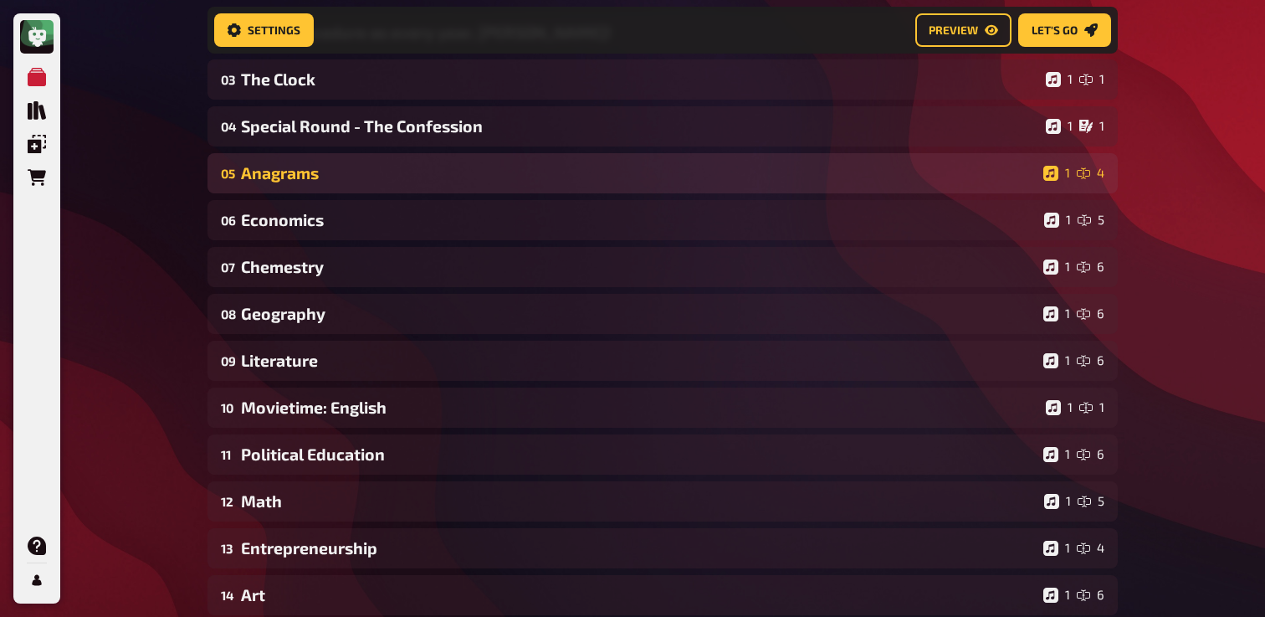
click at [379, 163] on div "Anagrams" at bounding box center [639, 172] width 796 height 19
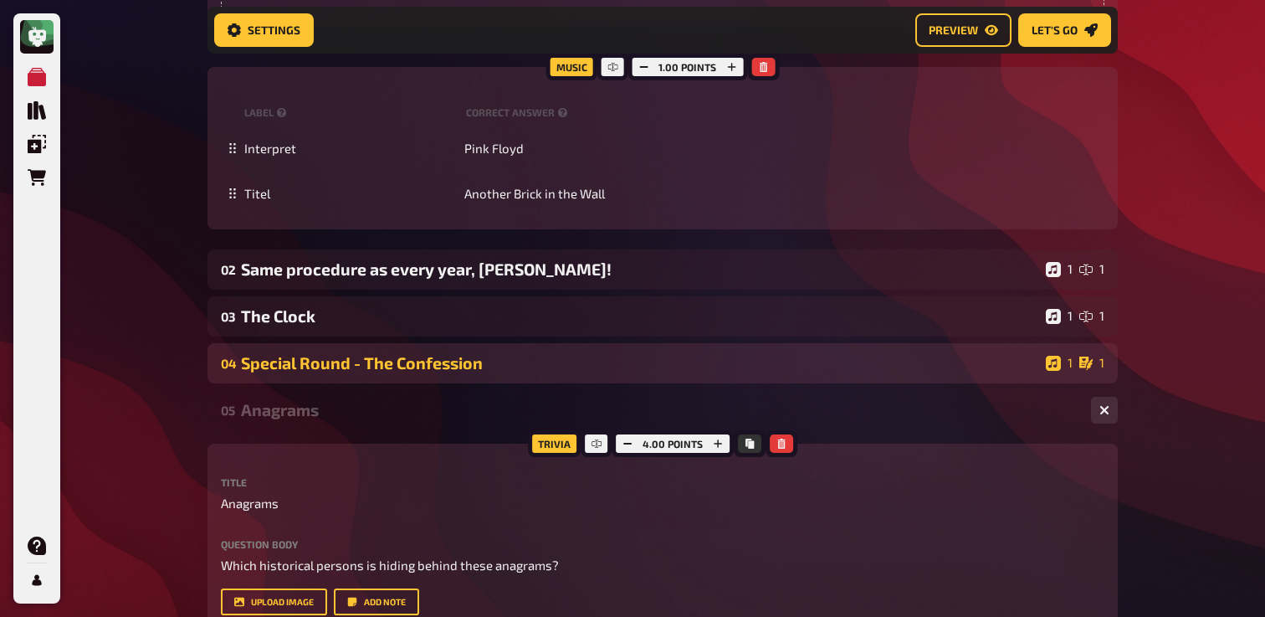
scroll to position [1377, 0]
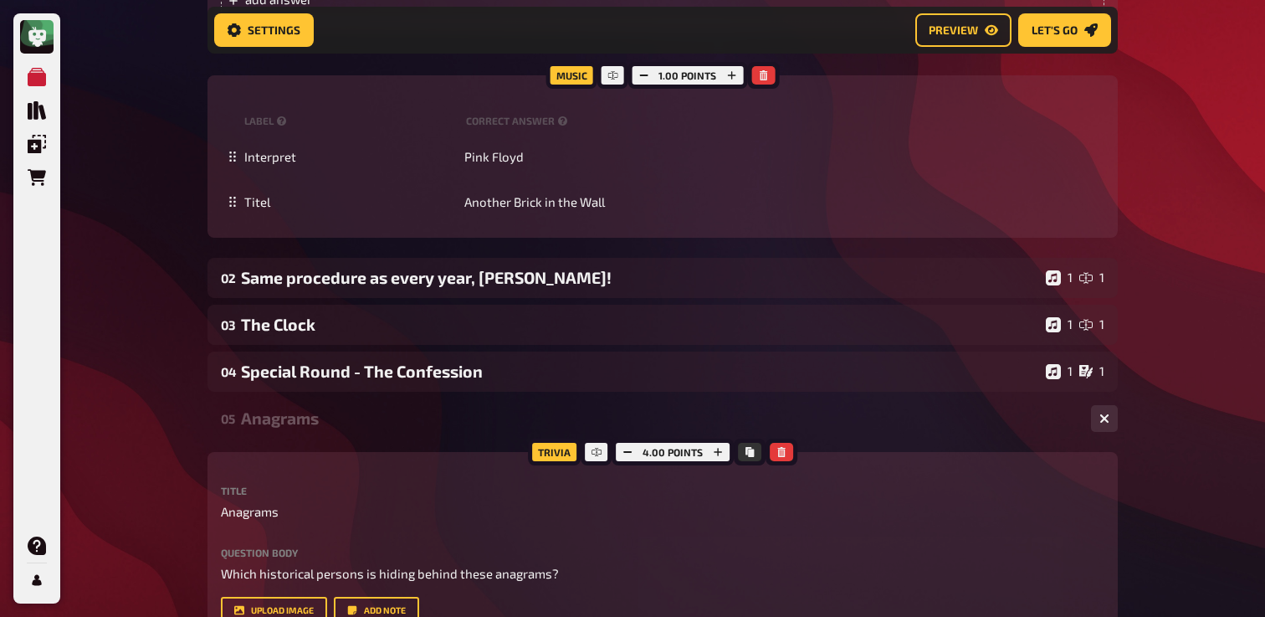
click at [330, 433] on div "05 Anagrams 1 4" at bounding box center [663, 418] width 910 height 40
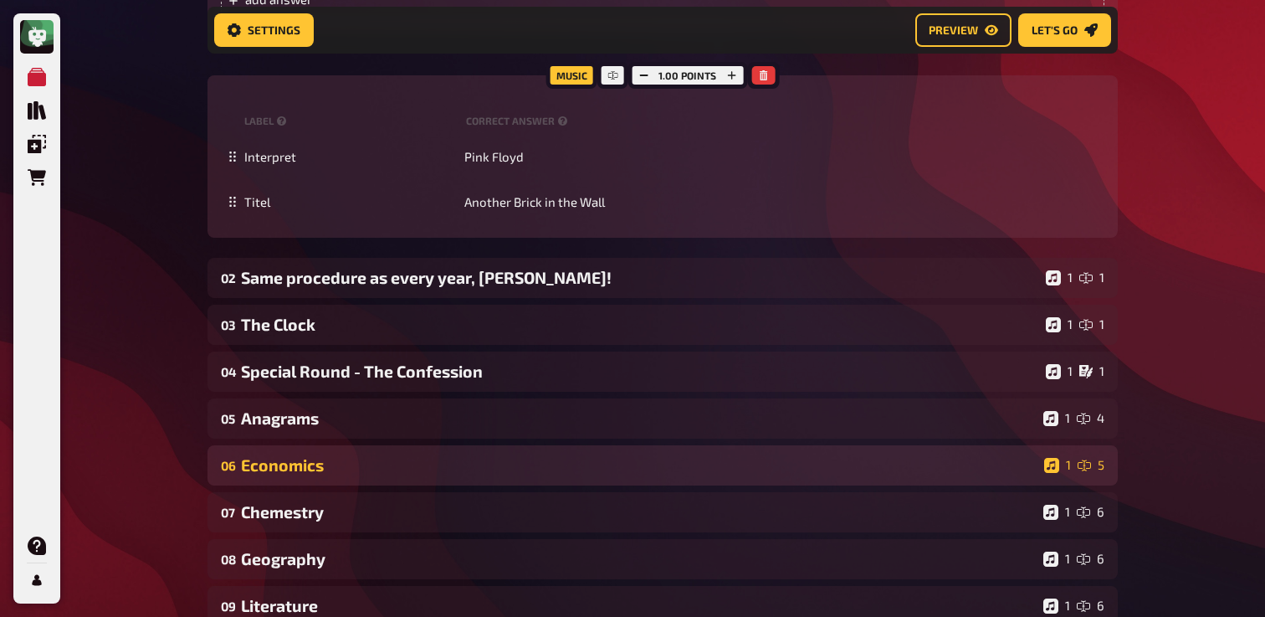
click at [321, 469] on div "Economics" at bounding box center [639, 464] width 797 height 19
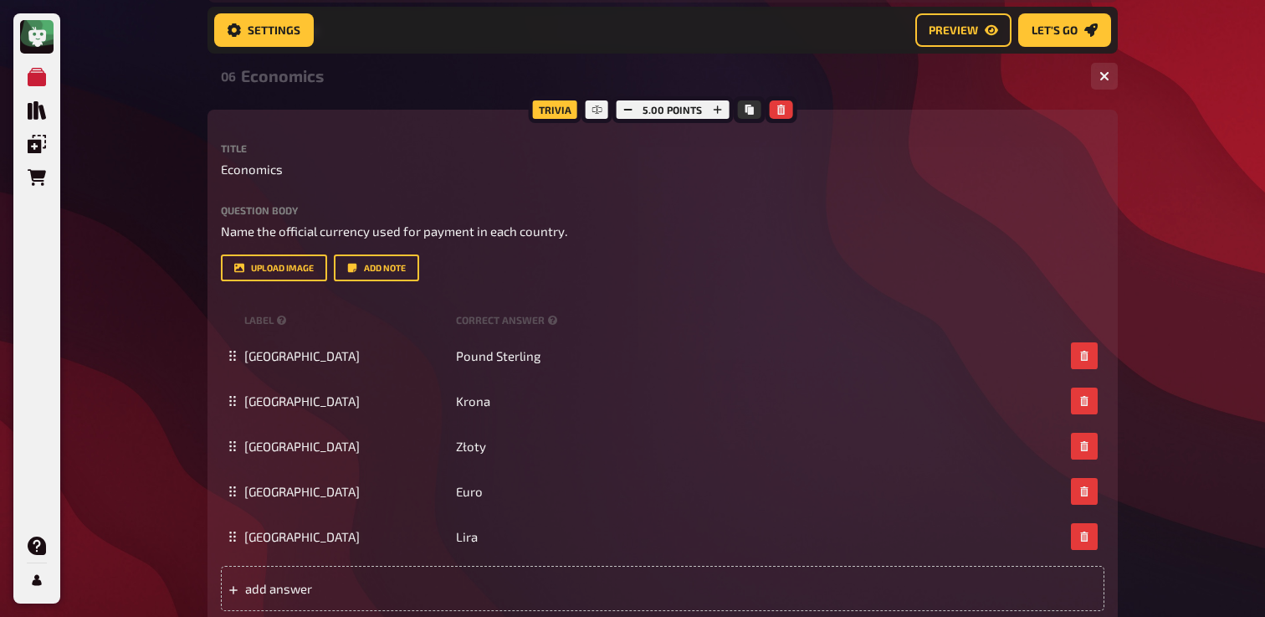
scroll to position [1770, 0]
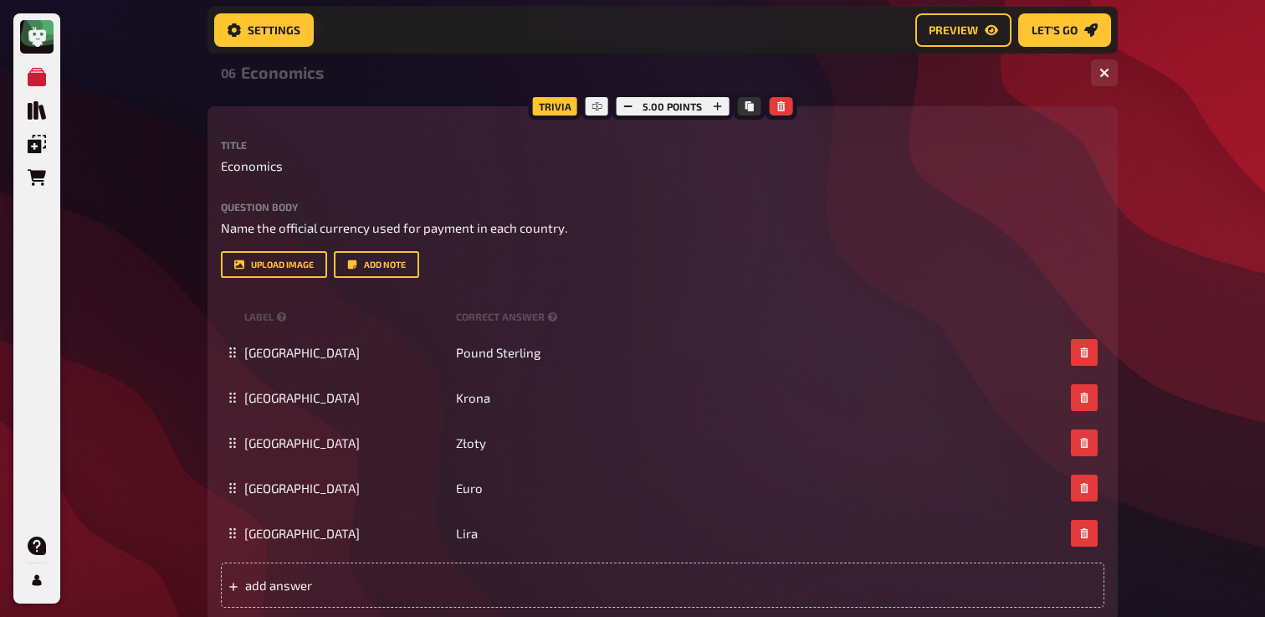
click at [368, 81] on div "Economics" at bounding box center [659, 72] width 837 height 19
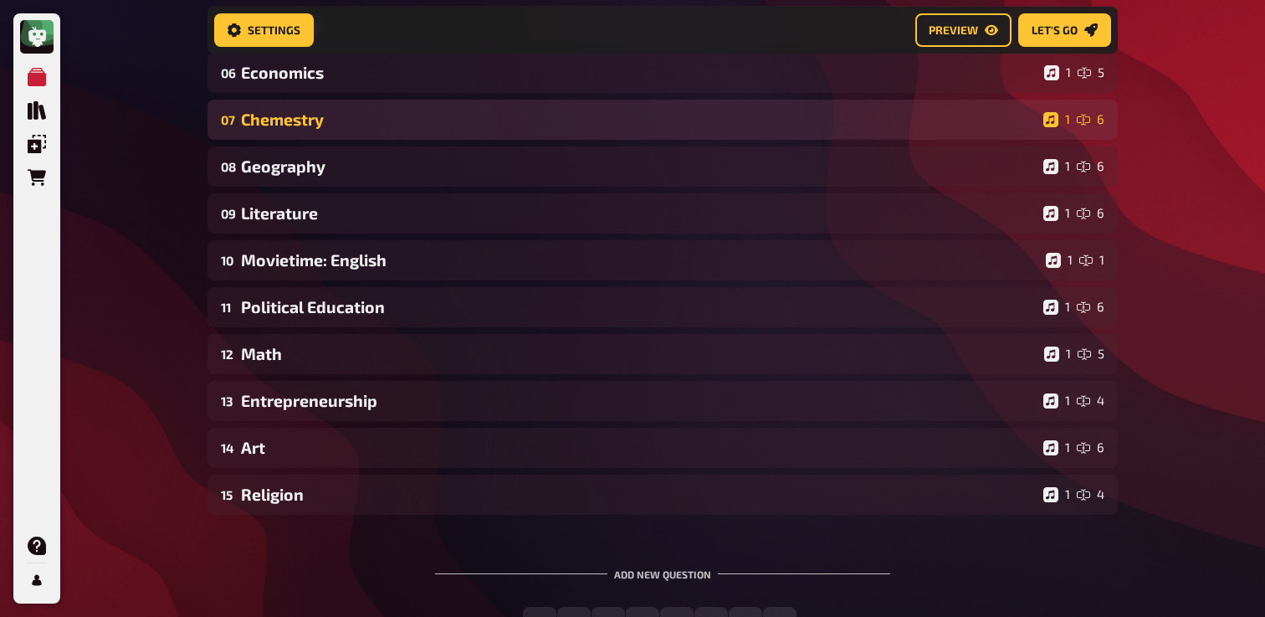
click at [351, 124] on div "Chemestry" at bounding box center [639, 119] width 796 height 19
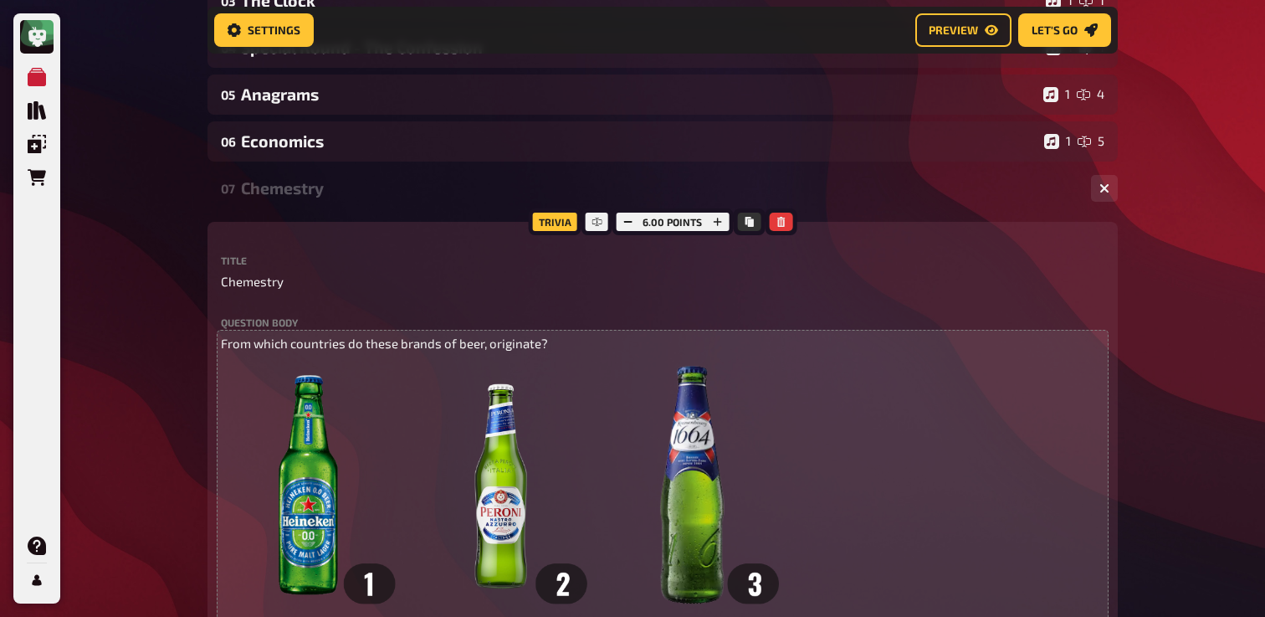
scroll to position [1721, 0]
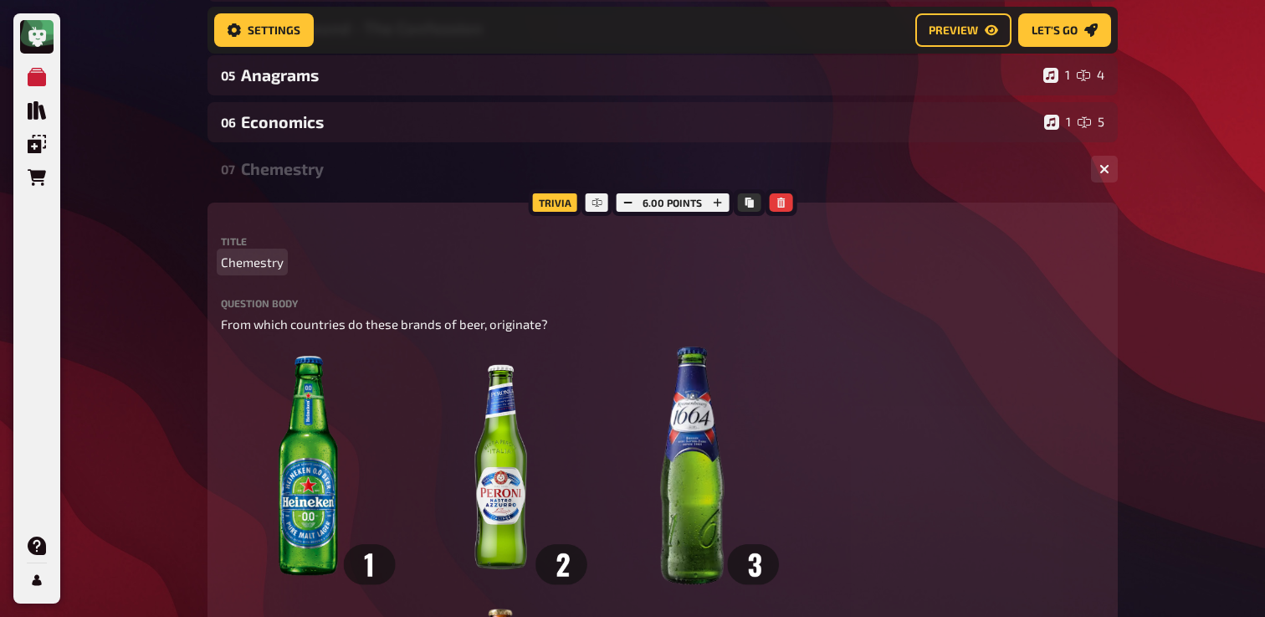
click at [267, 263] on span "Chemestry" at bounding box center [252, 262] width 63 height 19
click at [282, 263] on span "Chemestry" at bounding box center [252, 262] width 63 height 19
click at [223, 258] on span "Chemestry" at bounding box center [252, 262] width 63 height 19
click at [269, 268] on span "Beer Chemestry" at bounding box center [266, 262] width 91 height 19
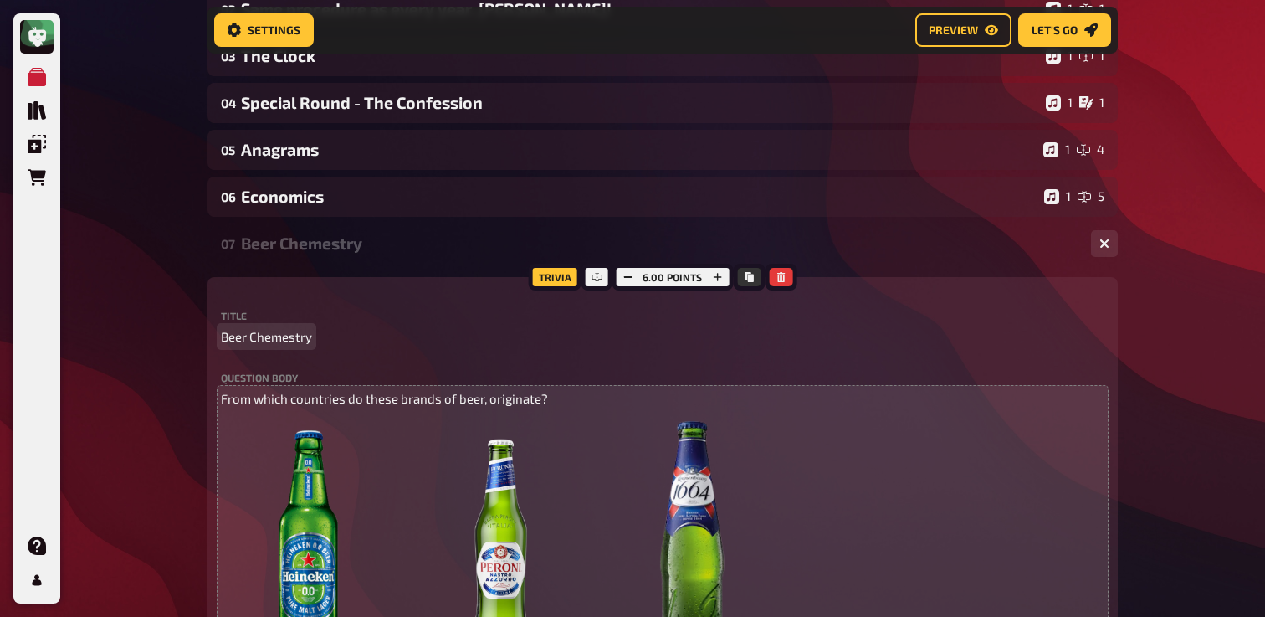
scroll to position [1637, 0]
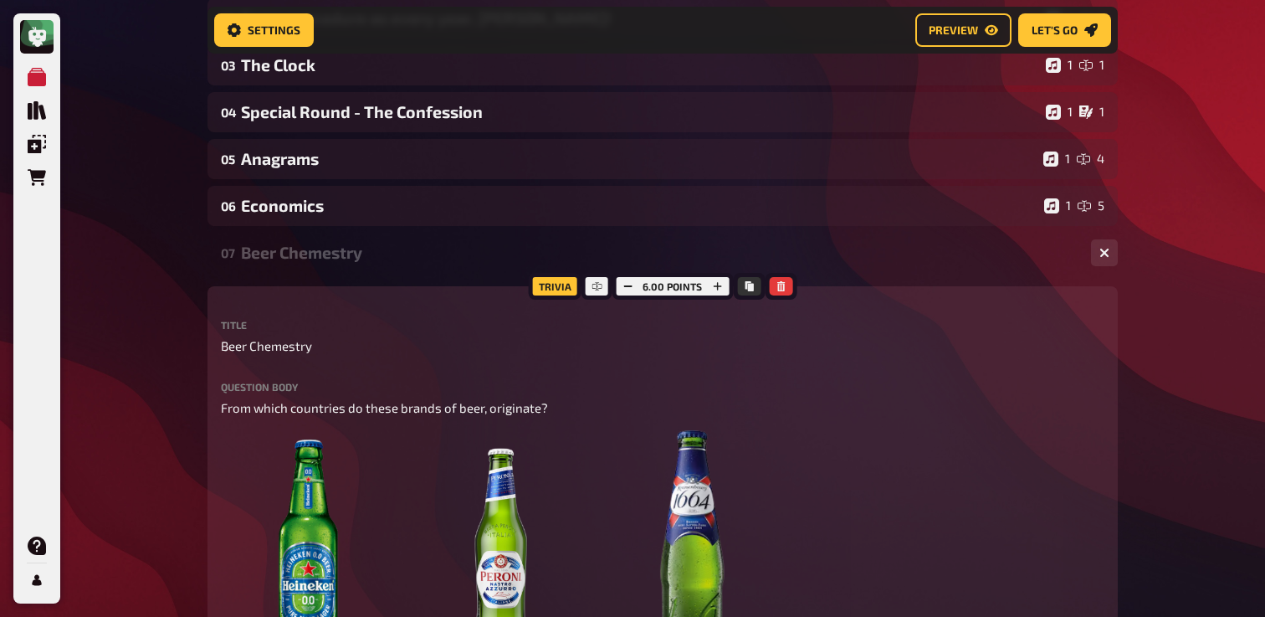
click at [326, 254] on div "Beer Chemestry" at bounding box center [659, 252] width 837 height 19
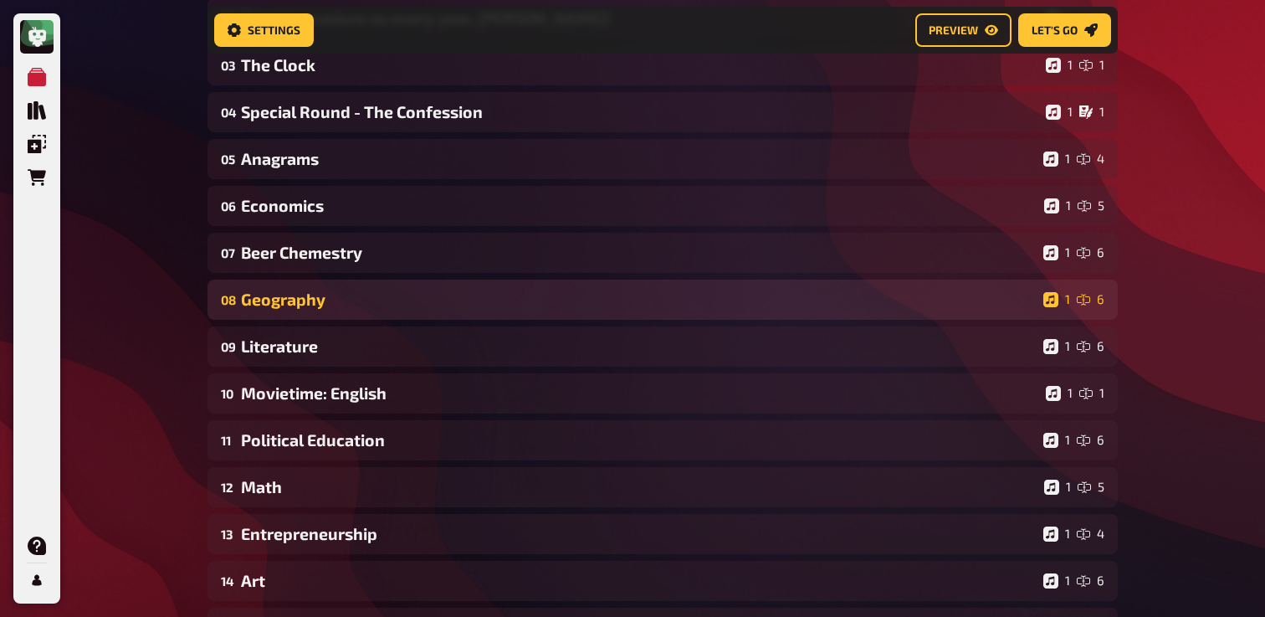
click at [315, 292] on div "Geography" at bounding box center [639, 299] width 796 height 19
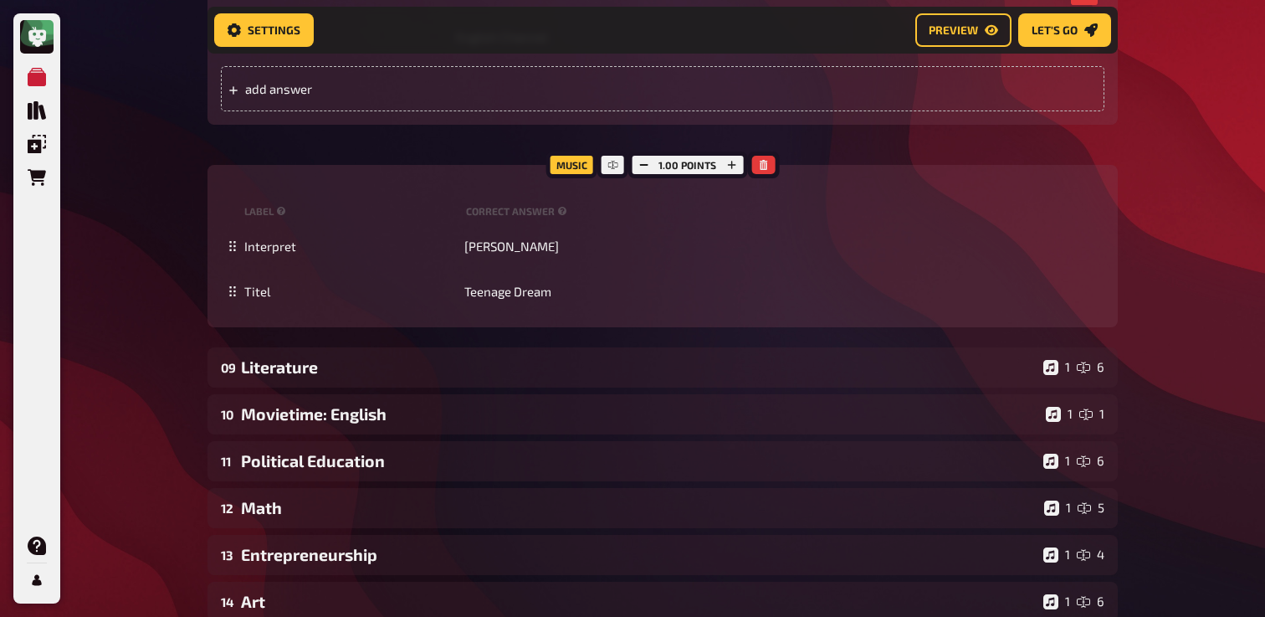
scroll to position [2962, 0]
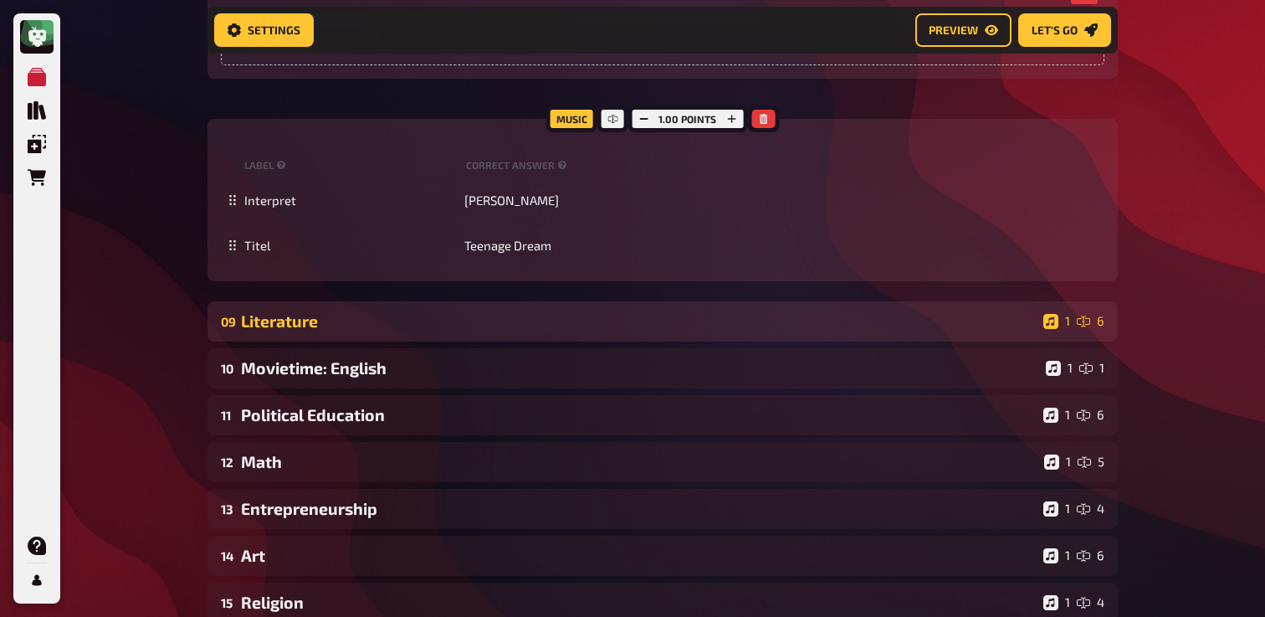
click at [299, 321] on div "Literature" at bounding box center [639, 320] width 796 height 19
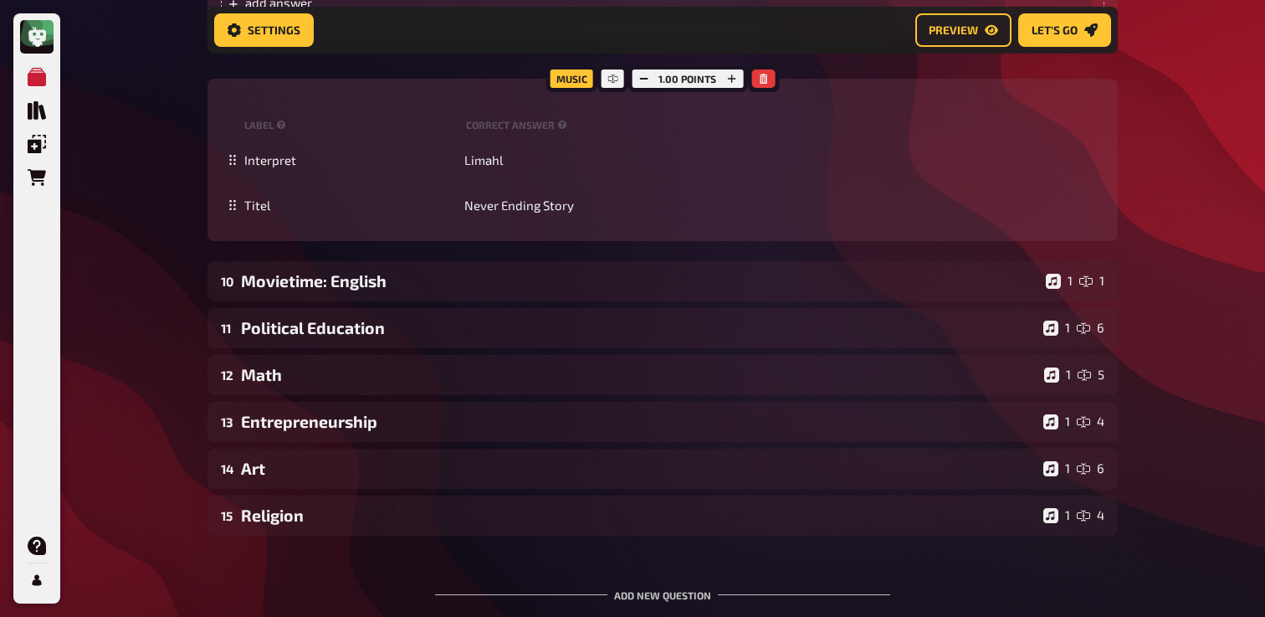
scroll to position [3993, 0]
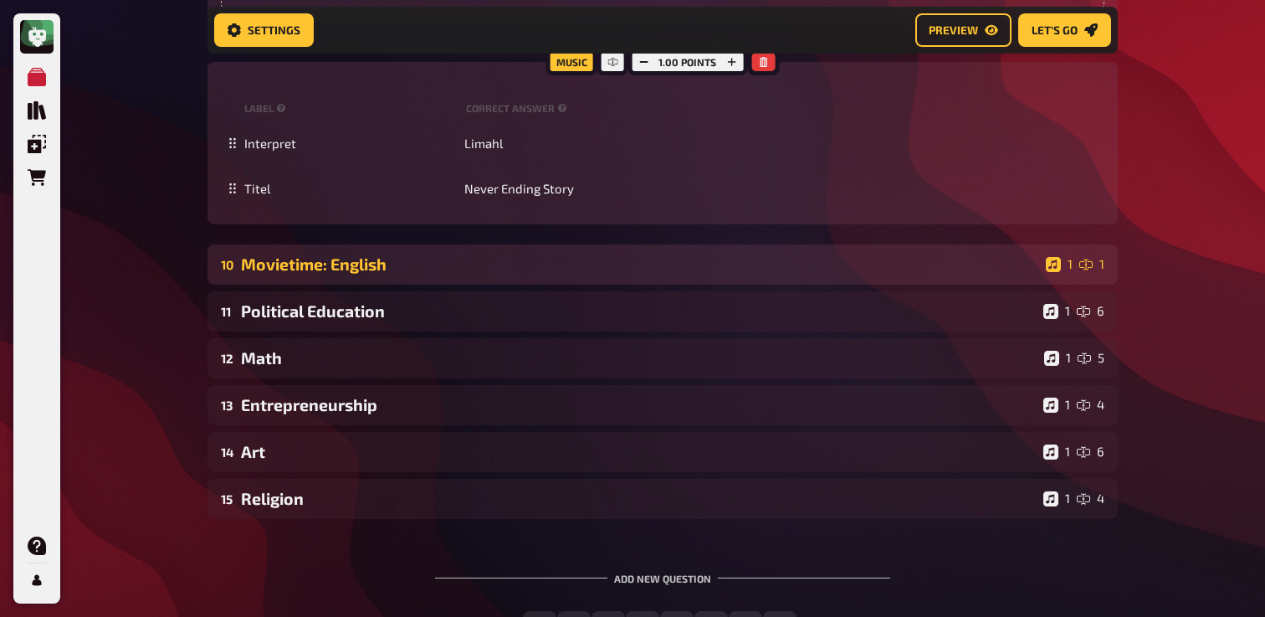
click at [252, 285] on div "10 Movietime: English 1 1" at bounding box center [663, 264] width 910 height 40
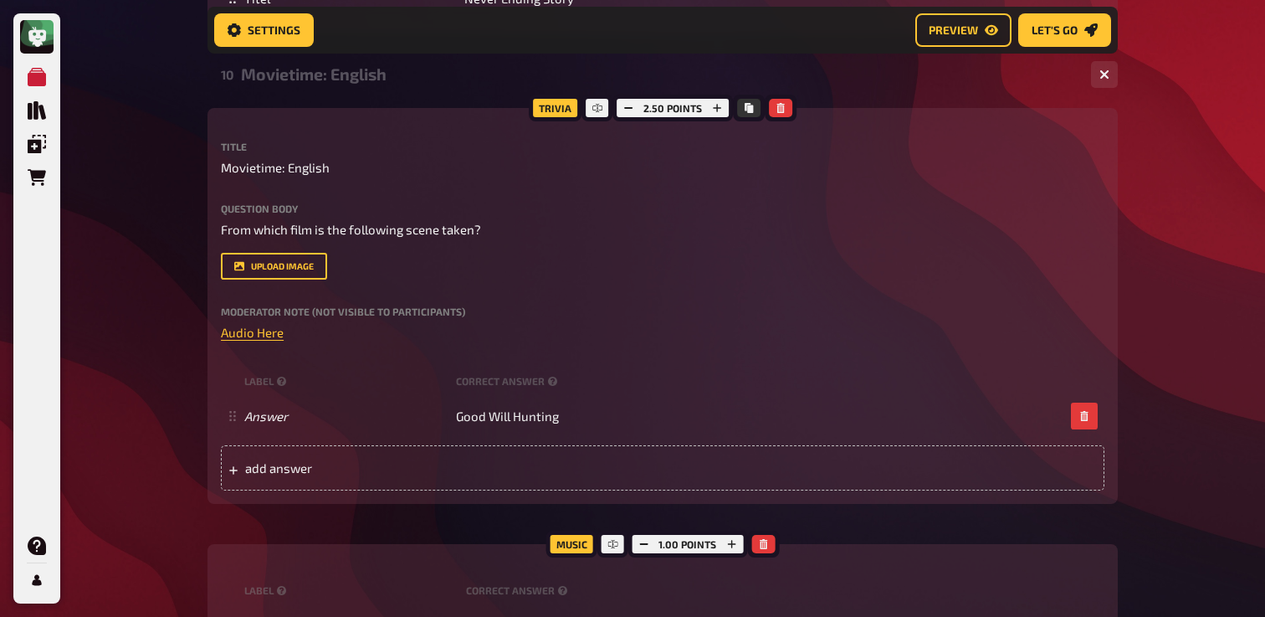
scroll to position [4182, 0]
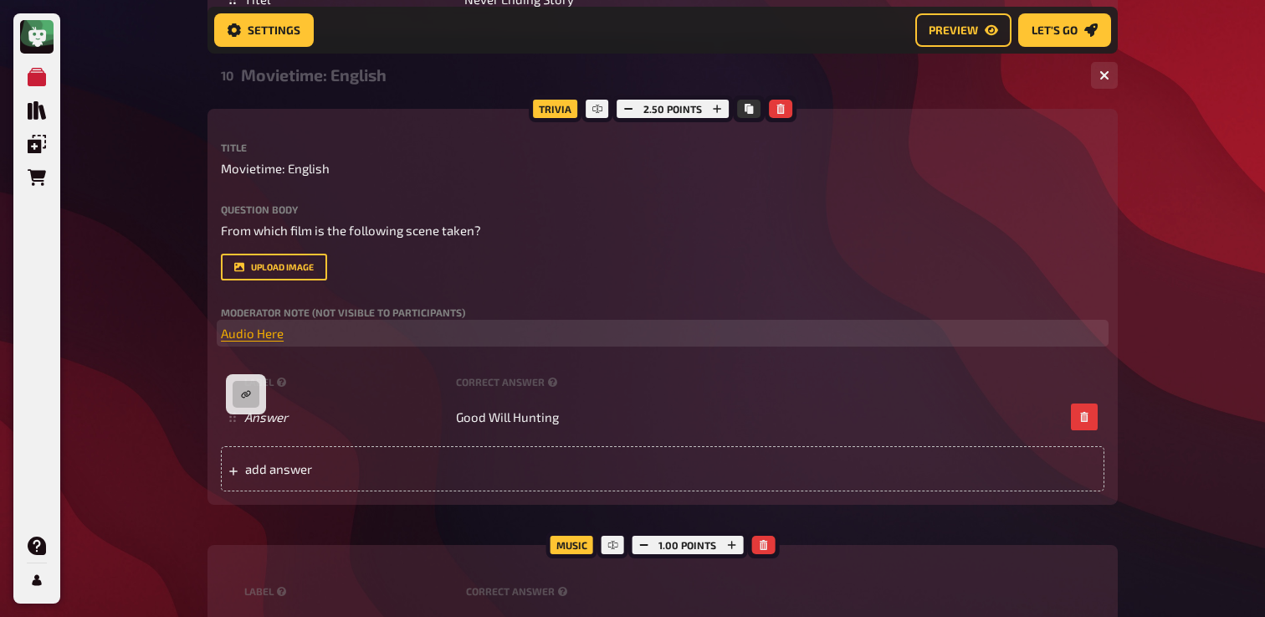
click at [249, 341] on span "Audio Here" at bounding box center [252, 333] width 63 height 15
click at [249, 397] on icon "button" at bounding box center [246, 394] width 10 height 10
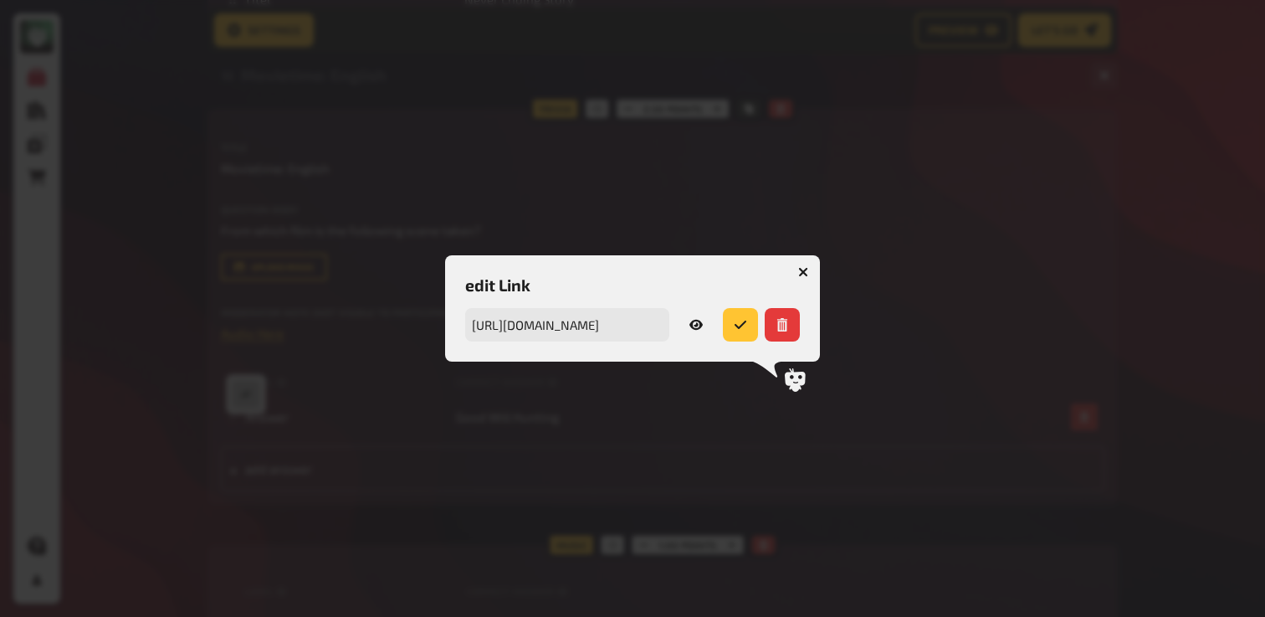
click at [702, 319] on icon "button" at bounding box center [696, 324] width 13 height 13
click at [802, 269] on icon "button" at bounding box center [803, 272] width 10 height 10
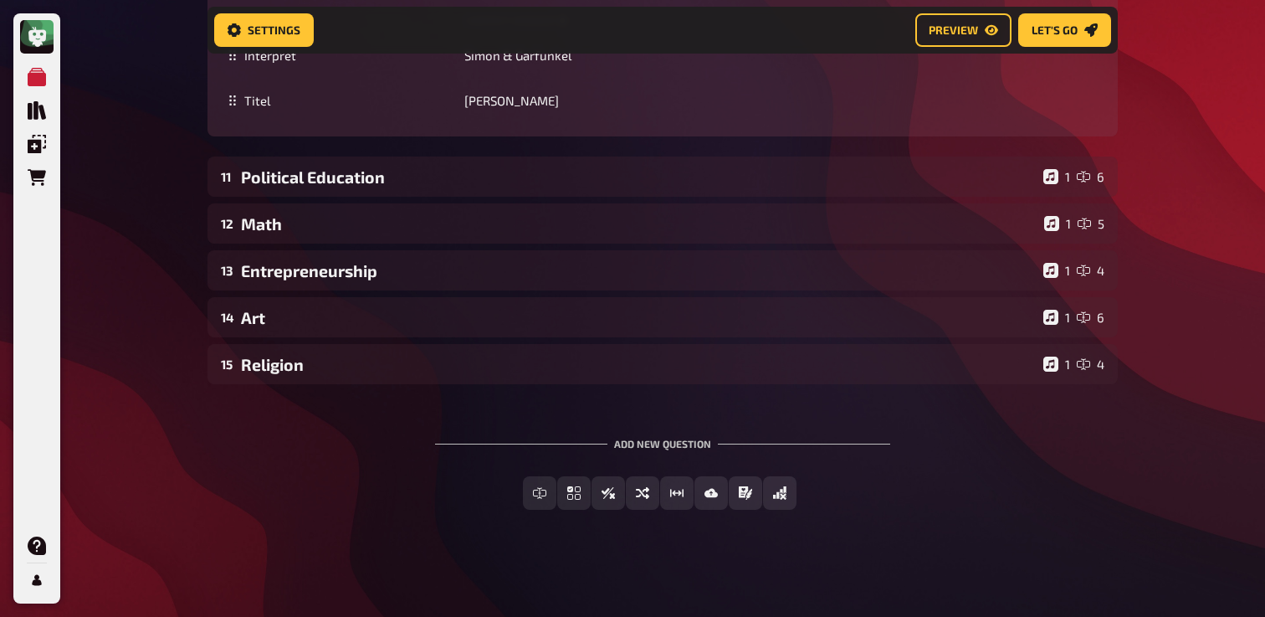
scroll to position [4837, 0]
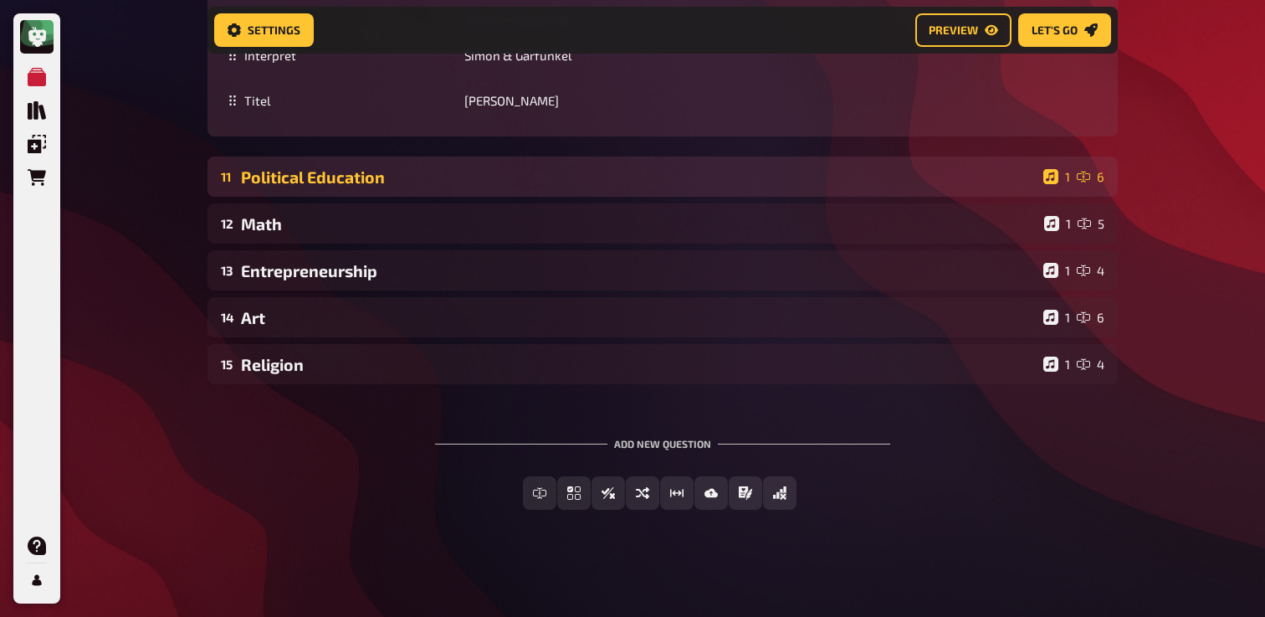
click at [346, 187] on div "Political Education" at bounding box center [639, 176] width 796 height 19
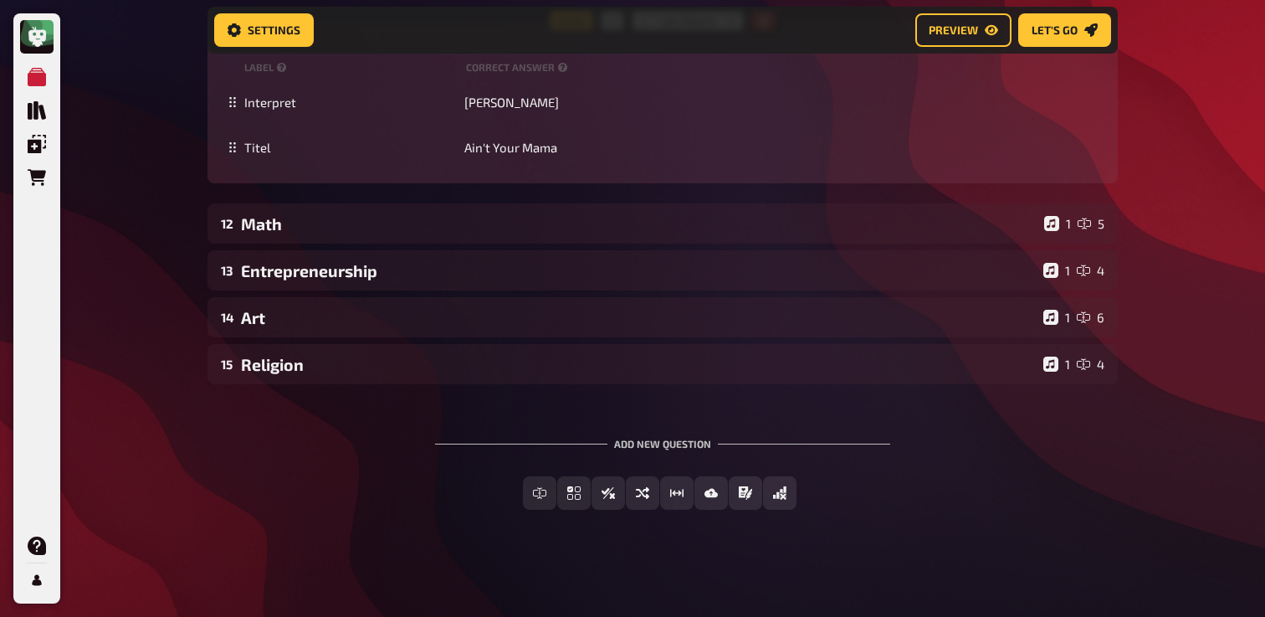
scroll to position [6048, 0]
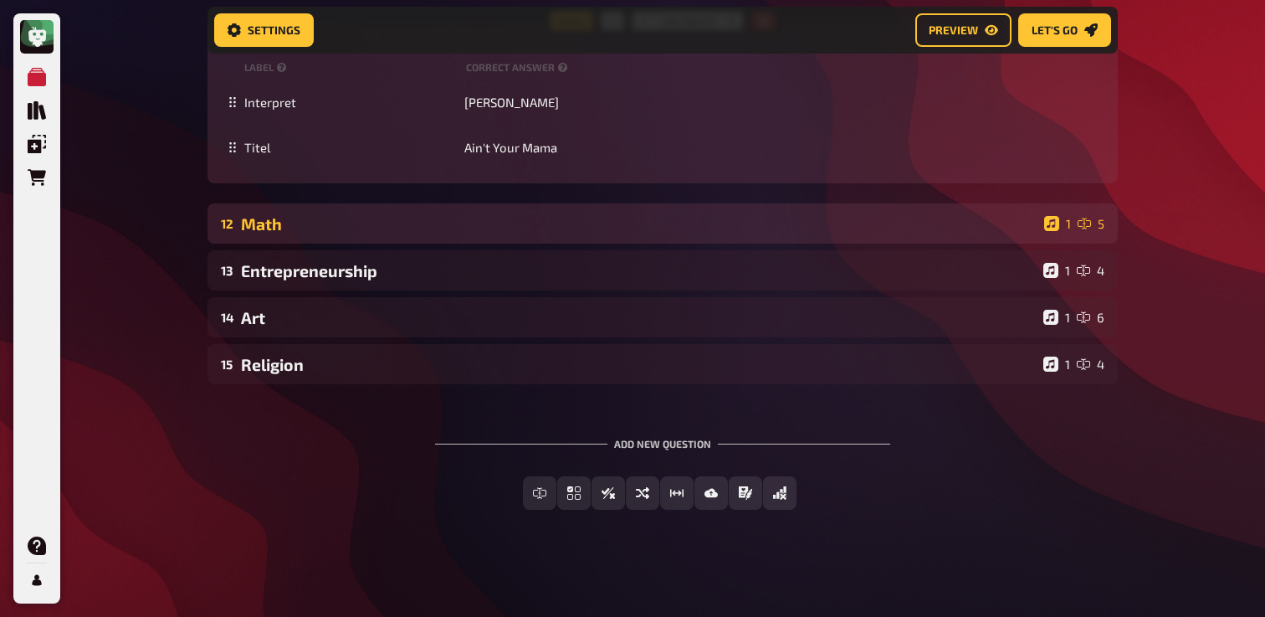
click at [248, 218] on div "Math" at bounding box center [639, 223] width 797 height 19
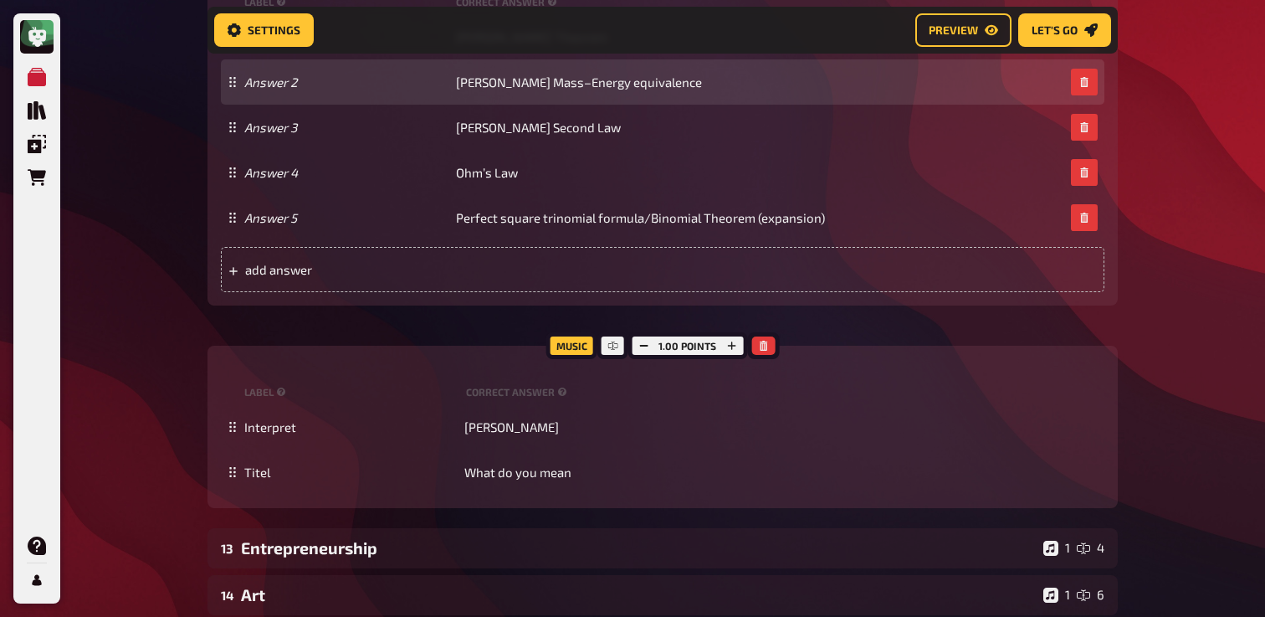
scroll to position [7015, 0]
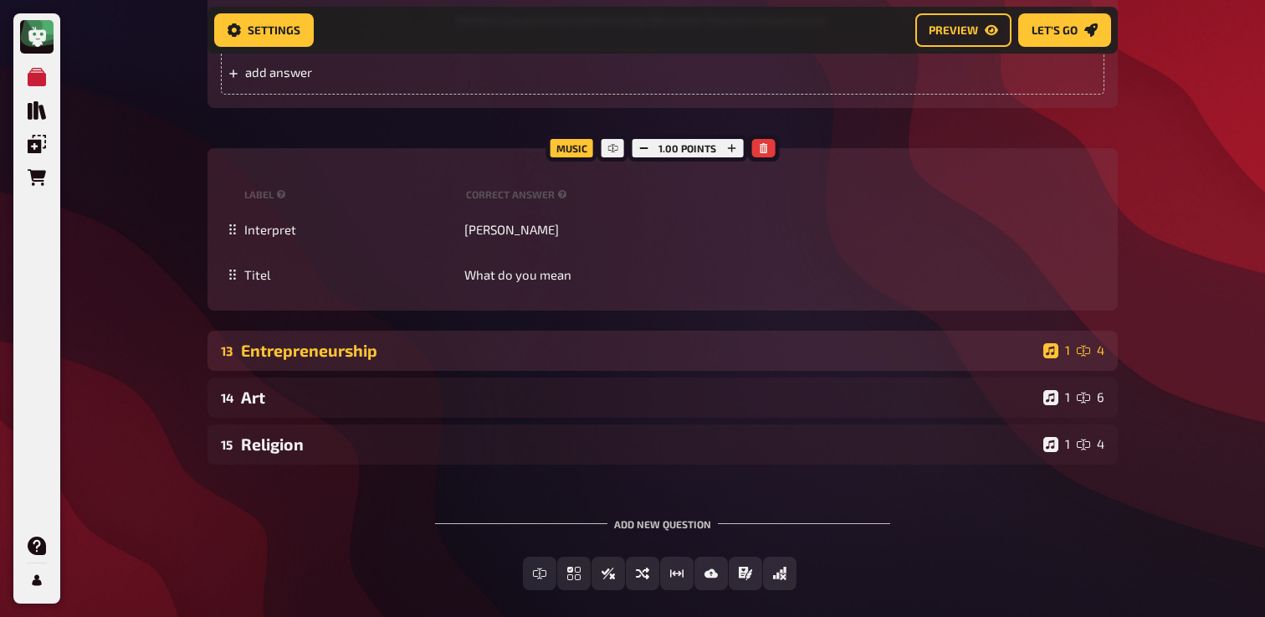
click at [308, 360] on div "Entrepreneurship" at bounding box center [639, 350] width 796 height 19
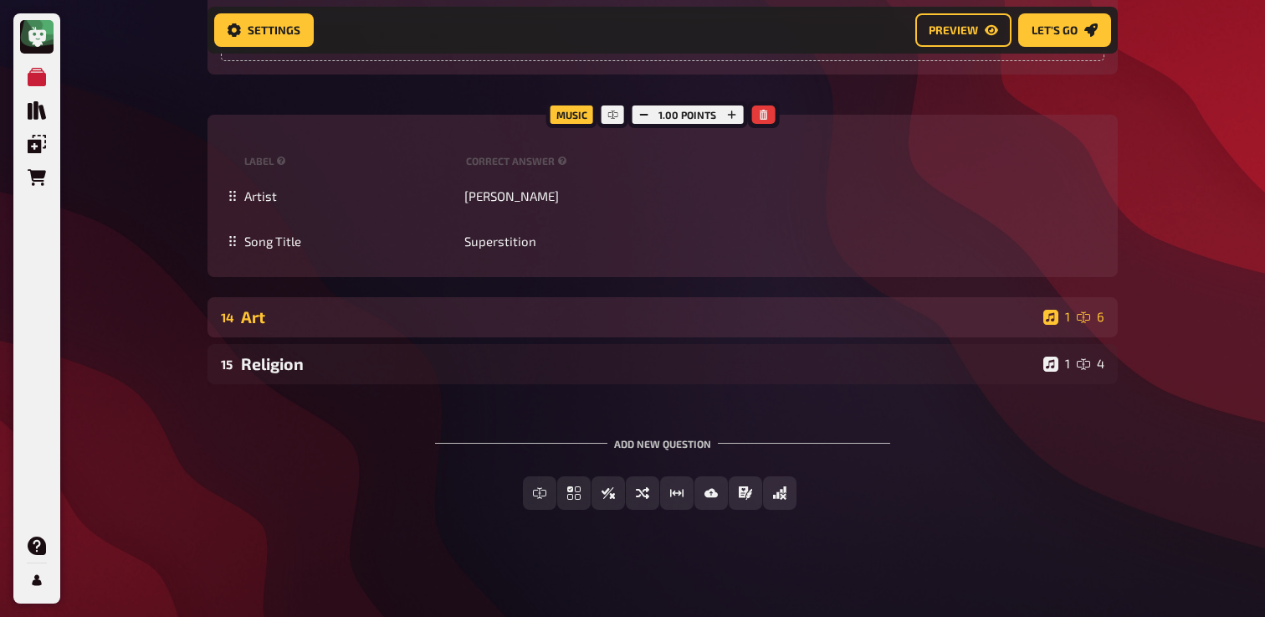
click at [322, 326] on div "Art" at bounding box center [639, 316] width 796 height 19
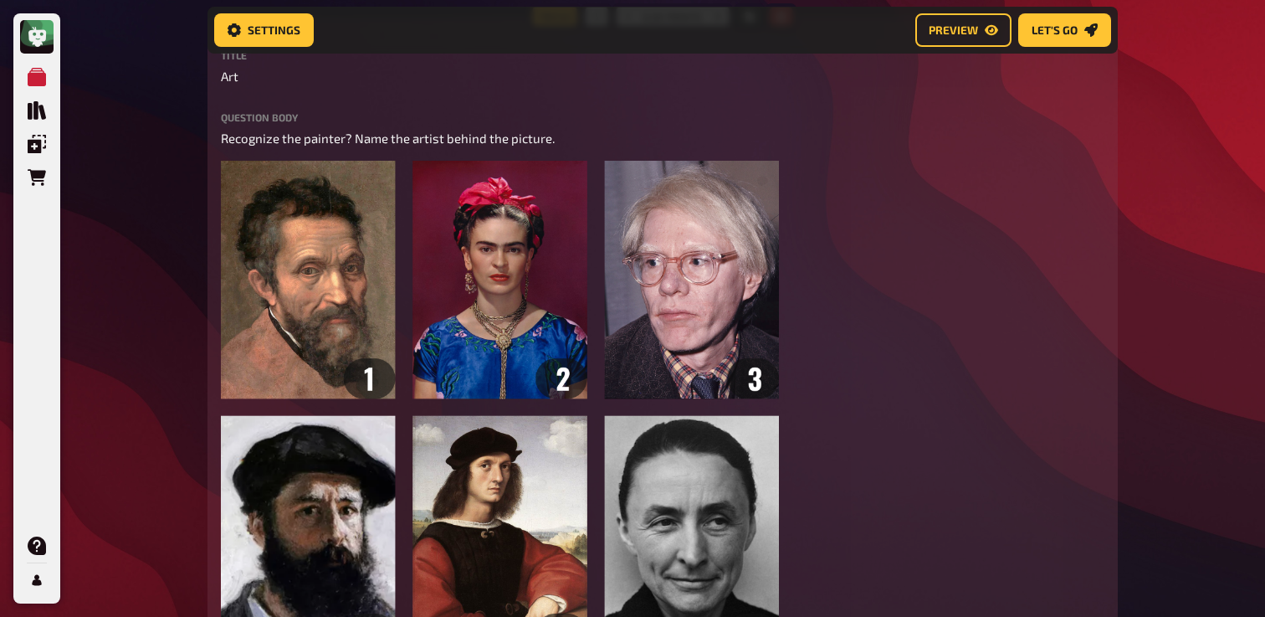
scroll to position [8219, 0]
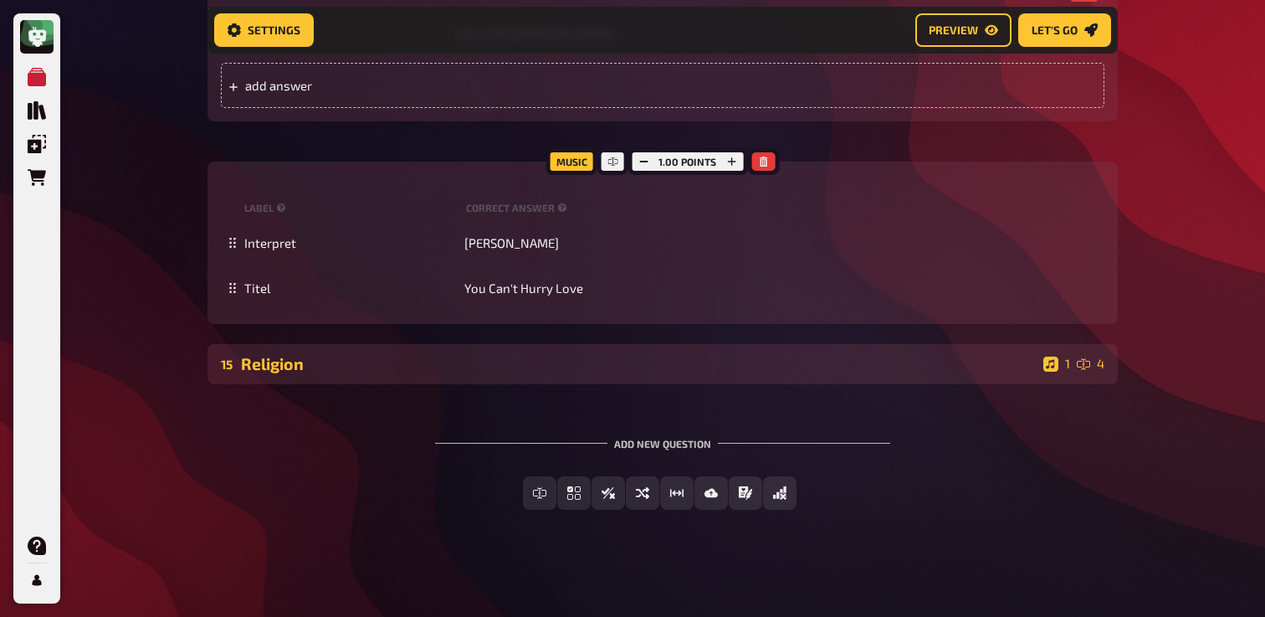
click at [254, 373] on div "Religion" at bounding box center [639, 363] width 796 height 19
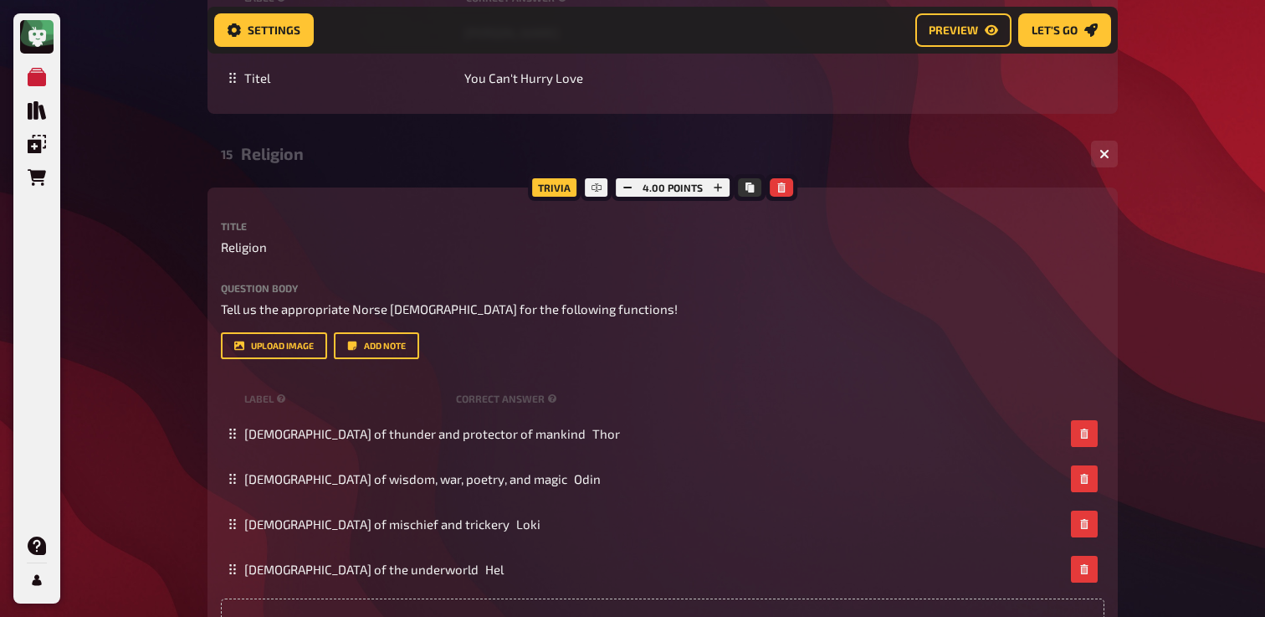
click at [300, 163] on div "Religion" at bounding box center [659, 153] width 837 height 19
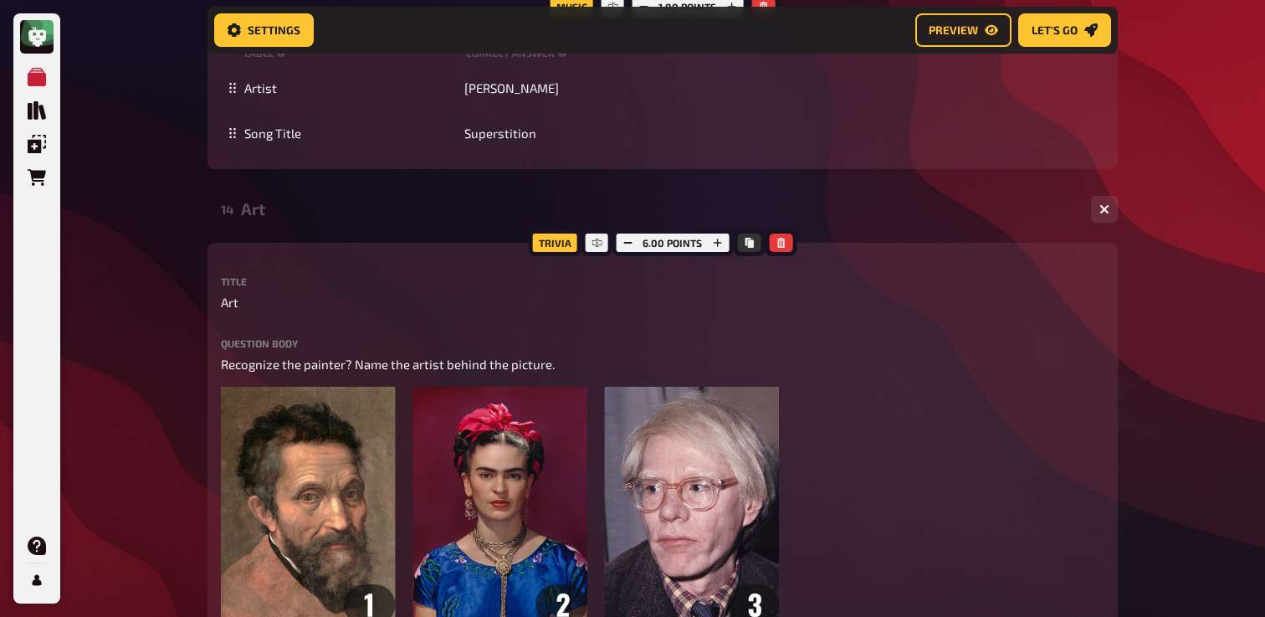
click at [275, 229] on div "14 Art 1 6" at bounding box center [663, 209] width 910 height 40
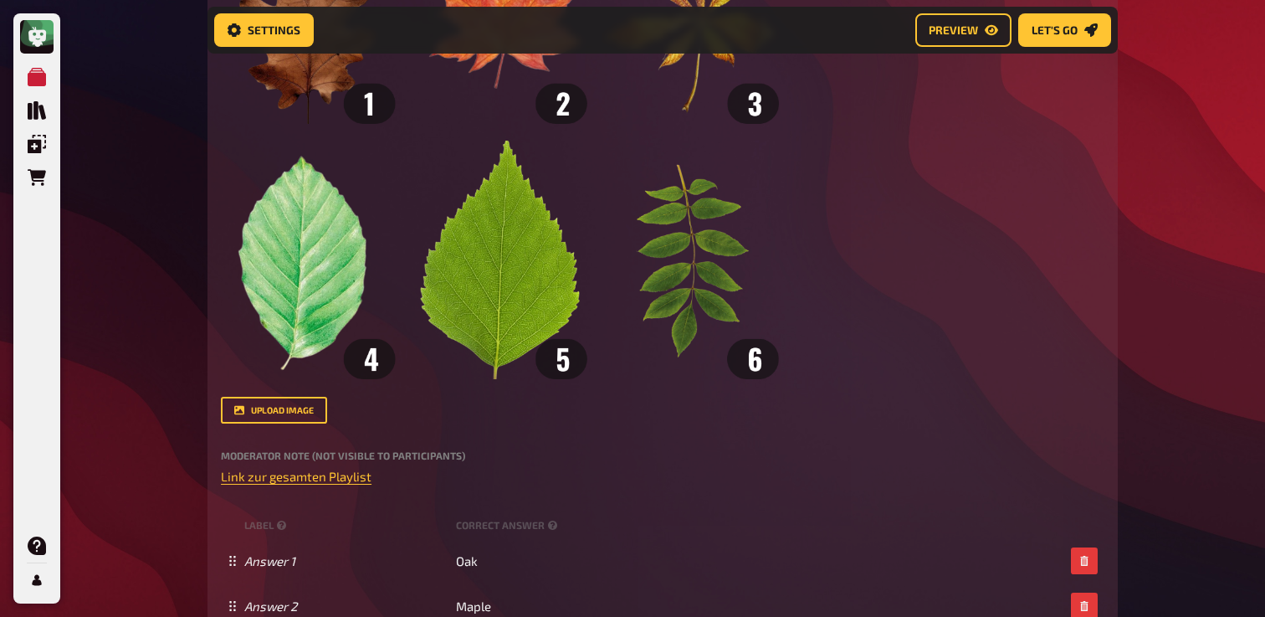
scroll to position [562, 0]
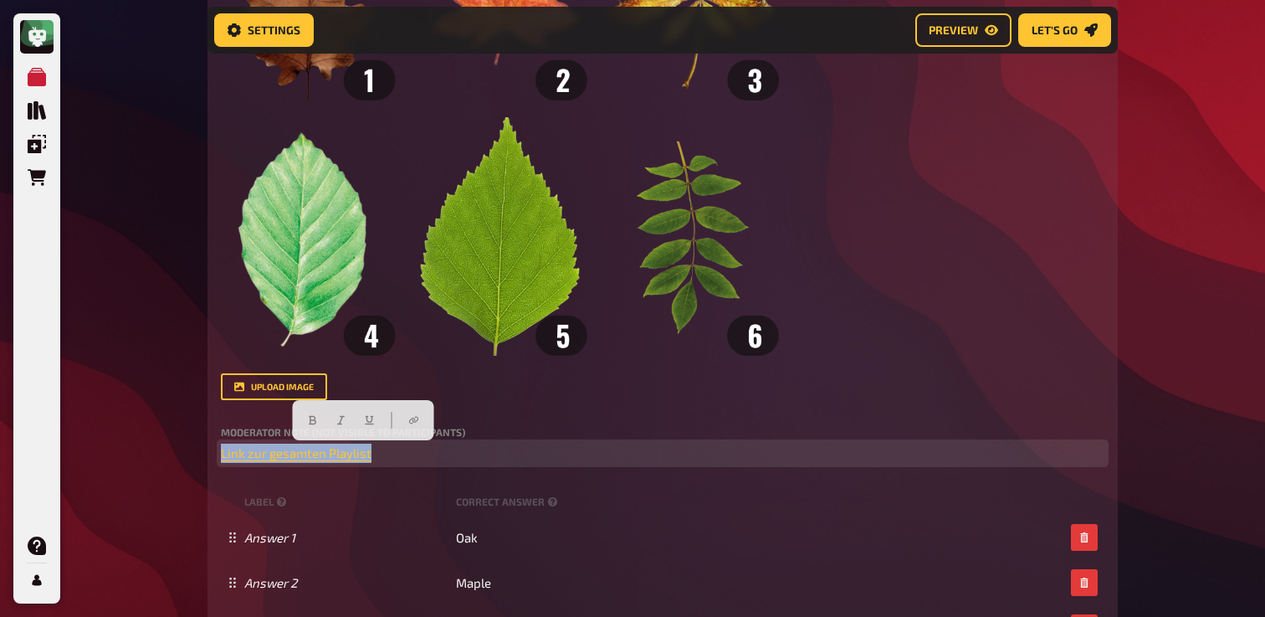
drag, startPoint x: 388, startPoint y: 450, endPoint x: 158, endPoint y: 452, distance: 230.1
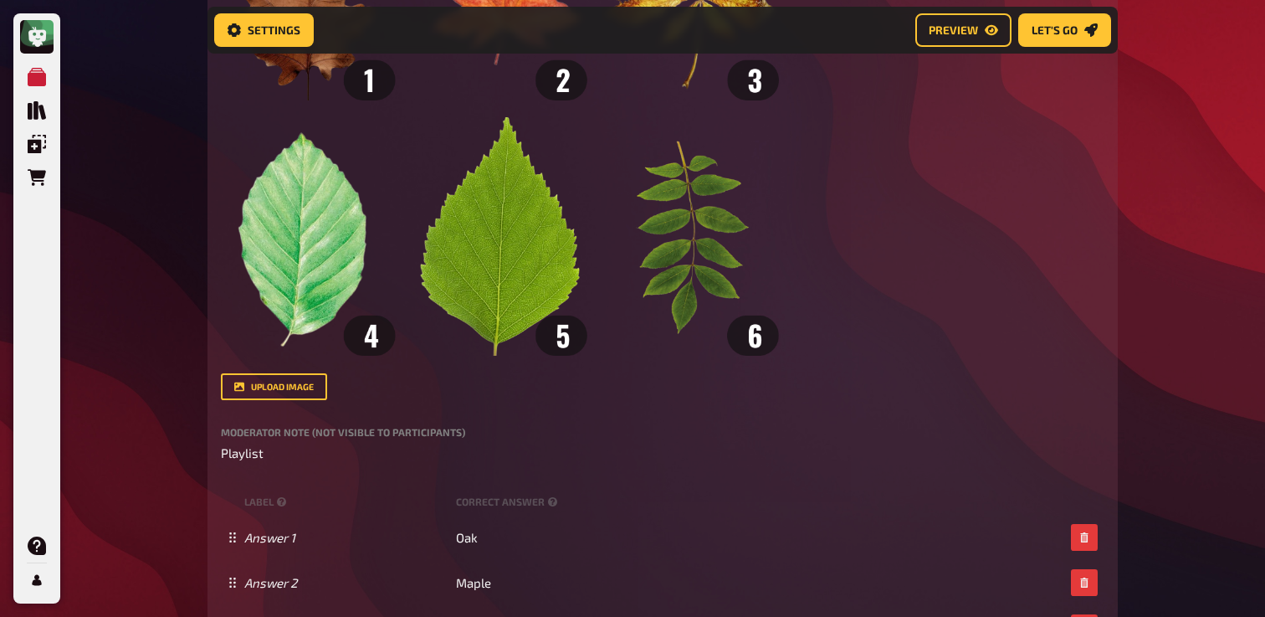
click at [229, 464] on div "Title Biology Question body The Leafs of which trees can be seen? ﻿ Drop here t…" at bounding box center [663, 294] width 884 height 1086
click at [229, 463] on div "Title Biology Question body The Leafs of which trees can be seen? ﻿ Drop here t…" at bounding box center [663, 294] width 884 height 1086
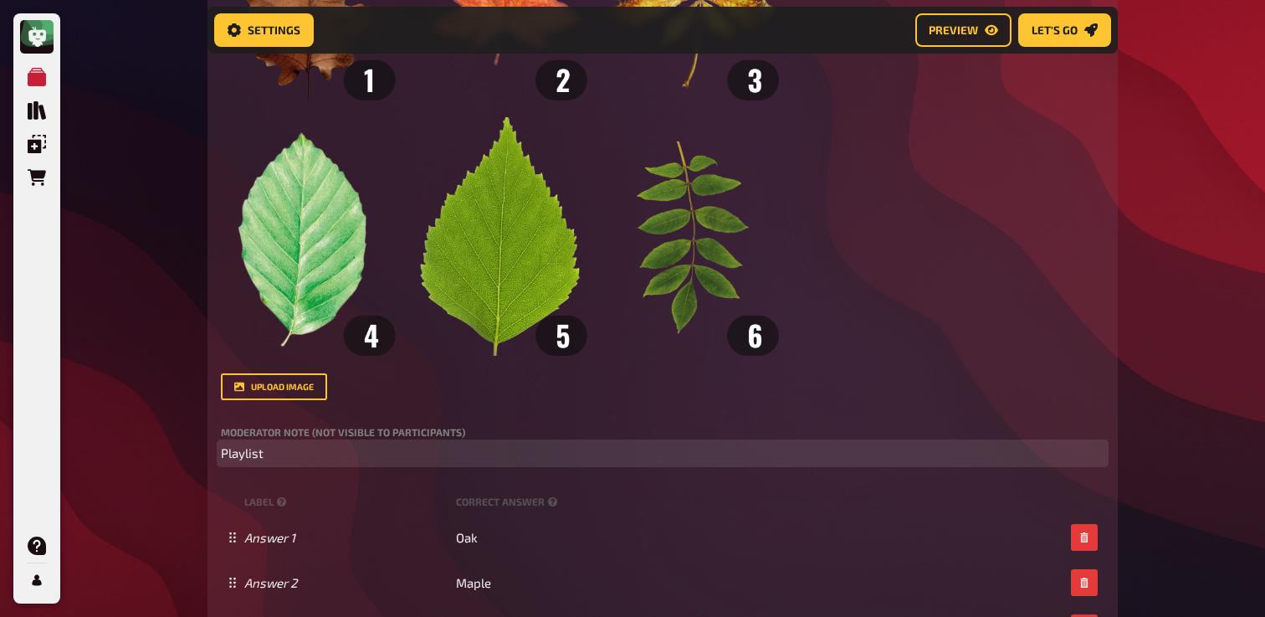
click at [238, 459] on span "Playlist" at bounding box center [242, 452] width 43 height 15
click at [364, 462] on p "﻿ Playlist ﻿" at bounding box center [663, 453] width 884 height 19
click at [248, 462] on p "﻿ Playlist ﻿" at bounding box center [663, 453] width 884 height 19
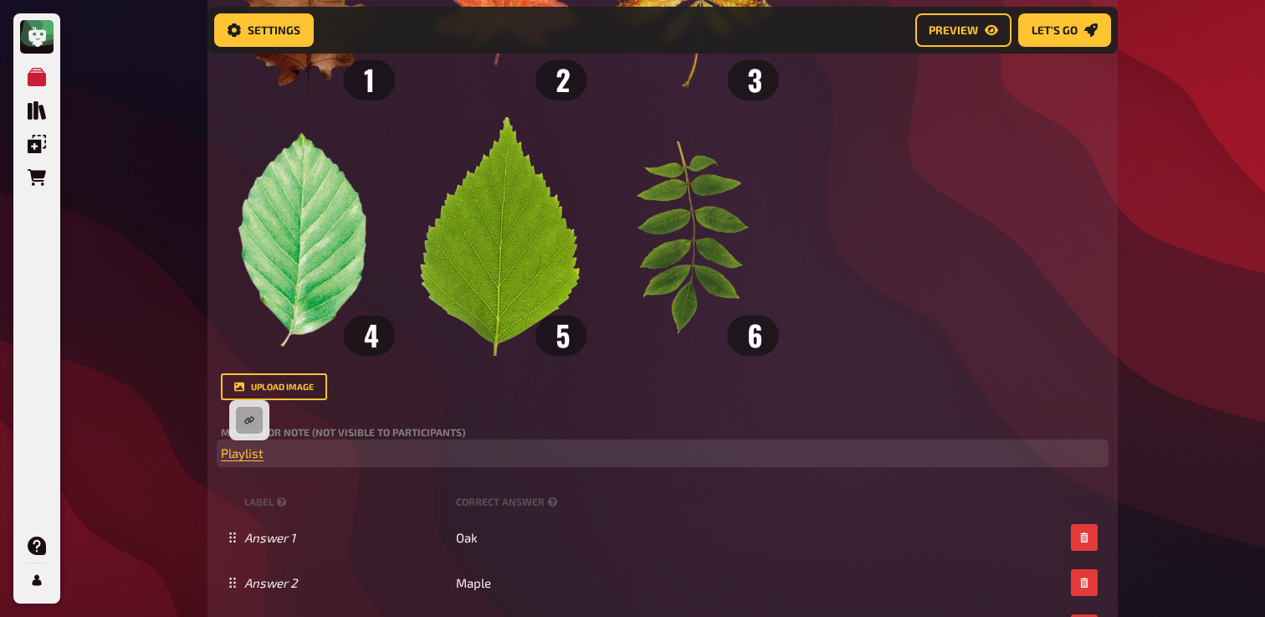
click at [257, 424] on button "button" at bounding box center [249, 420] width 27 height 27
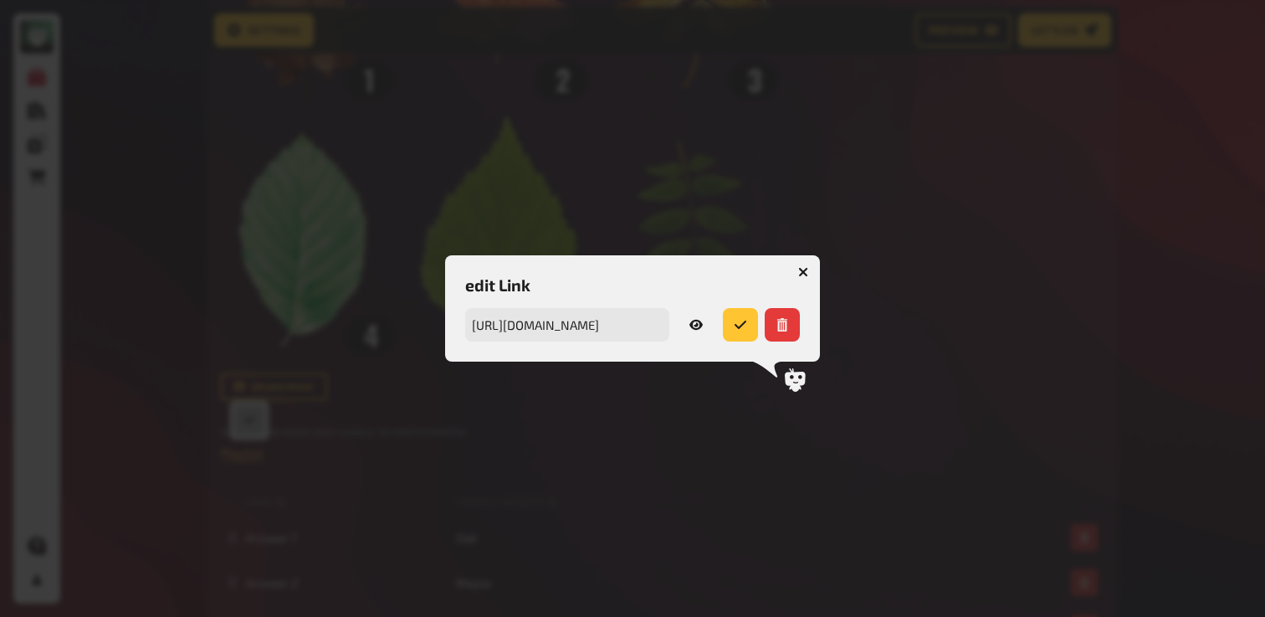
click at [702, 332] on button "button" at bounding box center [696, 324] width 40 height 33
click at [804, 277] on button "button" at bounding box center [803, 272] width 27 height 27
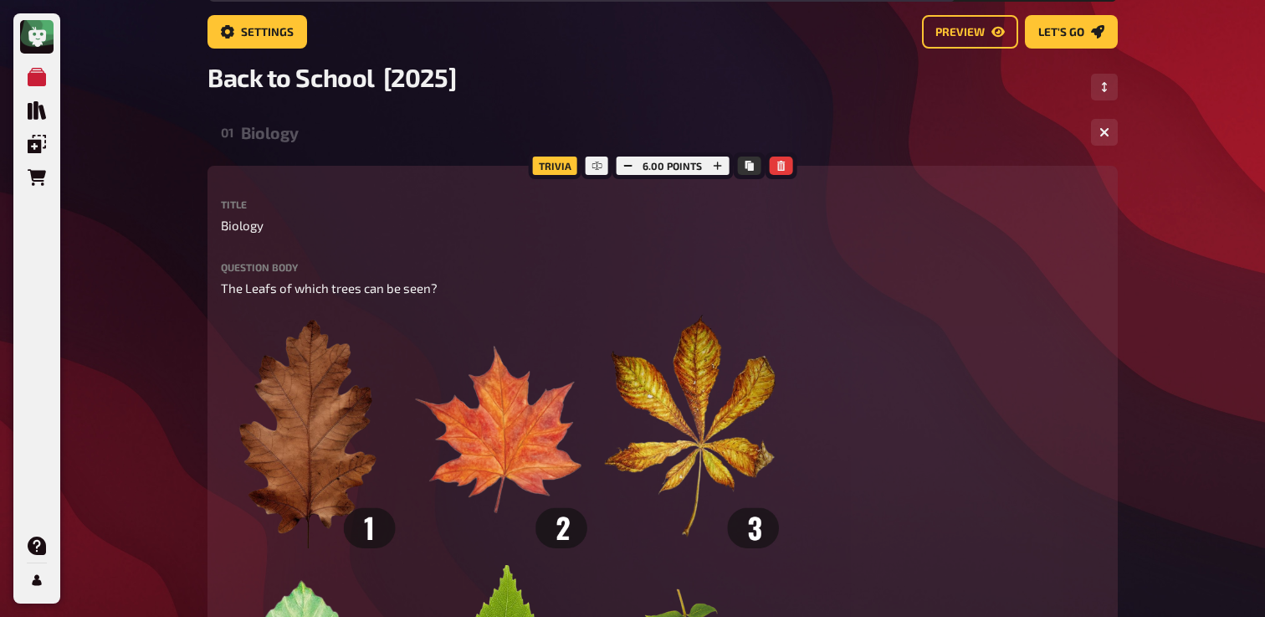
scroll to position [0, 0]
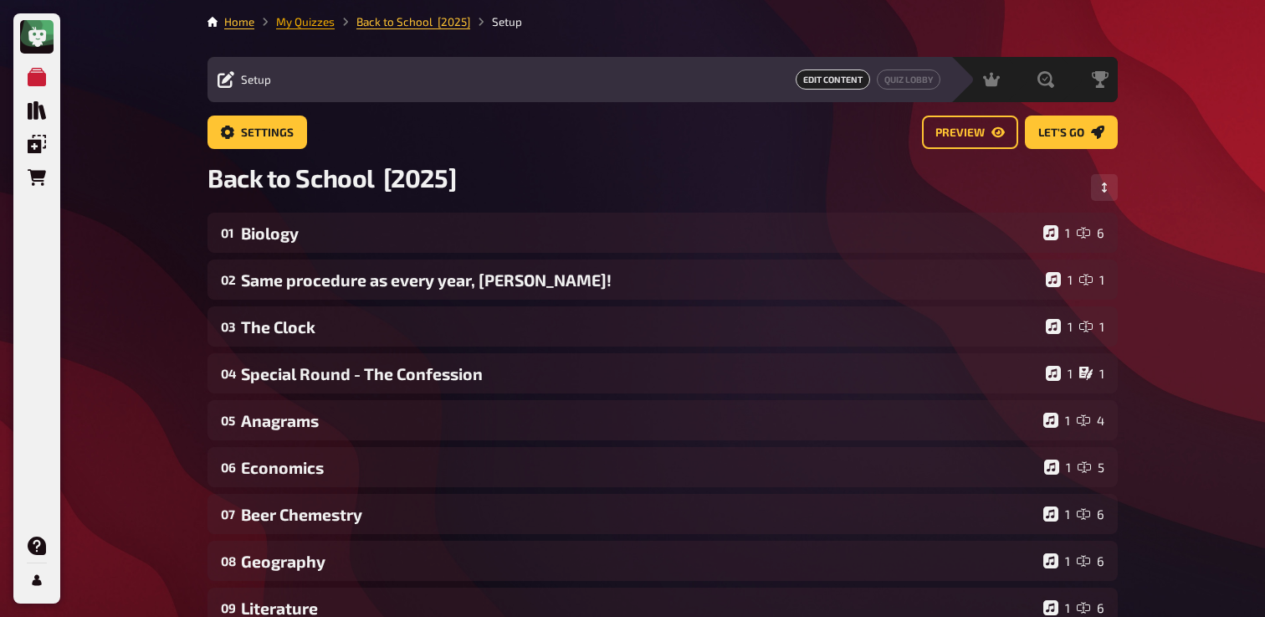
click at [325, 24] on link "My Quizzes" at bounding box center [305, 21] width 59 height 13
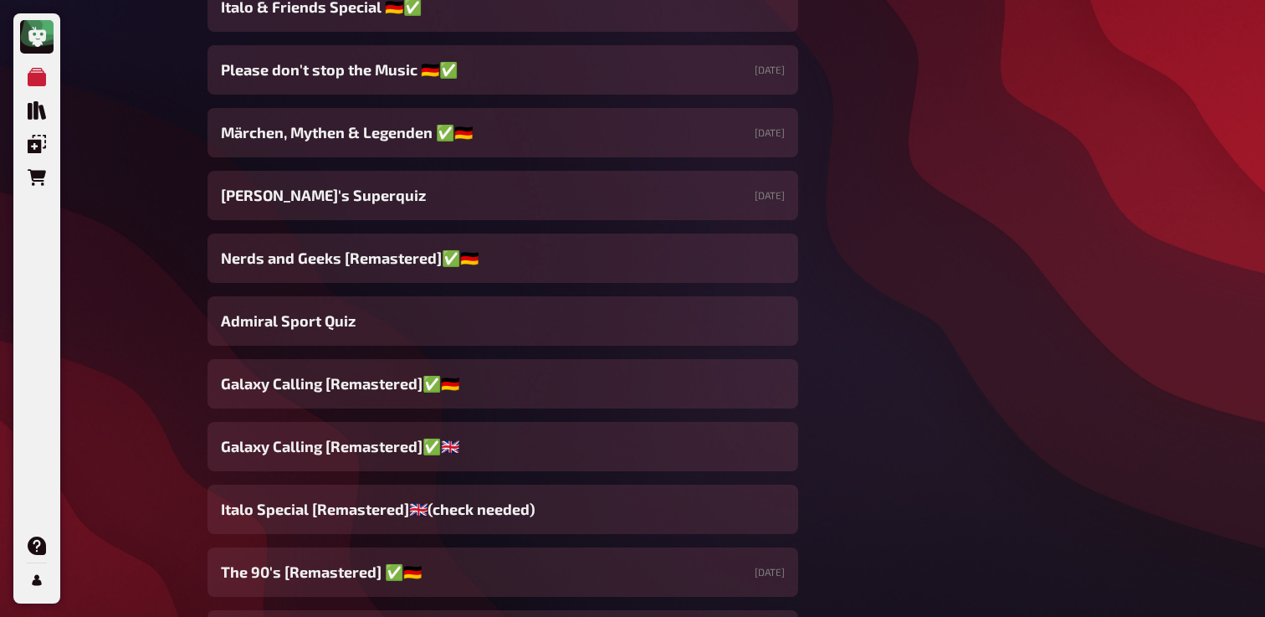
scroll to position [649, 0]
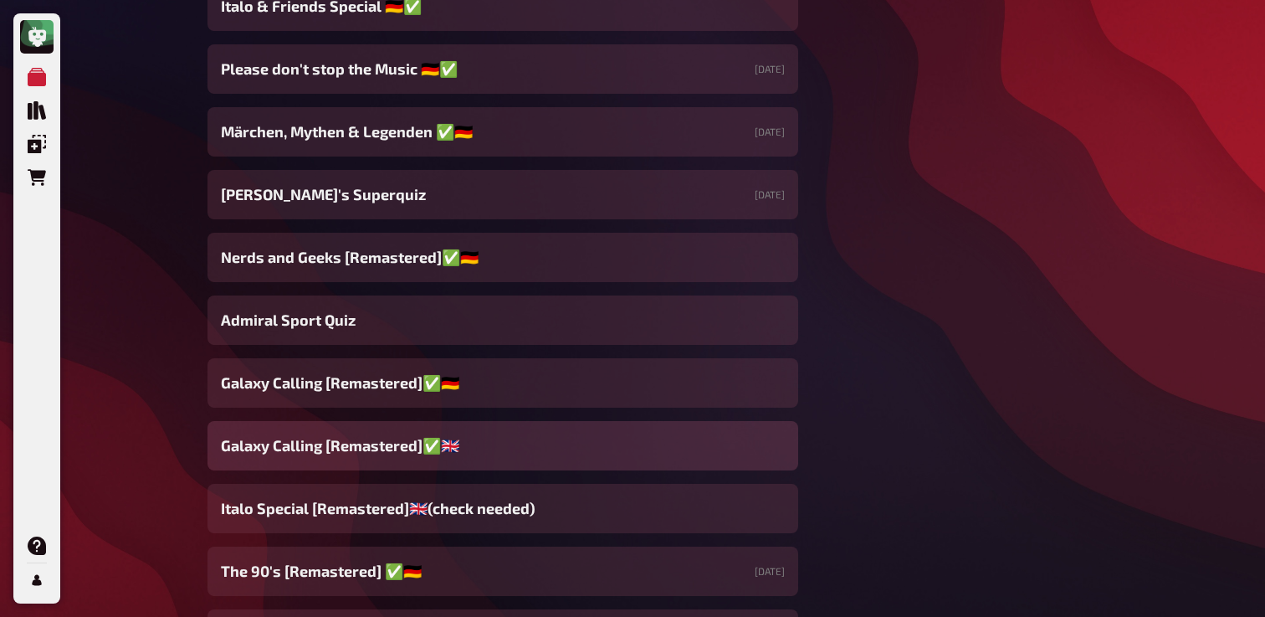
click at [428, 441] on span "Galaxy Calling [Remastered]✅​🇬🇧​" at bounding box center [340, 445] width 238 height 23
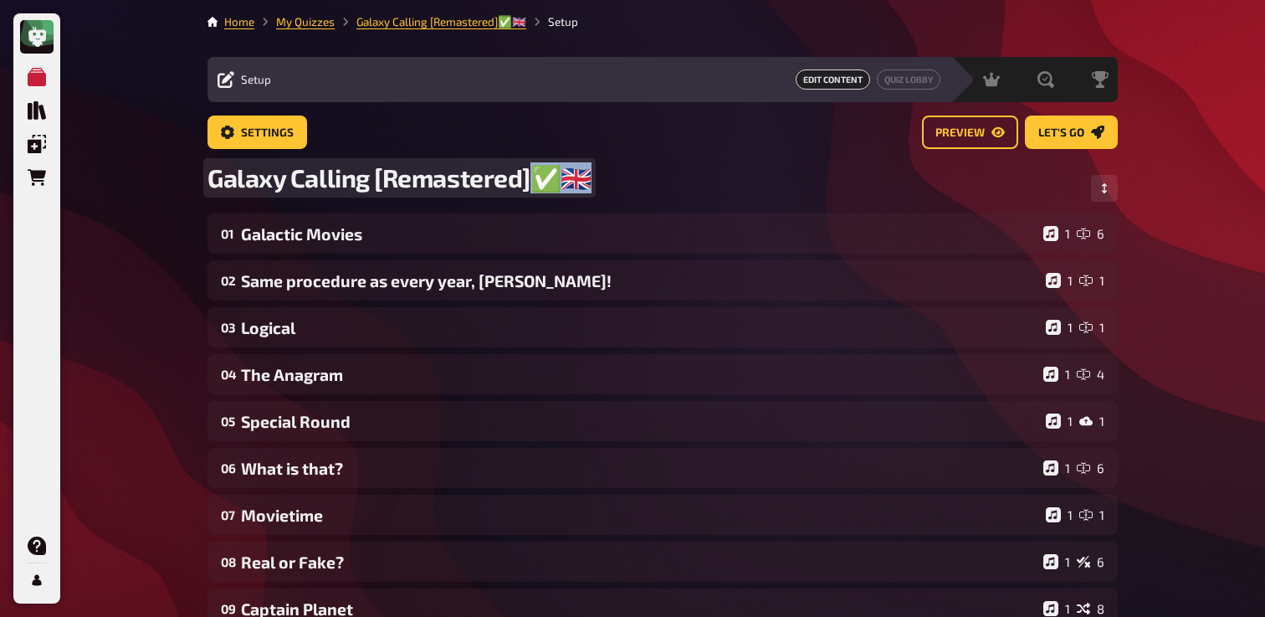
drag, startPoint x: 536, startPoint y: 178, endPoint x: 583, endPoint y: 178, distance: 47.7
click at [584, 178] on span "Galaxy Calling [Remastered]✅​🇬🇧​" at bounding box center [400, 177] width 384 height 31
copy span "✅​🇬🇧​"
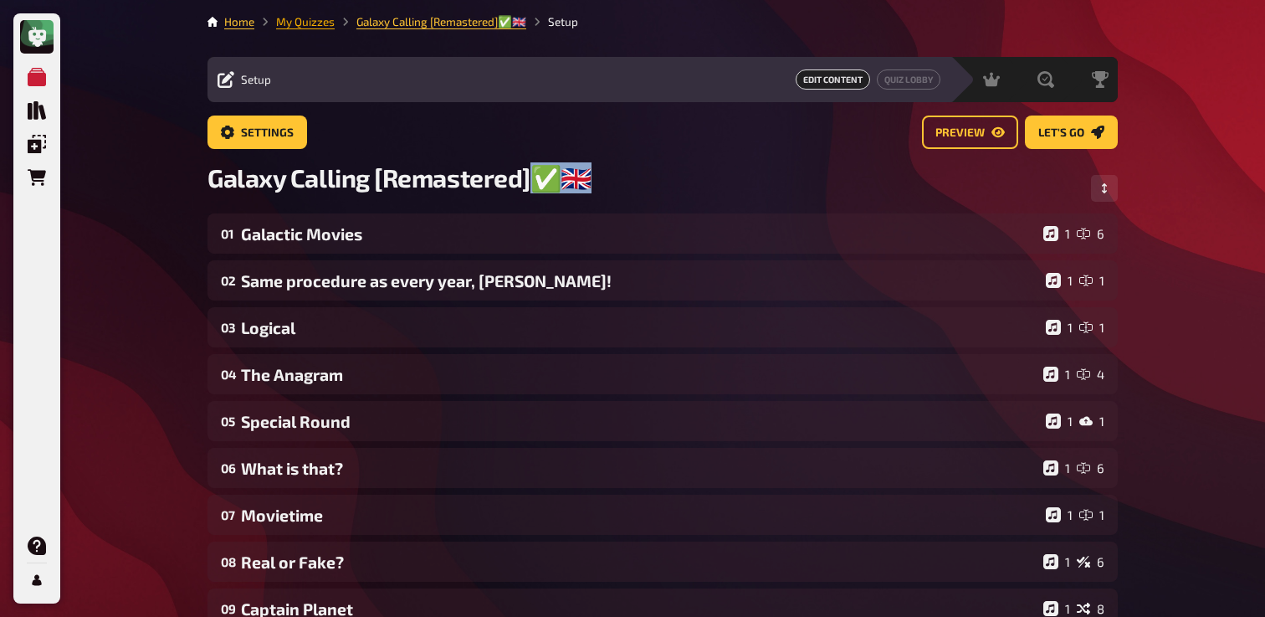
click at [316, 23] on link "My Quizzes" at bounding box center [305, 21] width 59 height 13
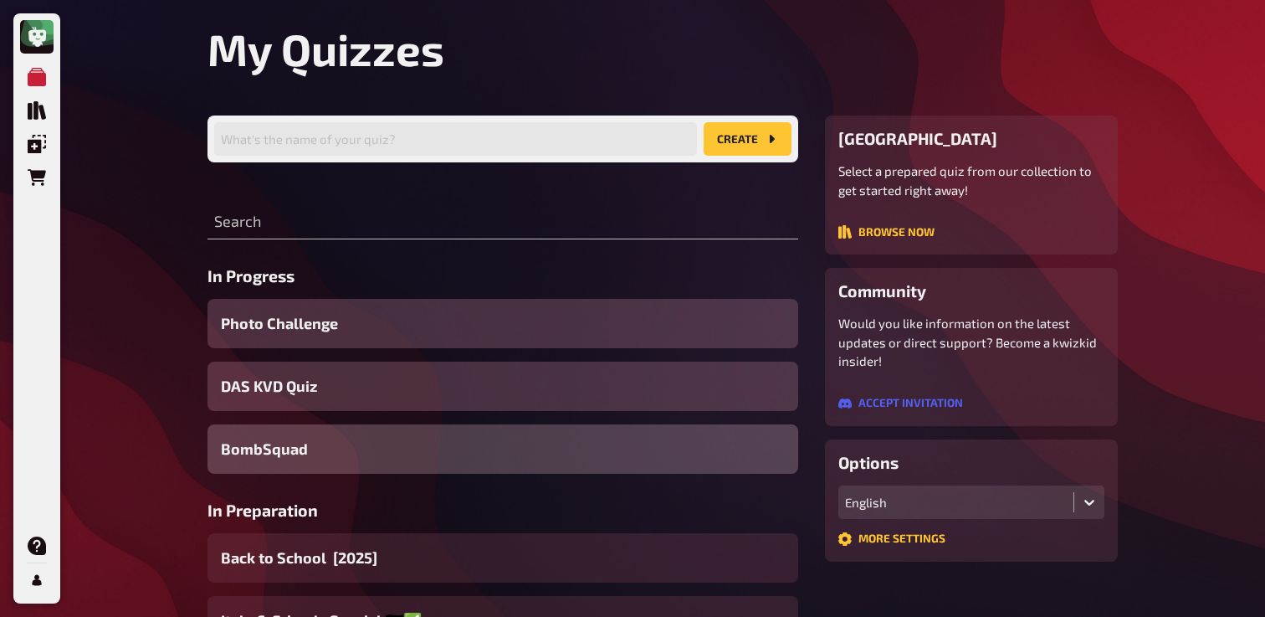
scroll to position [131, 0]
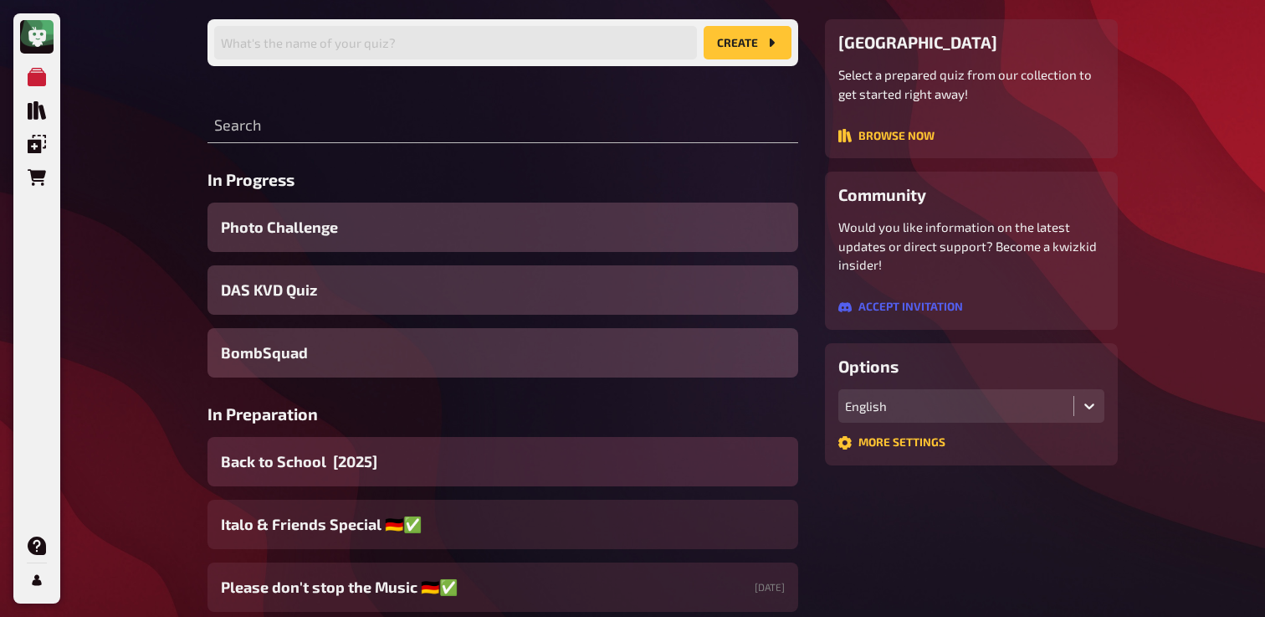
click at [341, 466] on span "Back to School [2025]" at bounding box center [299, 461] width 156 height 23
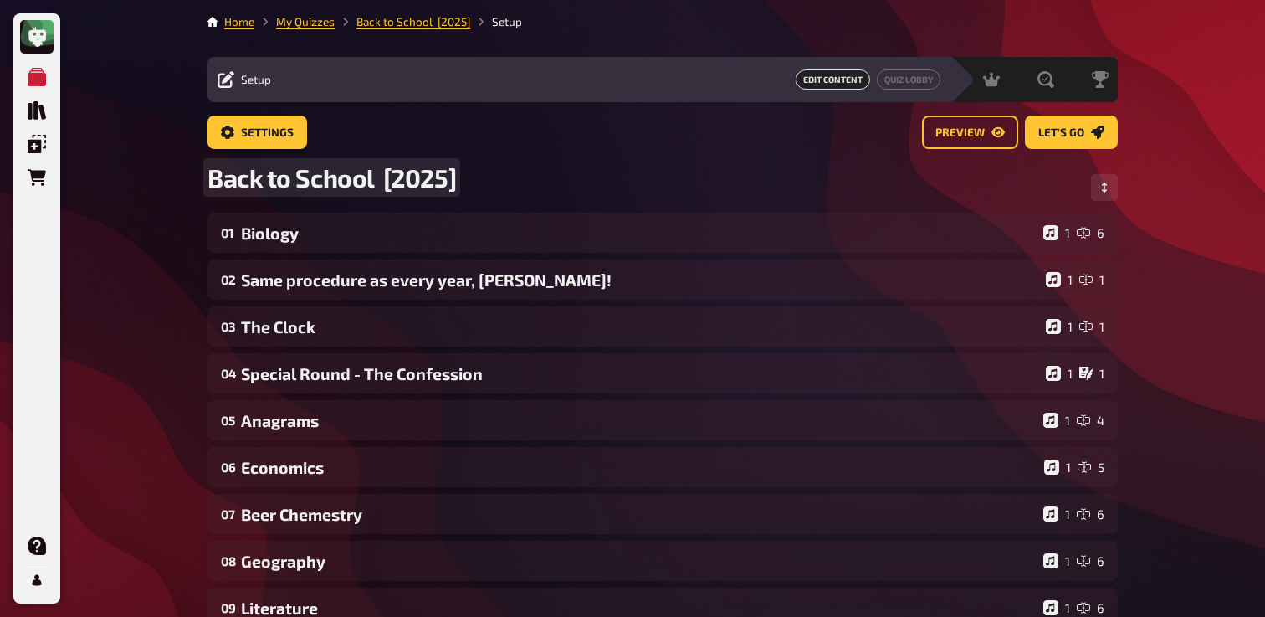
click at [455, 180] on span "Back to School [2025]" at bounding box center [332, 177] width 249 height 30
paste span
click at [382, 189] on span "Back to School [2025]✅​🇬🇧​" at bounding box center [363, 177] width 310 height 31
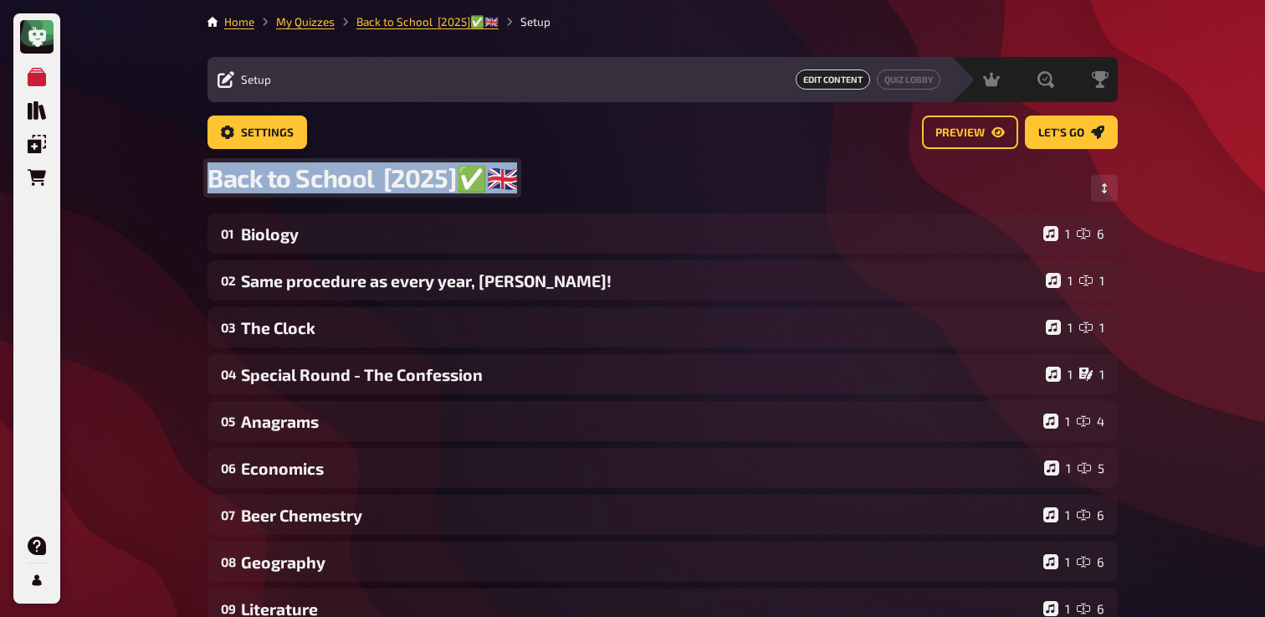
click at [382, 189] on span "Back to School [2025]✅​🇬🇧​" at bounding box center [363, 177] width 310 height 31
copy span "Back to School [2025]✅​🇬🇧​"
